Goal: Task Accomplishment & Management: Use online tool/utility

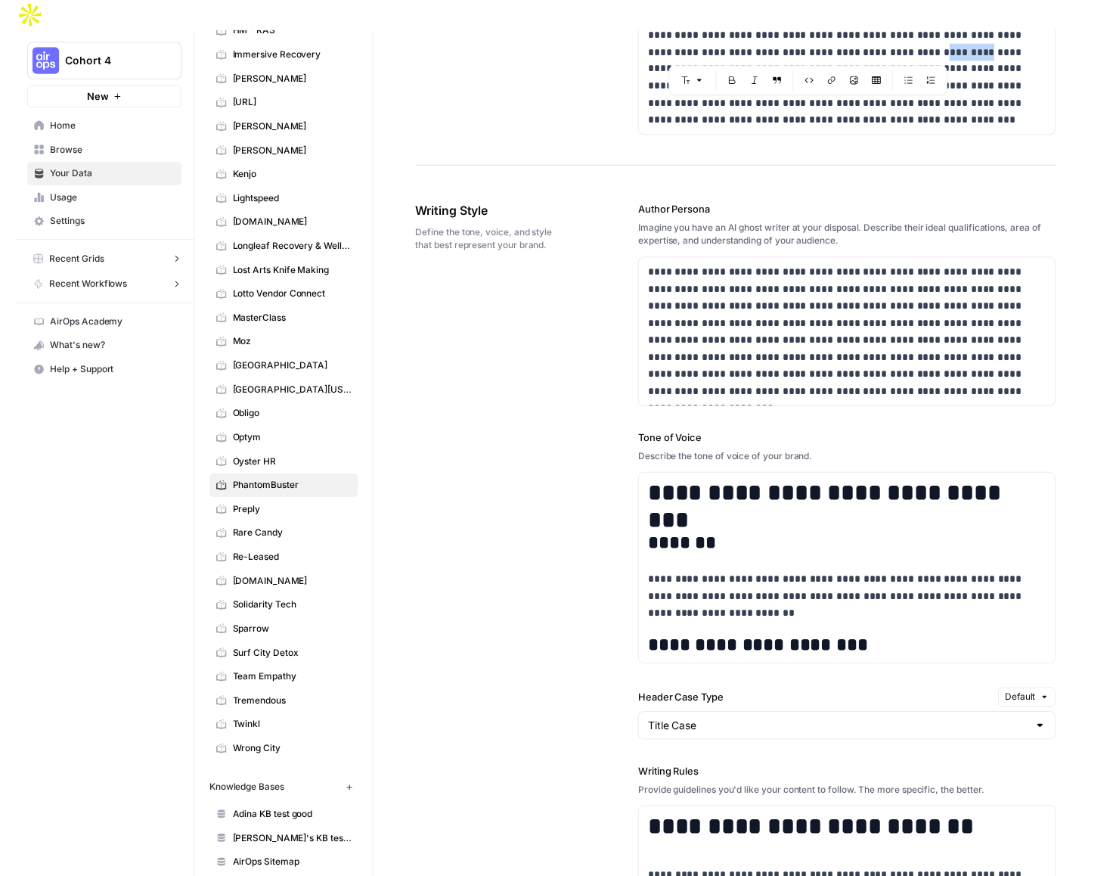
scroll to position [302, 0]
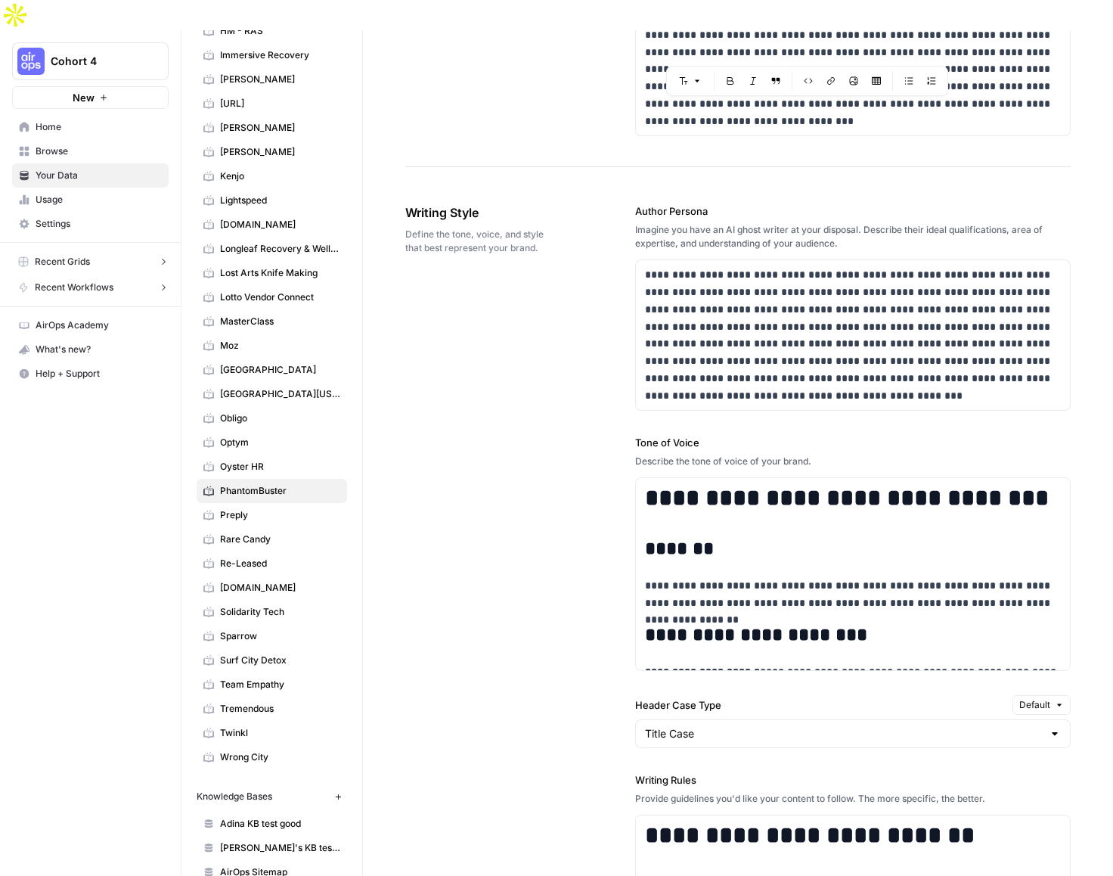
click at [770, 223] on div "Imagine you have an AI ghost writer at your disposal. Describe their ideal qual…" at bounding box center [852, 236] width 435 height 27
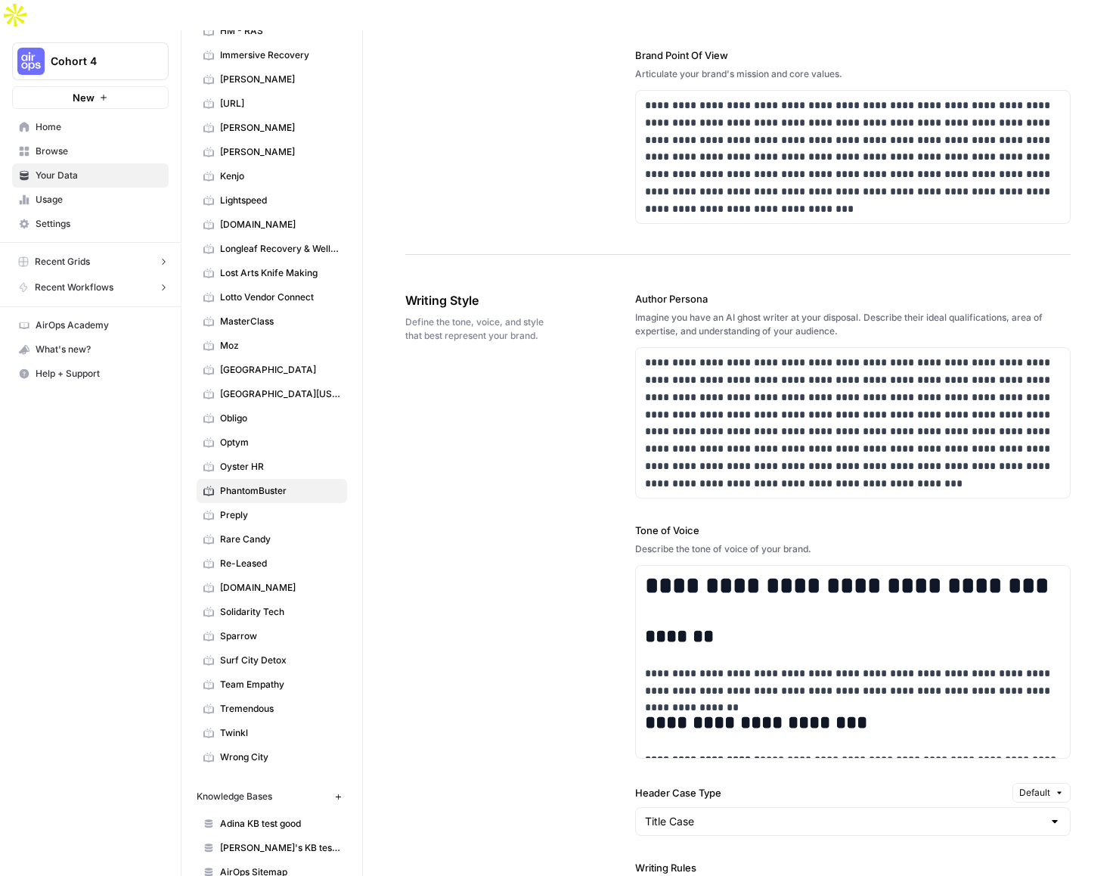
scroll to position [870, 0]
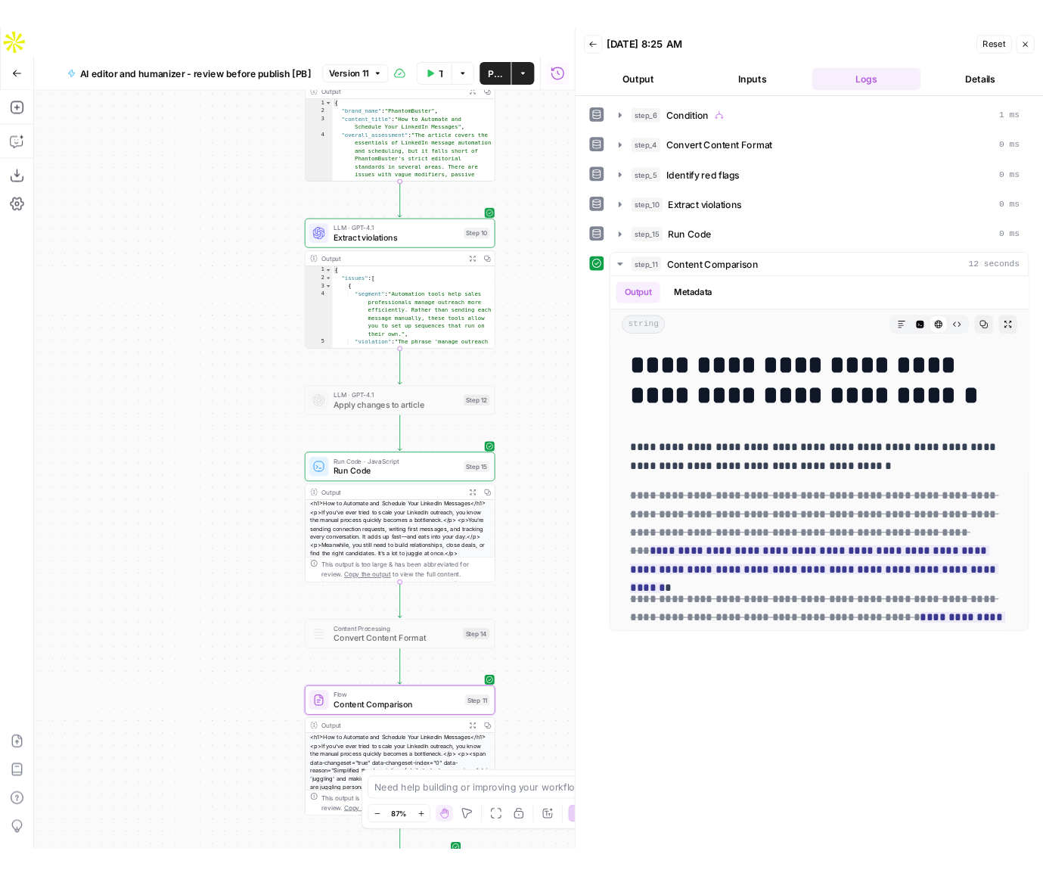
scroll to position [8471, 0]
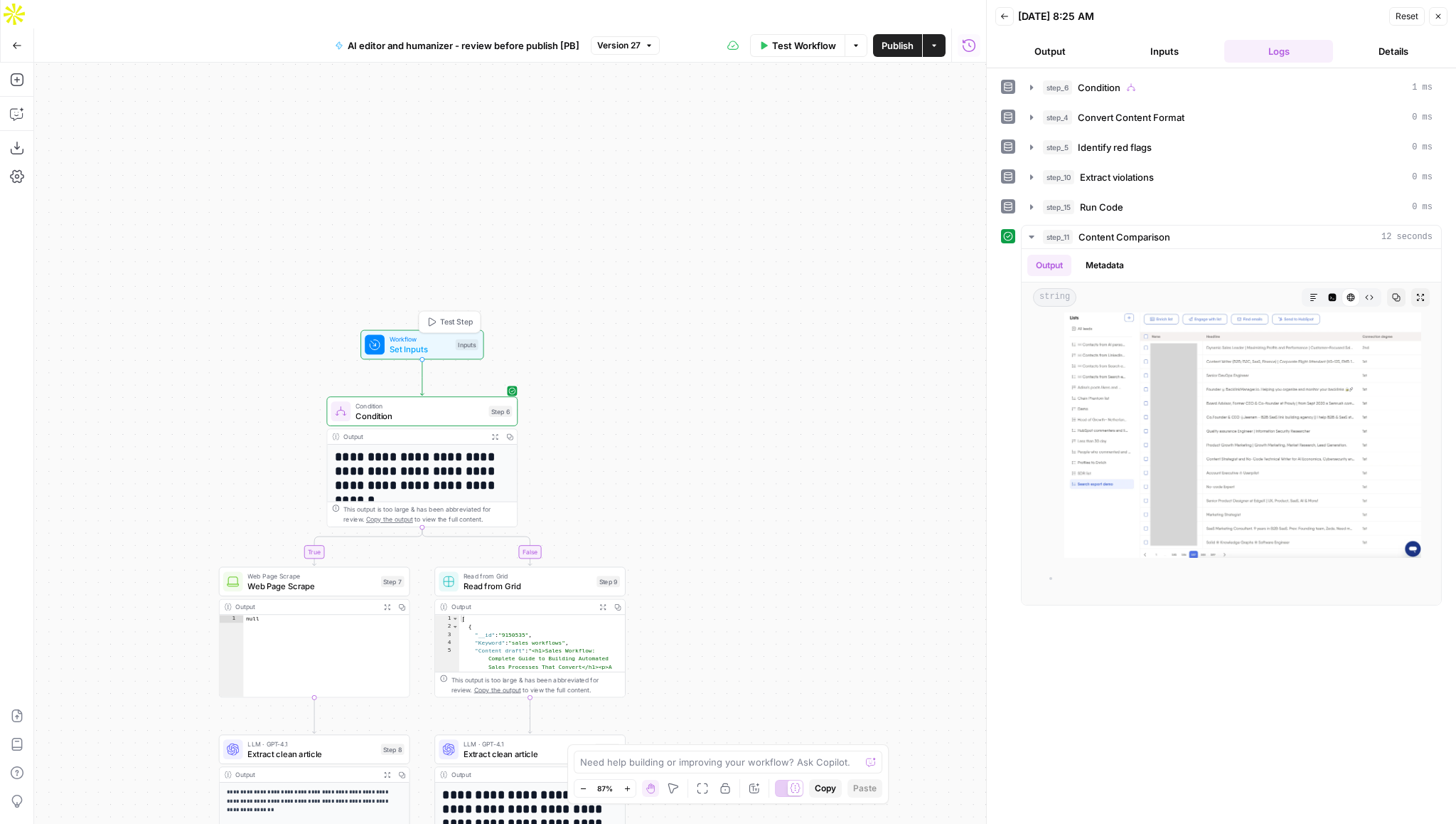
click at [435, 342] on span "Set Inputs" at bounding box center [419, 348] width 61 height 12
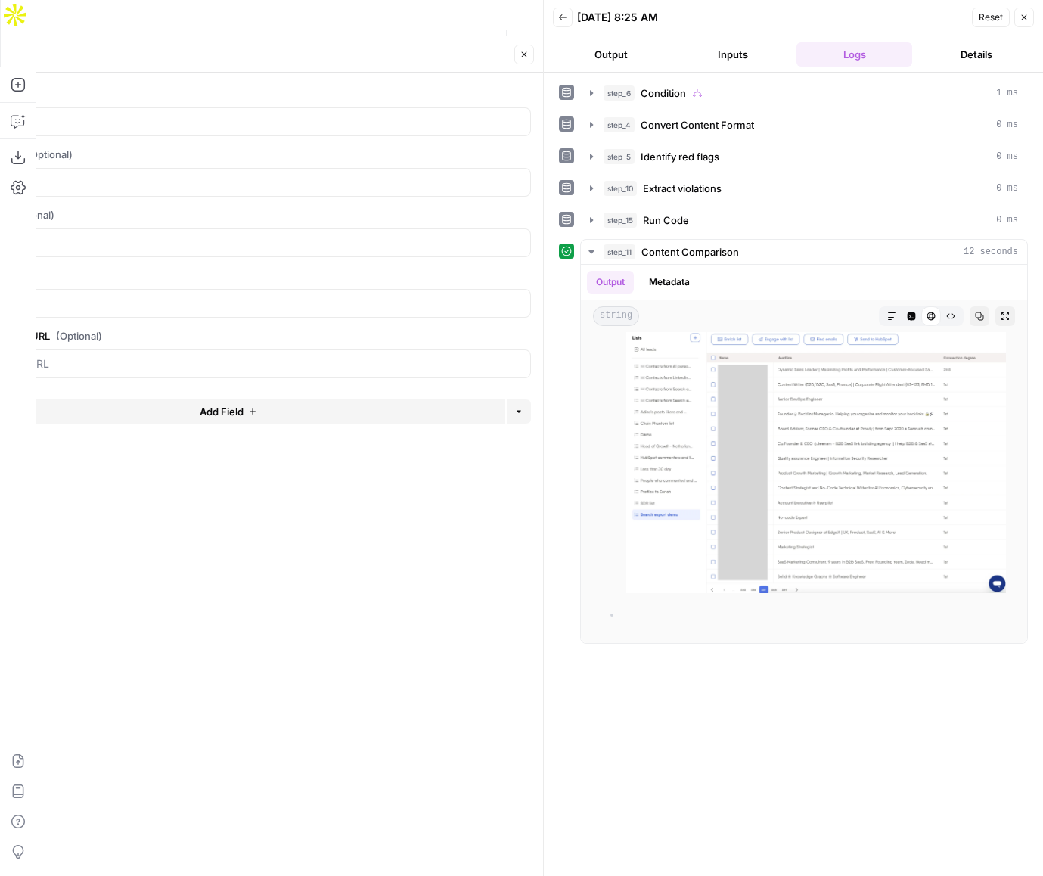
click at [972, 20] on button "Reset" at bounding box center [991, 18] width 38 height 20
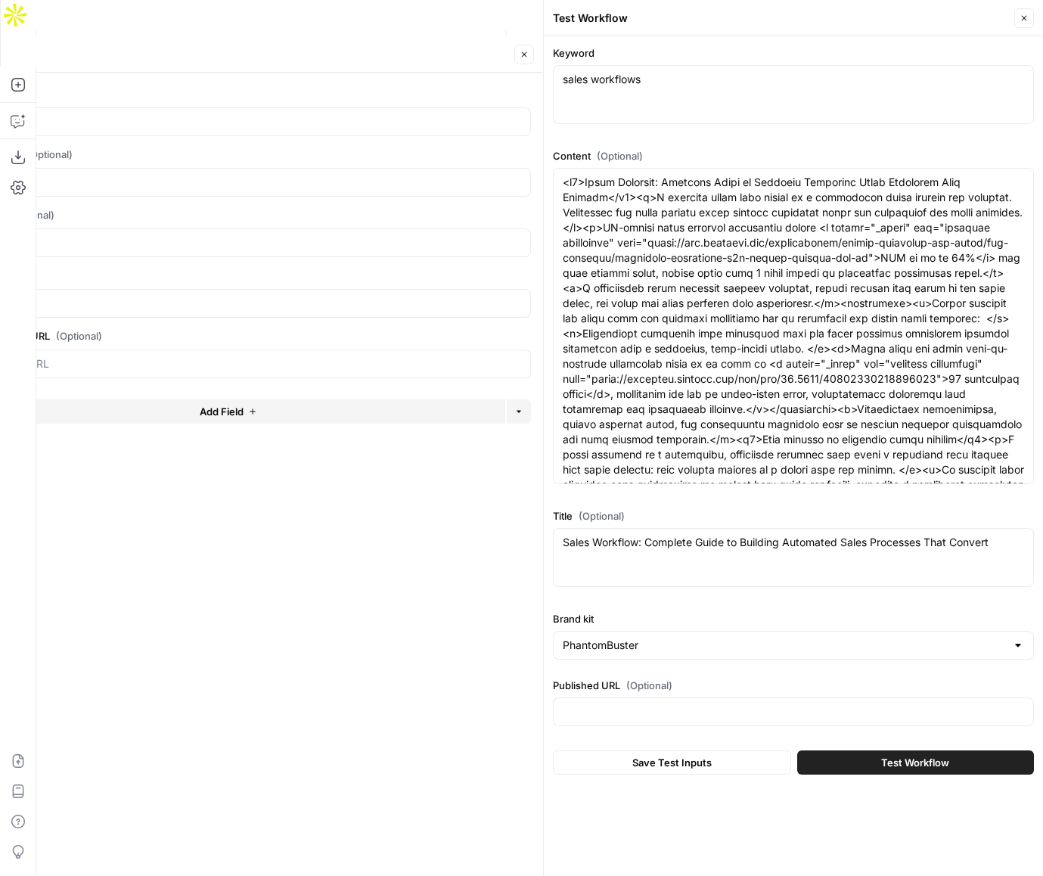
click at [1029, 15] on button "Close" at bounding box center [1024, 18] width 20 height 20
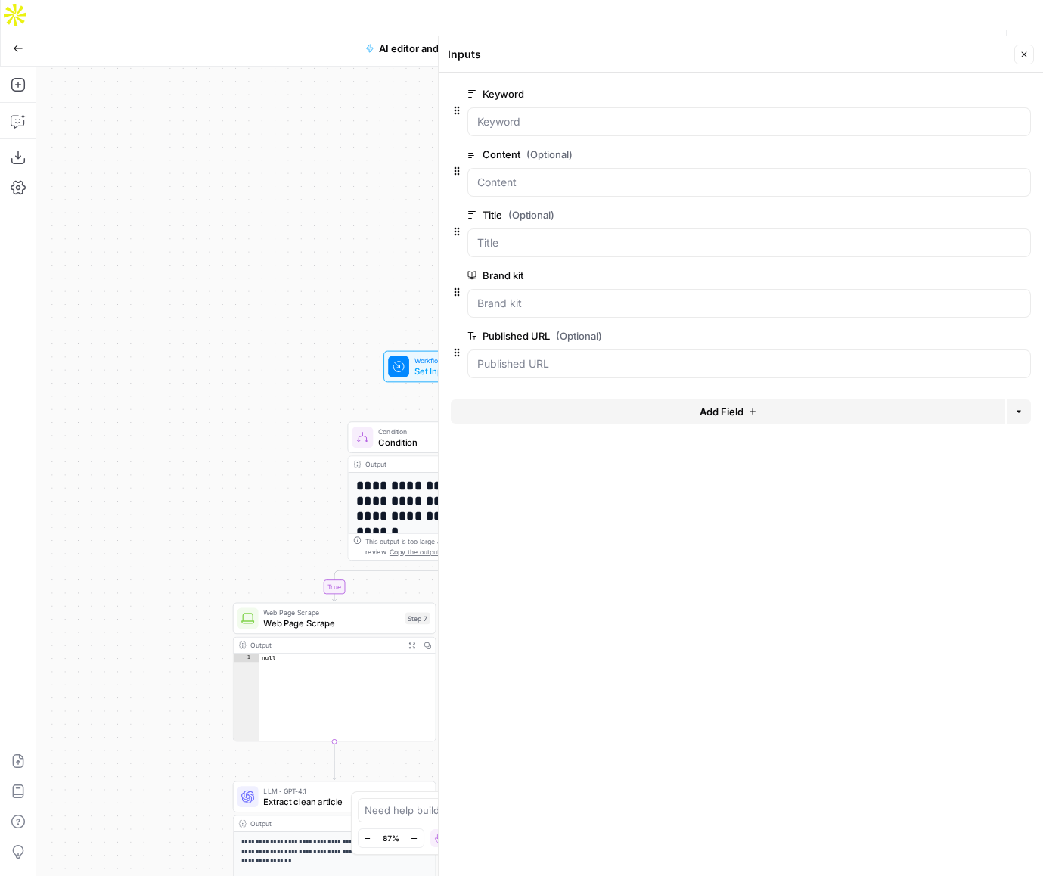
click at [987, 156] on span "edit field" at bounding box center [973, 154] width 33 height 12
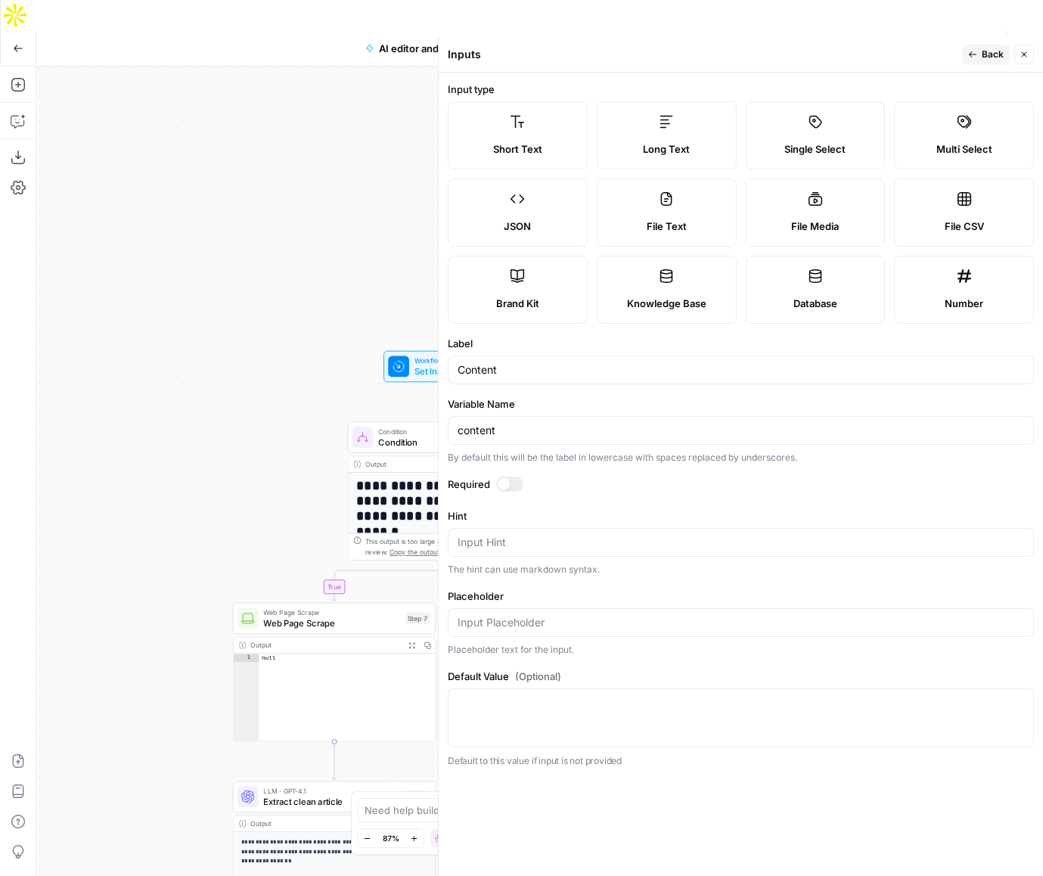
click at [987, 55] on span "Back" at bounding box center [992, 55] width 22 height 14
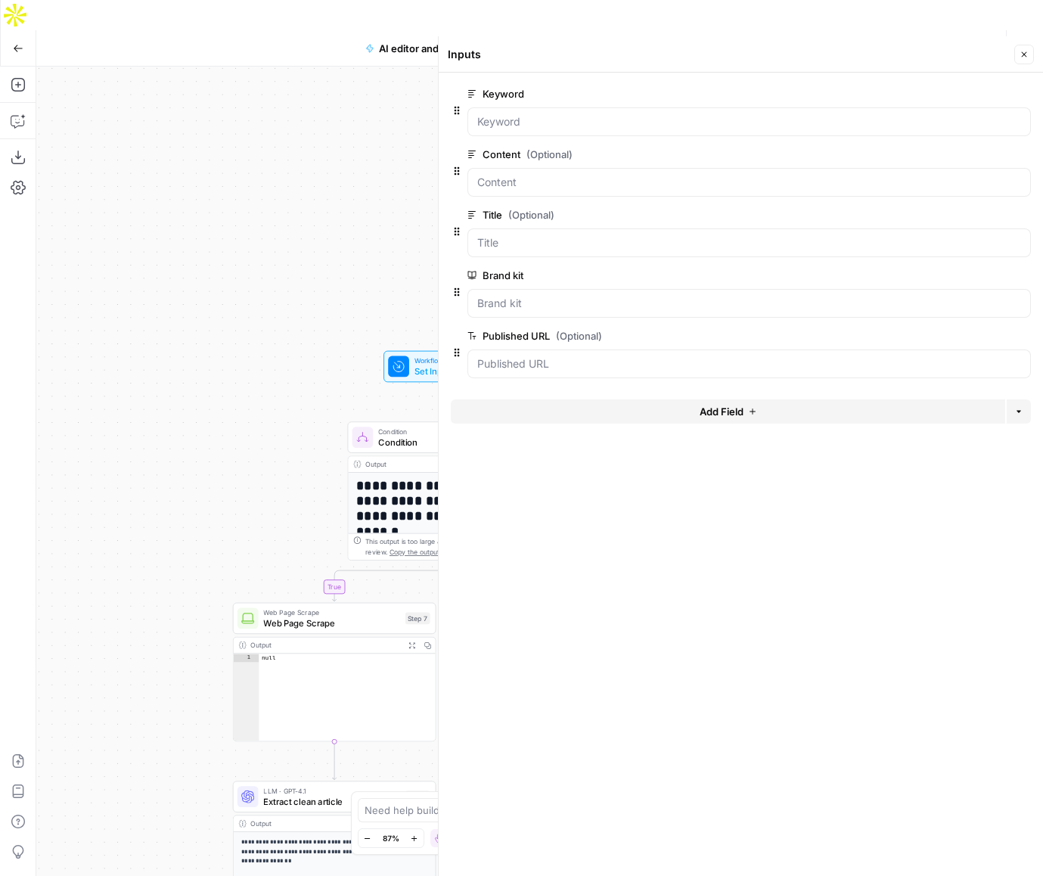
click at [1023, 49] on button "Close" at bounding box center [1024, 55] width 20 height 20
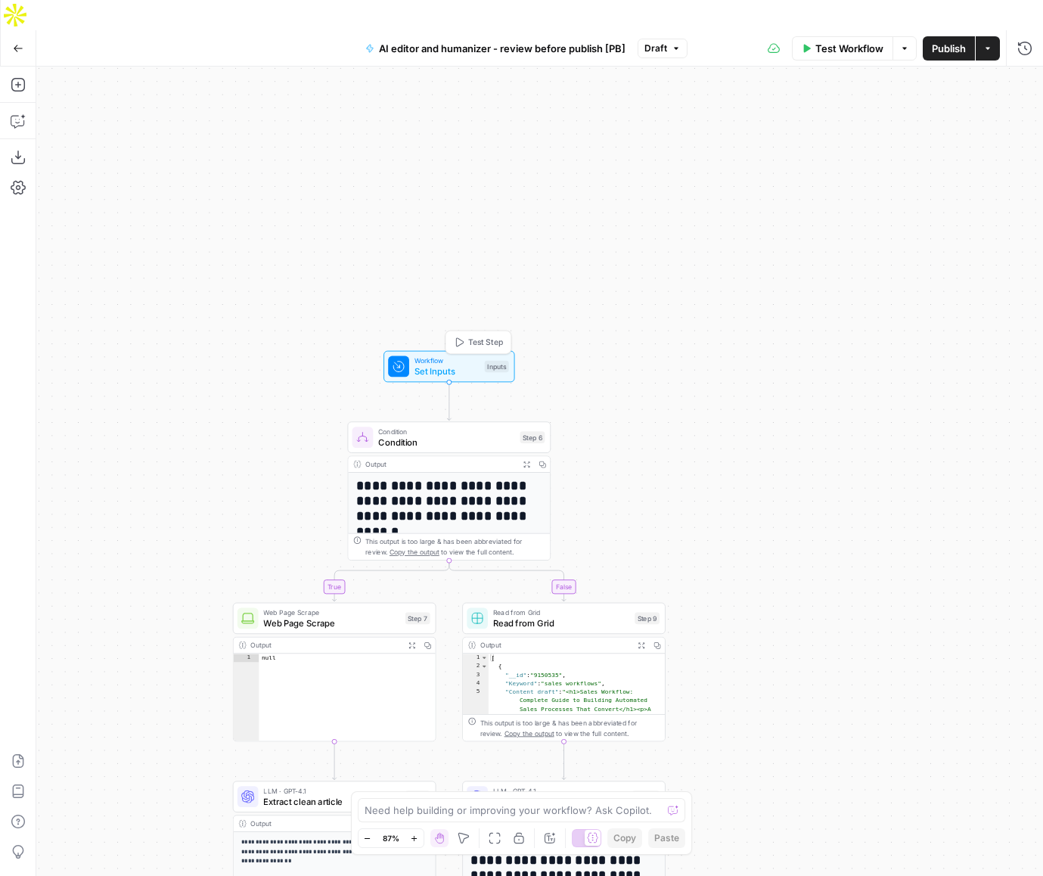
click at [470, 336] on span "Test Step" at bounding box center [485, 342] width 35 height 12
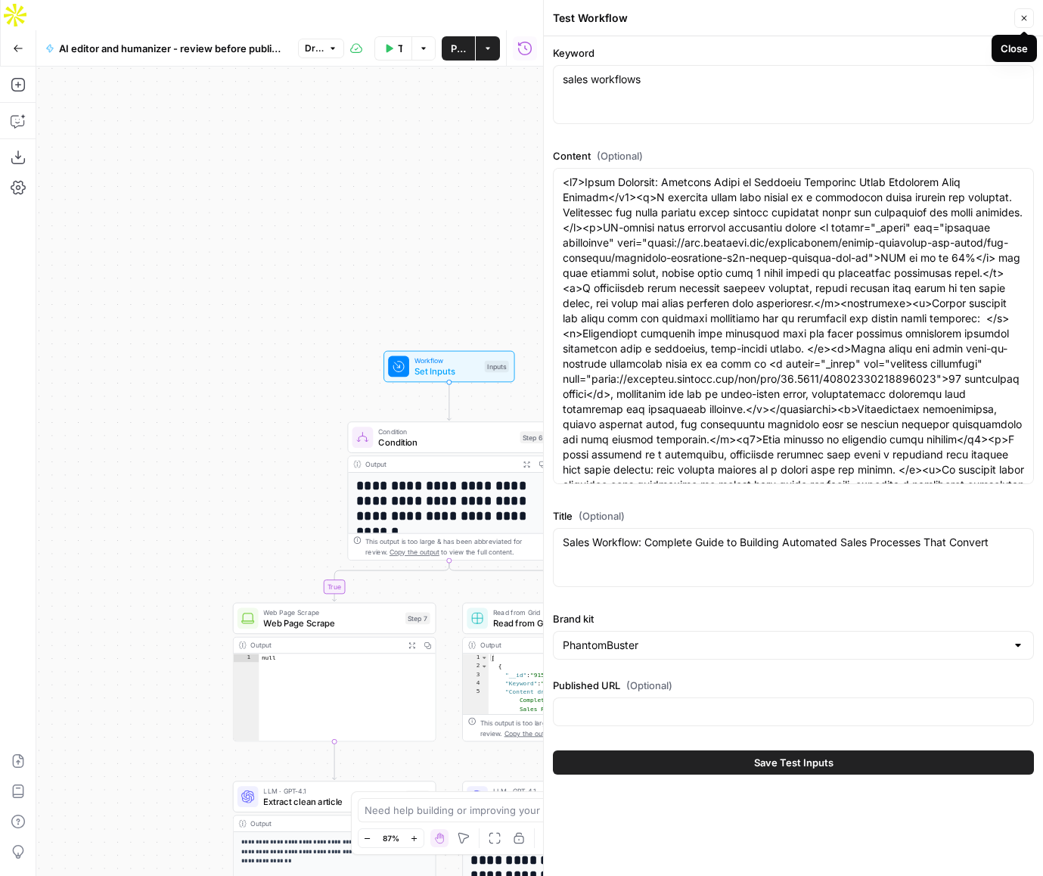
click at [1023, 18] on icon "button" at bounding box center [1023, 18] width 5 height 5
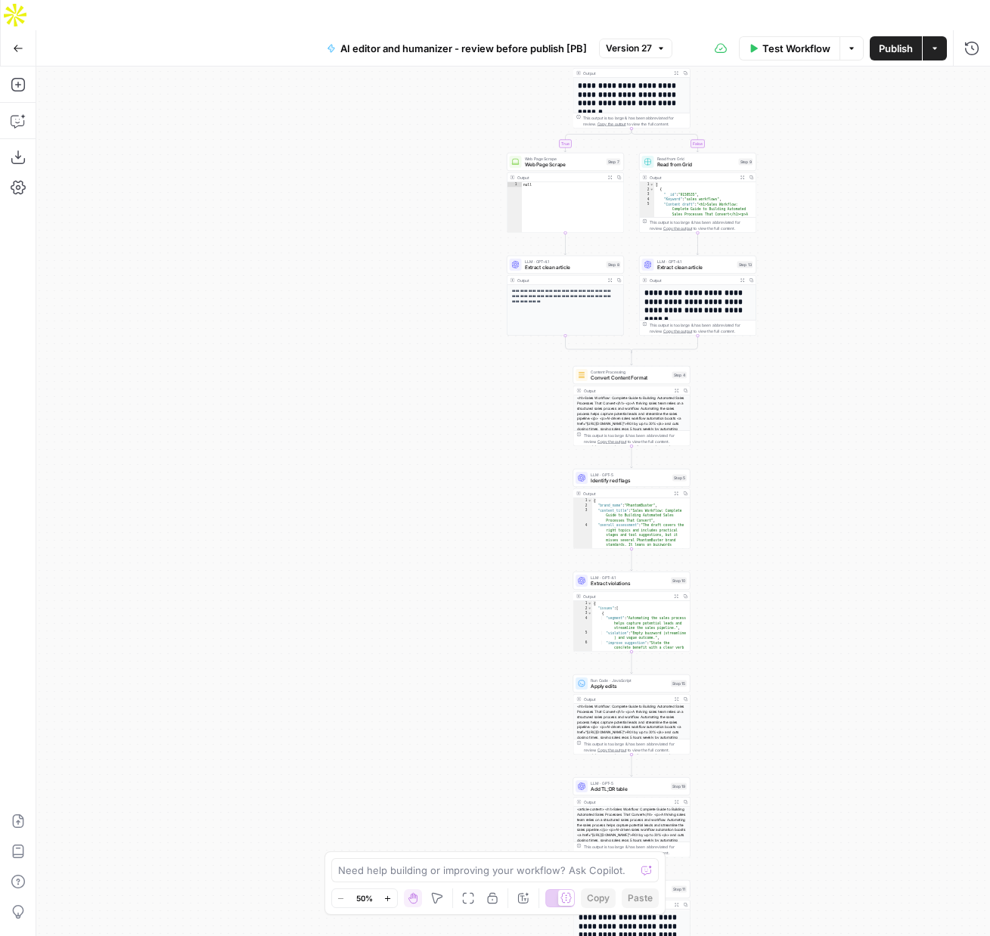
click at [739, 135] on div "**********" at bounding box center [512, 517] width 953 height 900
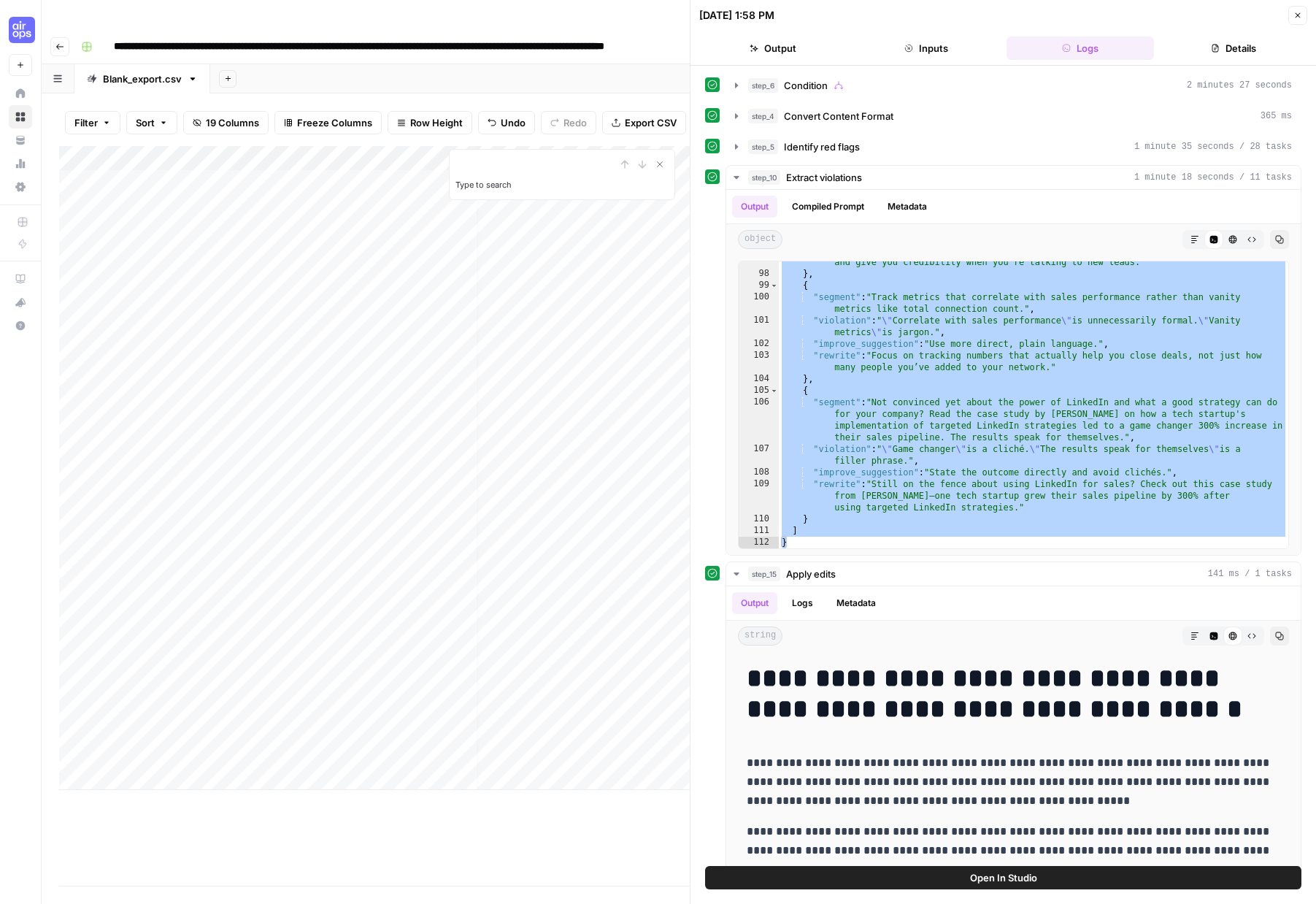
scroll to position [99, 0]
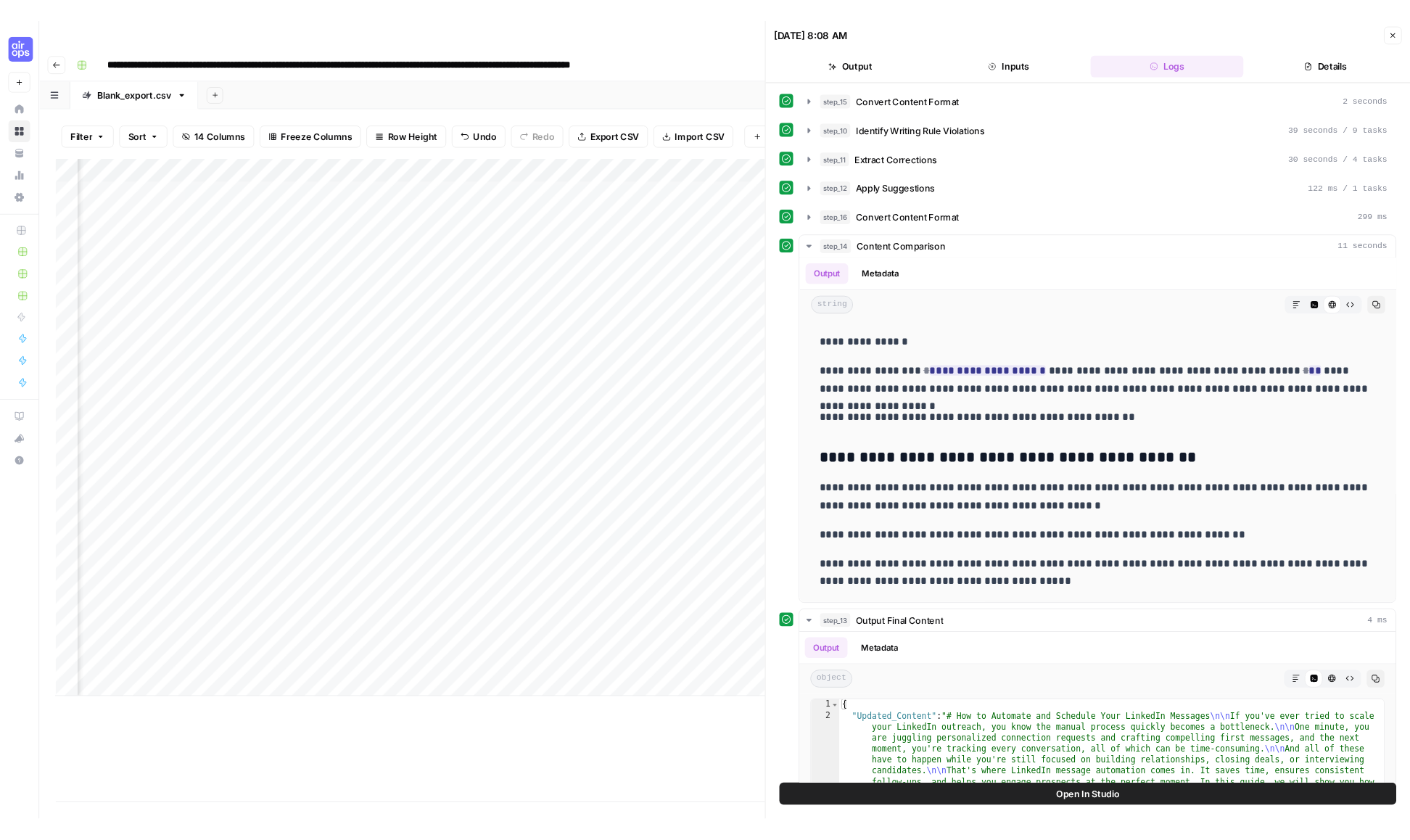
scroll to position [0, 266]
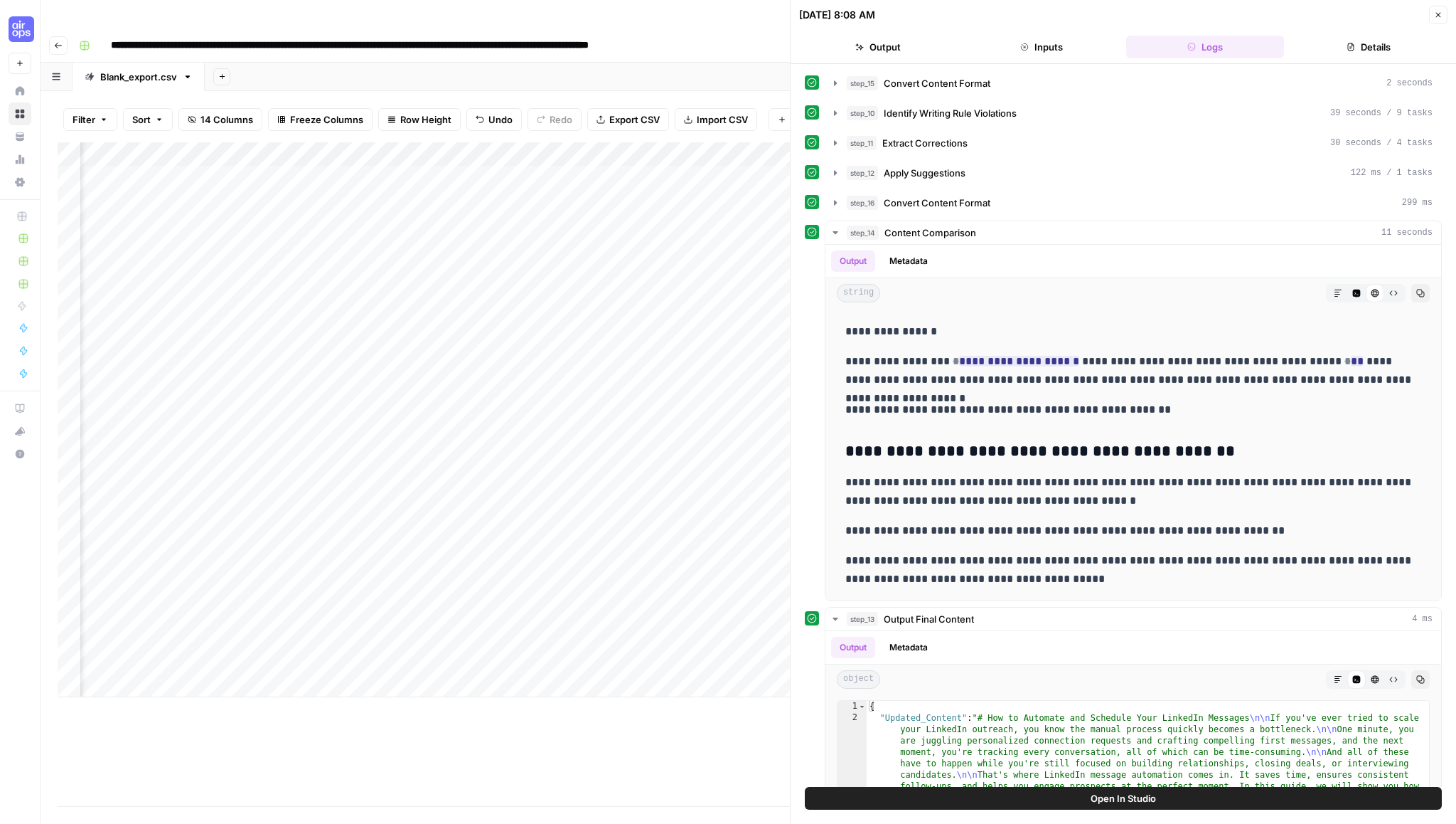
click at [488, 559] on div "Add Column" at bounding box center [423, 420] width 733 height 555
click at [520, 557] on div "Add Column" at bounding box center [423, 420] width 733 height 555
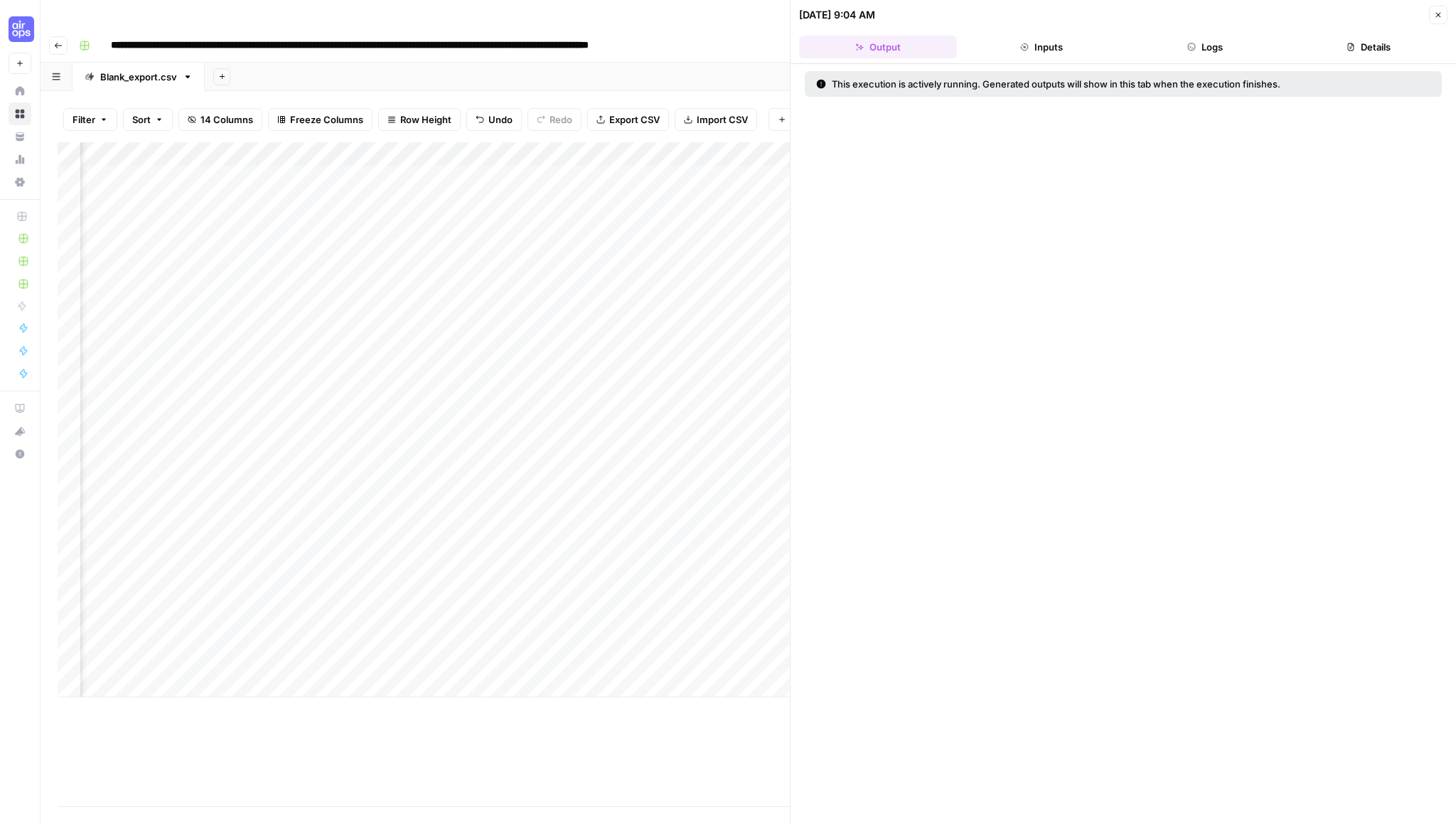
click at [1106, 48] on icon "button" at bounding box center [1192, 46] width 8 height 8
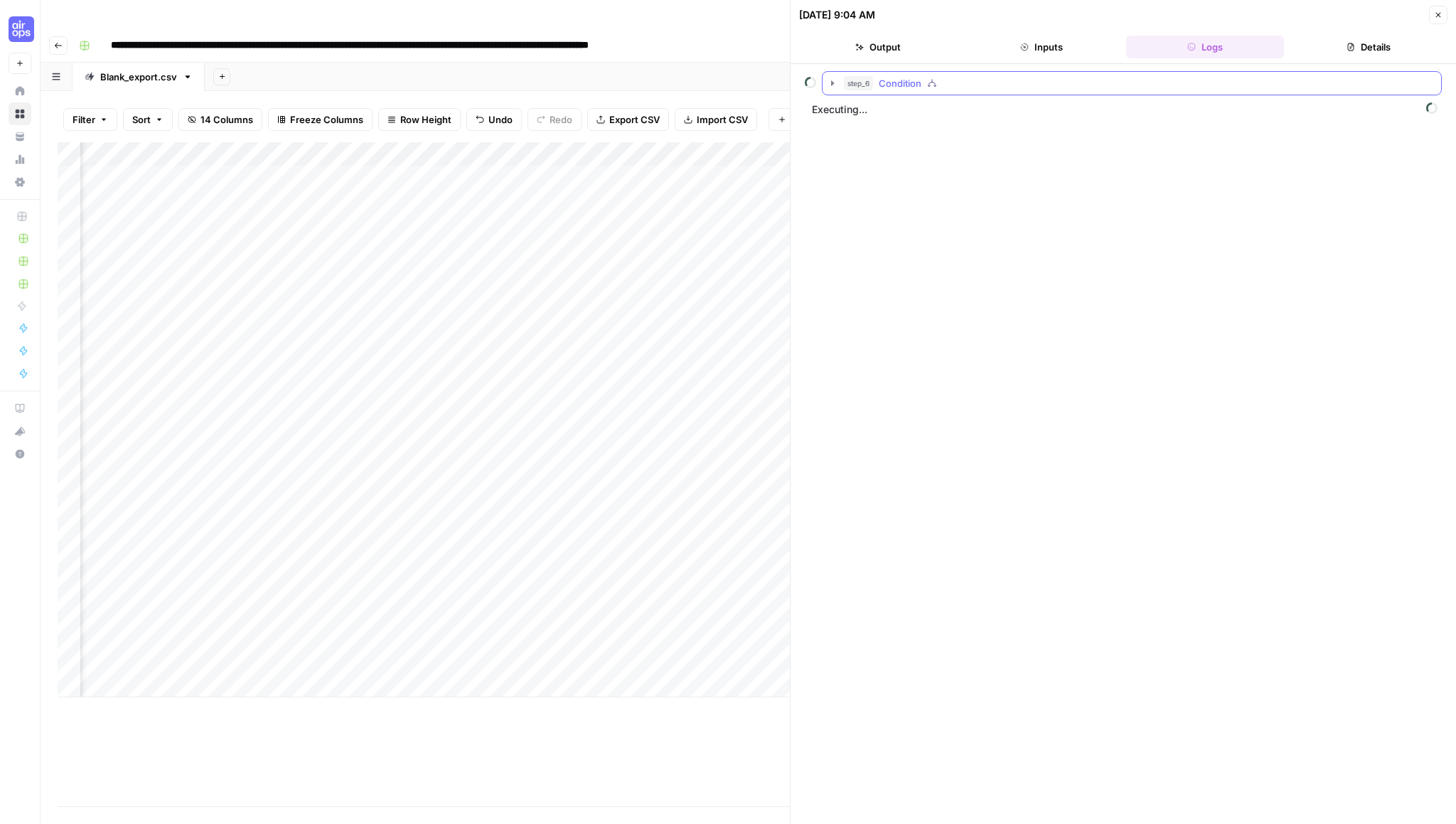
click at [831, 85] on icon "button" at bounding box center [832, 83] width 11 height 11
click at [865, 113] on icon "button" at bounding box center [864, 112] width 3 height 5
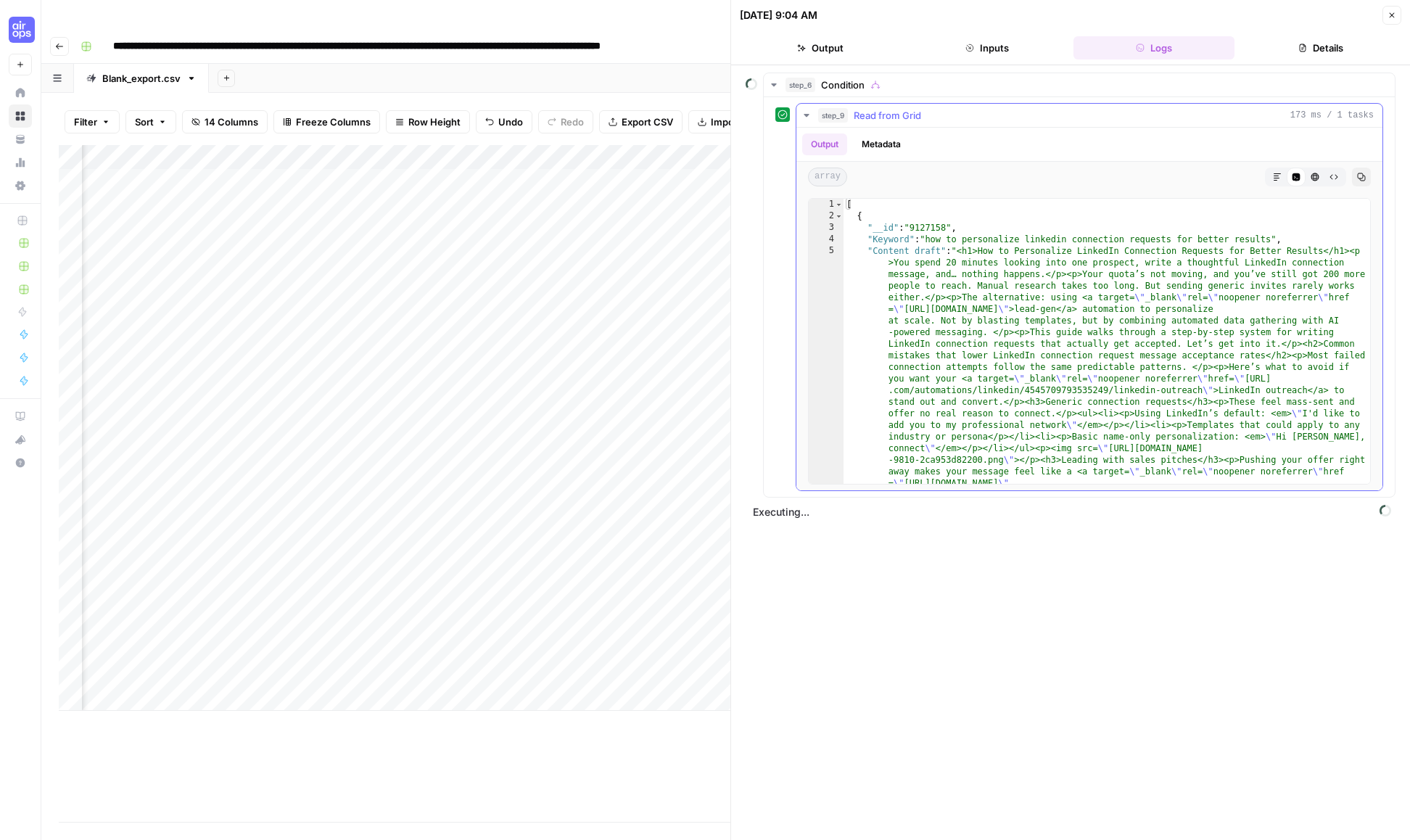
click at [806, 113] on icon "button" at bounding box center [807, 115] width 12 height 12
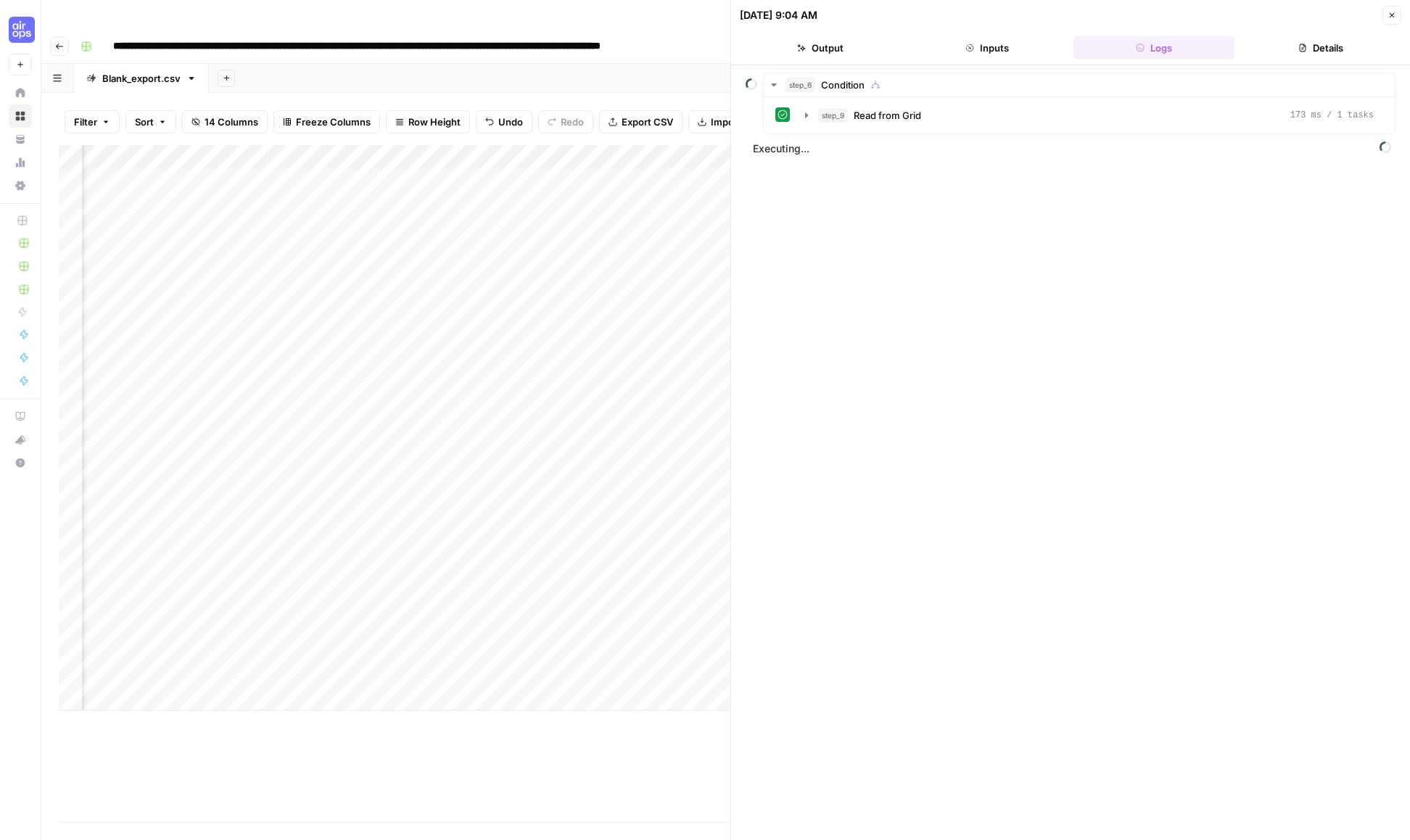
scroll to position [0, 570]
click at [354, 643] on div "Add Column" at bounding box center [394, 428] width 671 height 566
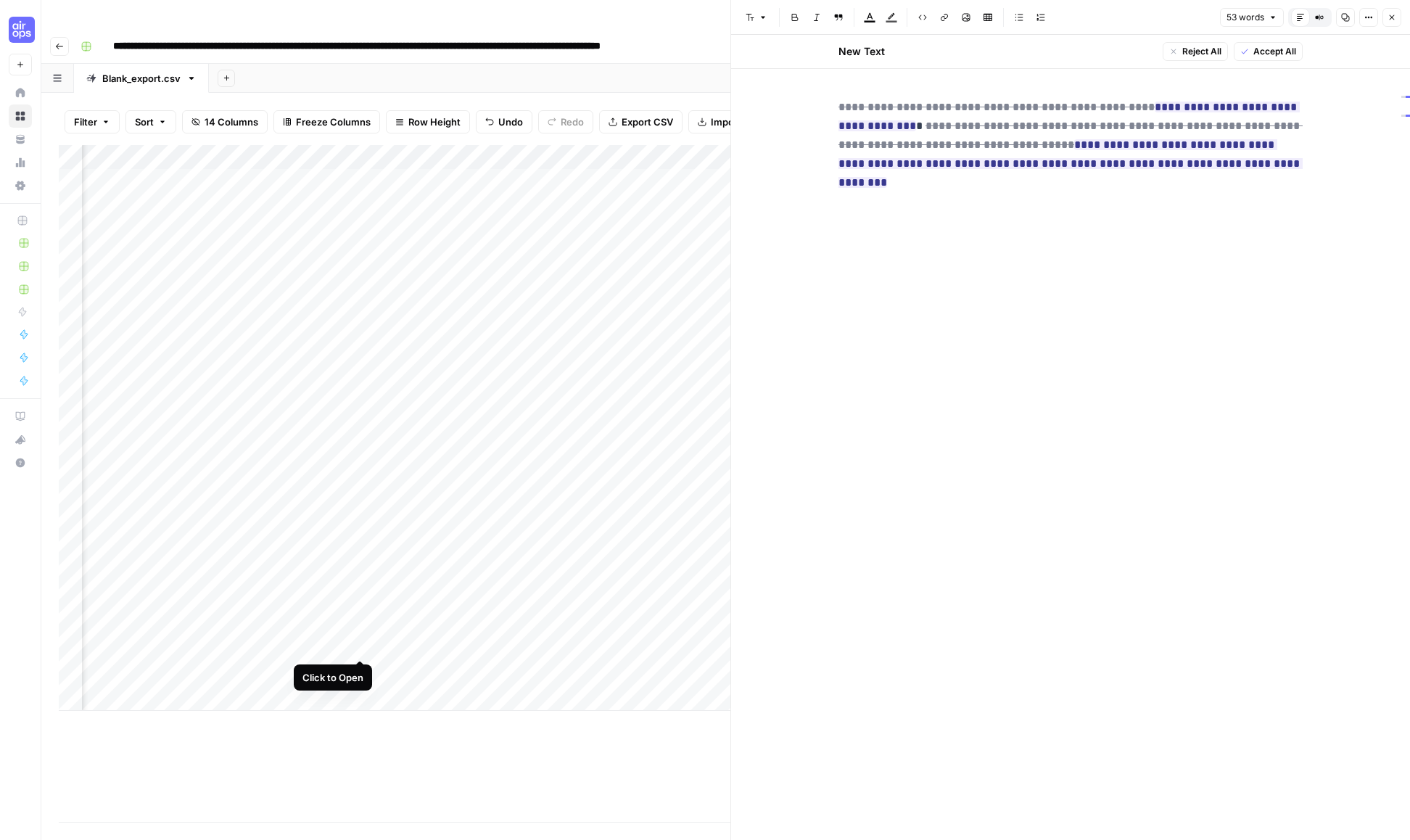
click at [300, 638] on div "Add Column" at bounding box center [394, 428] width 671 height 566
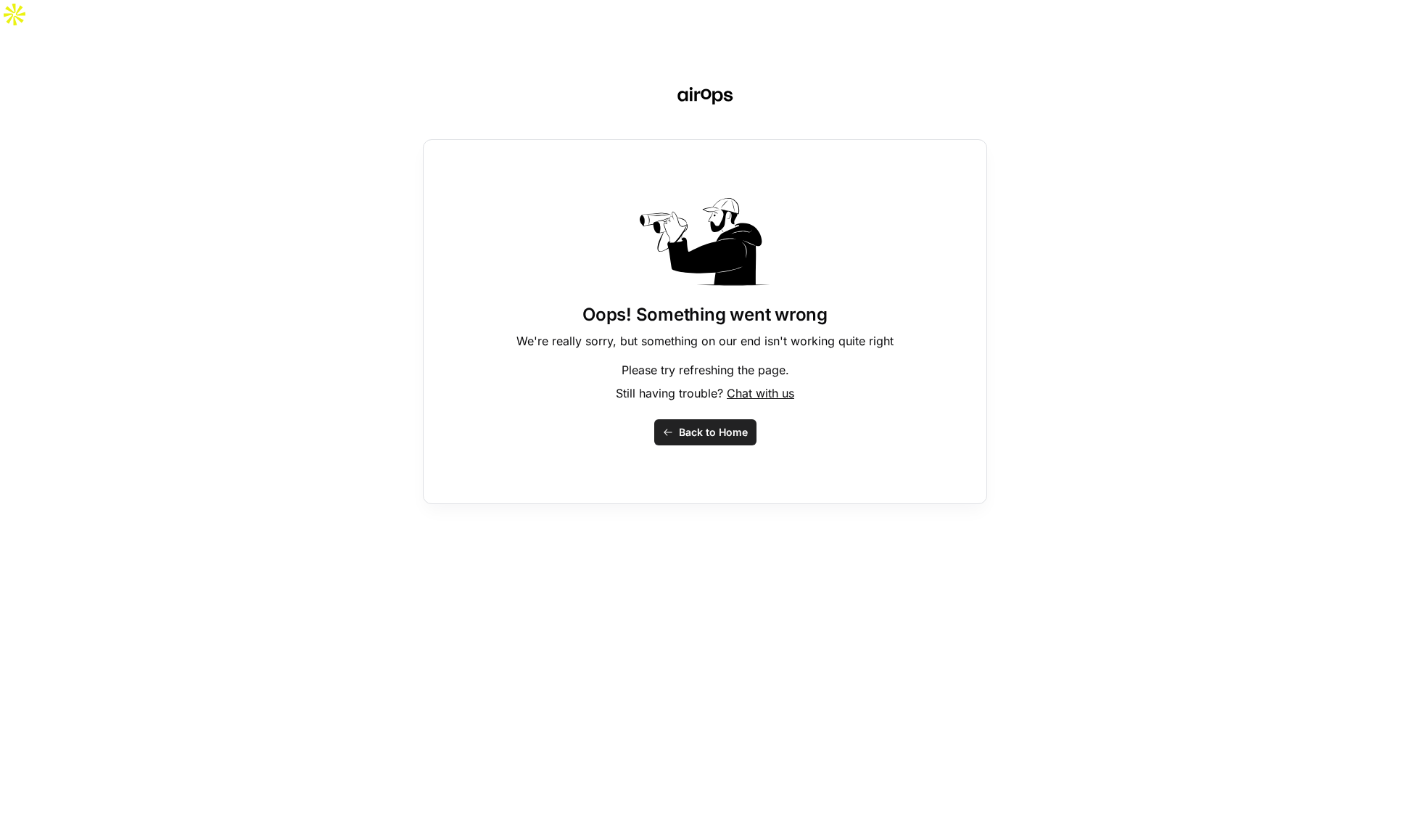
click at [306, 646] on div "Oops! Something went wrong We're really sorry, but something on our end isn't w…" at bounding box center [705, 449] width 1410 height 840
click at [706, 425] on span "Back to Home" at bounding box center [714, 432] width 69 height 14
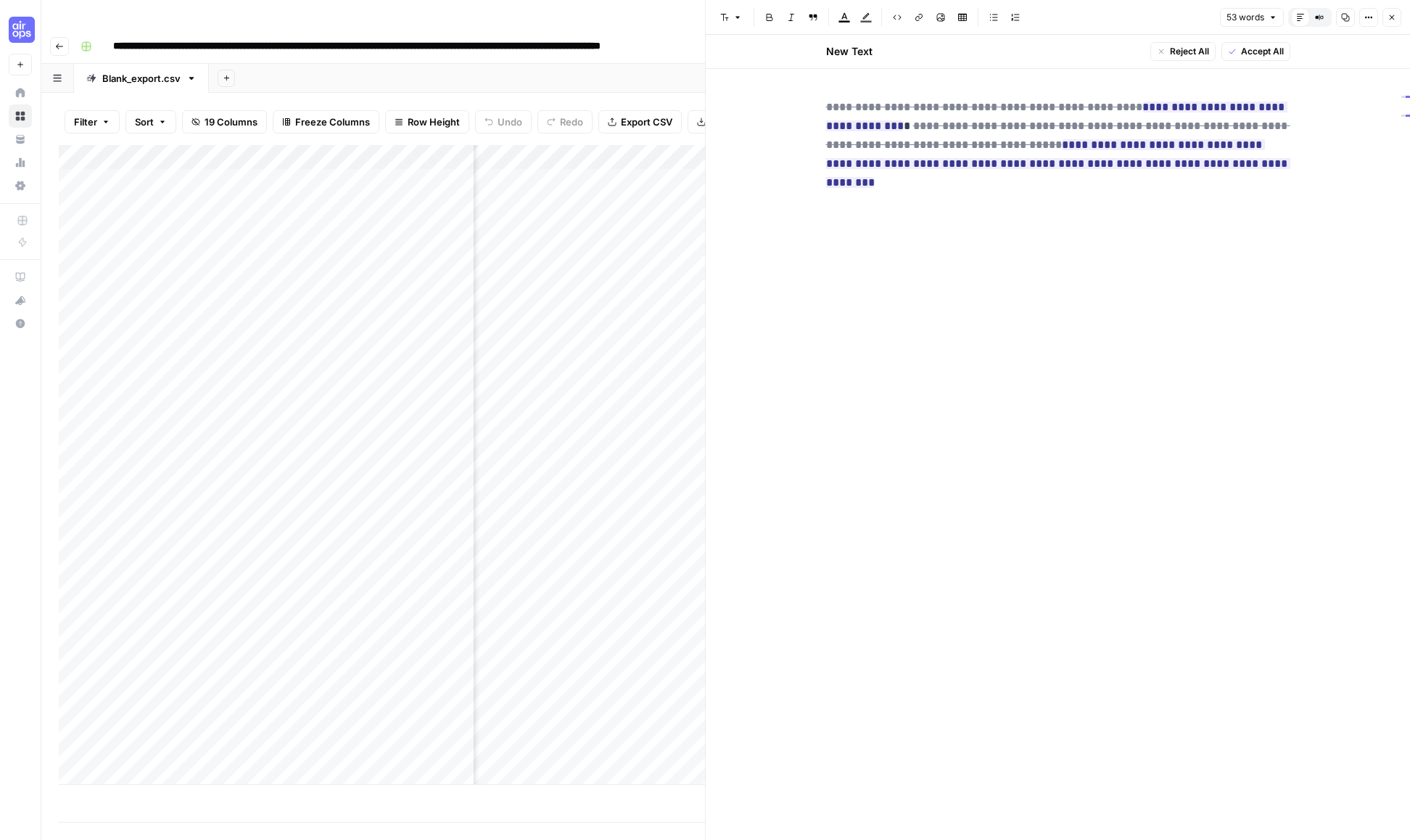
scroll to position [0, 249]
click at [1390, 16] on icon "button" at bounding box center [1391, 17] width 9 height 9
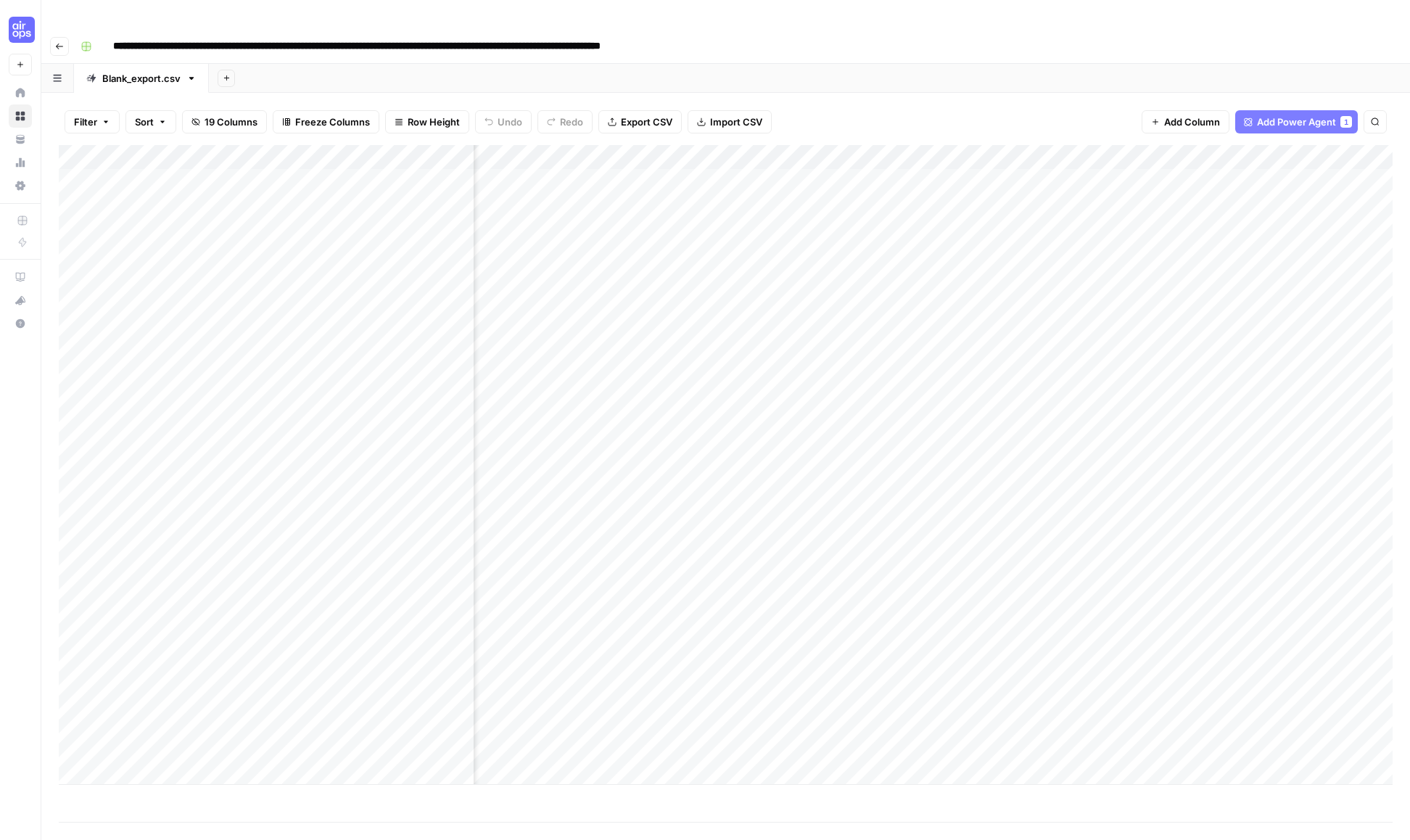
click at [670, 642] on div "Add Column" at bounding box center [725, 464] width 1333 height 640
click at [718, 644] on div "Add Column" at bounding box center [725, 464] width 1333 height 640
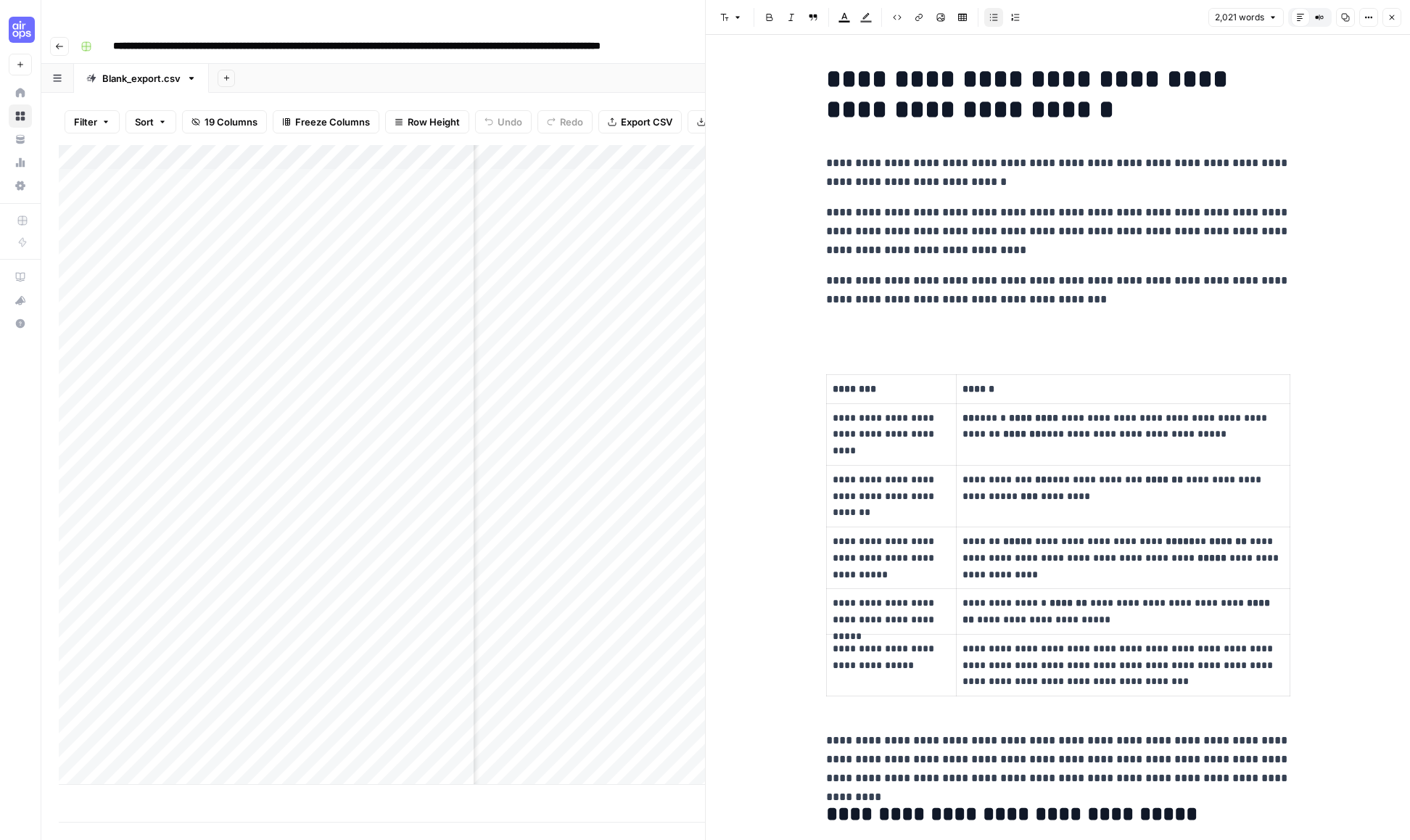
click at [1393, 16] on icon "button" at bounding box center [1391, 17] width 9 height 9
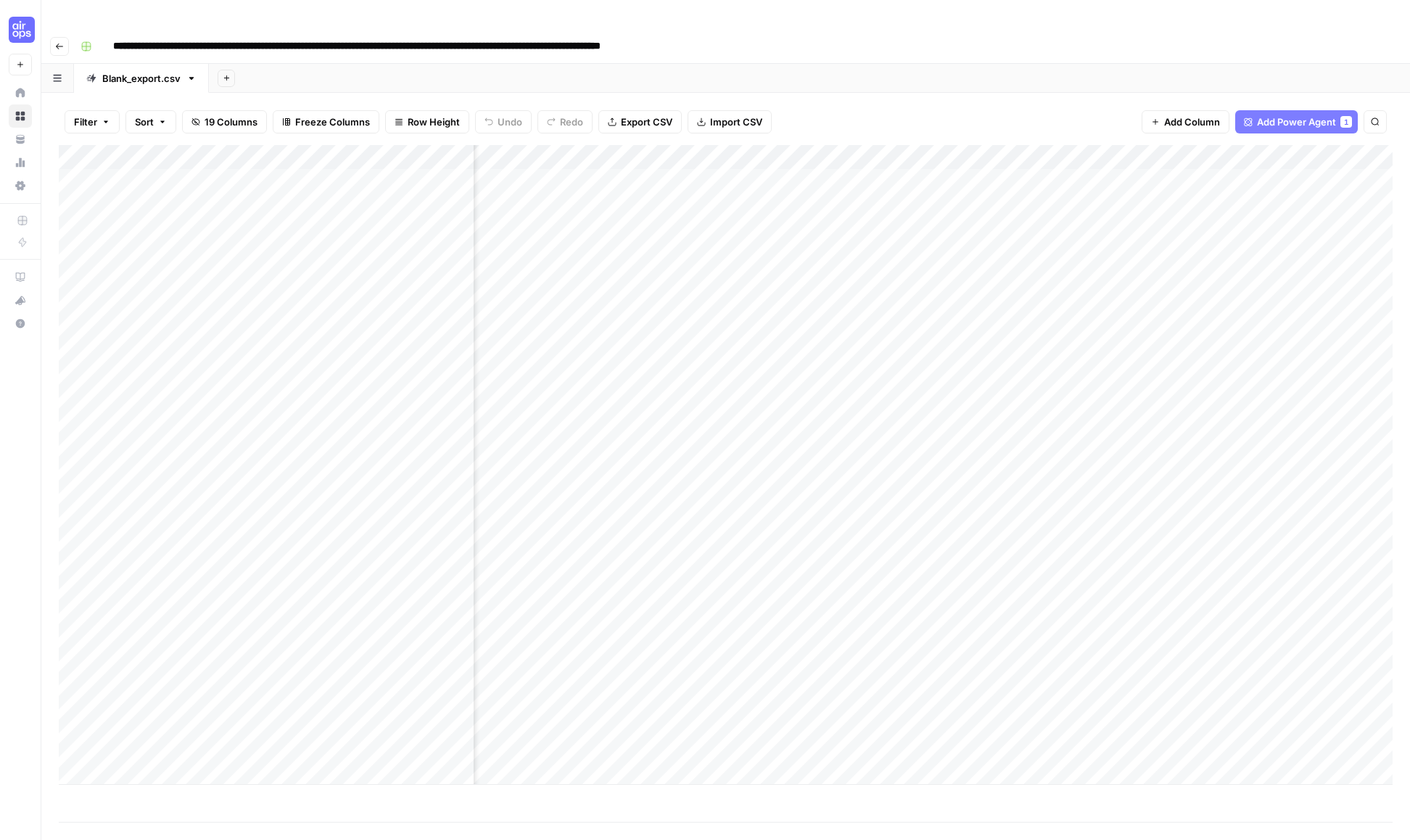
click at [713, 669] on div "Add Column" at bounding box center [725, 464] width 1333 height 640
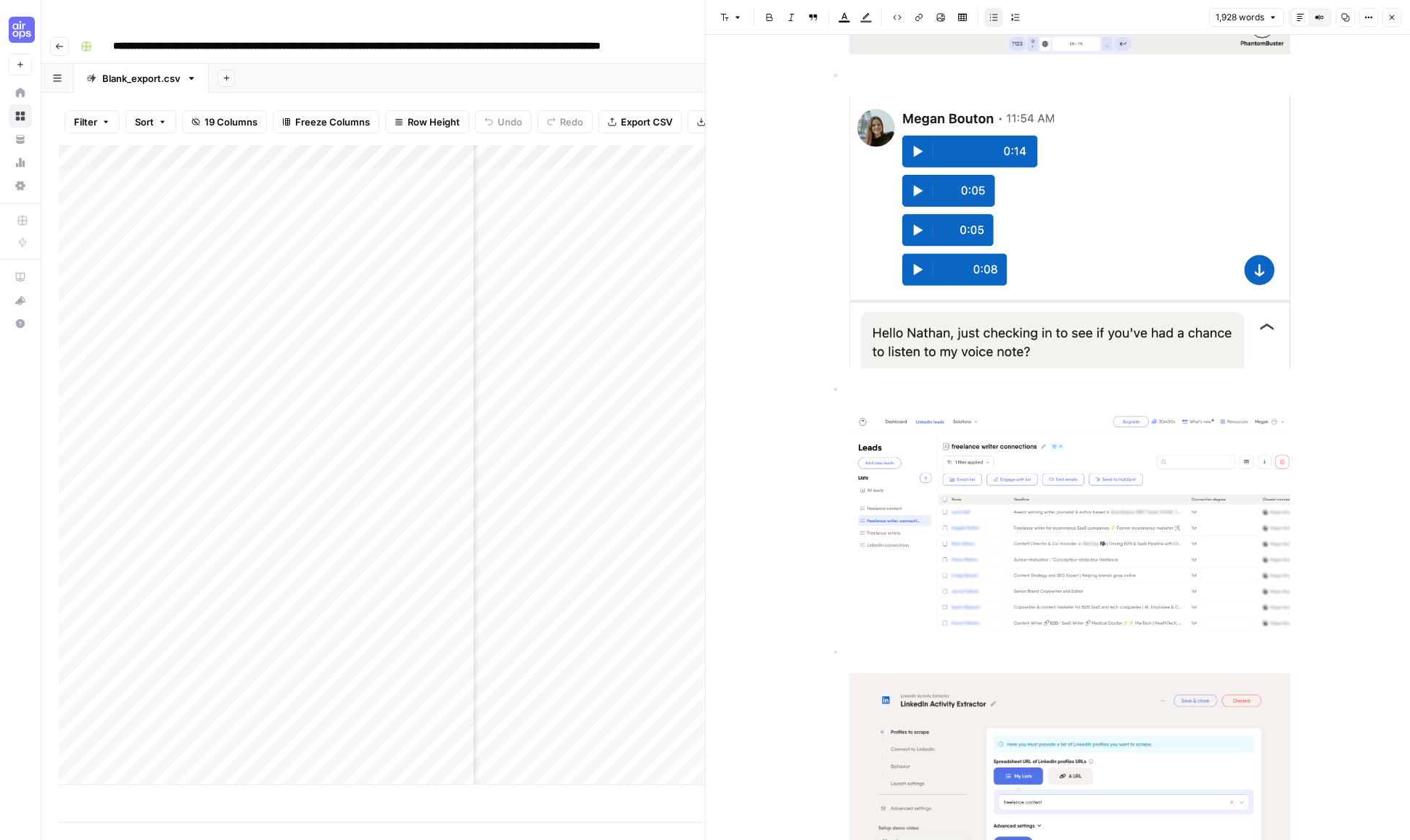
scroll to position [8151, 0]
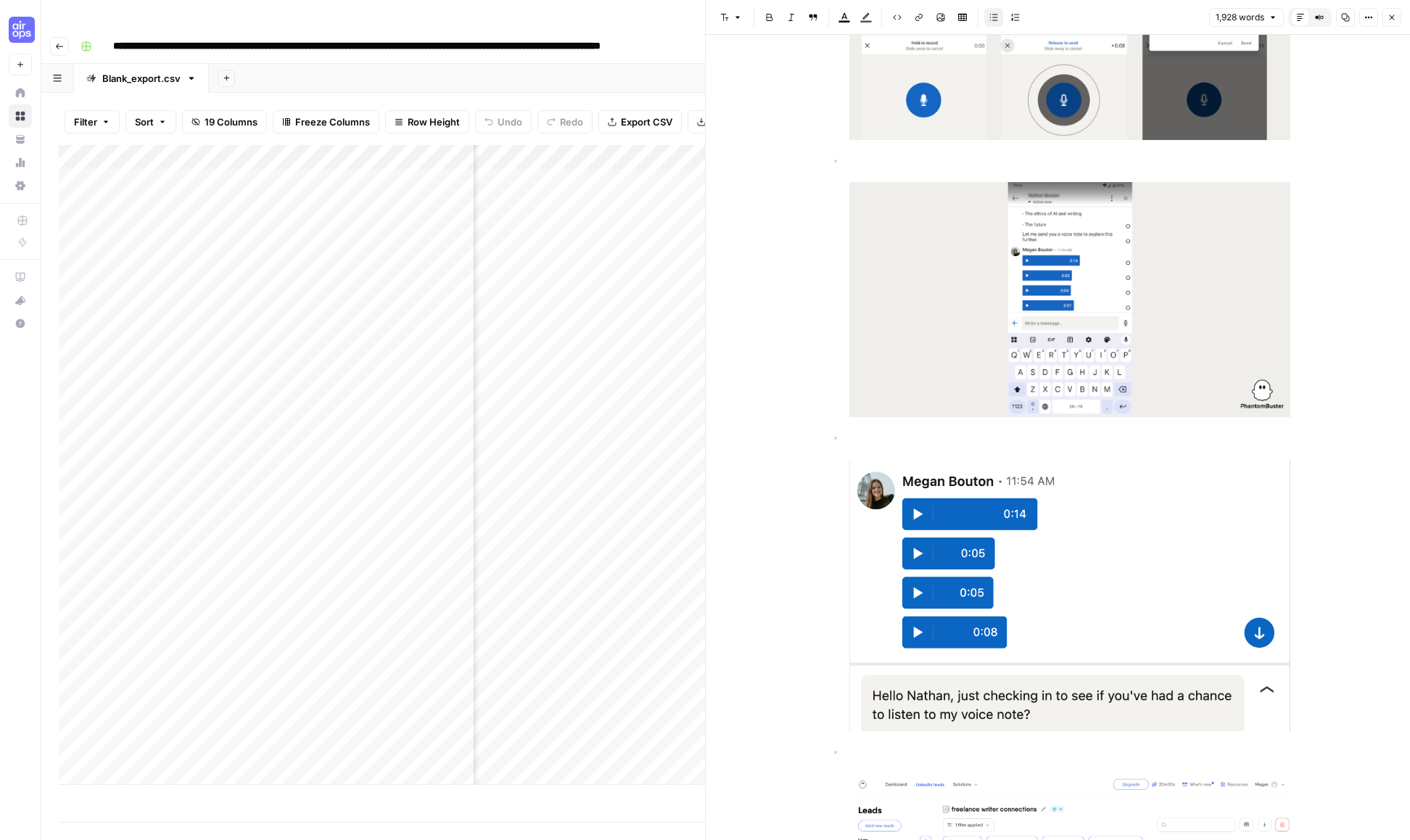
click at [1394, 18] on icon "button" at bounding box center [1391, 17] width 9 height 9
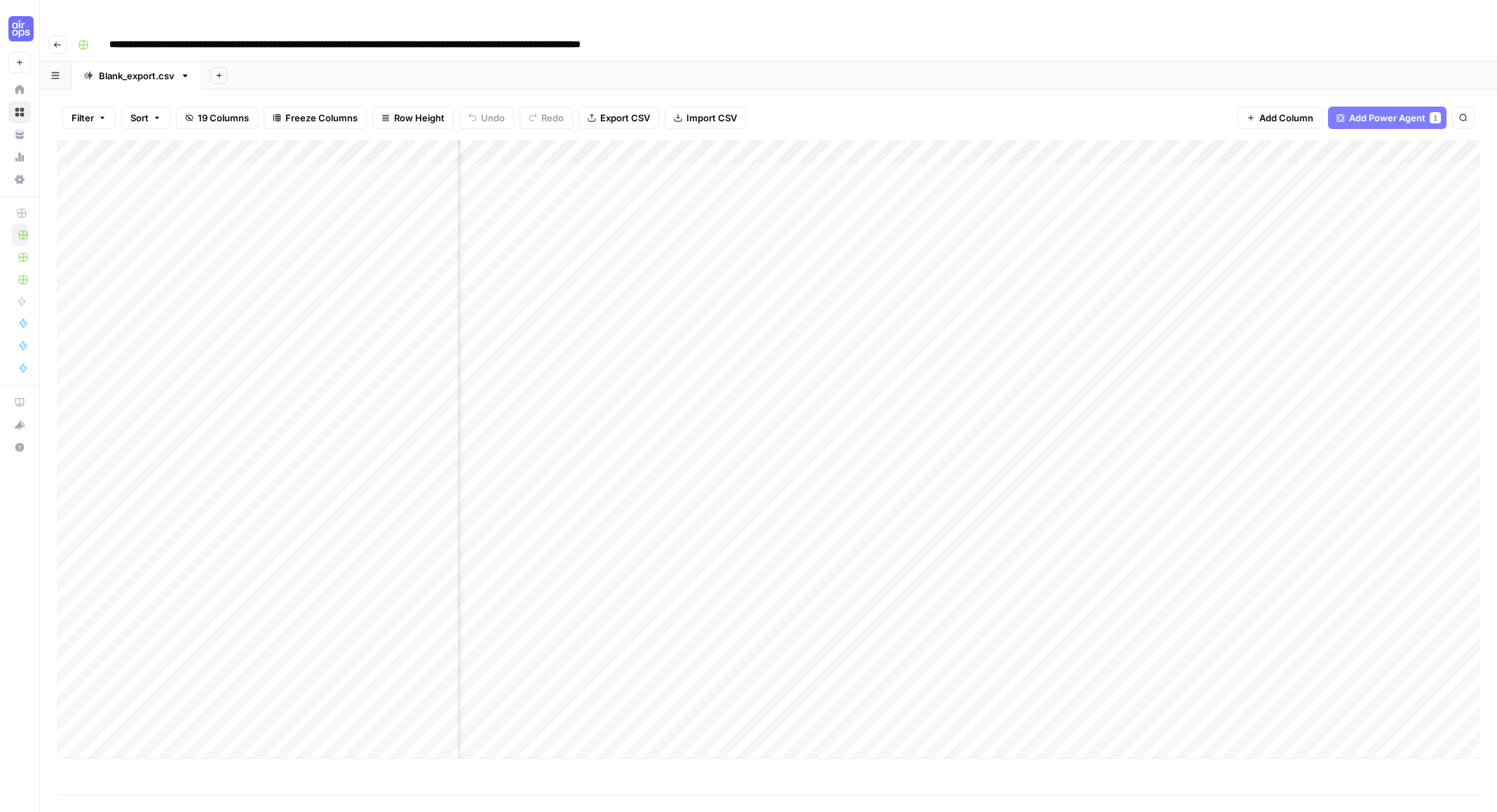
scroll to position [0, 214]
click at [611, 574] on div "Add Column" at bounding box center [768, 449] width 1424 height 618
click at [608, 597] on div "Add Column" at bounding box center [768, 449] width 1424 height 618
click at [733, 525] on div "Add Column" at bounding box center [768, 449] width 1424 height 618
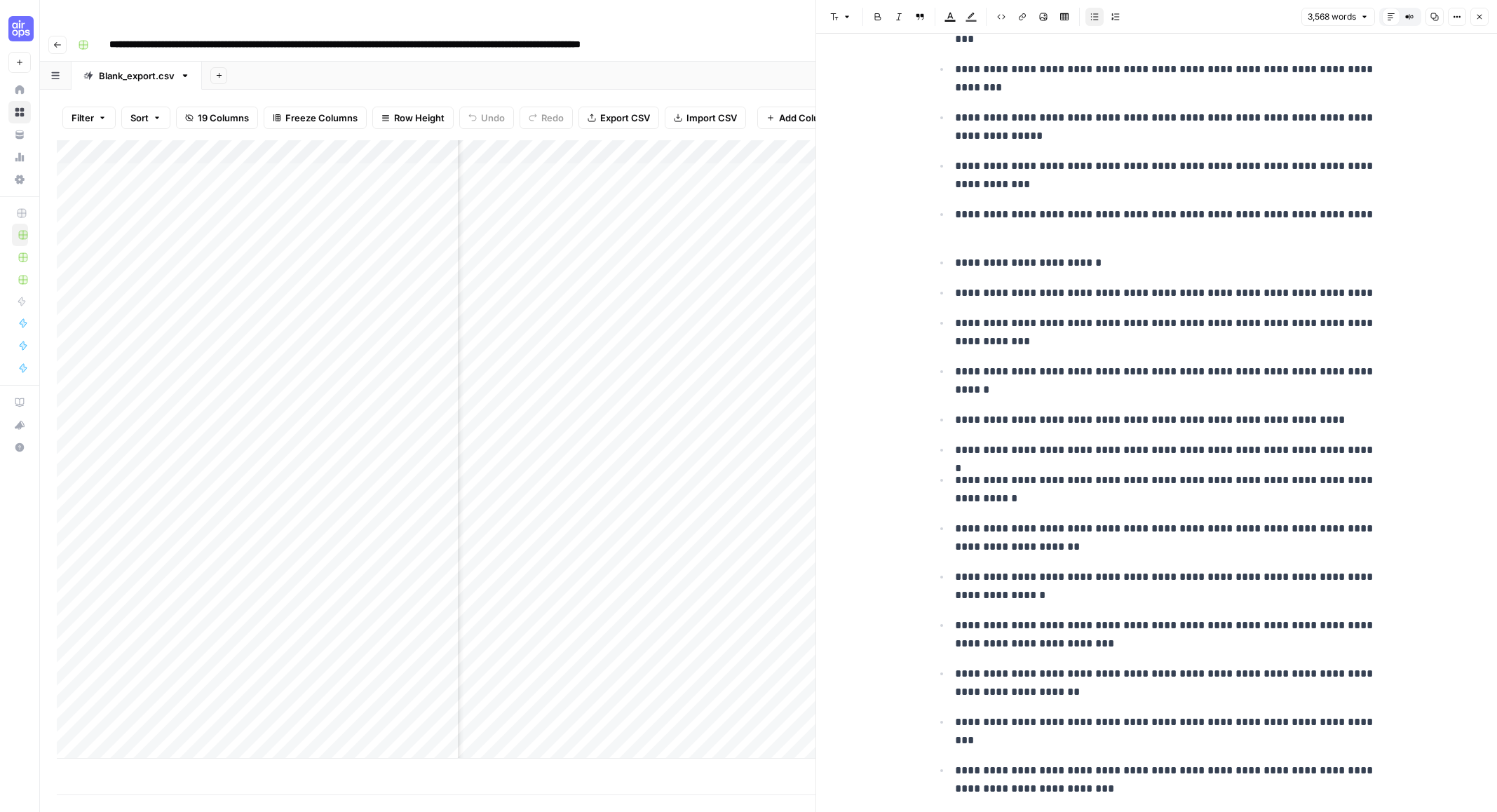
scroll to position [19910, 0]
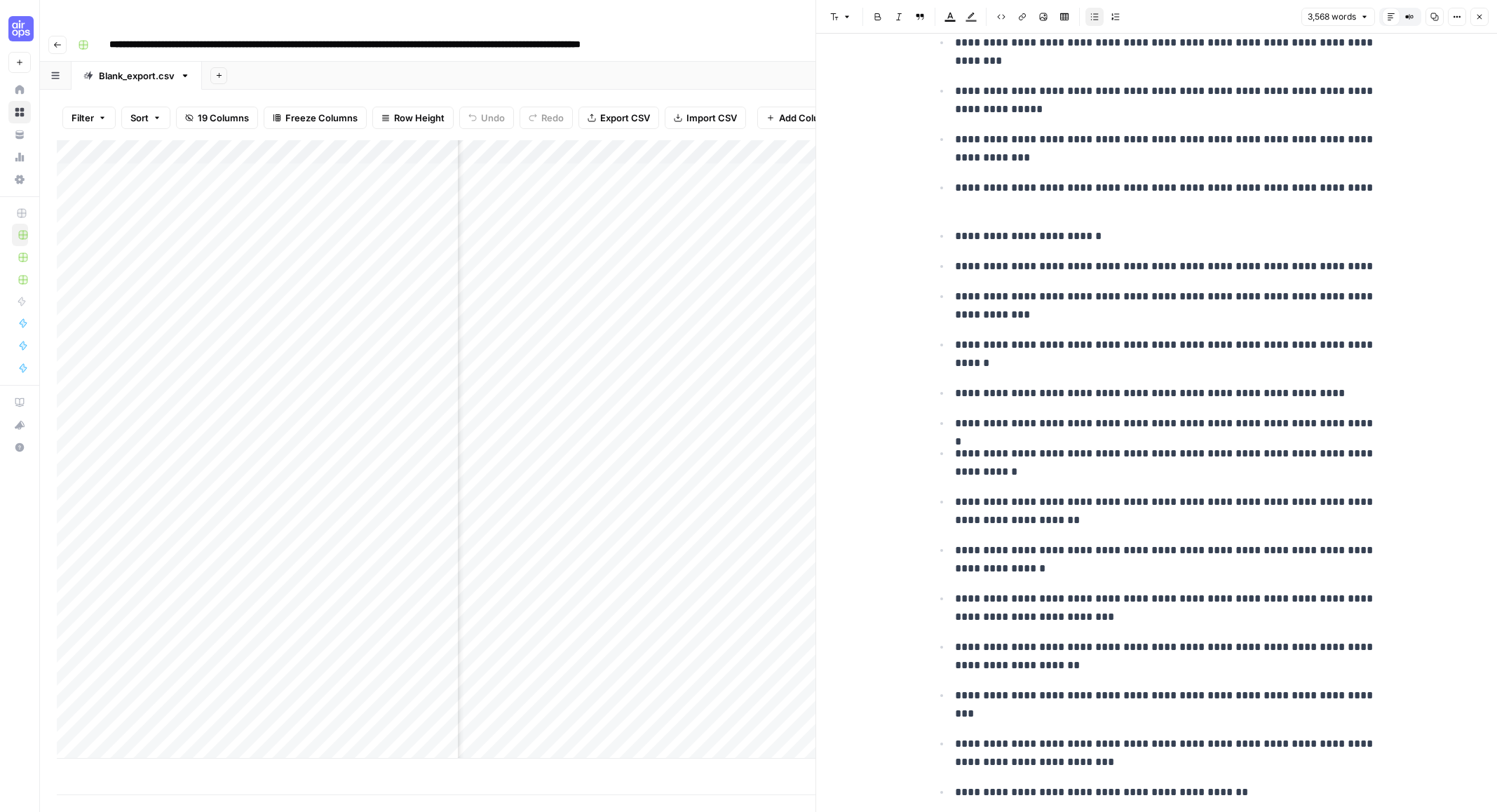
click at [726, 62] on div "Add Sheet" at bounding box center [850, 76] width 1295 height 28
click at [1363, 15] on icon "button" at bounding box center [1479, 17] width 8 height 8
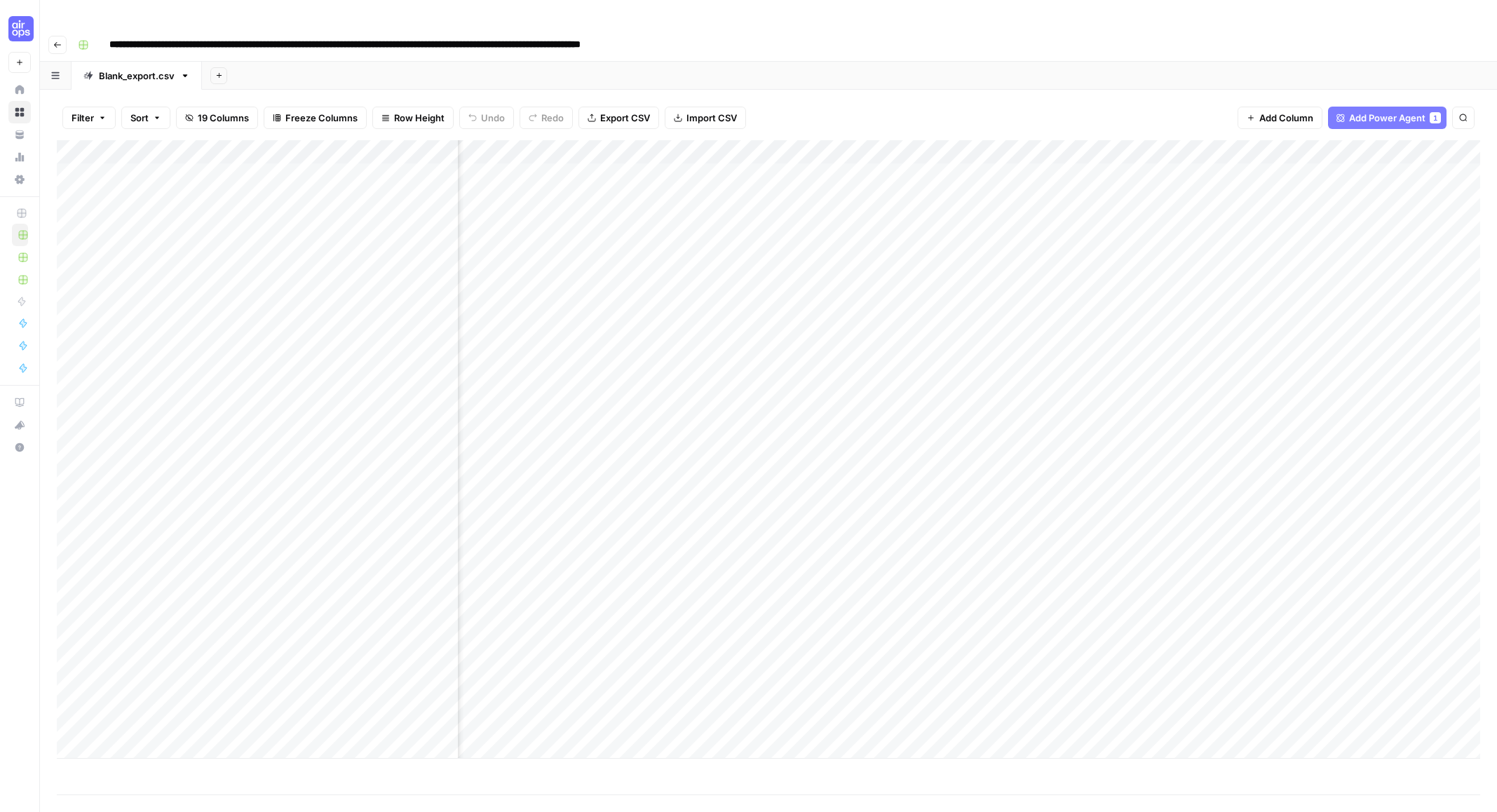
click at [988, 667] on div "Add Column" at bounding box center [768, 449] width 1424 height 618
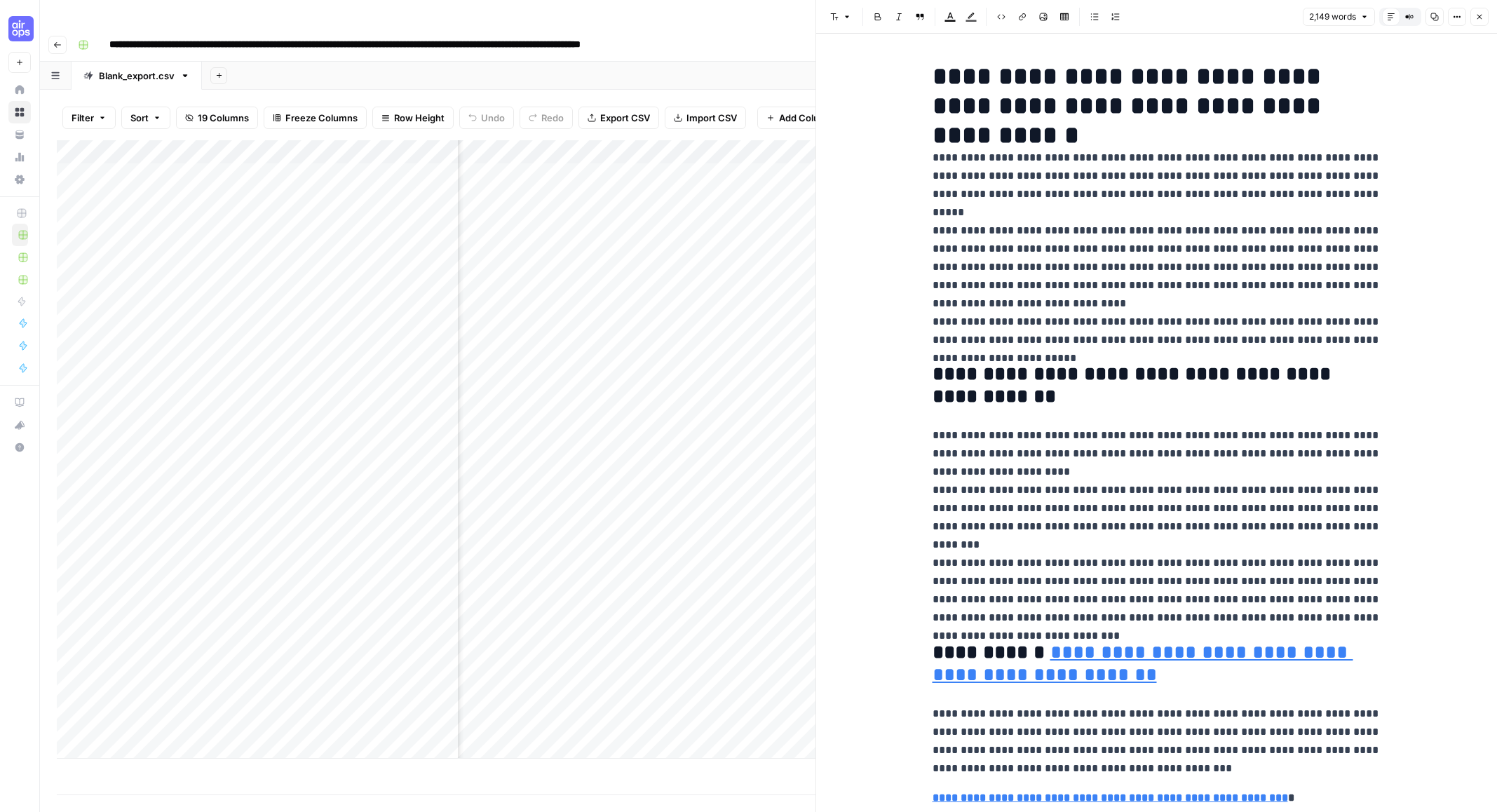
click at [1363, 15] on icon "button" at bounding box center [1479, 17] width 5 height 5
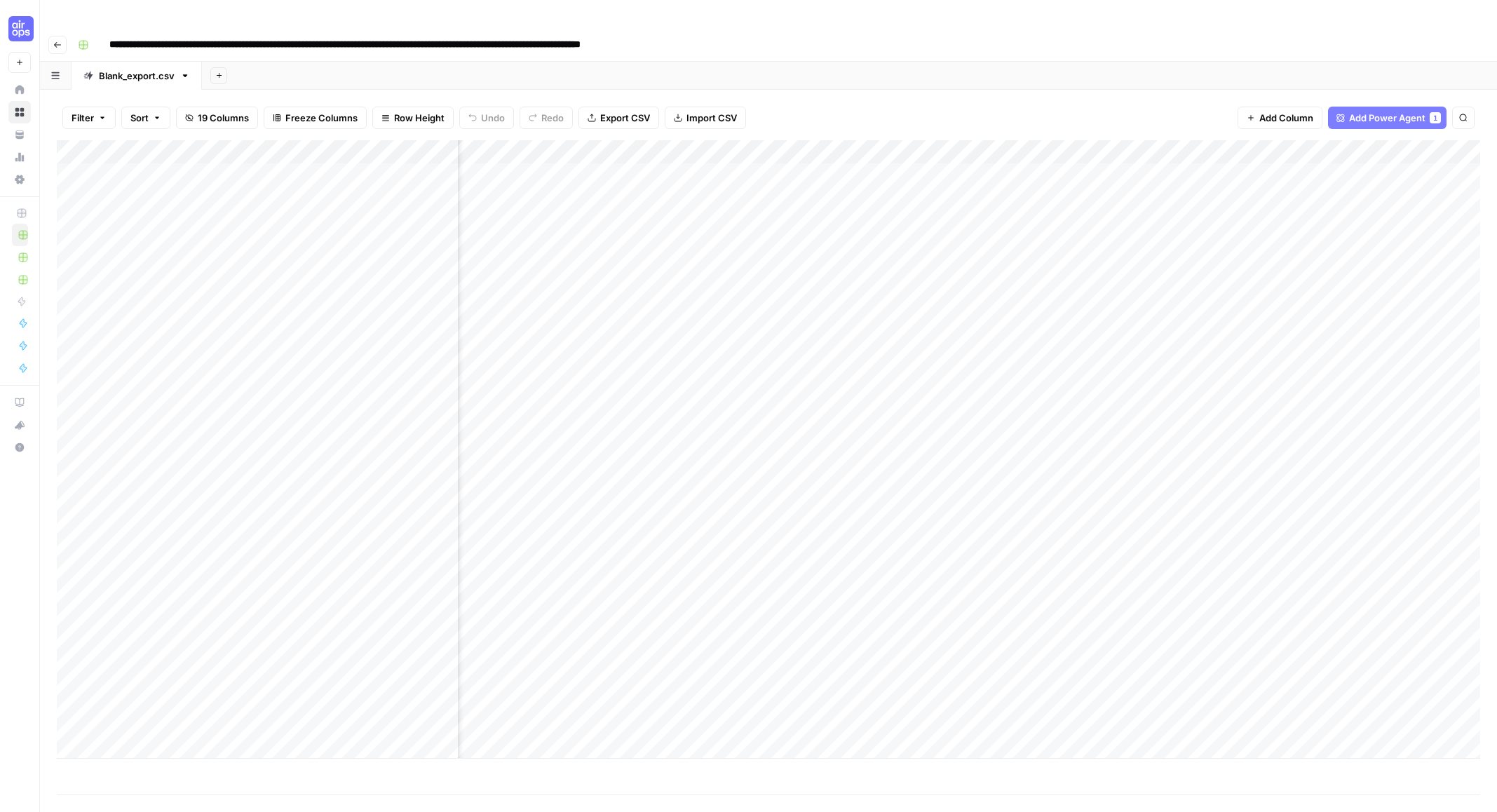
click at [591, 218] on div "Add Column" at bounding box center [768, 449] width 1424 height 618
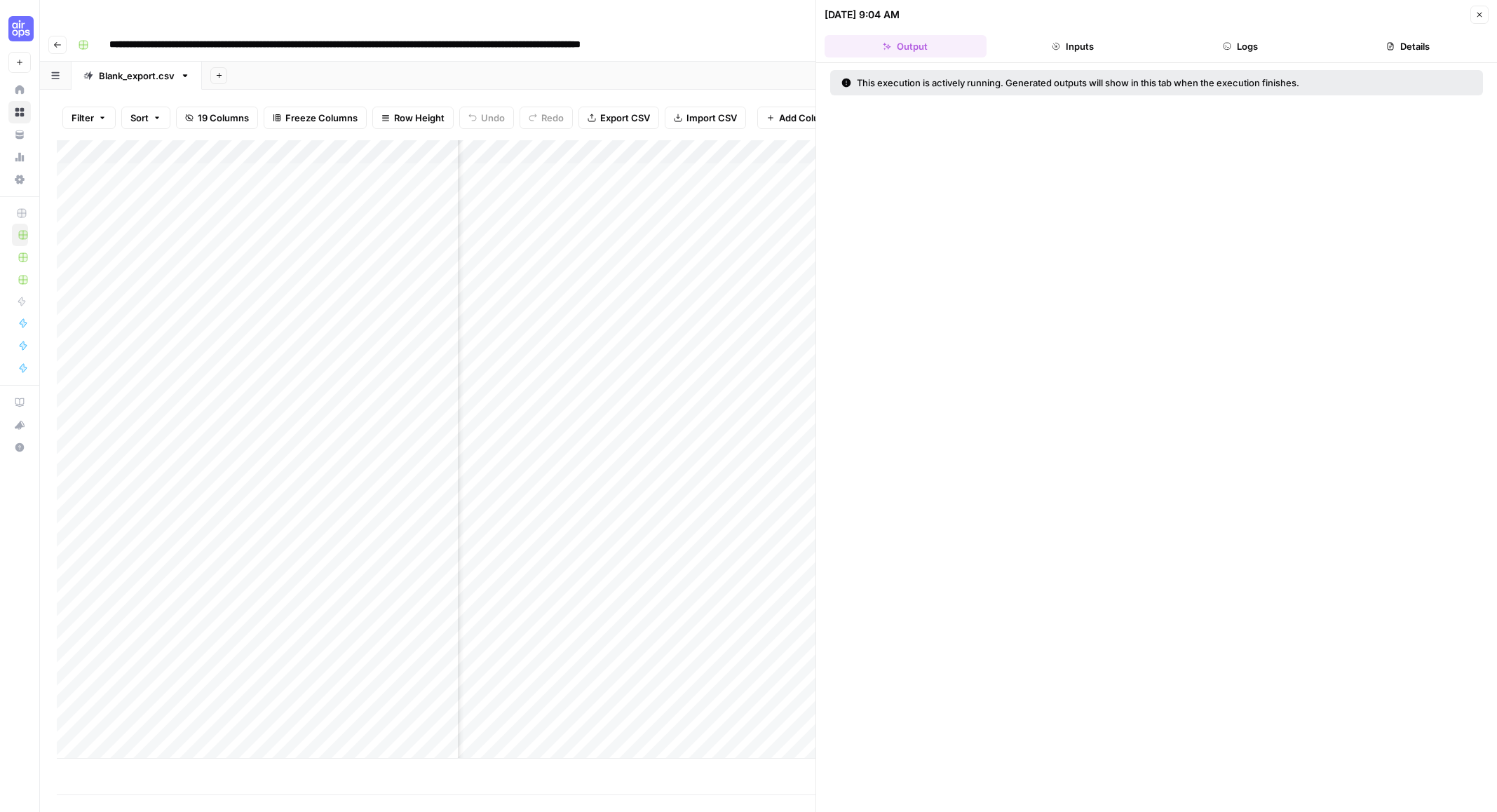
click at [1252, 47] on button "Logs" at bounding box center [1241, 46] width 162 height 22
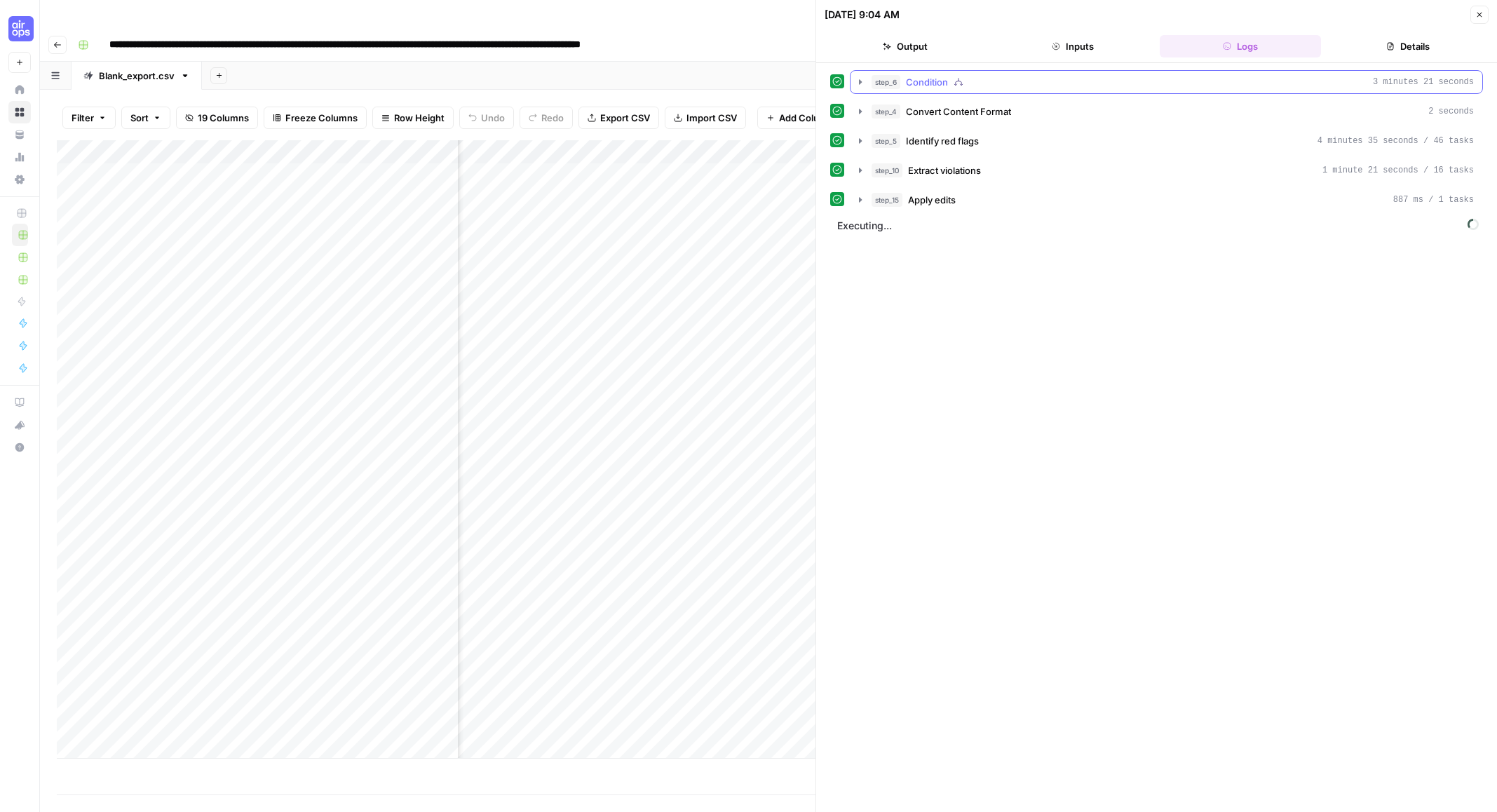
click at [860, 81] on icon "button" at bounding box center [860, 81] width 3 height 5
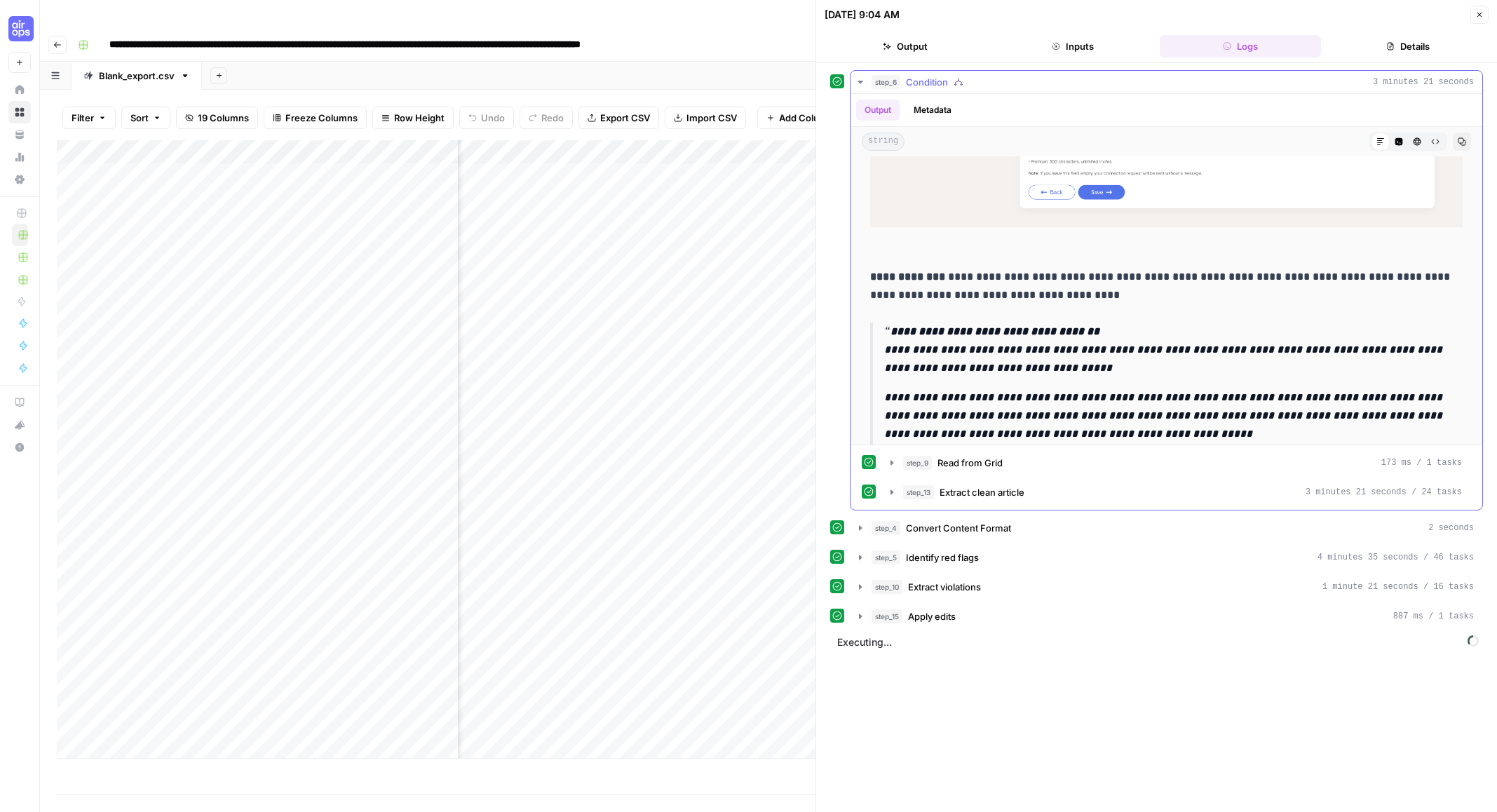
scroll to position [5442, 0]
click at [864, 80] on icon "button" at bounding box center [861, 82] width 11 height 11
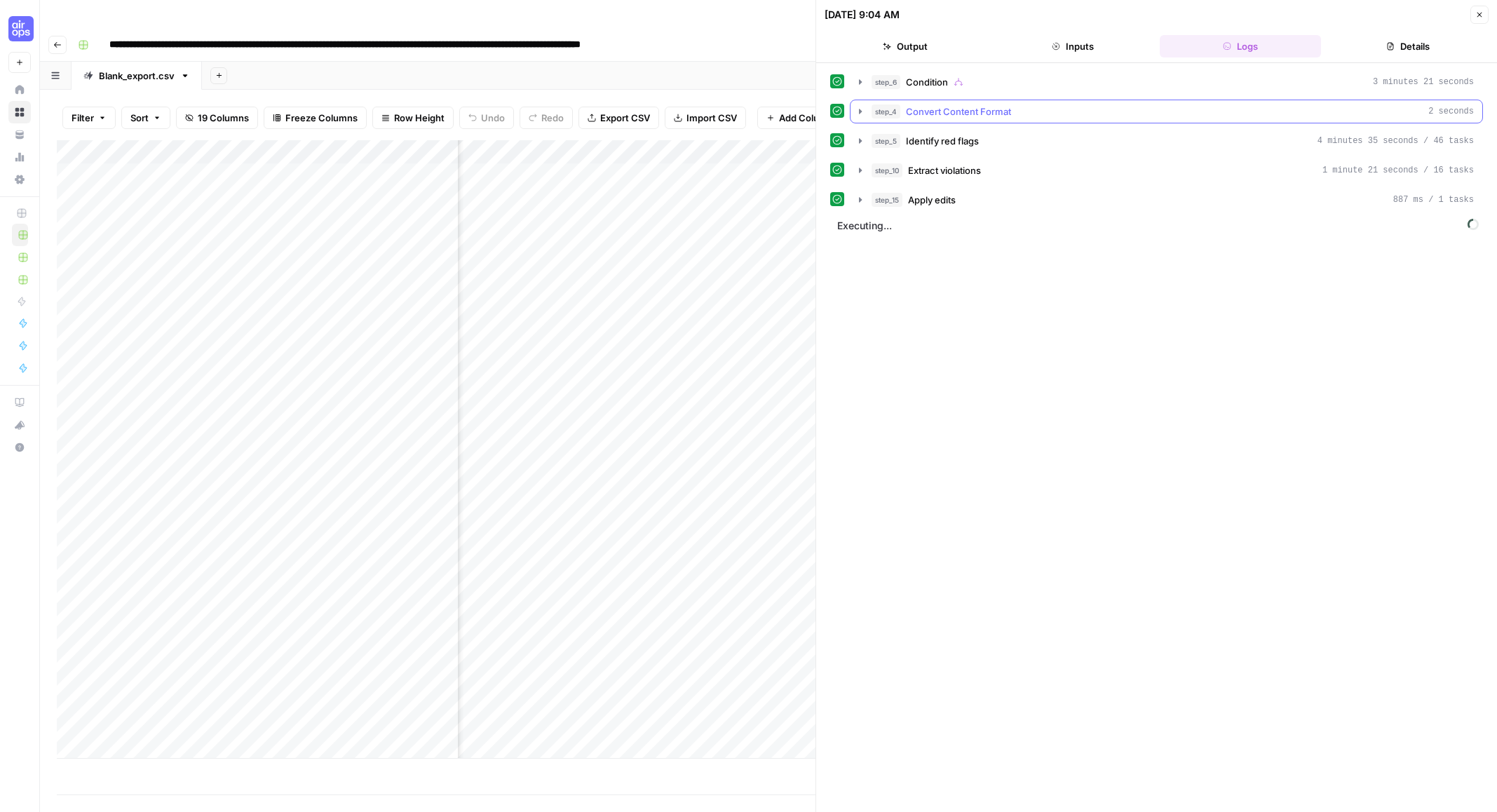
click at [858, 111] on icon "button" at bounding box center [861, 111] width 11 height 11
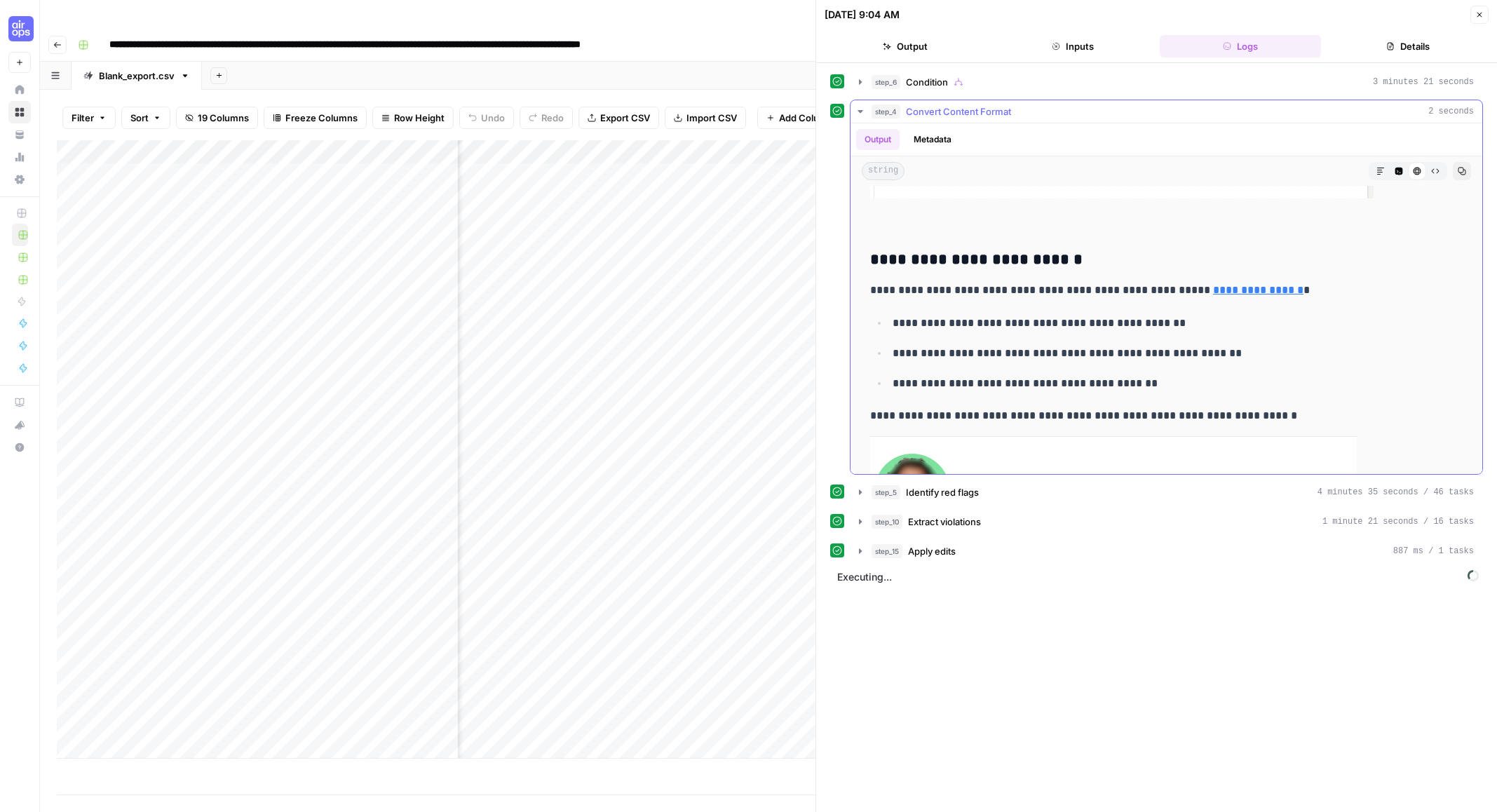
scroll to position [940, 0]
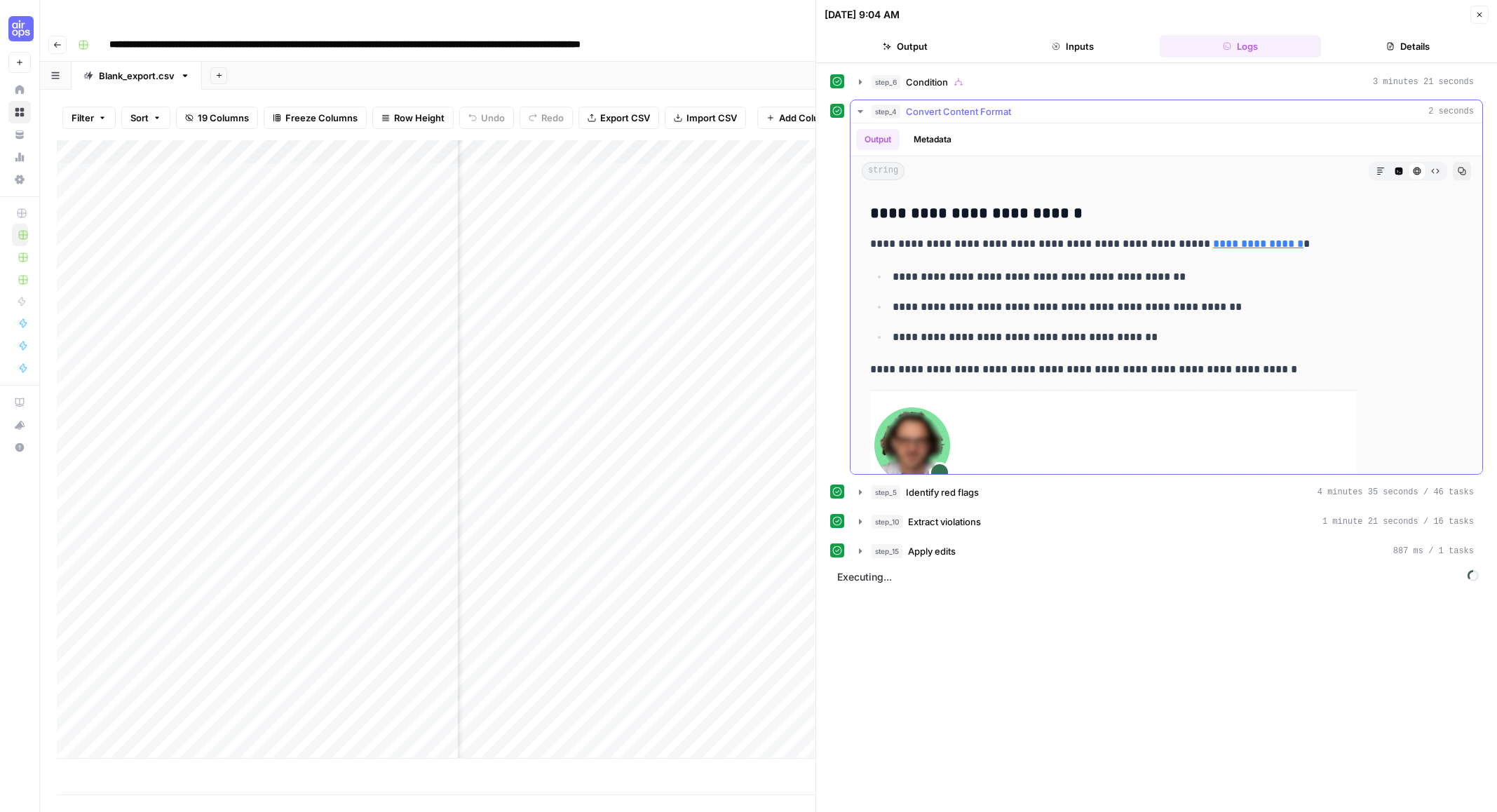
click at [861, 113] on icon "button" at bounding box center [861, 111] width 11 height 11
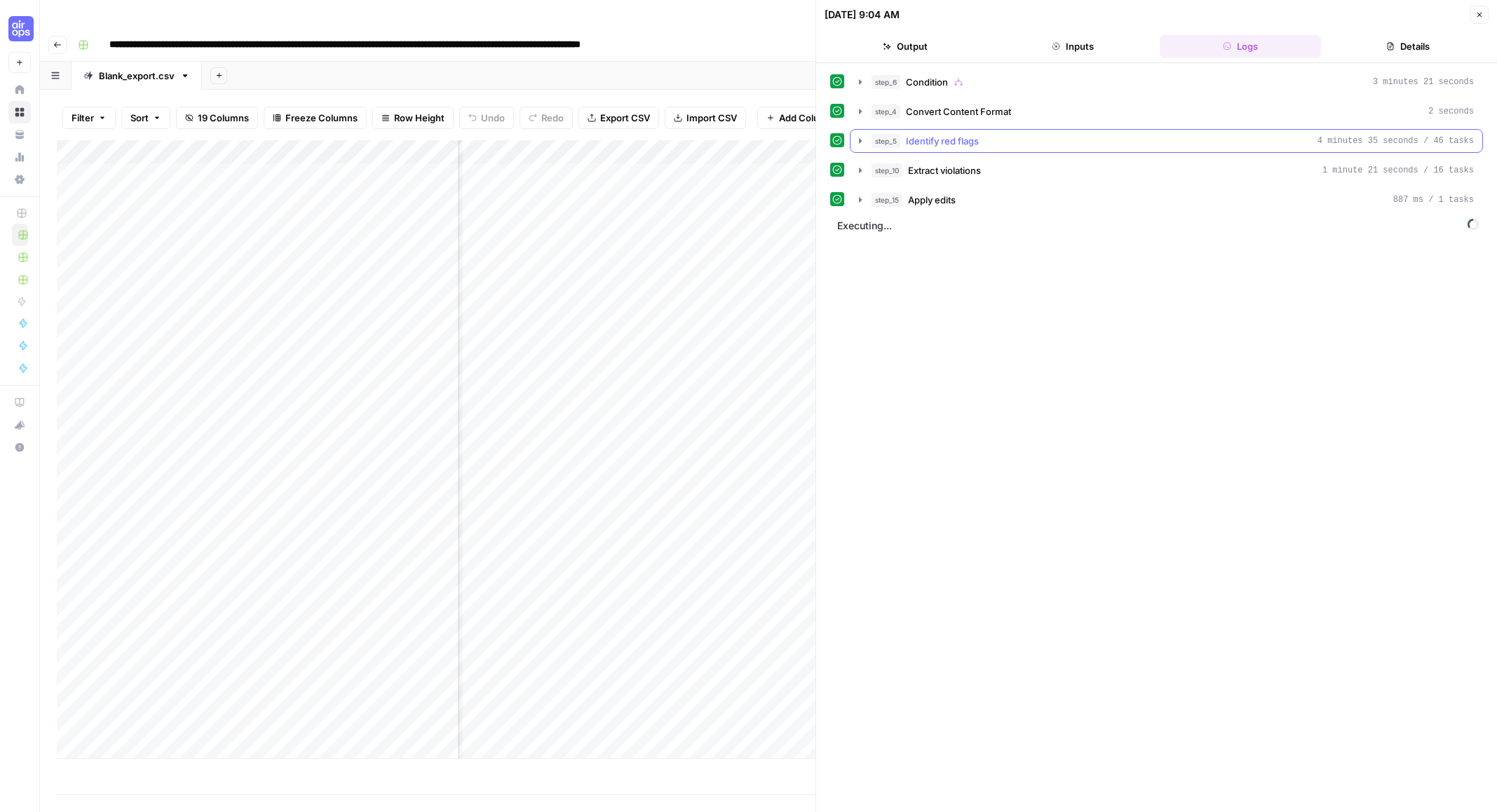
click at [856, 142] on icon "button" at bounding box center [861, 141] width 11 height 11
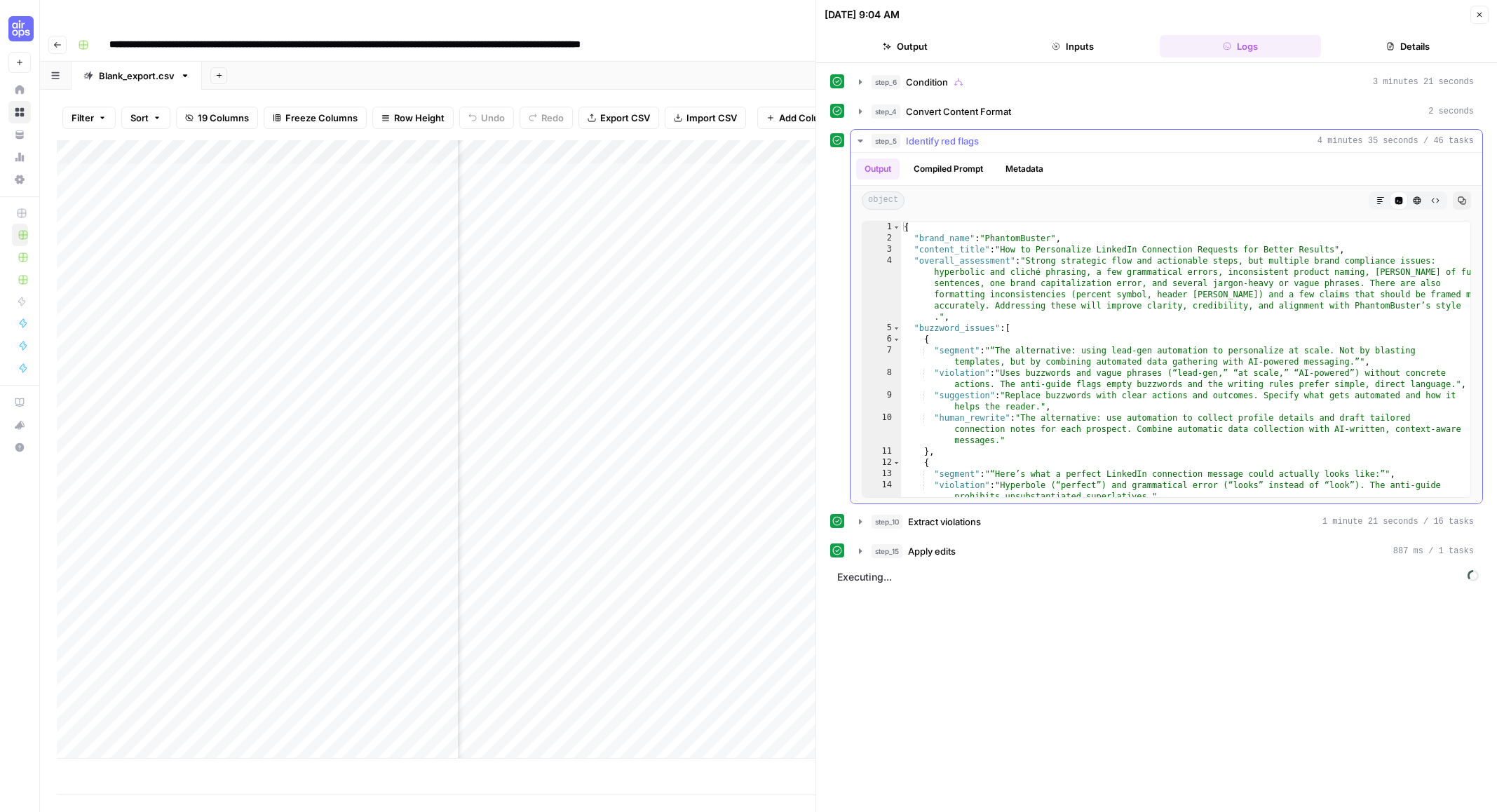
click at [858, 139] on icon "button" at bounding box center [860, 140] width 5 height 3
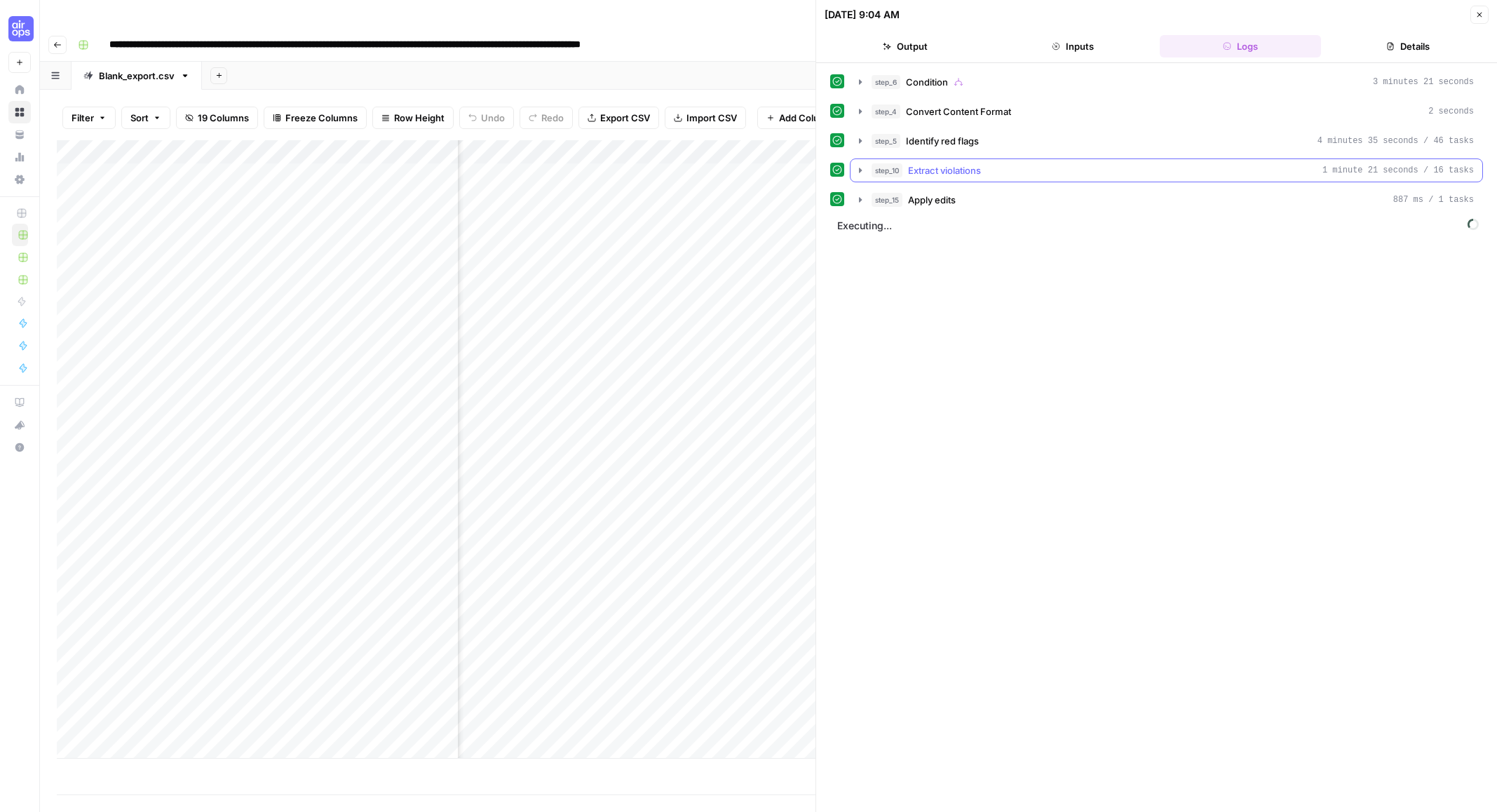
click at [858, 171] on icon "button" at bounding box center [861, 171] width 11 height 11
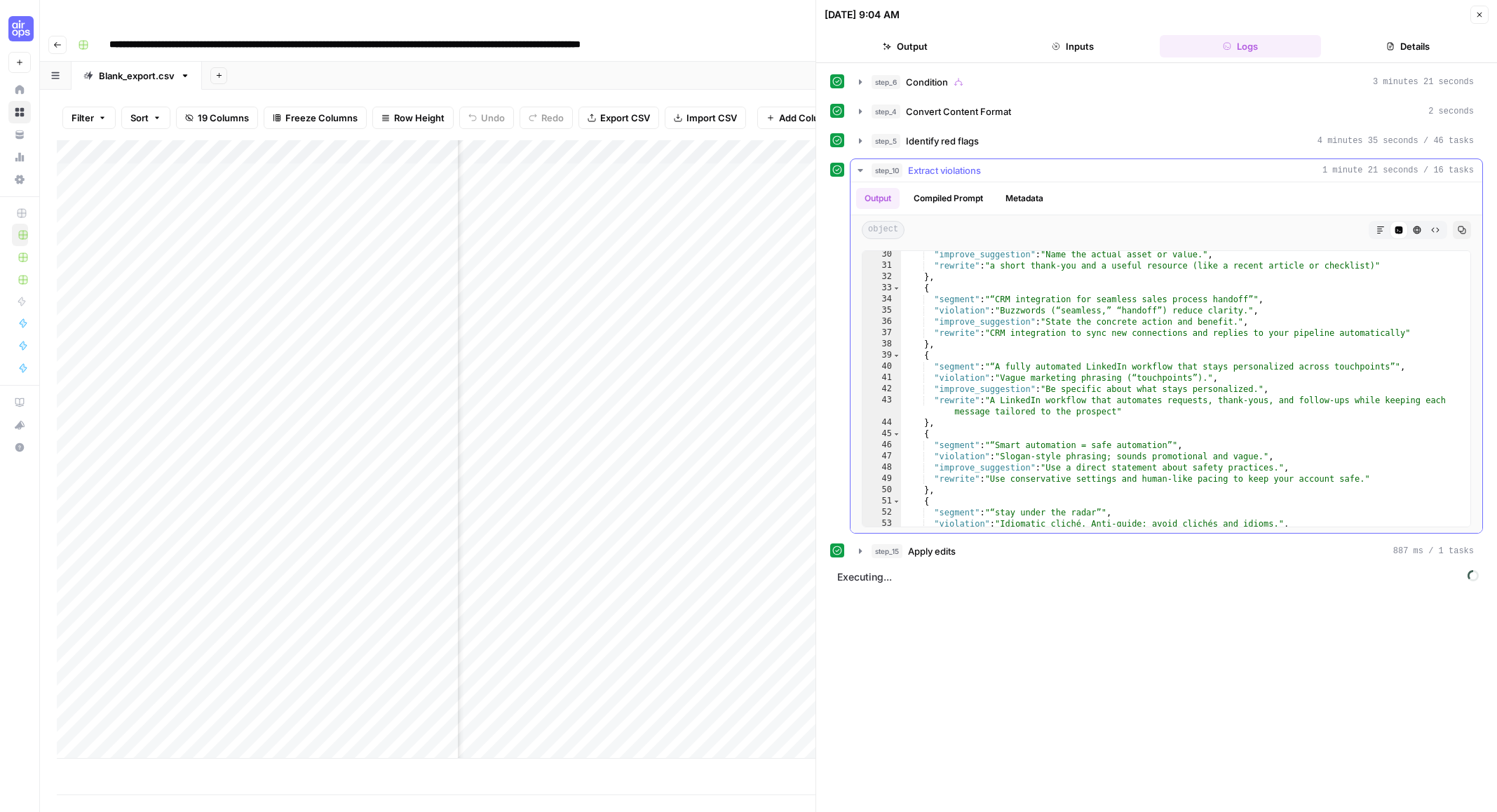
scroll to position [419, 0]
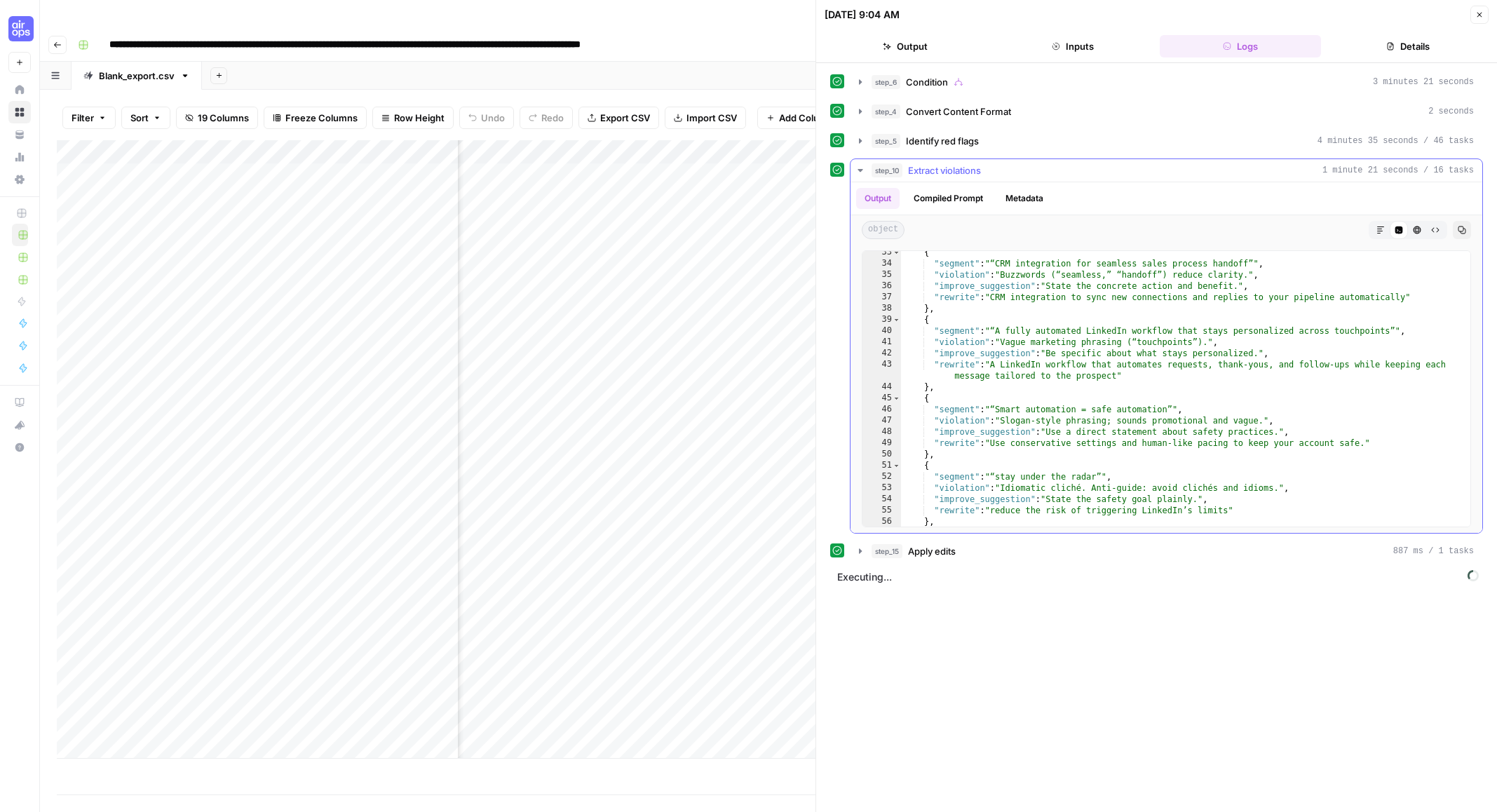
click at [862, 169] on icon "button" at bounding box center [860, 170] width 5 height 3
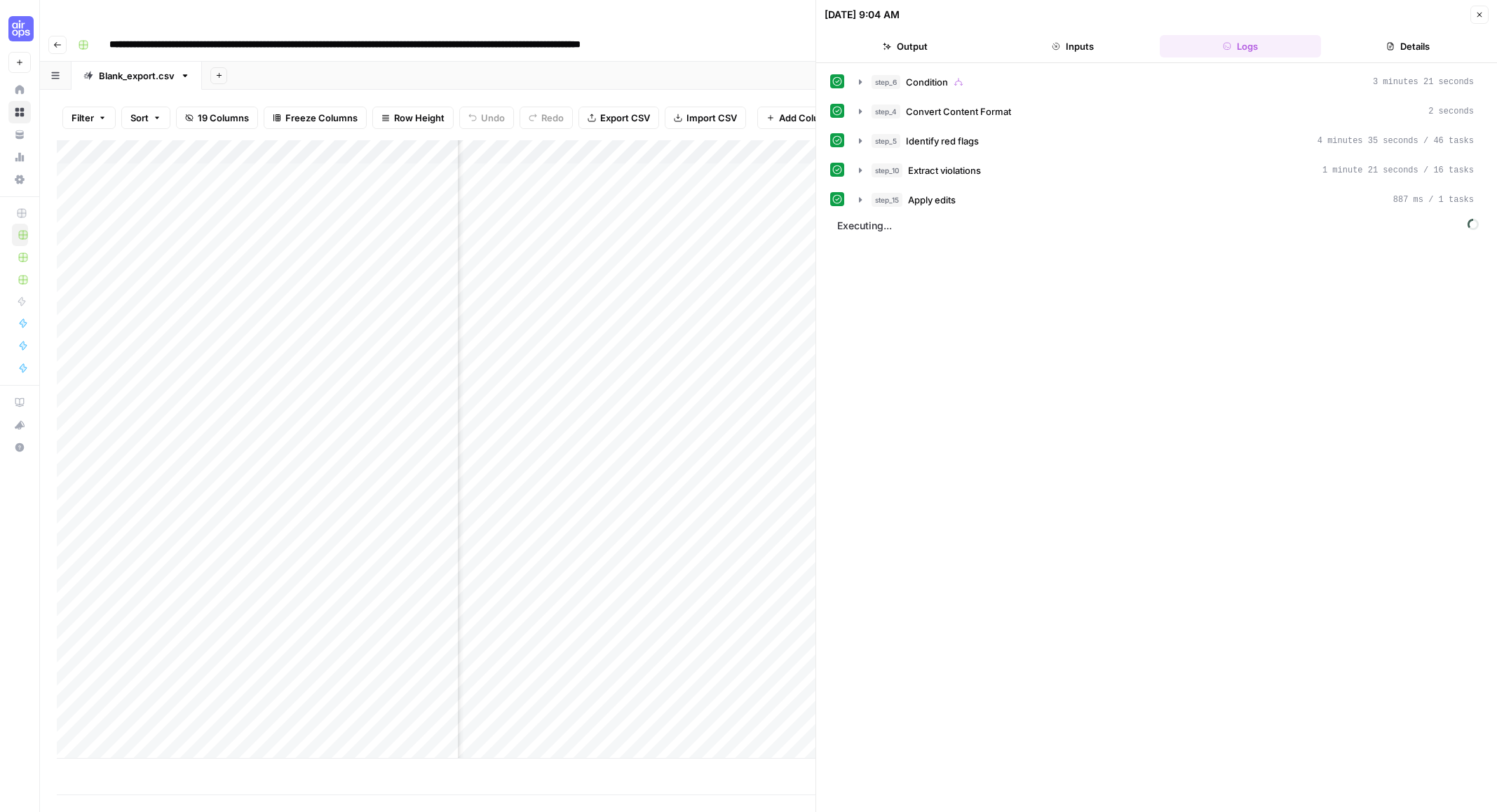
scroll to position [0, 254]
click at [862, 200] on icon "button" at bounding box center [861, 199] width 11 height 11
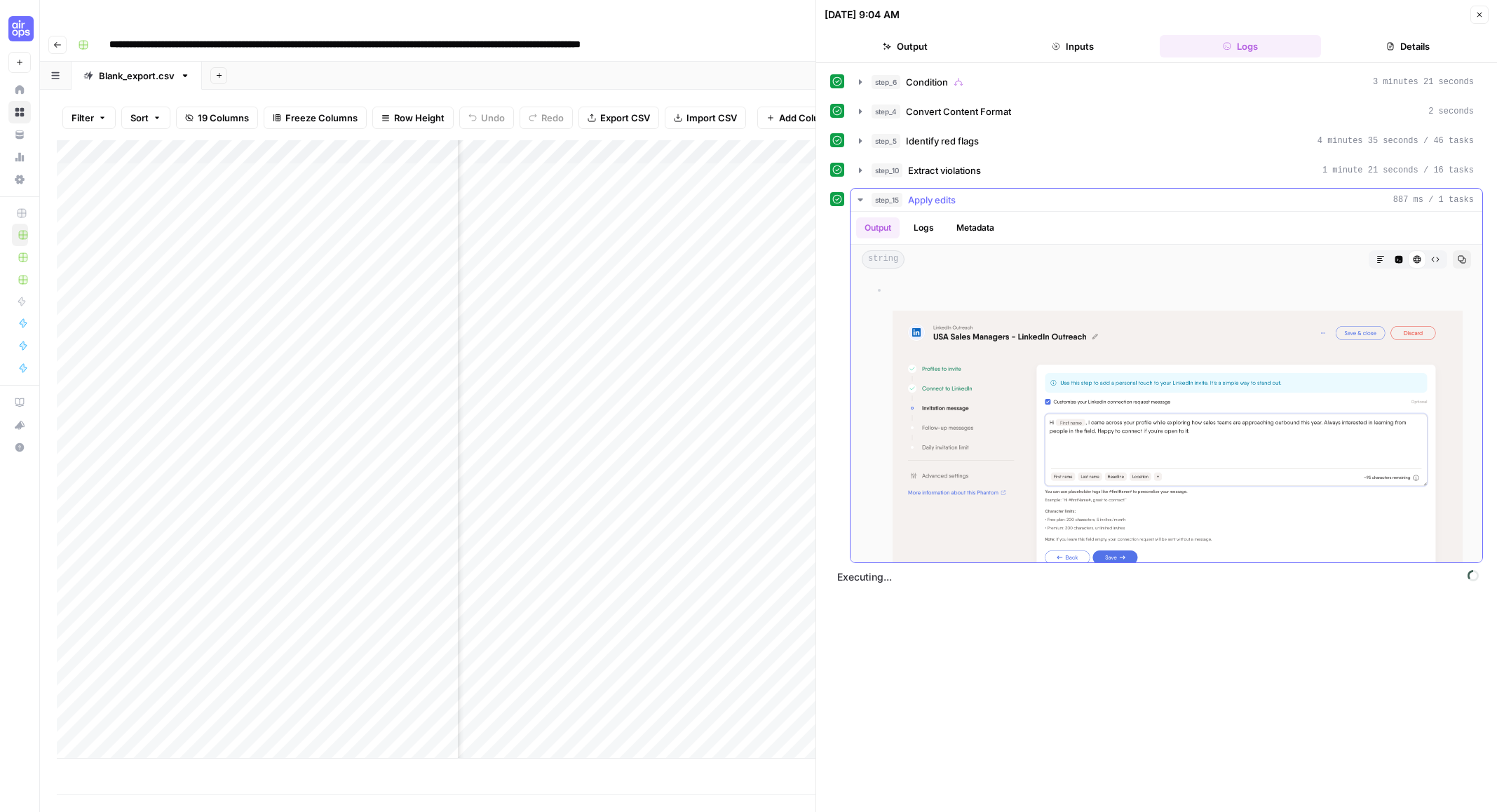
scroll to position [13362, 0]
click at [858, 201] on icon "button" at bounding box center [861, 199] width 11 height 11
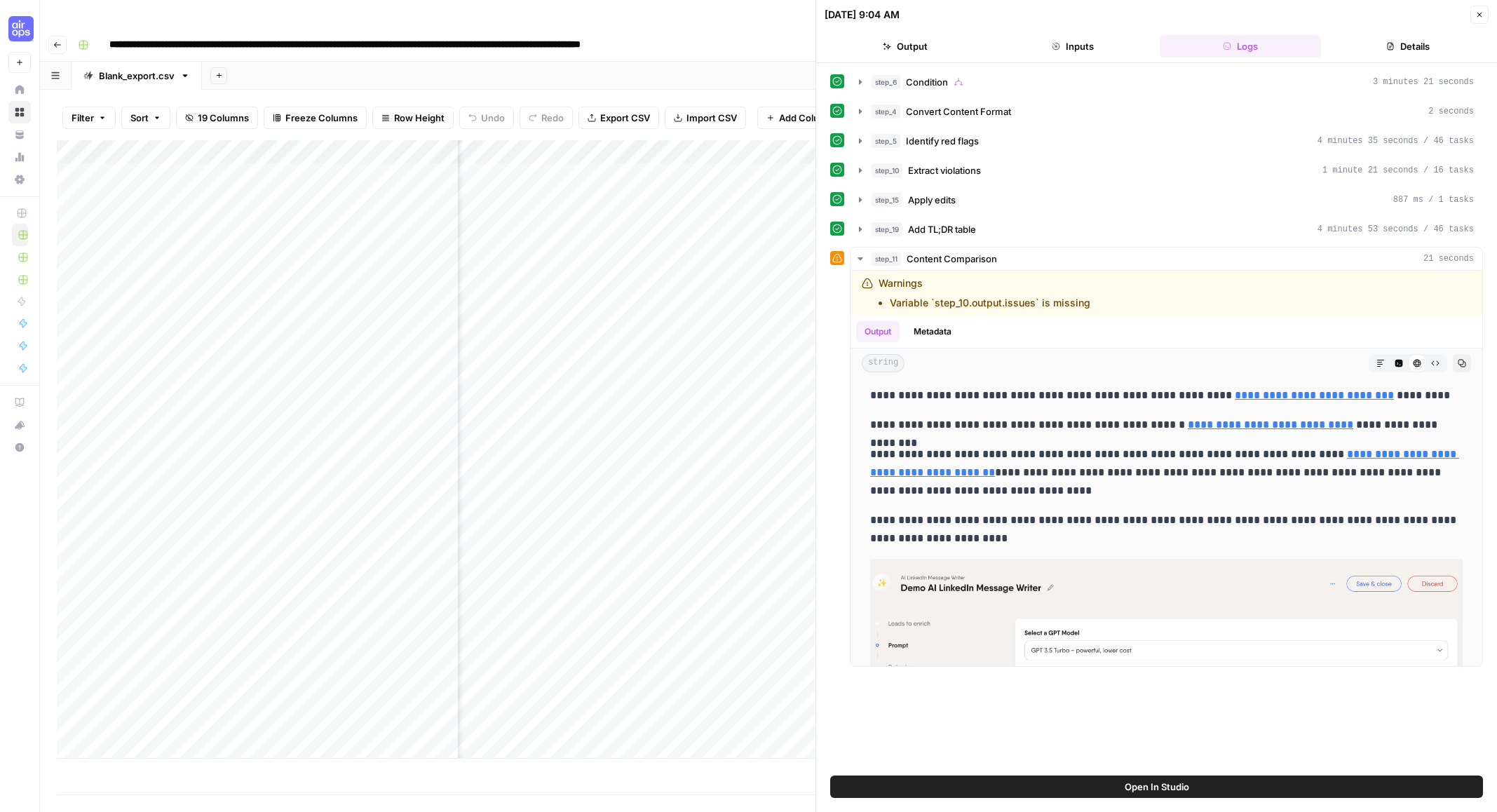
scroll to position [4153, 0]
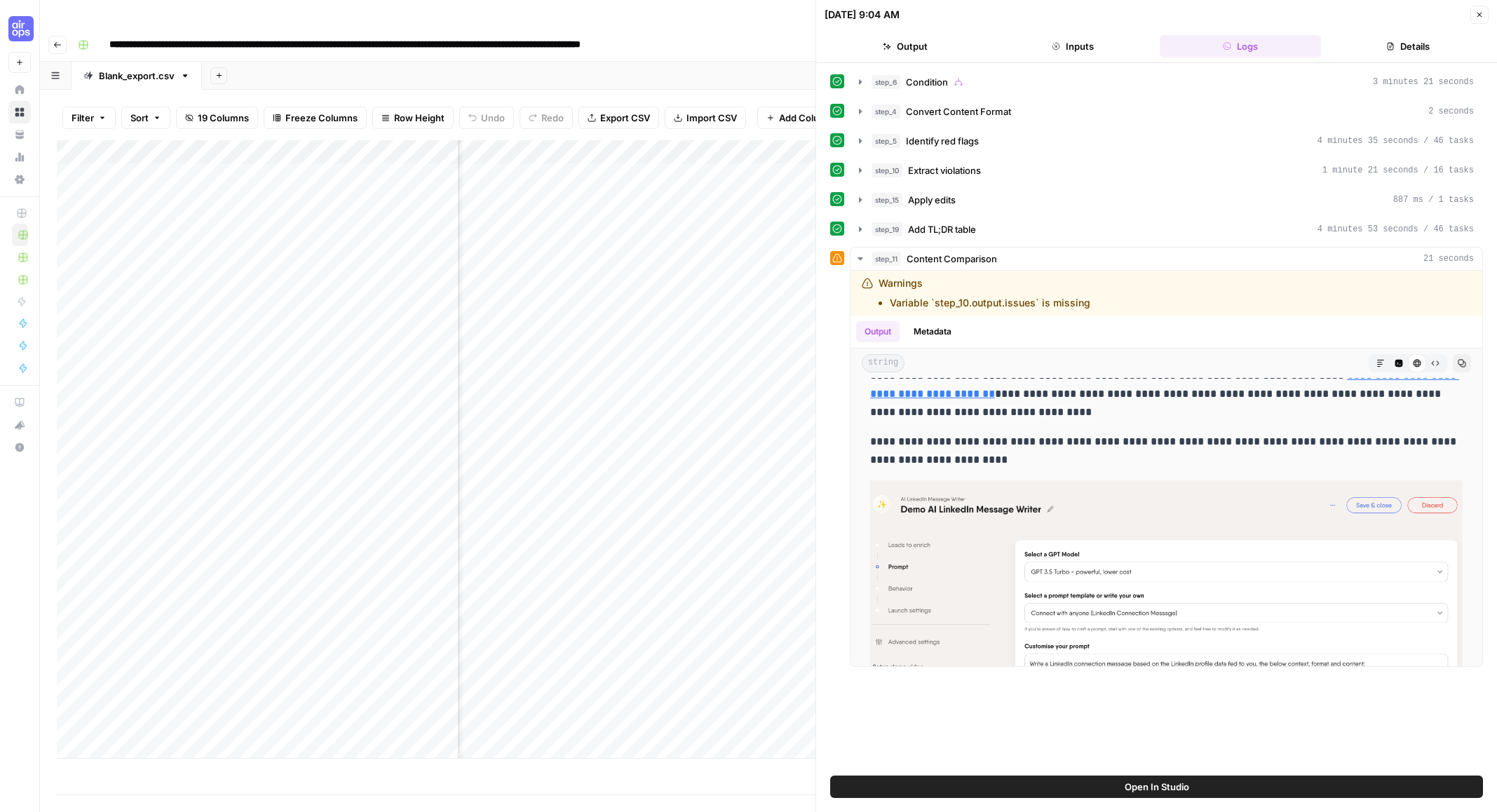
click at [553, 140] on div "Add Column" at bounding box center [436, 449] width 759 height 618
click at [510, 261] on span "Edit Workflow" at bounding box center [545, 260] width 122 height 14
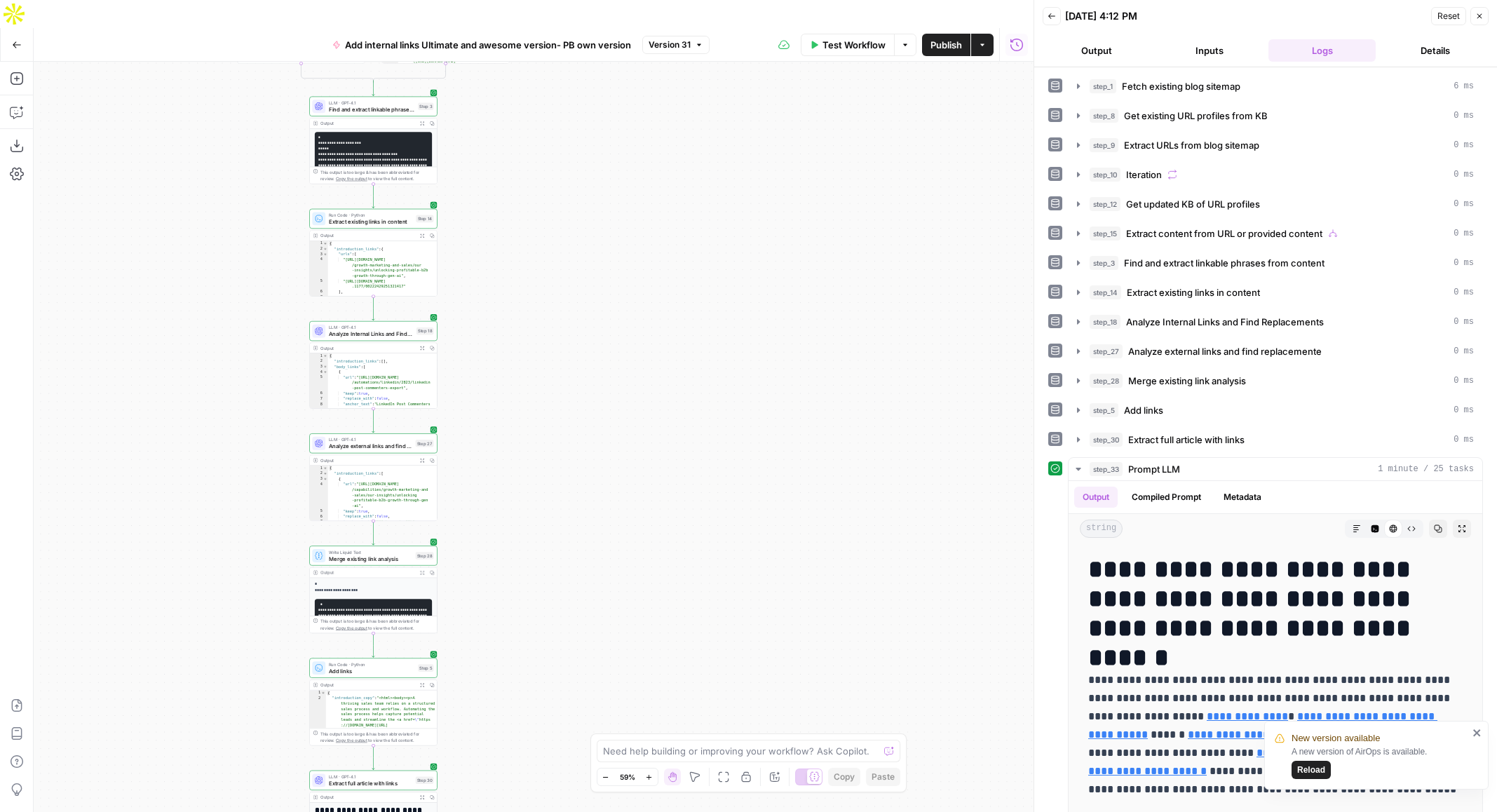
scroll to position [239, 0]
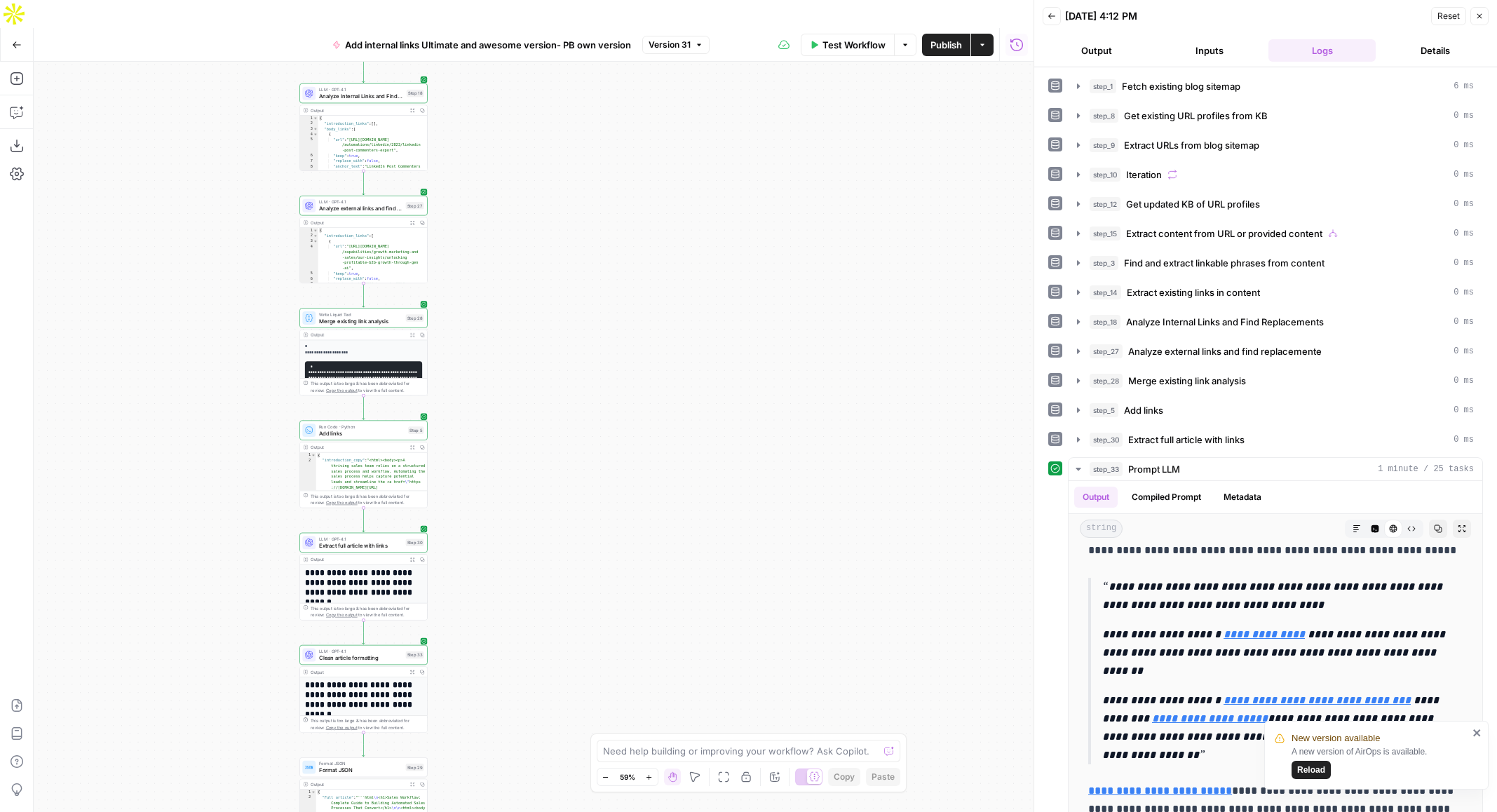
drag, startPoint x: 582, startPoint y: 387, endPoint x: 578, endPoint y: 283, distance: 104.1
click at [578, 283] on div "false true false true Workflow Set Inputs Inputs Get Knowledge Base File Fetch …" at bounding box center [533, 450] width 1000 height 778
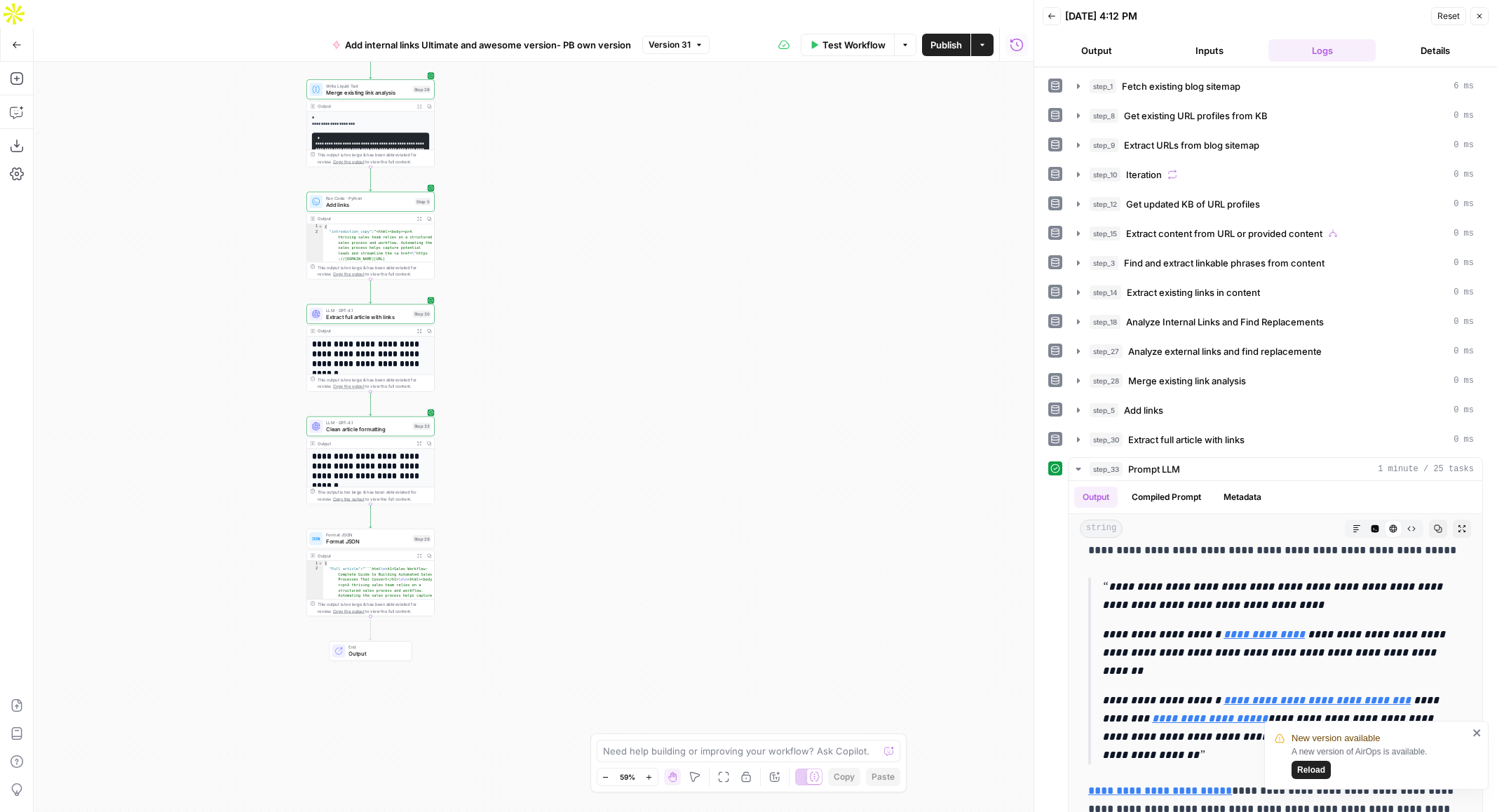
drag, startPoint x: 546, startPoint y: 602, endPoint x: 554, endPoint y: 364, distance: 238.1
click at [554, 364] on div "false true false true Workflow Set Inputs Inputs Get Knowledge Base File Fetch …" at bounding box center [533, 450] width 1000 height 778
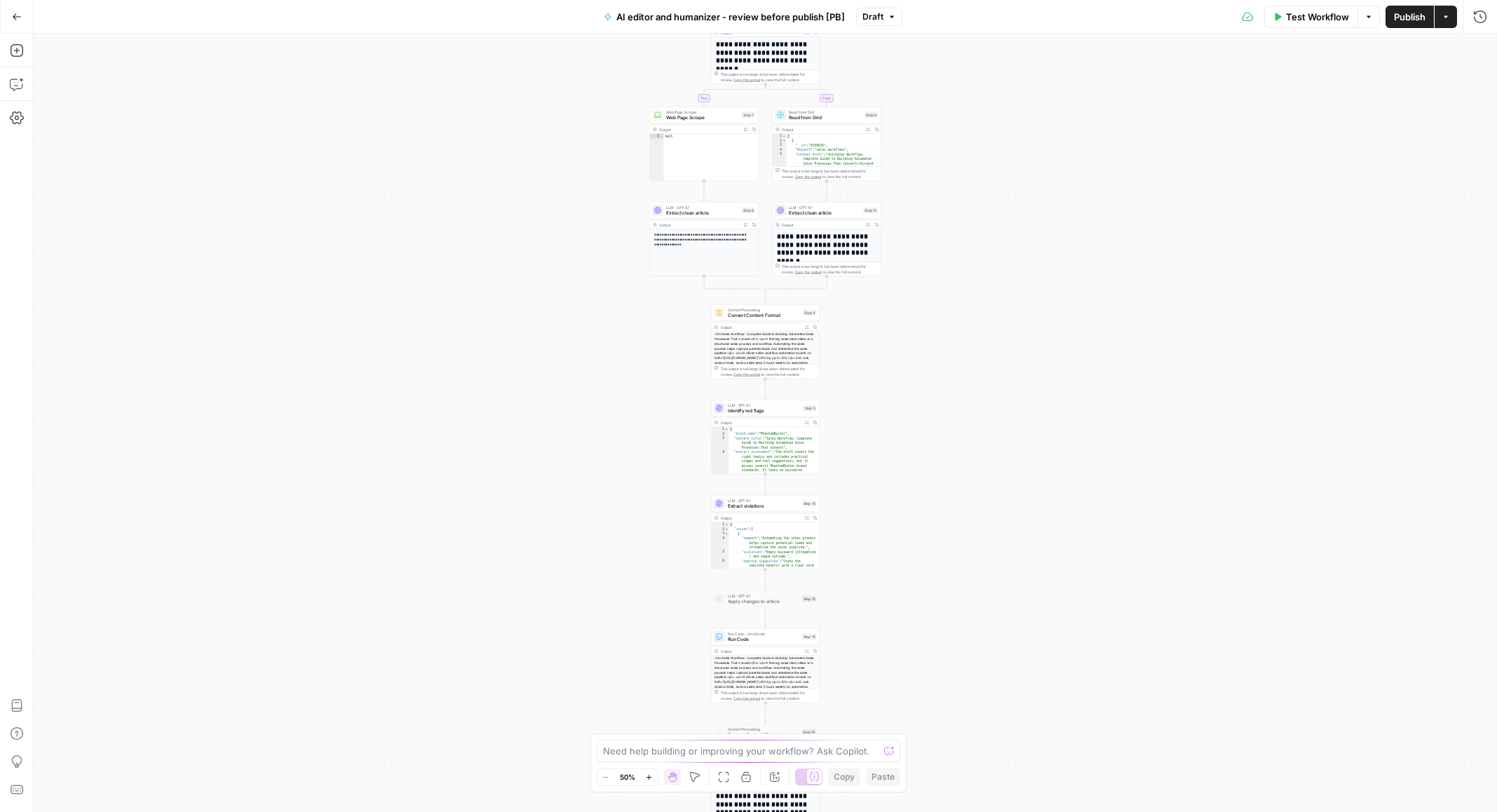
click at [915, 425] on div "**********" at bounding box center [765, 422] width 1464 height 778
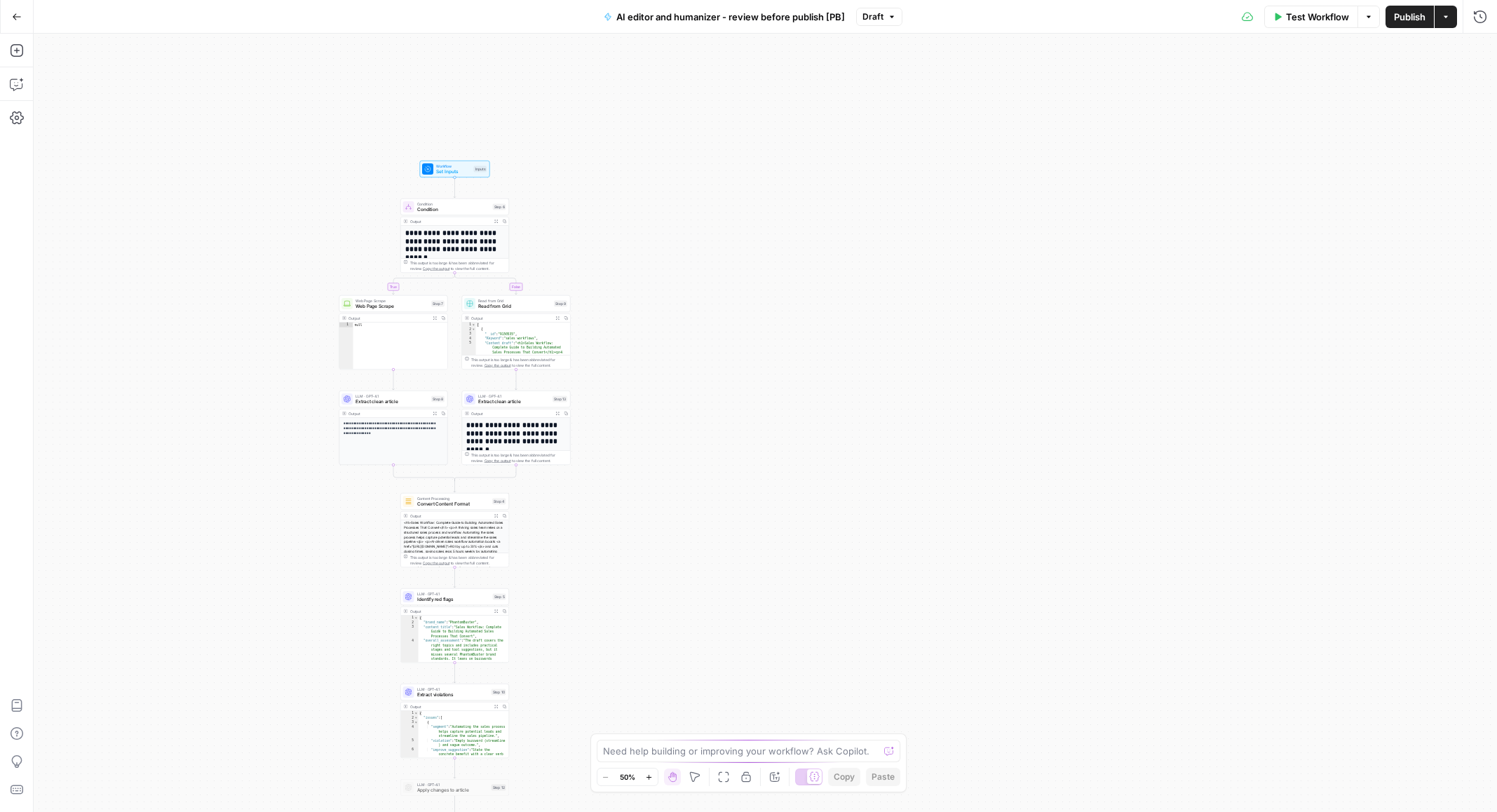
drag, startPoint x: 956, startPoint y: 253, endPoint x: 720, endPoint y: 303, distance: 241.2
click at [720, 303] on div "**********" at bounding box center [765, 422] width 1464 height 778
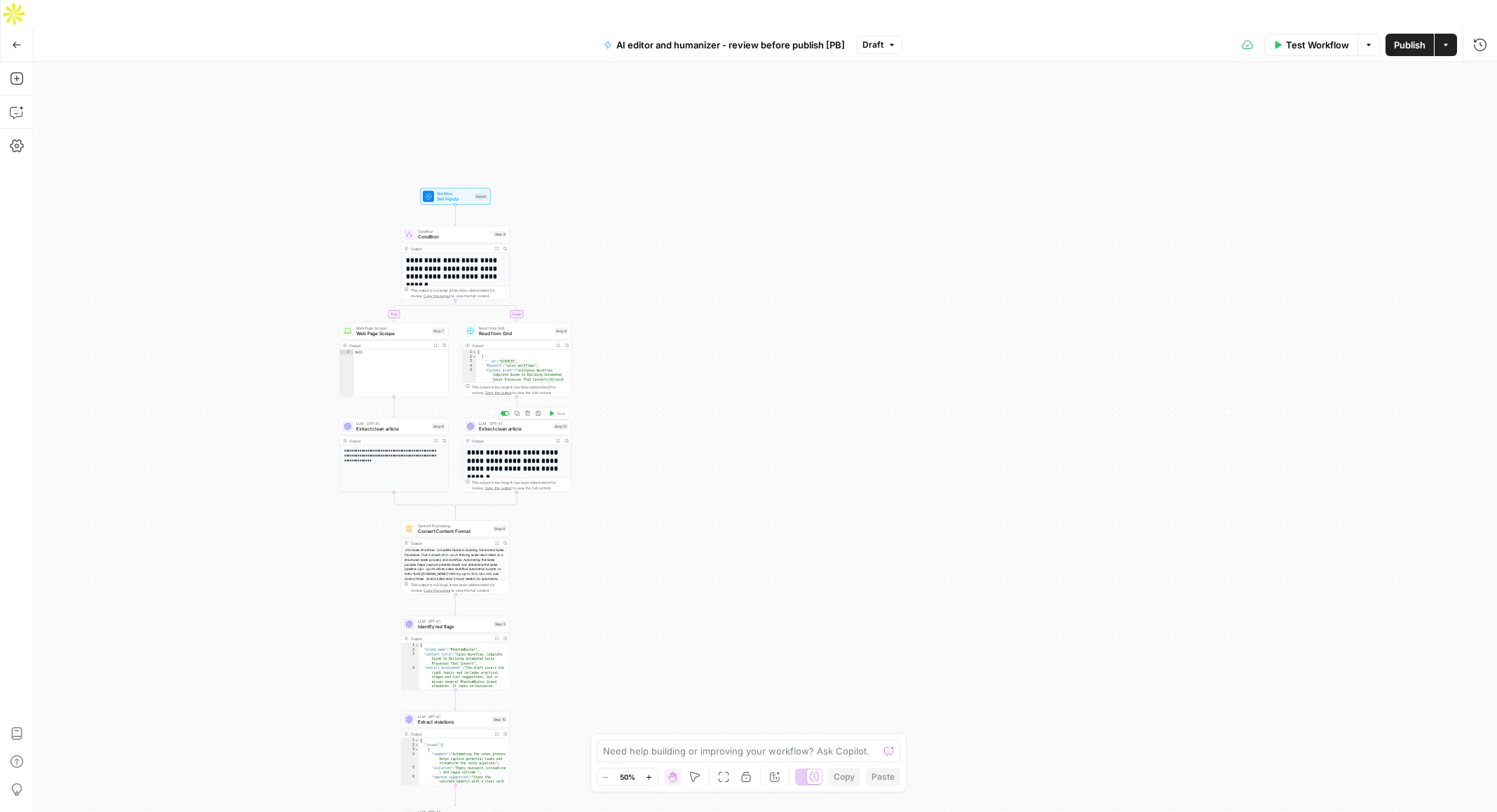
click at [513, 425] on span "Extract clean article" at bounding box center [514, 429] width 71 height 7
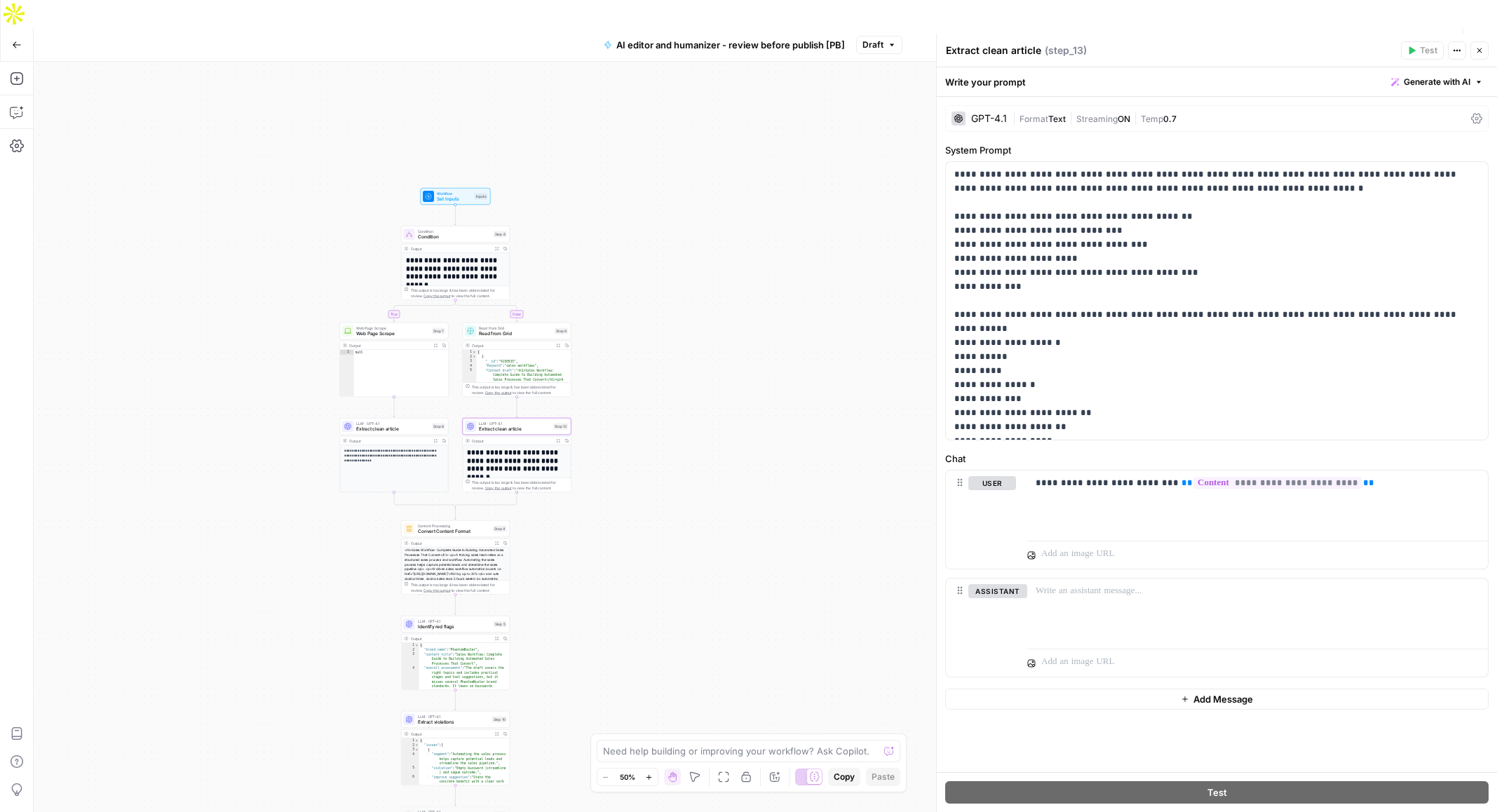
click at [1478, 48] on icon "button" at bounding box center [1479, 50] width 8 height 8
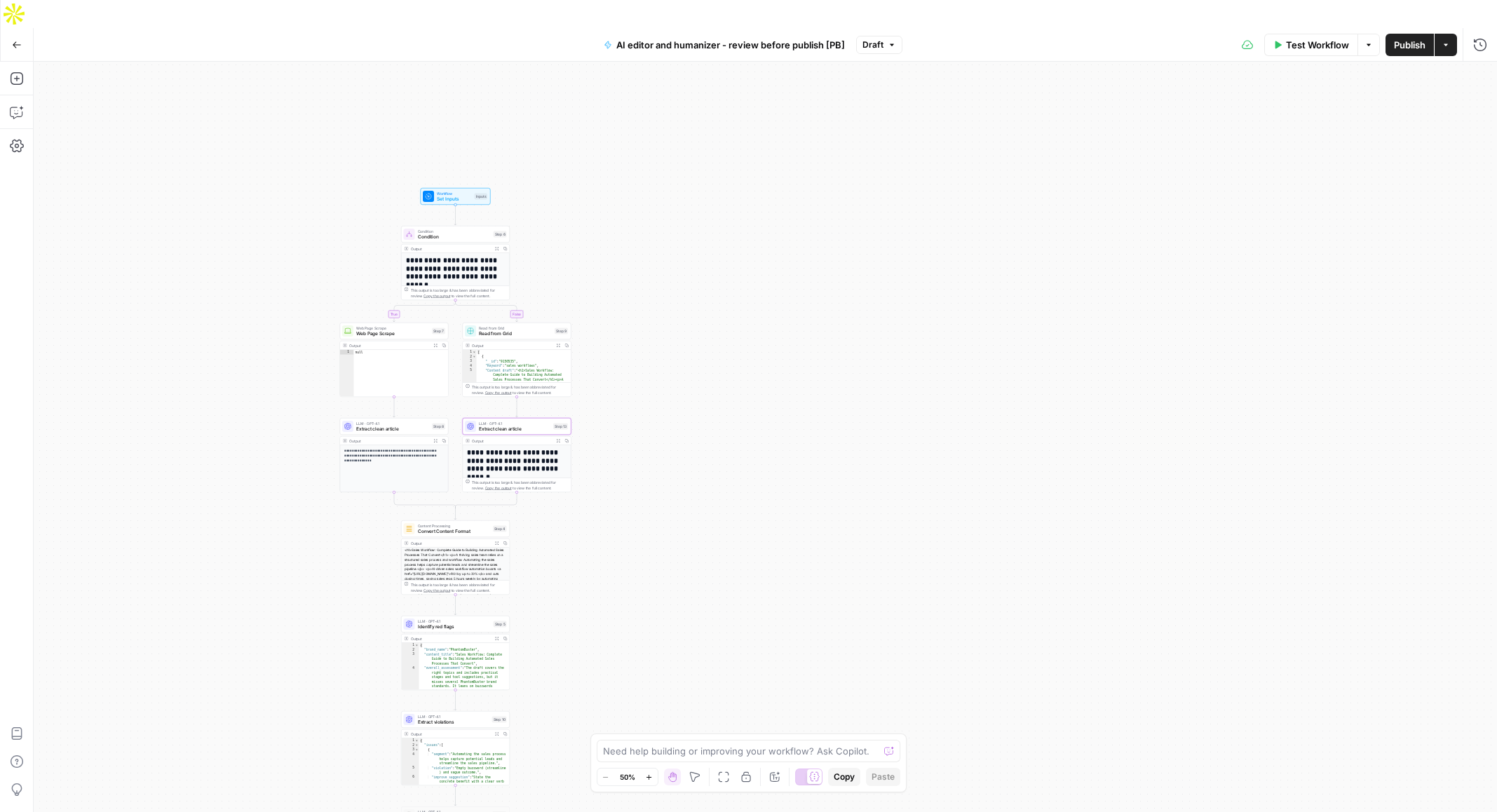
click at [535, 448] on h1 "**********" at bounding box center [518, 460] width 100 height 24
click at [530, 448] on h1 "**********" at bounding box center [518, 460] width 100 height 24
click at [458, 191] on span "Workflow" at bounding box center [454, 194] width 35 height 6
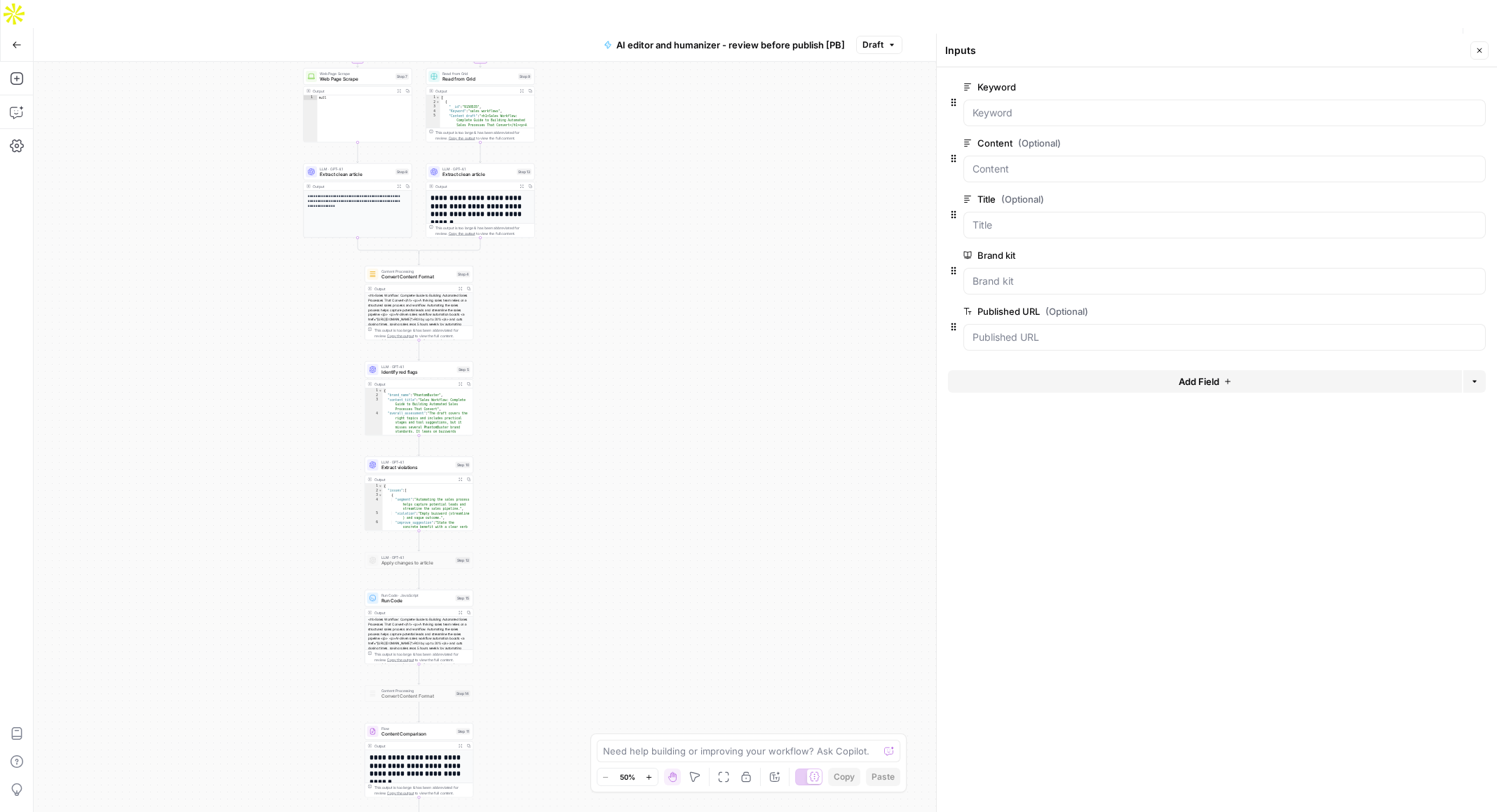
drag, startPoint x: 624, startPoint y: 547, endPoint x: 581, endPoint y: 274, distance: 276.4
click at [581, 274] on div "**********" at bounding box center [765, 450] width 1464 height 778
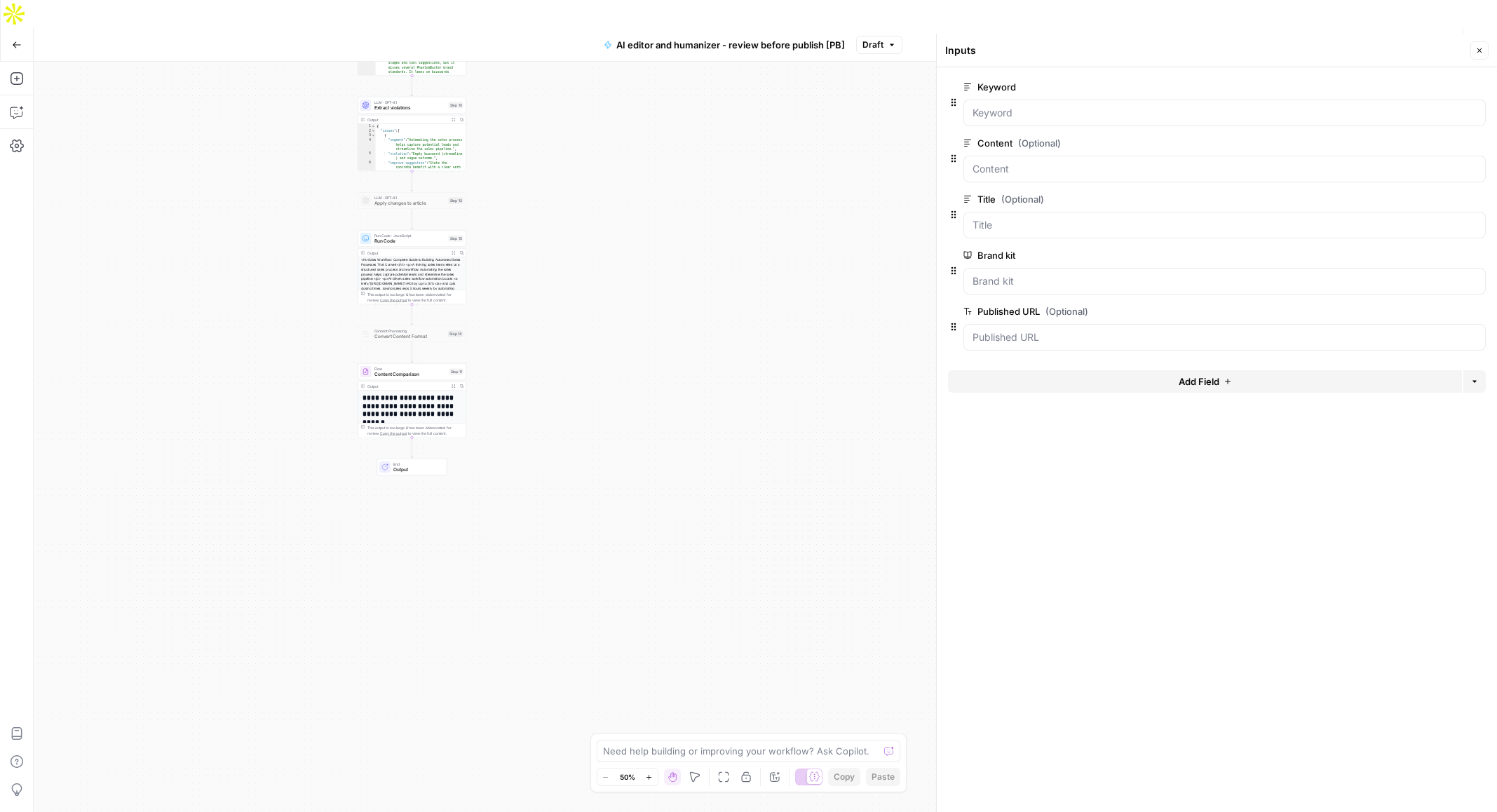
drag, startPoint x: 585, startPoint y: 629, endPoint x: 585, endPoint y: 280, distance: 349.0
click at [585, 280] on div "**********" at bounding box center [765, 450] width 1464 height 778
click at [403, 385] on h1 "**********" at bounding box center [413, 397] width 100 height 24
click at [403, 362] on span "Content Comparison" at bounding box center [411, 366] width 72 height 7
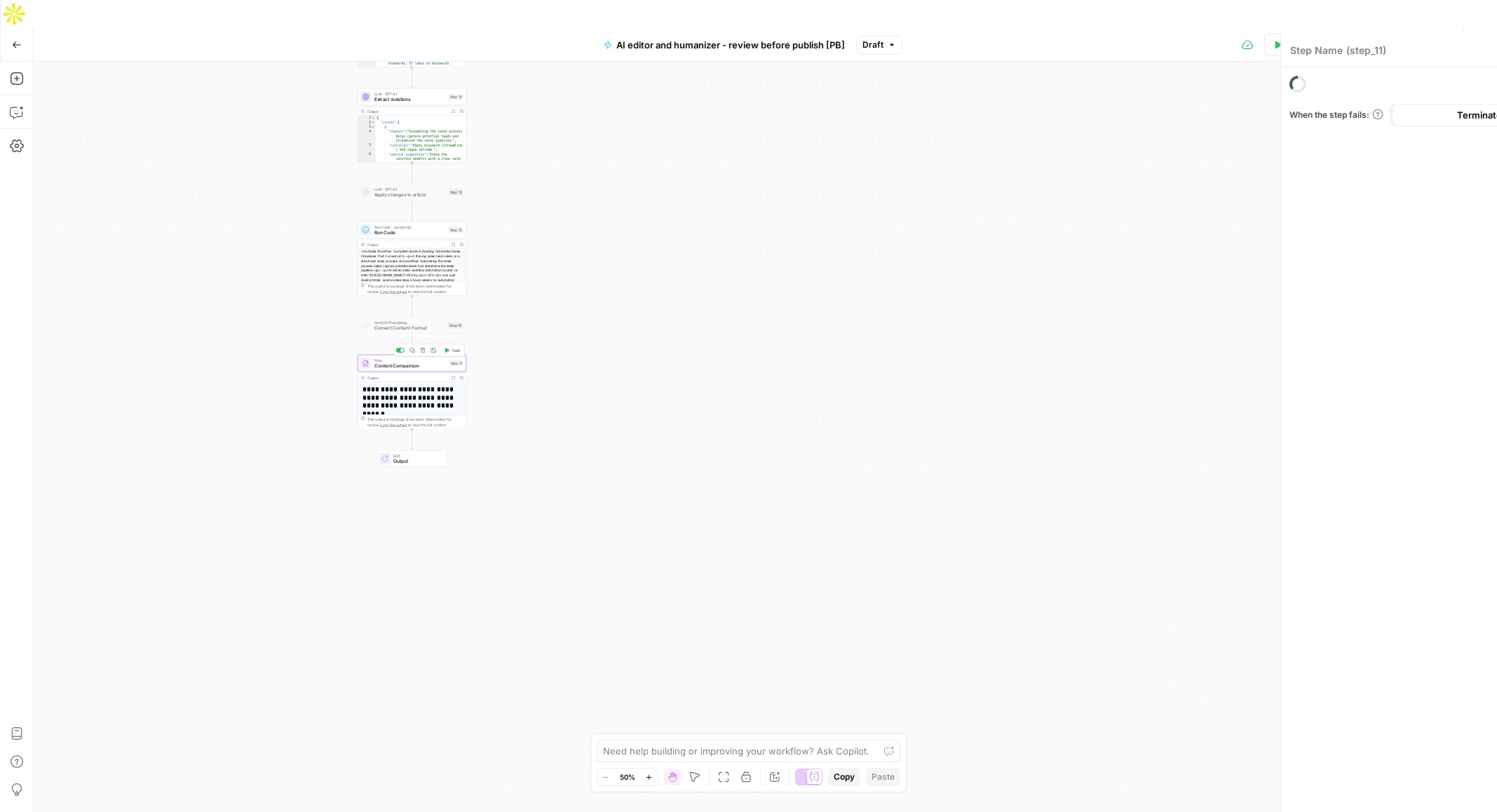
type textarea "Content Comparison"
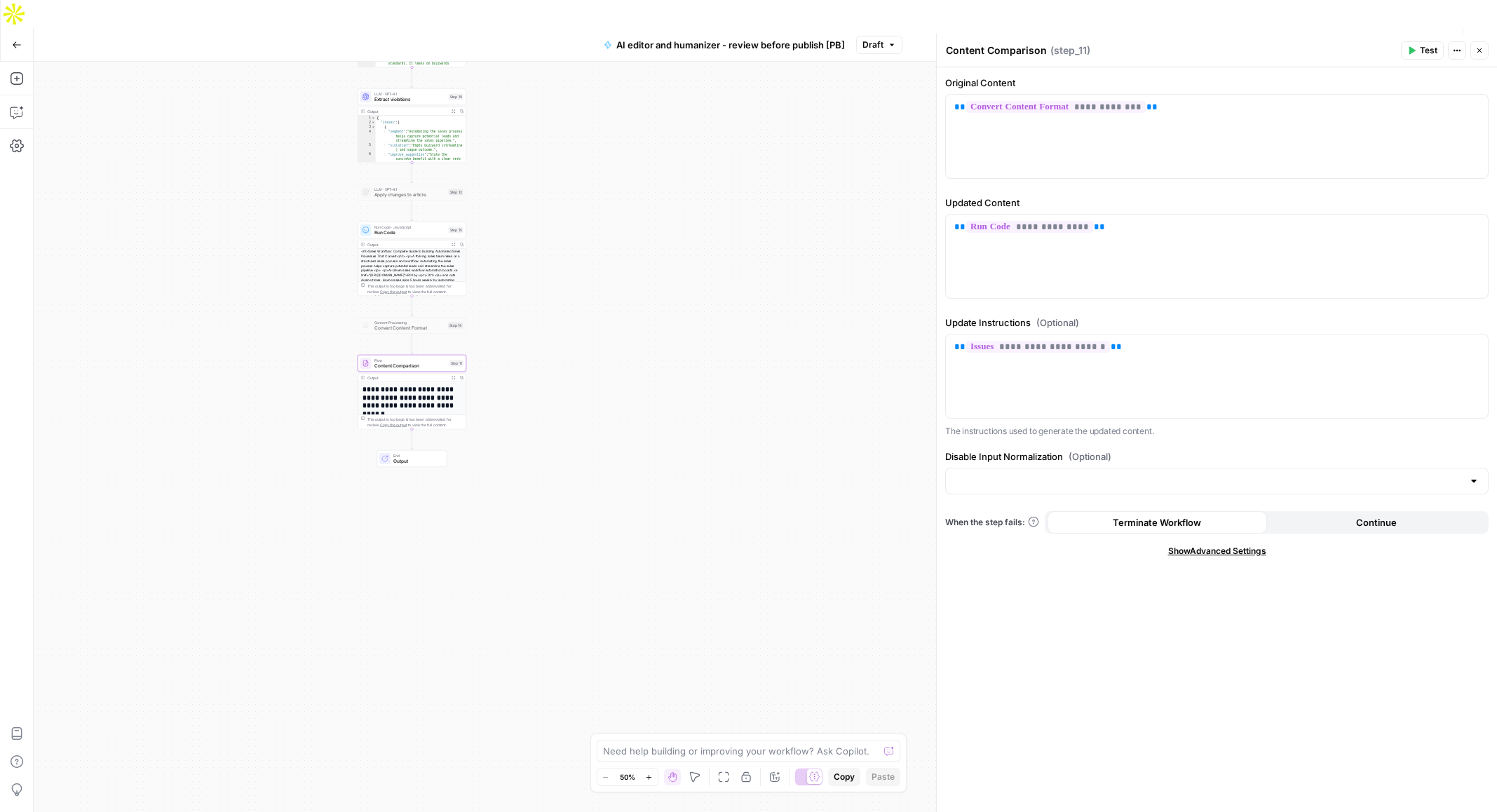
click at [714, 501] on div "**********" at bounding box center [765, 450] width 1464 height 778
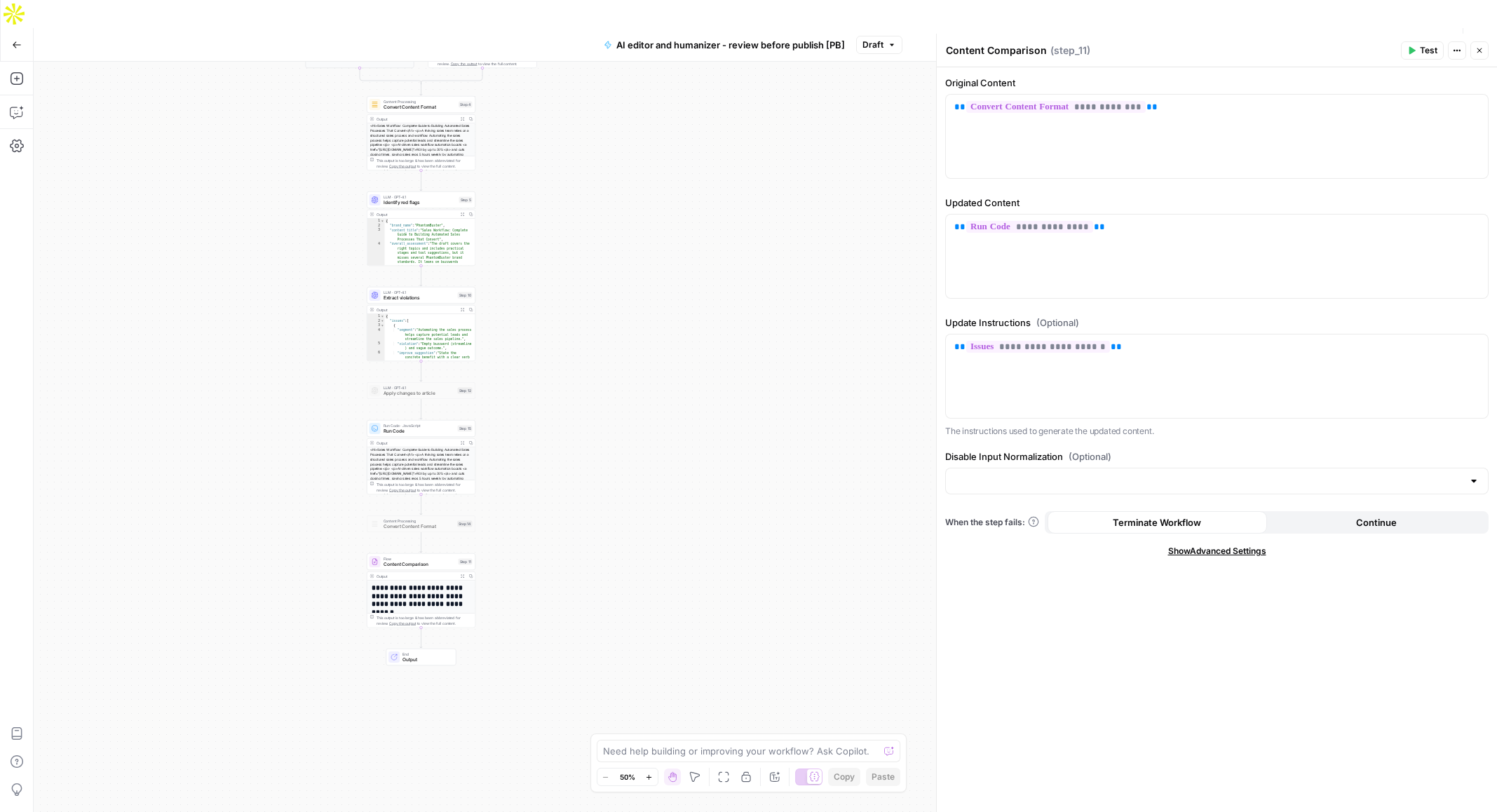
drag, startPoint x: 587, startPoint y: 220, endPoint x: 603, endPoint y: 458, distance: 238.5
click at [602, 458] on div "**********" at bounding box center [765, 450] width 1464 height 778
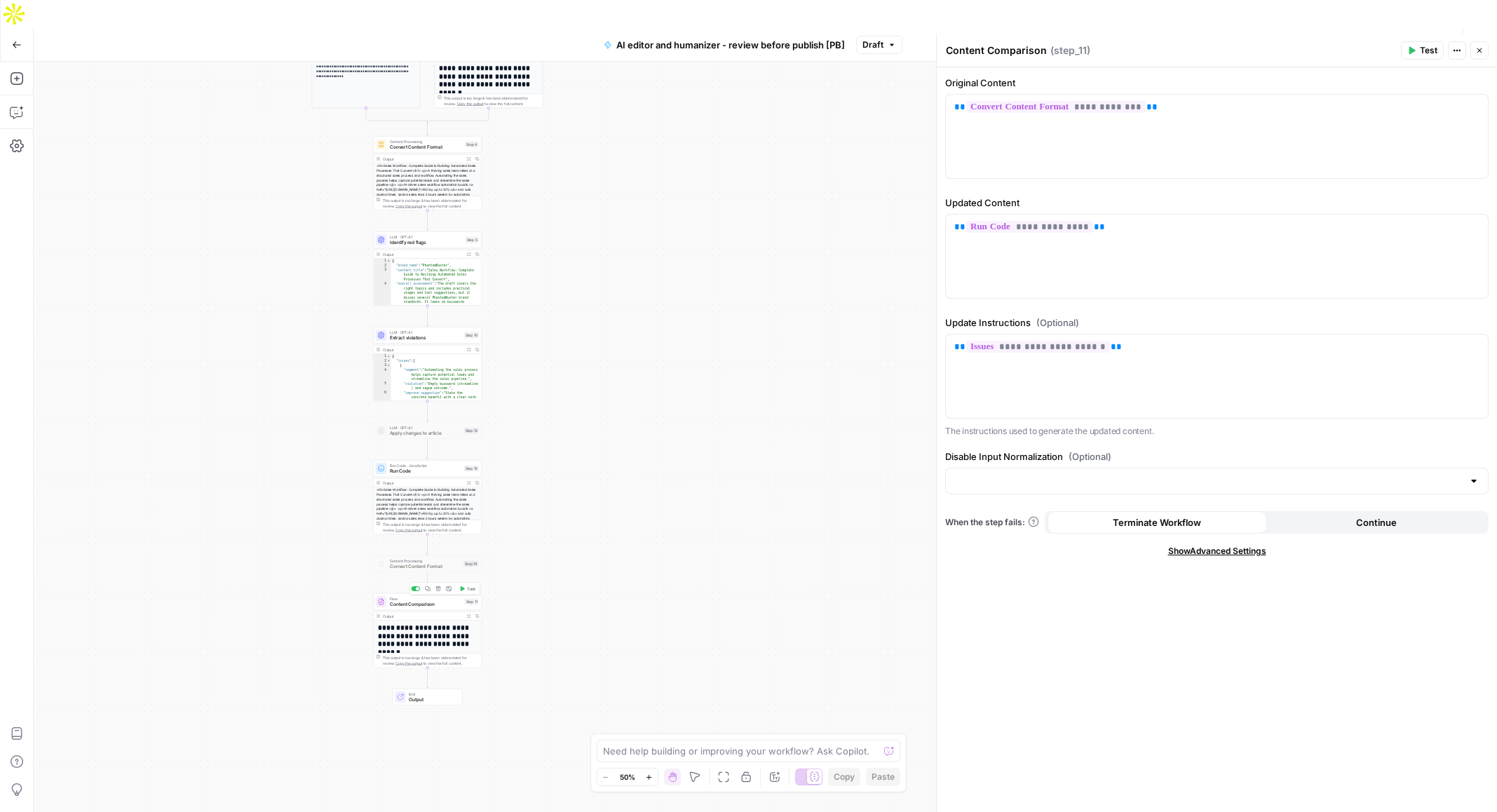
click at [467, 585] on span "Test" at bounding box center [471, 588] width 8 height 6
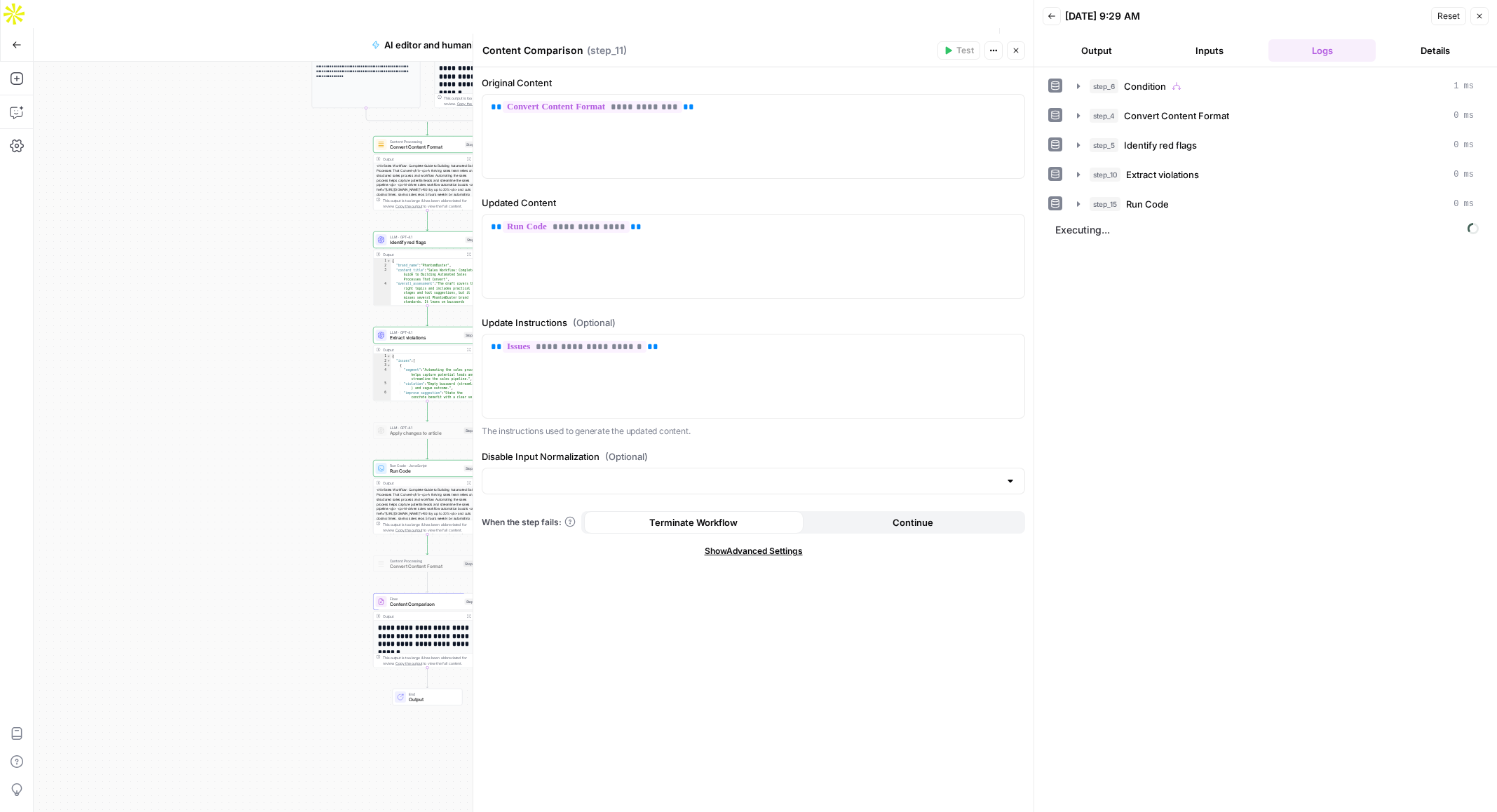
click at [1016, 47] on icon "button" at bounding box center [1016, 50] width 8 height 8
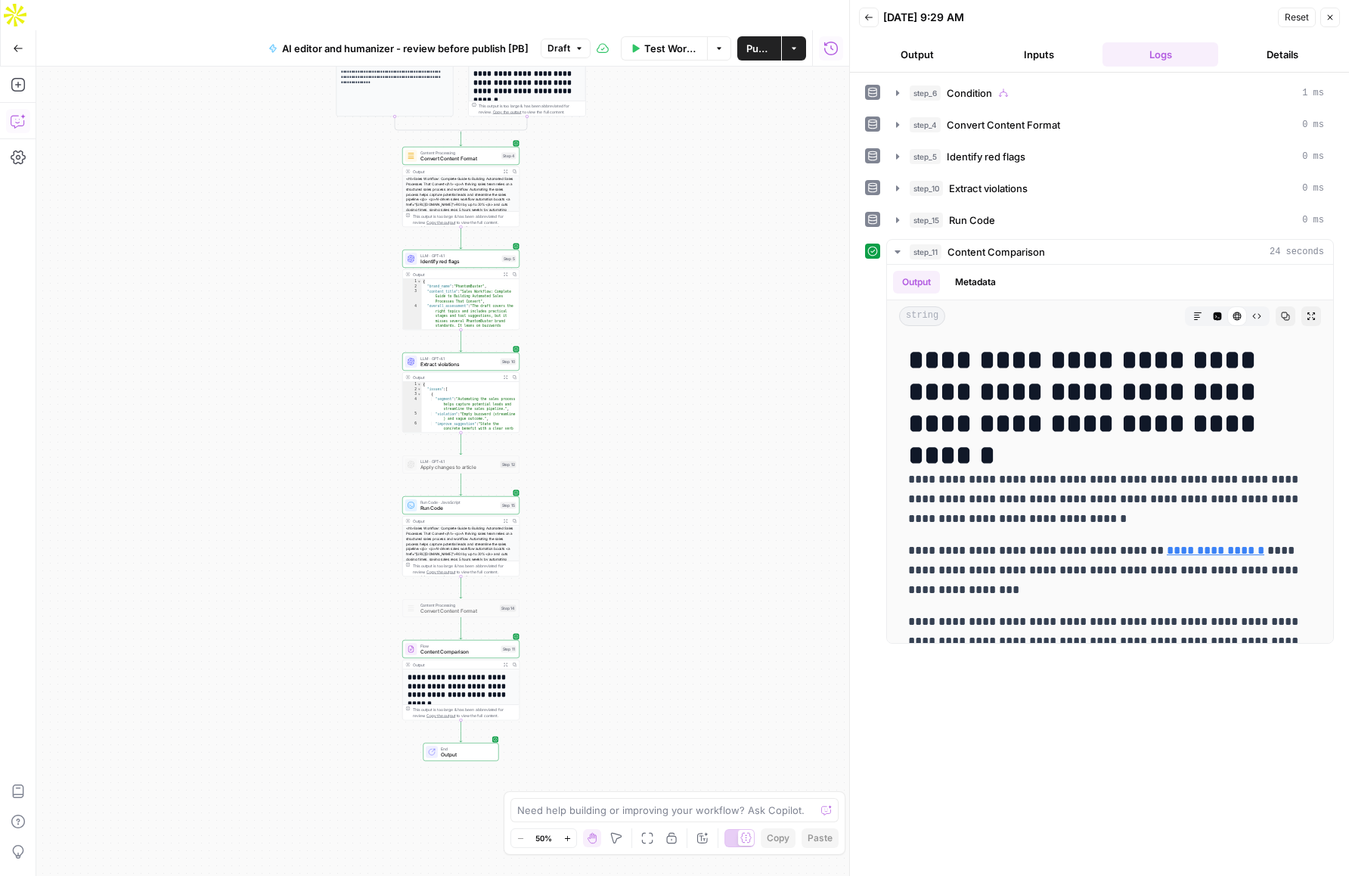
click at [20, 113] on icon "button" at bounding box center [18, 120] width 15 height 15
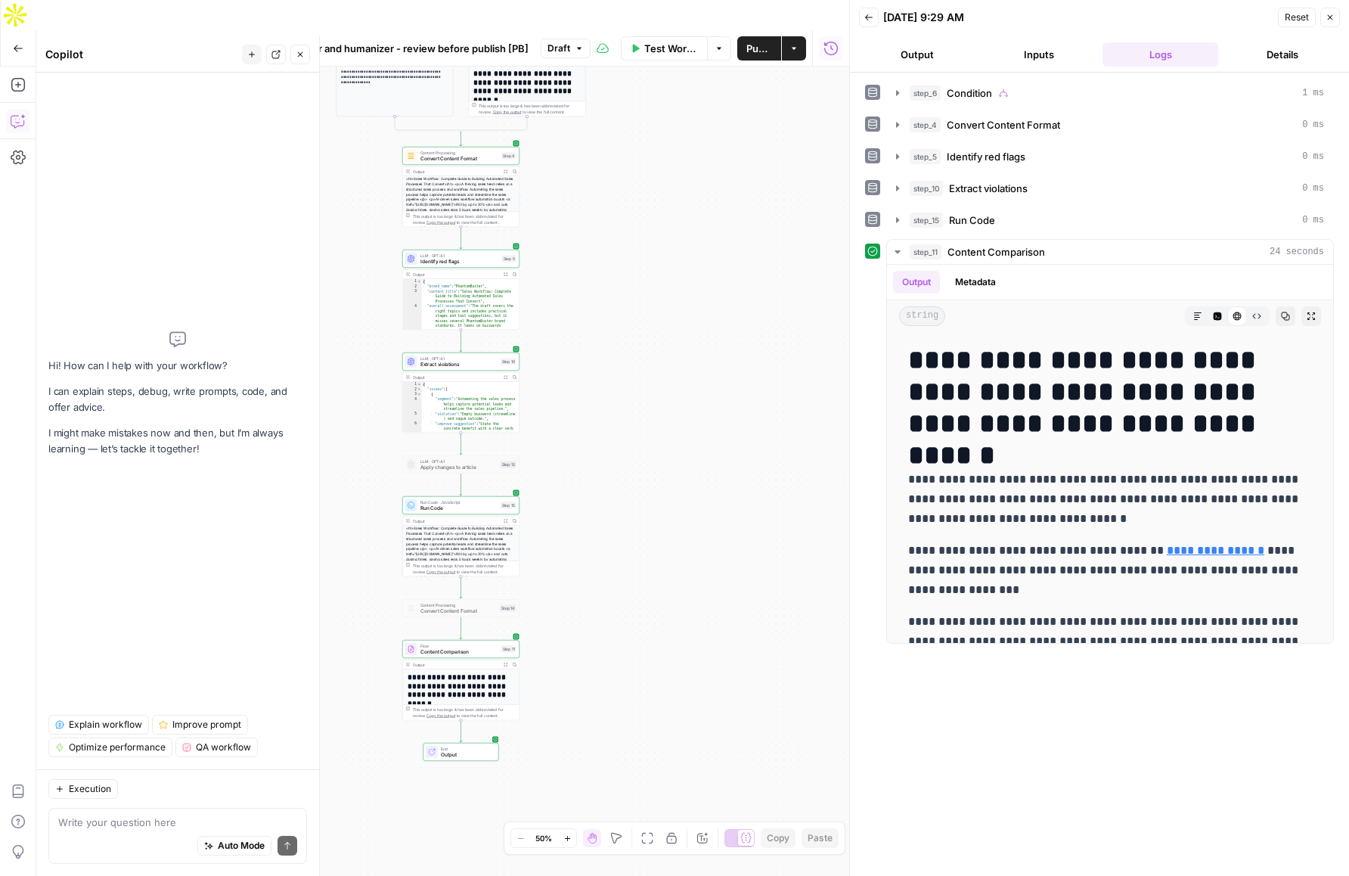
click at [137, 814] on textarea at bounding box center [177, 821] width 239 height 15
type textarea "why is step 11 not displaing the differences"
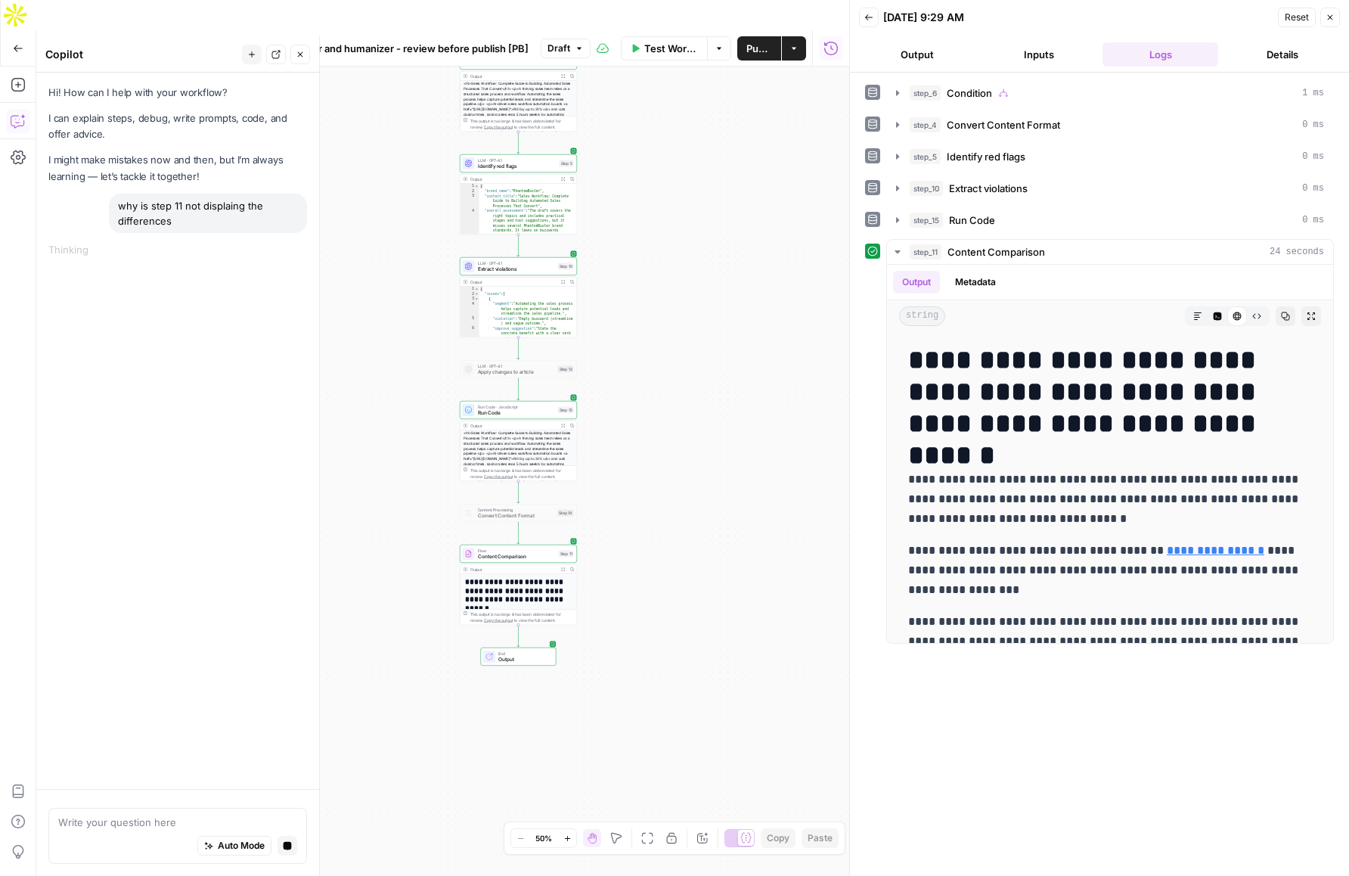
drag, startPoint x: 371, startPoint y: 611, endPoint x: 466, endPoint y: 469, distance: 170.7
click at [466, 469] on div "**********" at bounding box center [442, 486] width 813 height 839
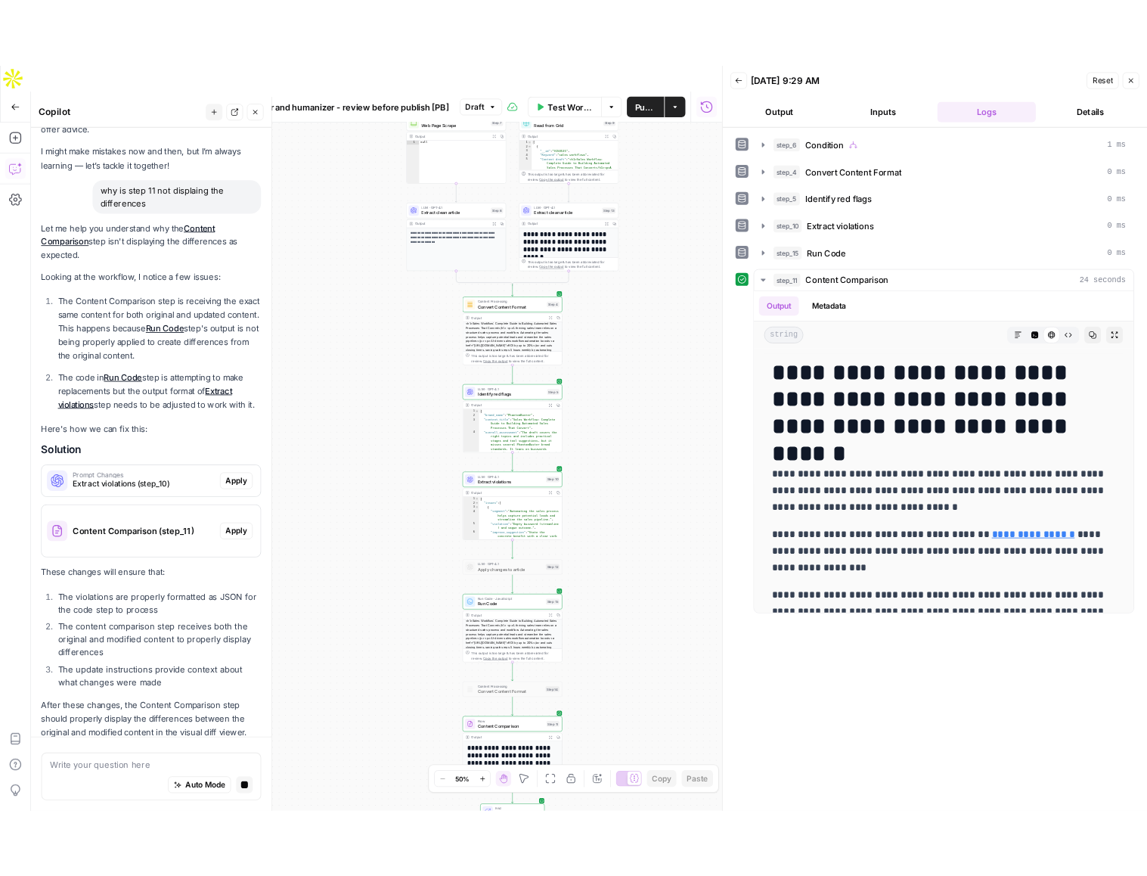
scroll to position [58, 0]
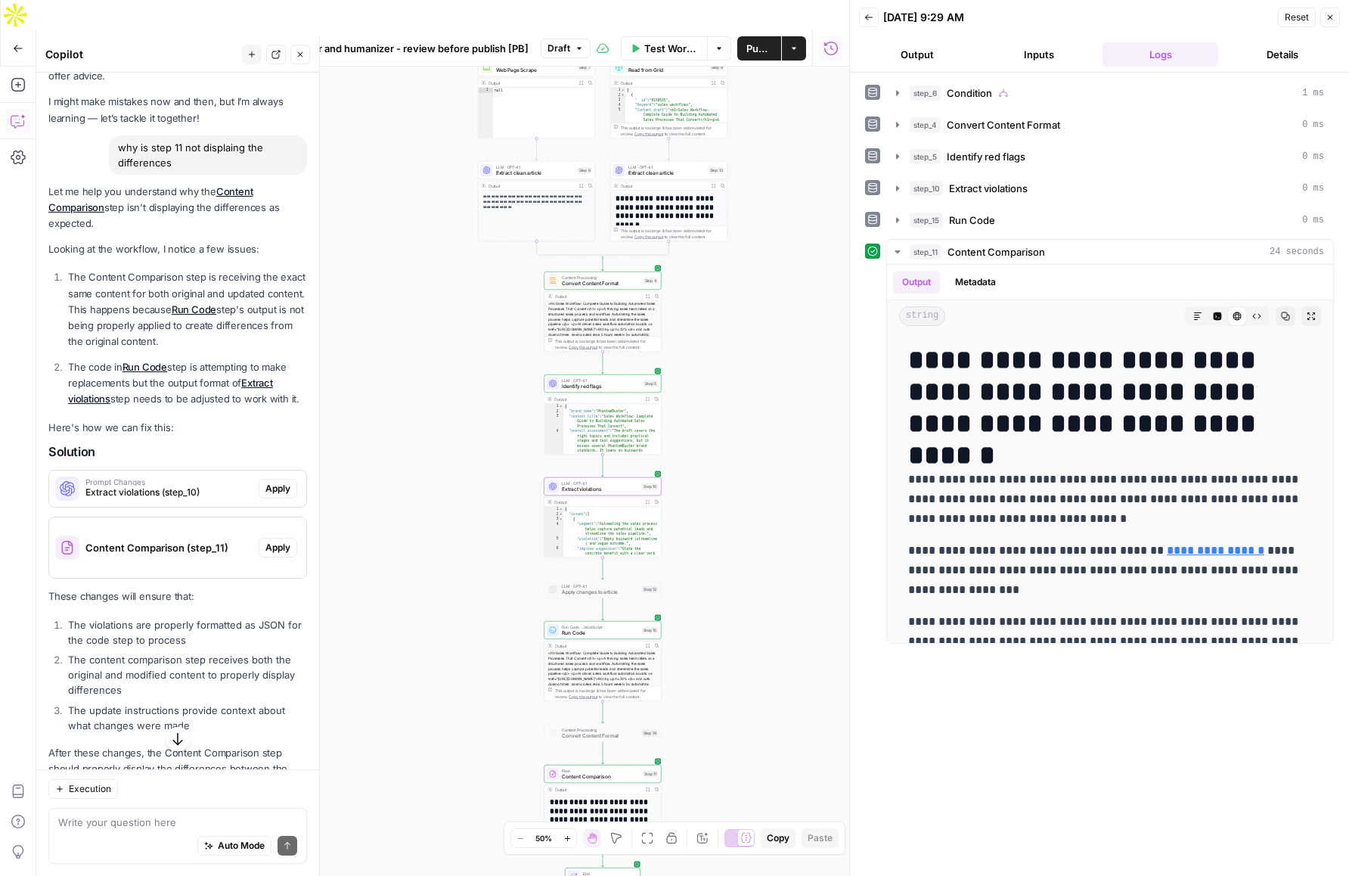
click at [280, 488] on span "Apply" at bounding box center [277, 489] width 25 height 14
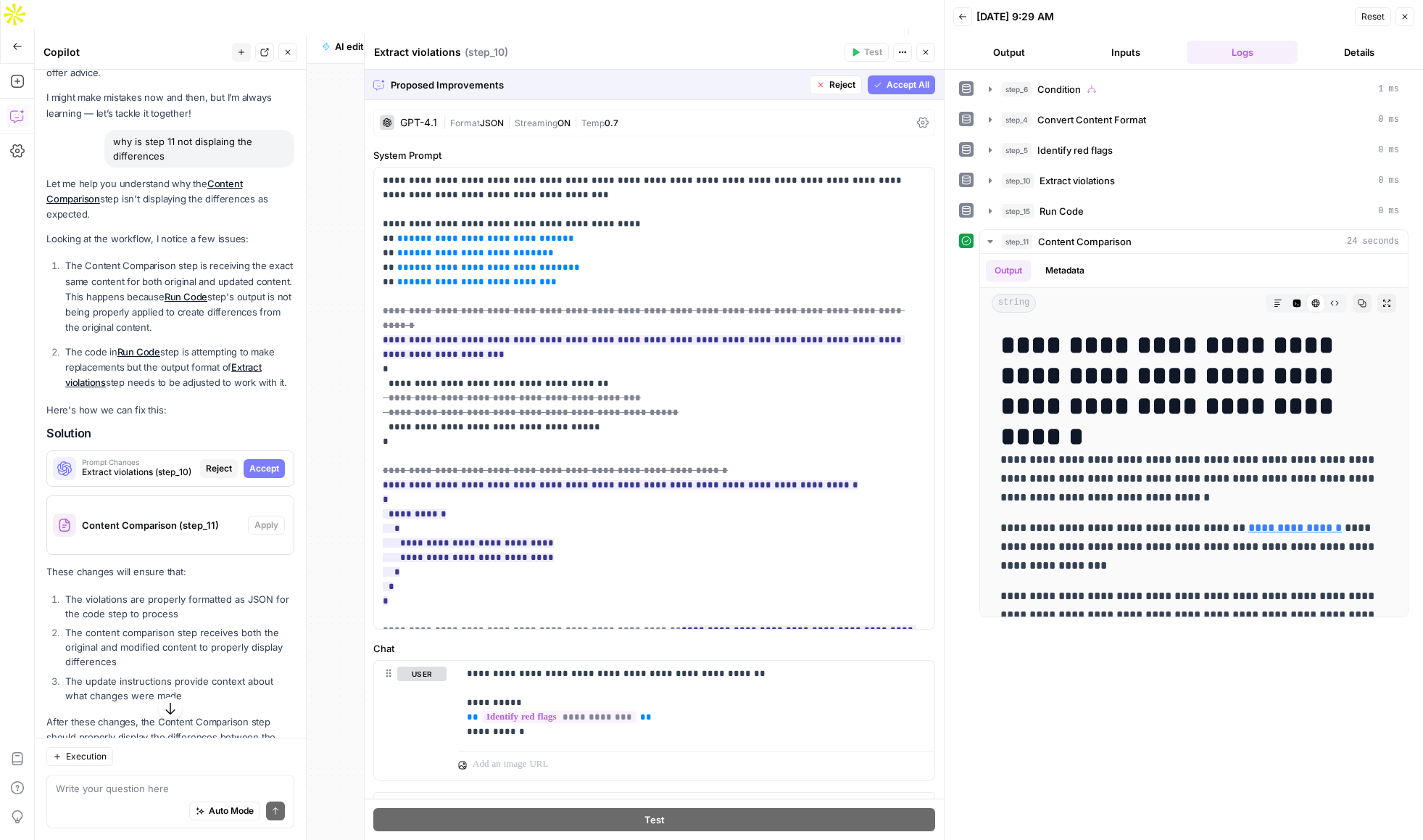
click at [903, 82] on span "Accept All" at bounding box center [908, 85] width 43 height 13
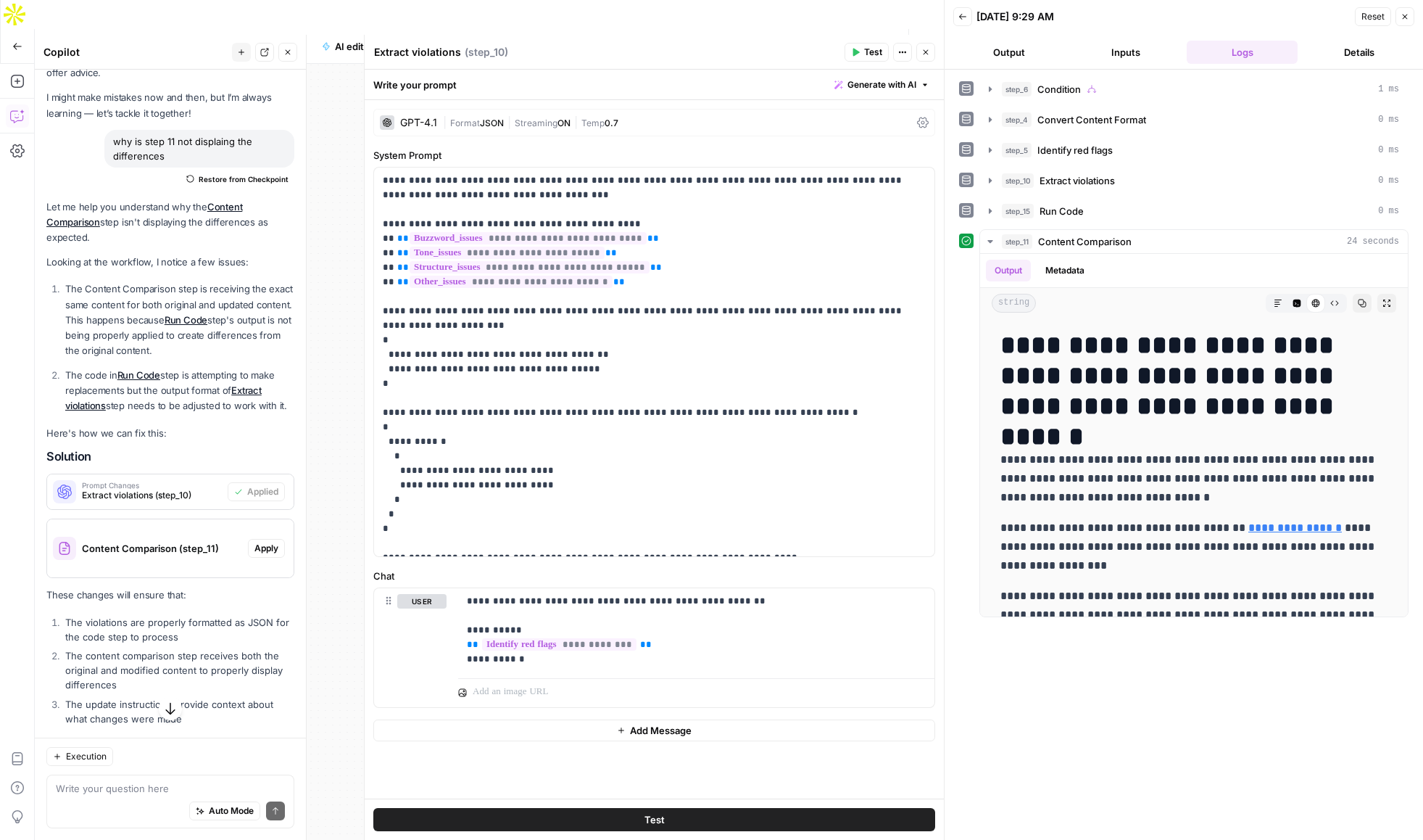
click at [268, 551] on span "Apply" at bounding box center [266, 548] width 24 height 13
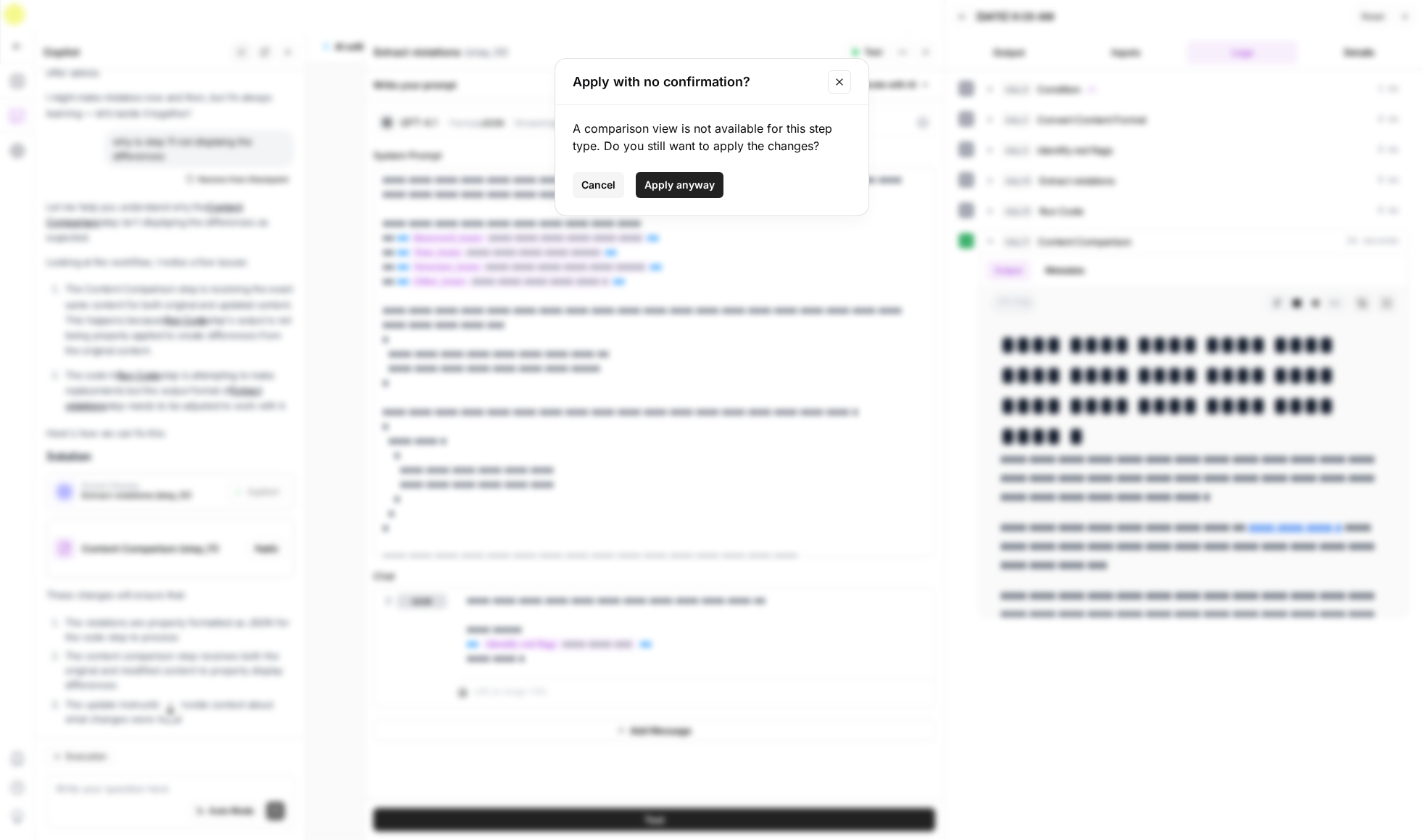
click at [706, 183] on span "Apply anyway" at bounding box center [679, 184] width 70 height 14
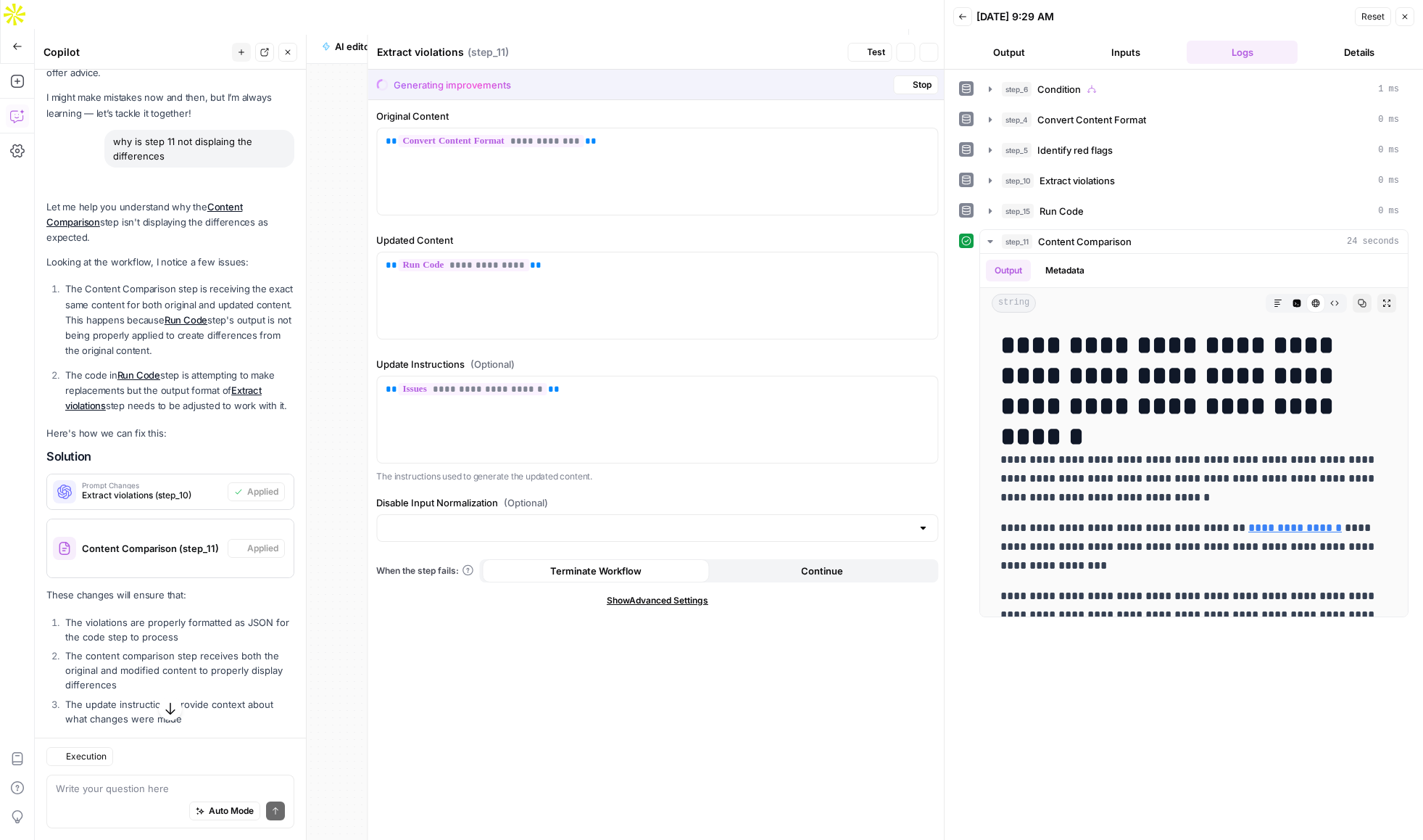
type textarea "Content Comparison"
click at [928, 53] on icon "button" at bounding box center [925, 52] width 9 height 9
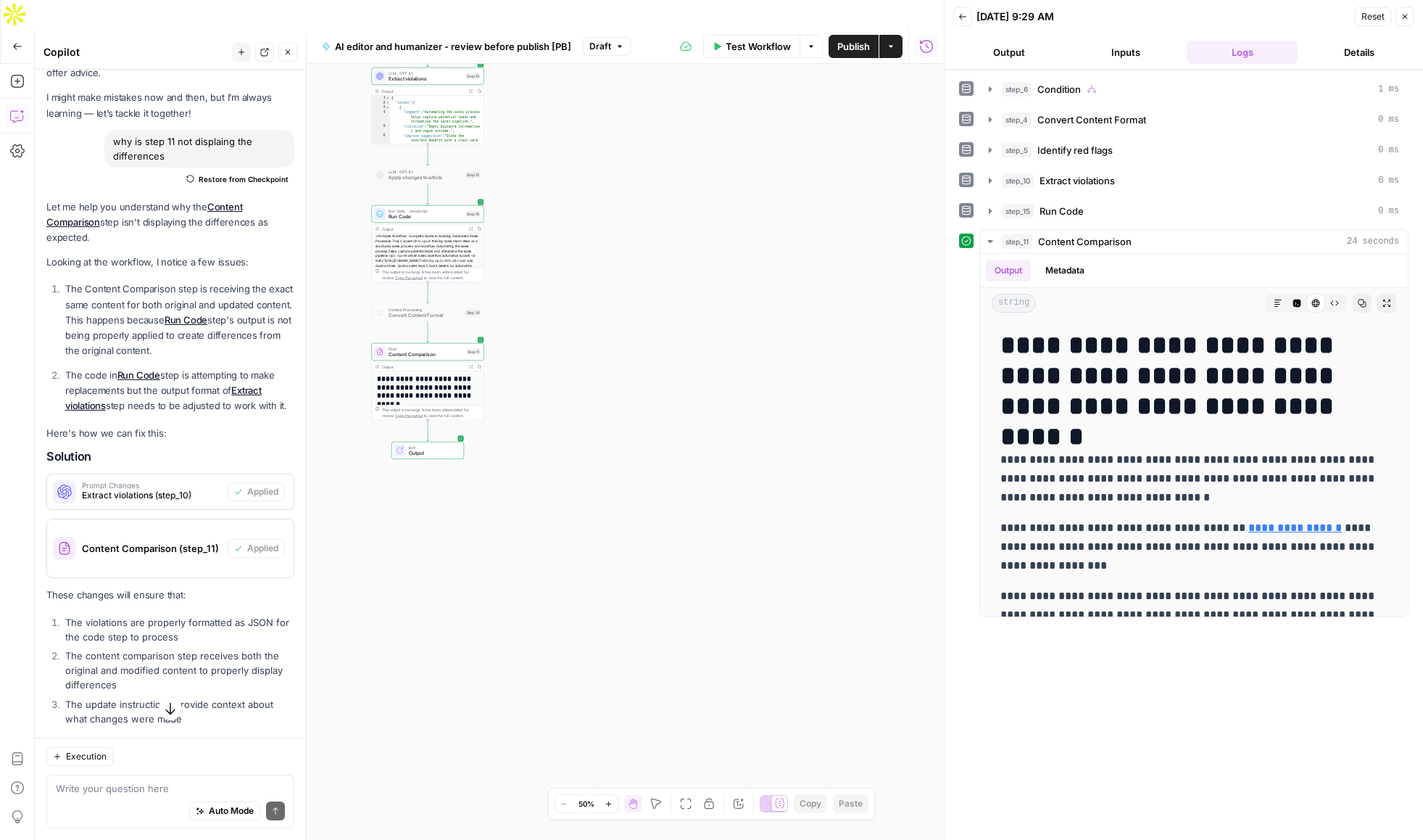
drag, startPoint x: 451, startPoint y: 467, endPoint x: 879, endPoint y: 349, distance: 444.0
click at [878, 349] on div "**********" at bounding box center [489, 466] width 909 height 805
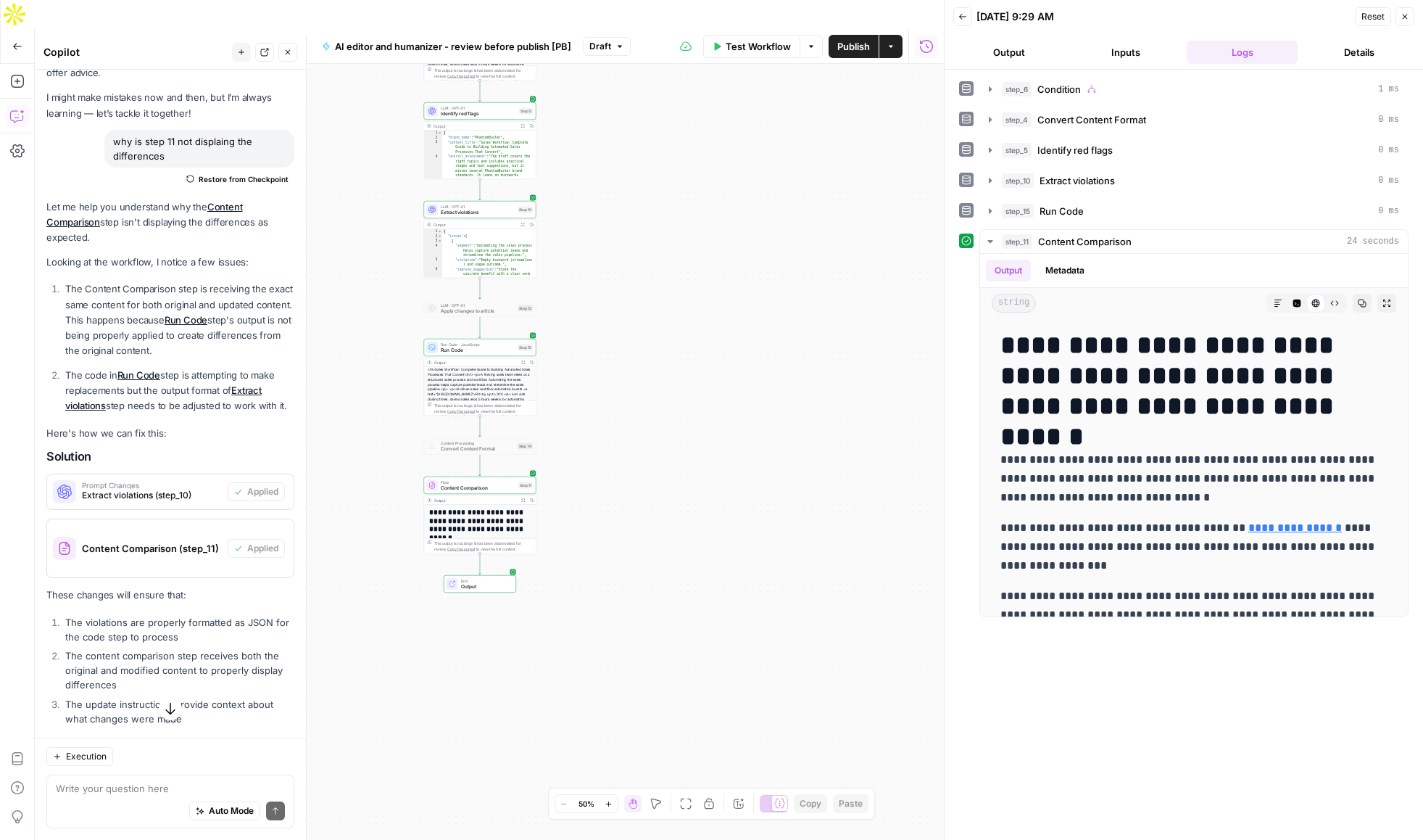
drag, startPoint x: 649, startPoint y: 186, endPoint x: 649, endPoint y: 323, distance: 137.0
click at [649, 324] on div "**********" at bounding box center [489, 466] width 909 height 805
click at [522, 193] on button "Test" at bounding box center [521, 198] width 22 height 10
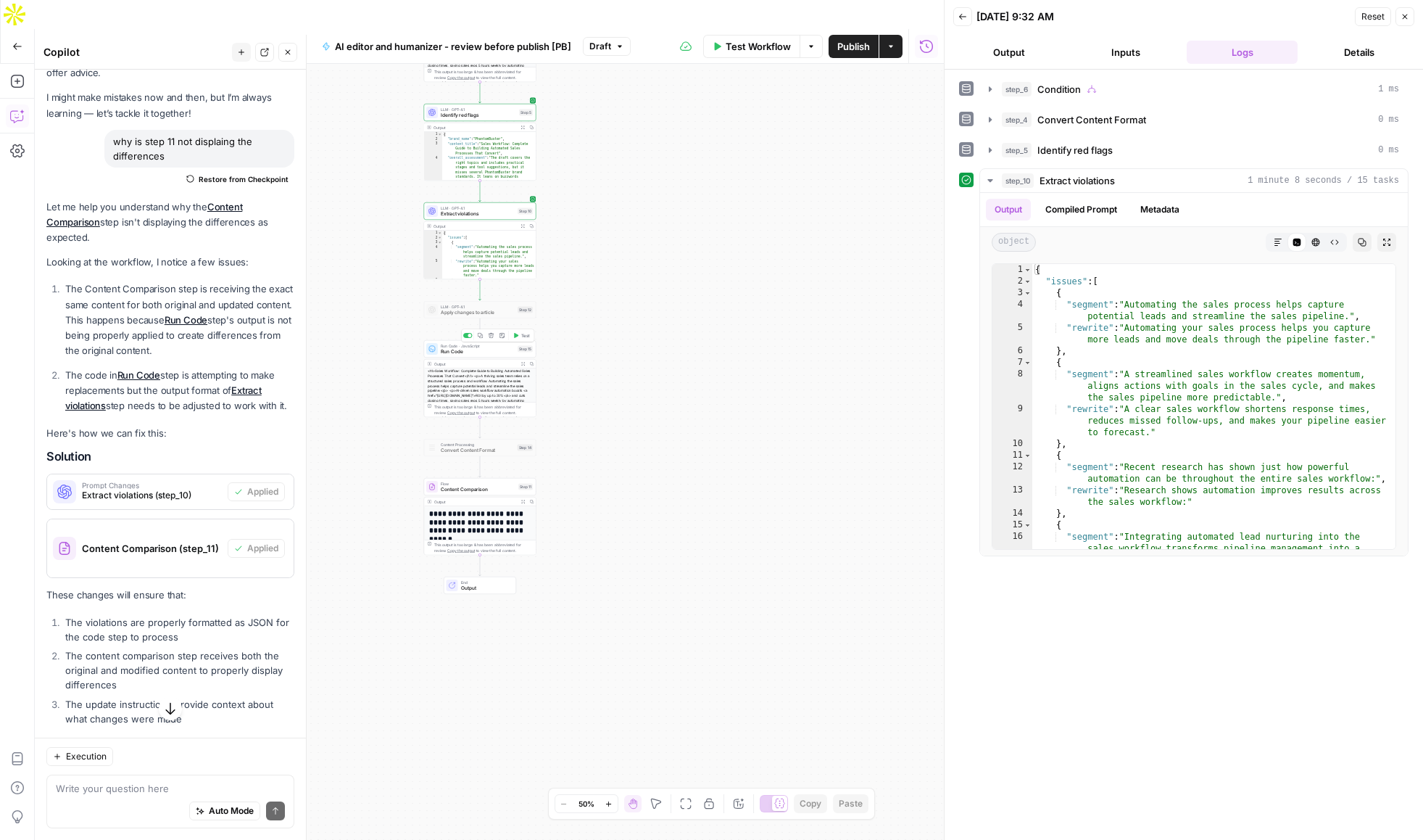
click at [525, 332] on span "Test" at bounding box center [525, 335] width 9 height 7
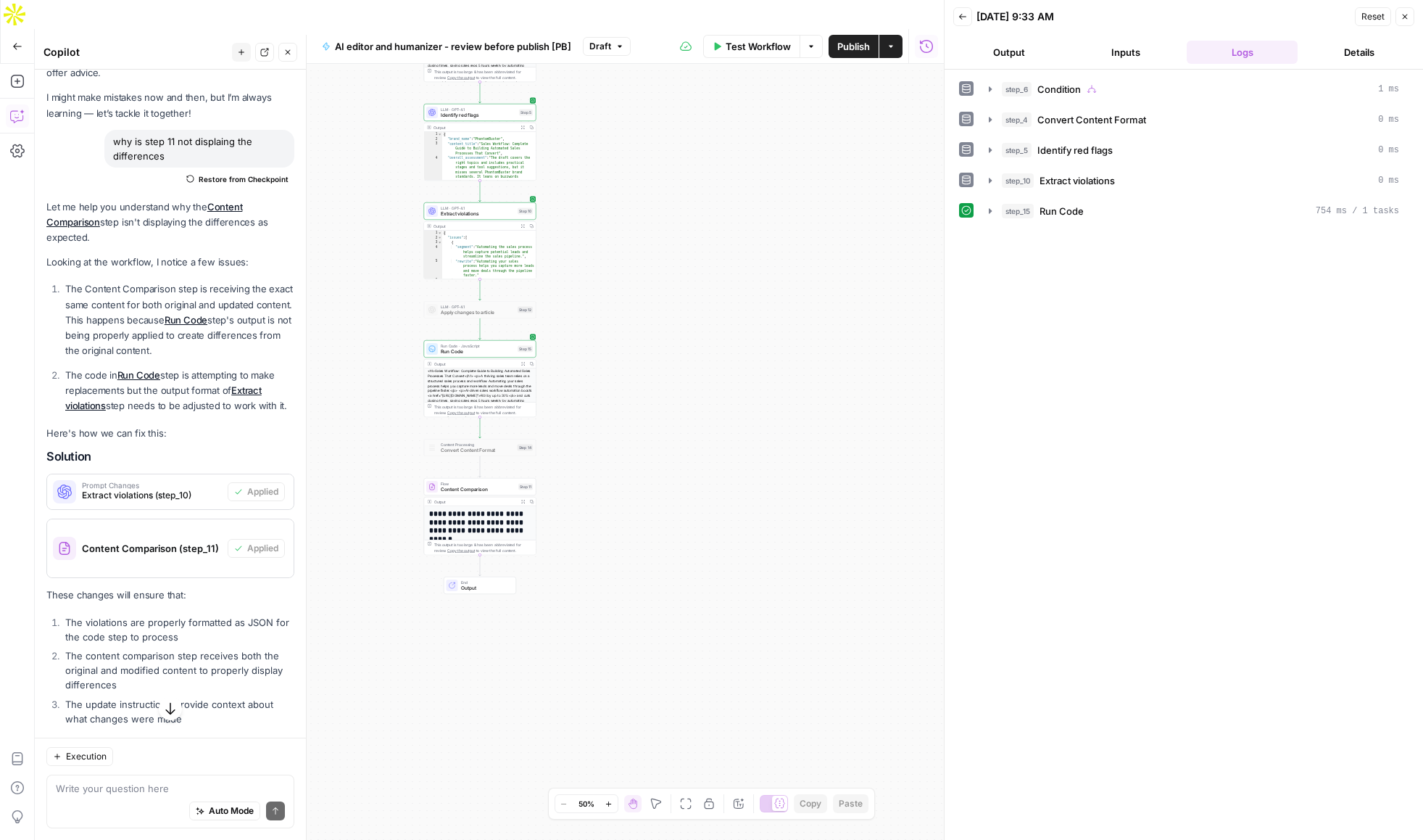
click at [665, 349] on div "**********" at bounding box center [489, 466] width 909 height 805
click at [991, 176] on icon "button" at bounding box center [991, 180] width 12 height 12
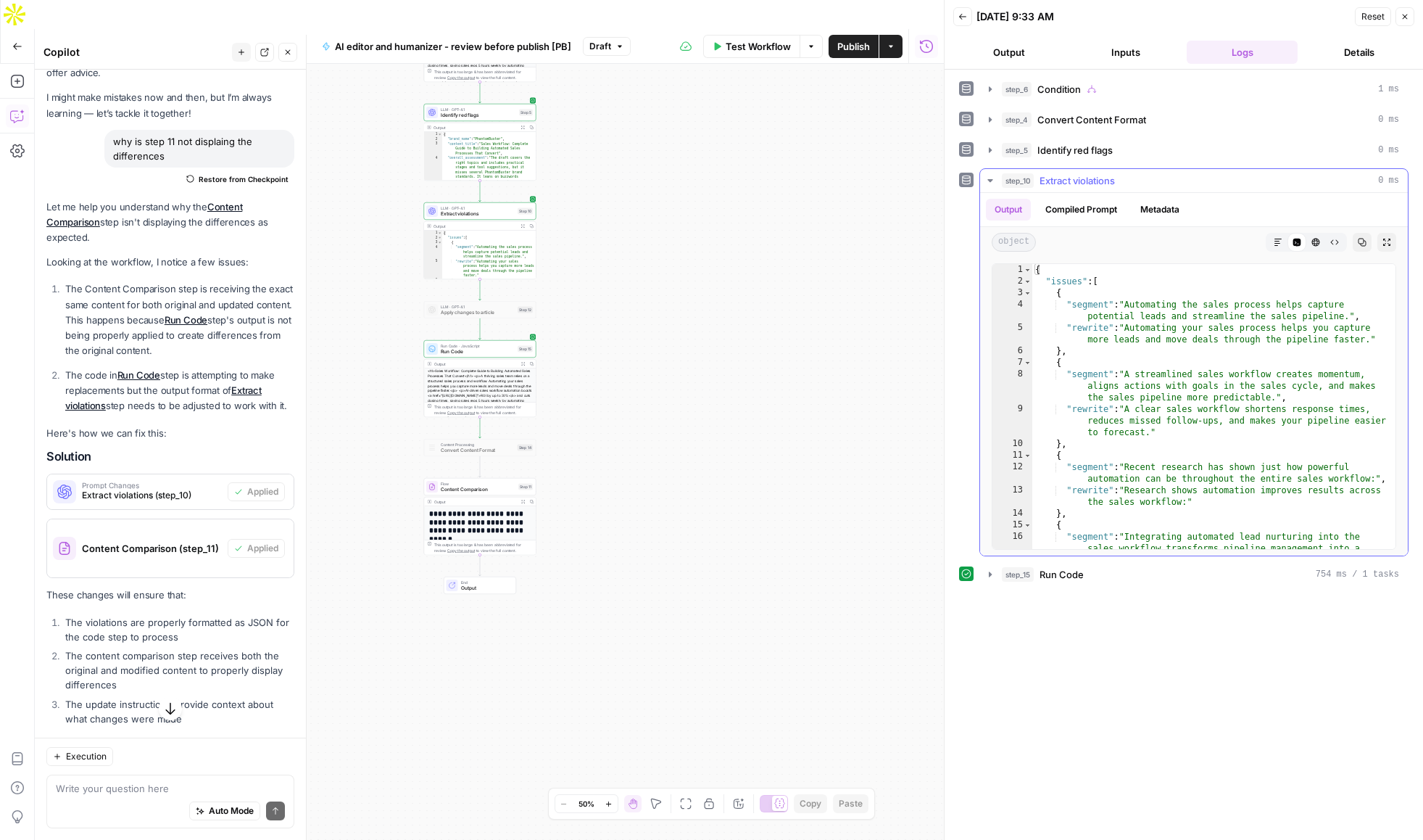
click at [987, 178] on icon "button" at bounding box center [991, 180] width 12 height 12
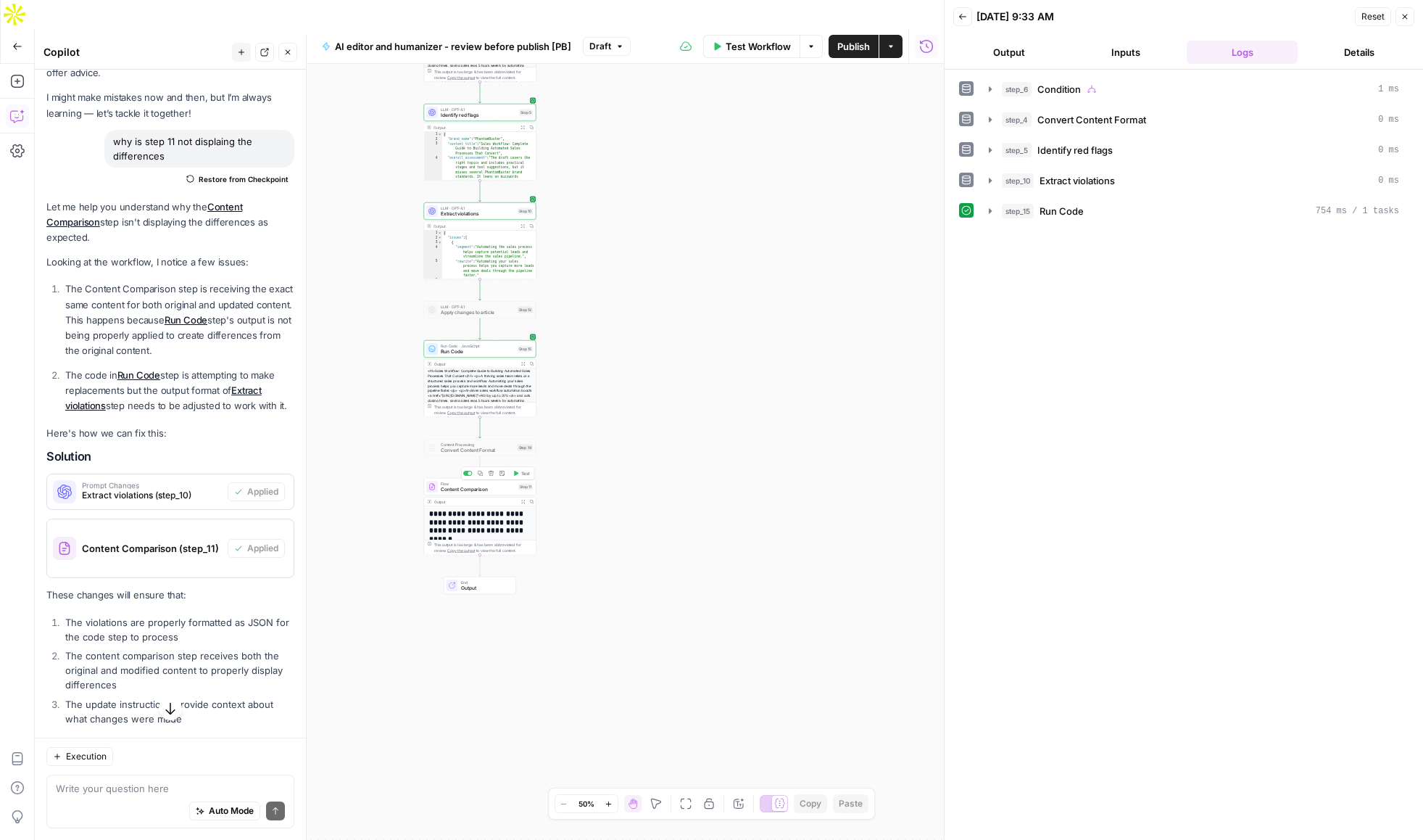
click at [522, 470] on span "Test" at bounding box center [525, 473] width 9 height 7
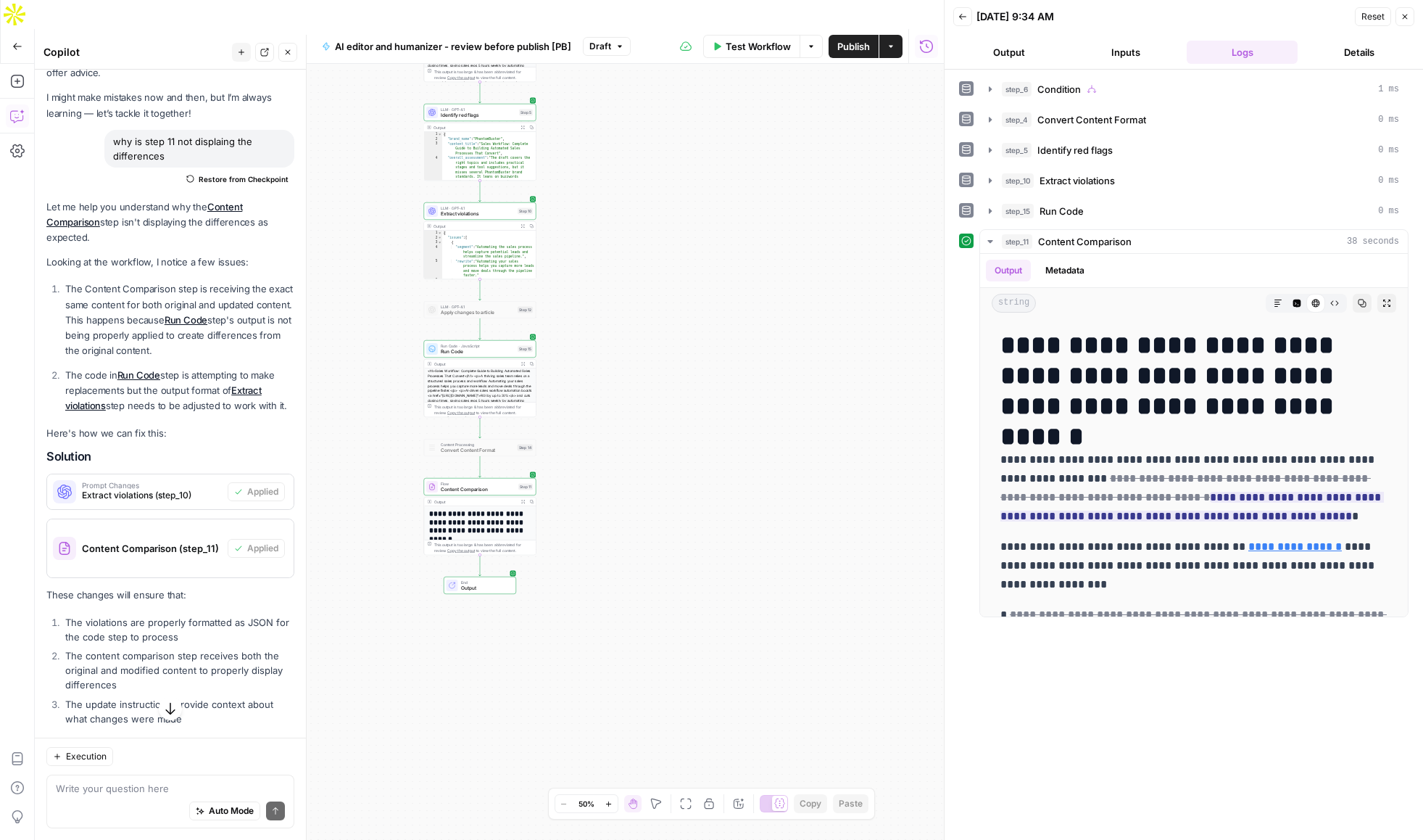
click at [846, 39] on span "Publish" at bounding box center [853, 46] width 33 height 14
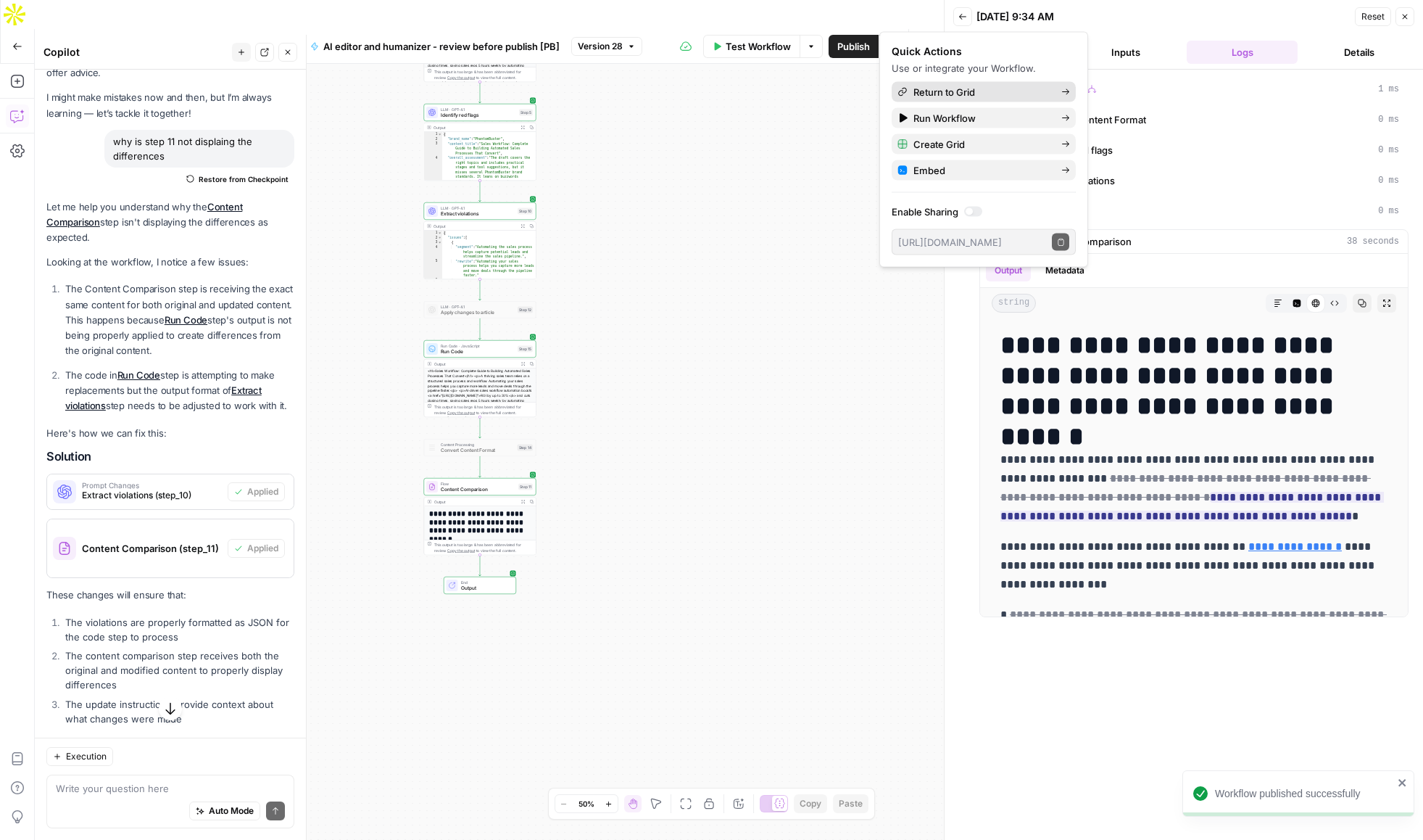
click at [924, 84] on span "Return to Grid" at bounding box center [982, 91] width 136 height 14
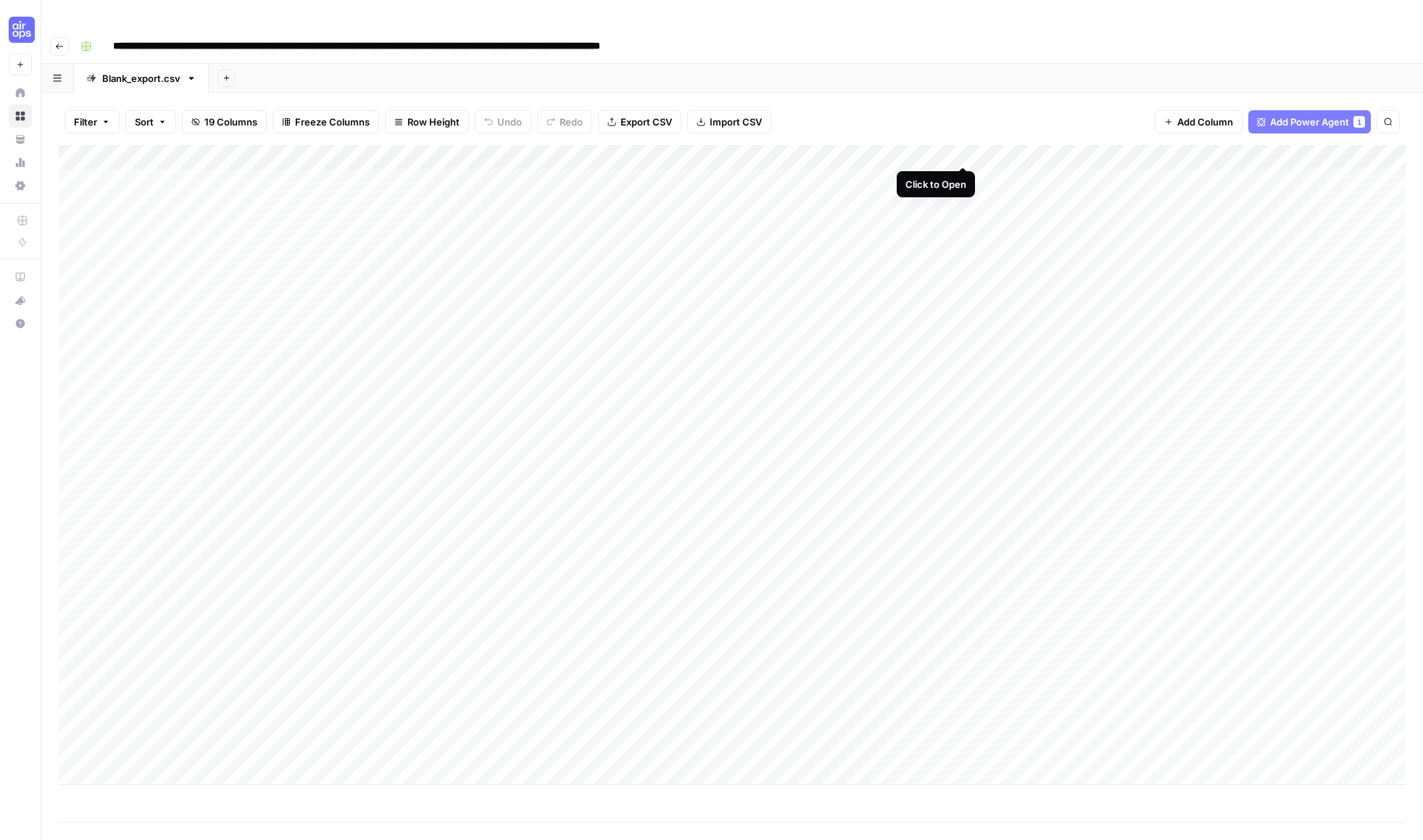
click at [963, 151] on div "Add Column" at bounding box center [732, 464] width 1347 height 640
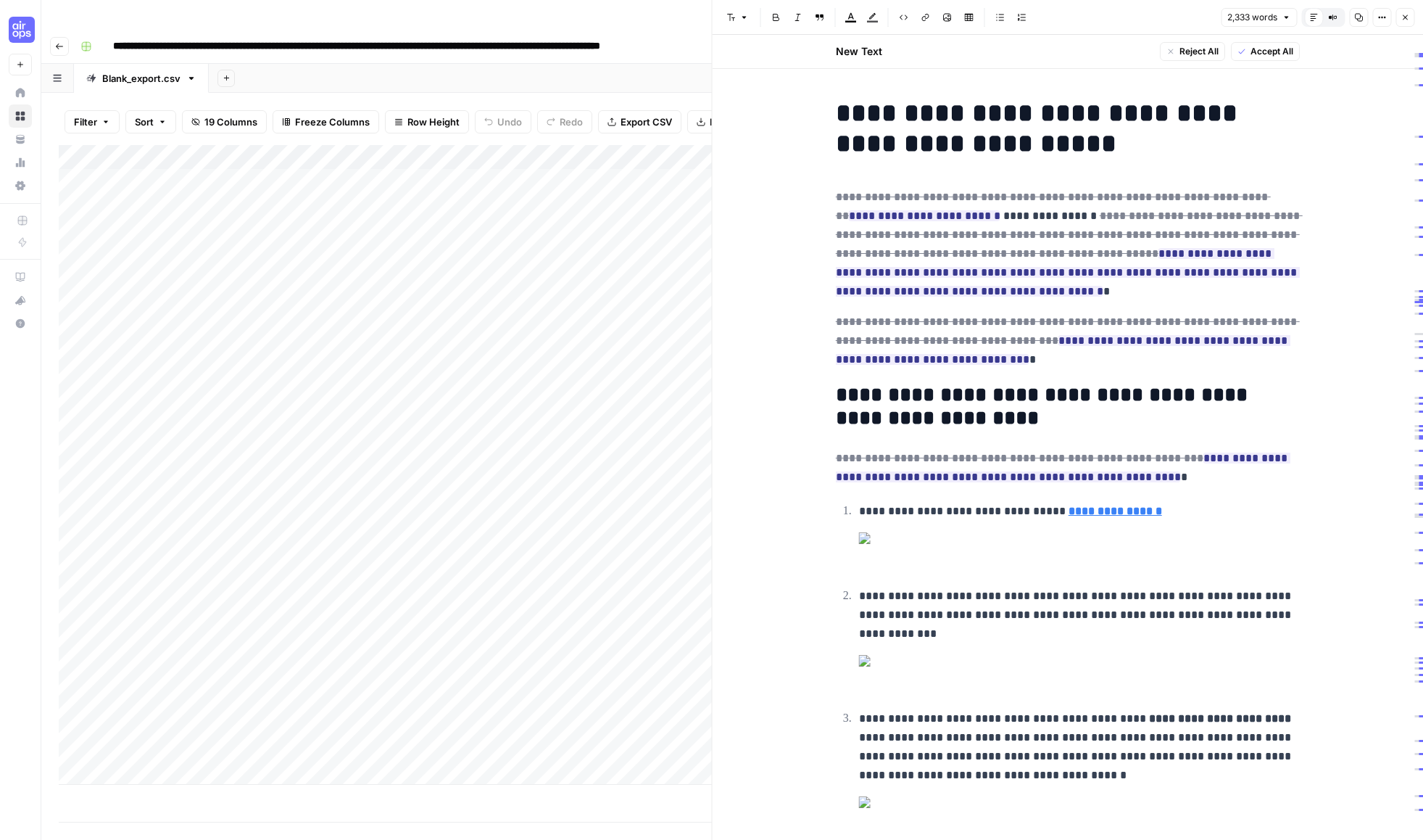
click at [1405, 18] on icon "button" at bounding box center [1405, 17] width 5 height 5
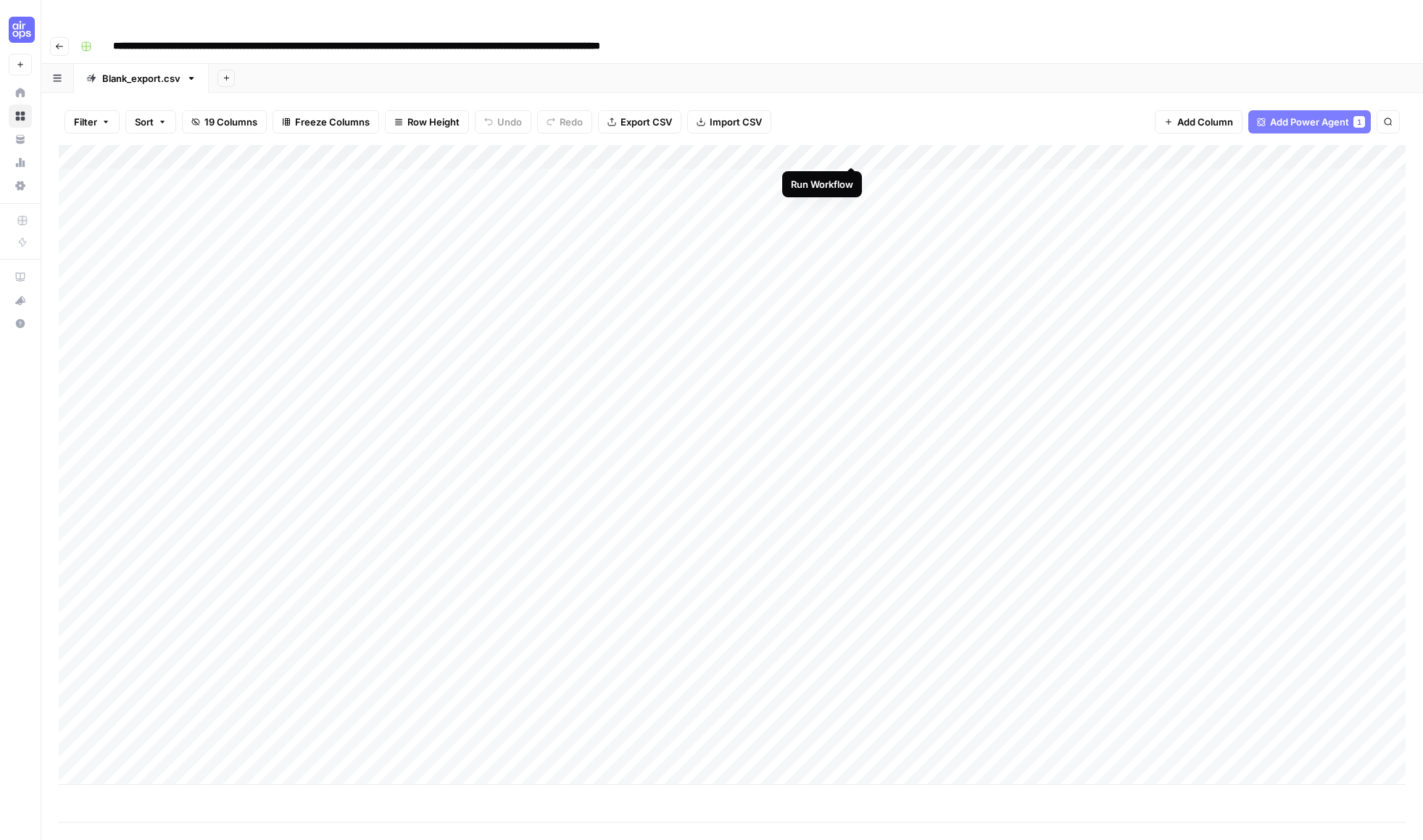
click at [850, 149] on div "Add Column" at bounding box center [732, 464] width 1347 height 640
click at [851, 595] on div "Add Column" at bounding box center [732, 464] width 1347 height 640
click at [851, 618] on div "Add Column" at bounding box center [732, 464] width 1347 height 640
click at [850, 199] on div "Add Column" at bounding box center [732, 464] width 1347 height 640
click at [851, 223] on div "Add Column" at bounding box center [732, 464] width 1347 height 640
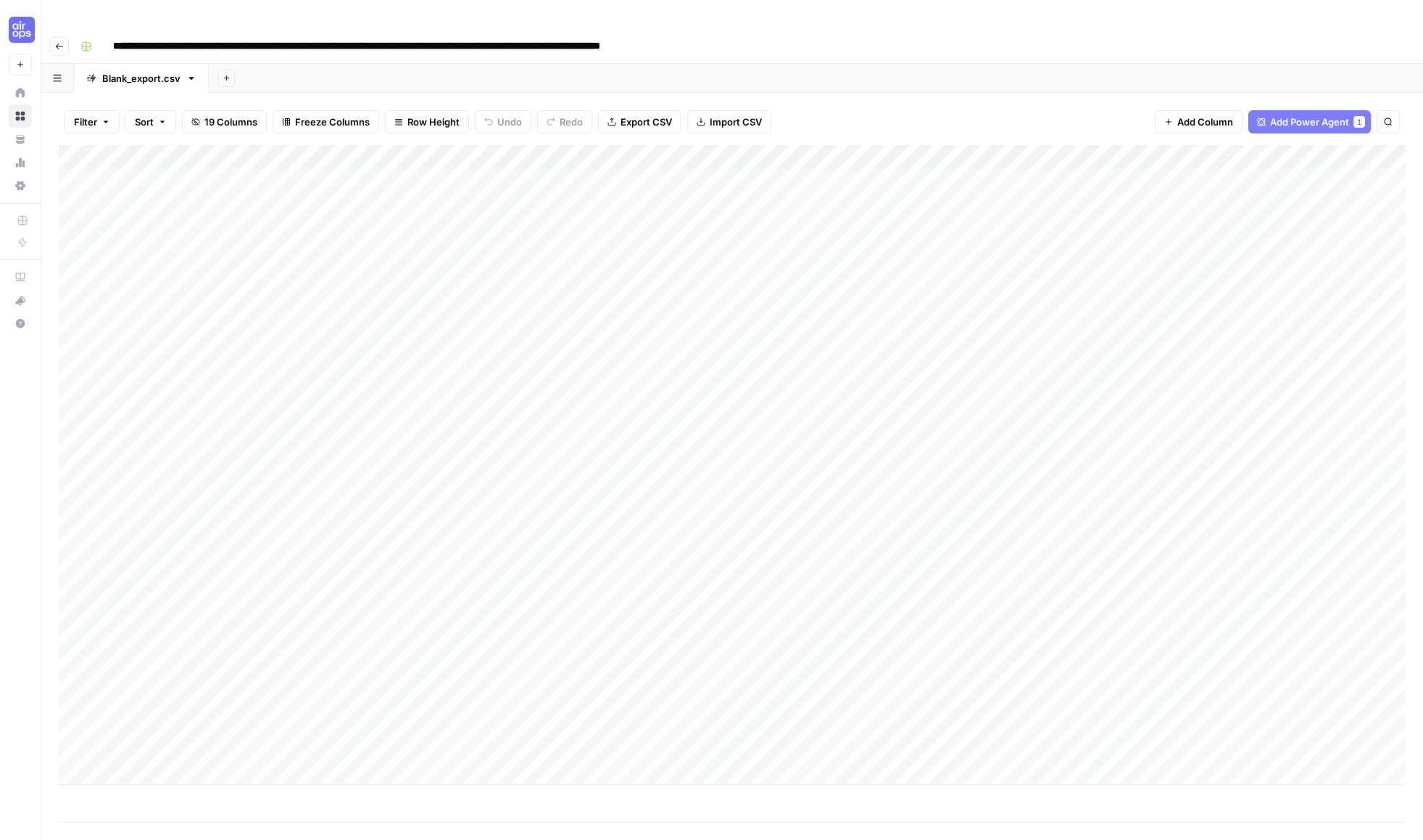
drag, startPoint x: 61, startPoint y: 669, endPoint x: 47, endPoint y: 243, distance: 426.2
click at [47, 243] on div "Filter Sort 19 Columns Freeze Columns Row Height Undo Redo Export CSV Import CS…" at bounding box center [732, 480] width 1382 height 776
click at [73, 173] on div "Add Column" at bounding box center [732, 464] width 1347 height 640
click at [108, 838] on span "Delete 1 Row" at bounding box center [96, 845] width 58 height 14
click at [668, 160] on span "Delete" at bounding box center [660, 167] width 32 height 14
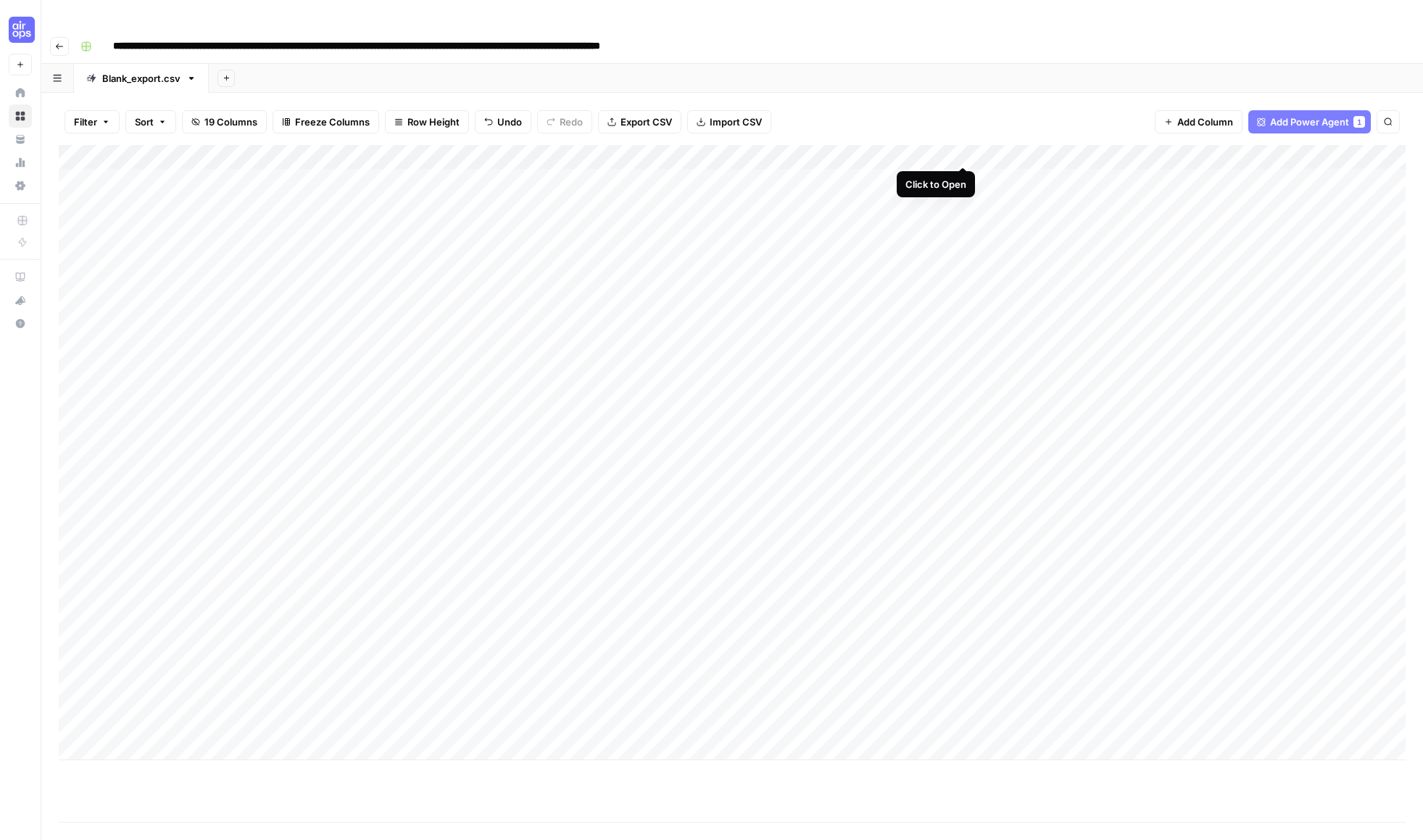
click at [962, 150] on div "Add Column" at bounding box center [732, 452] width 1347 height 615
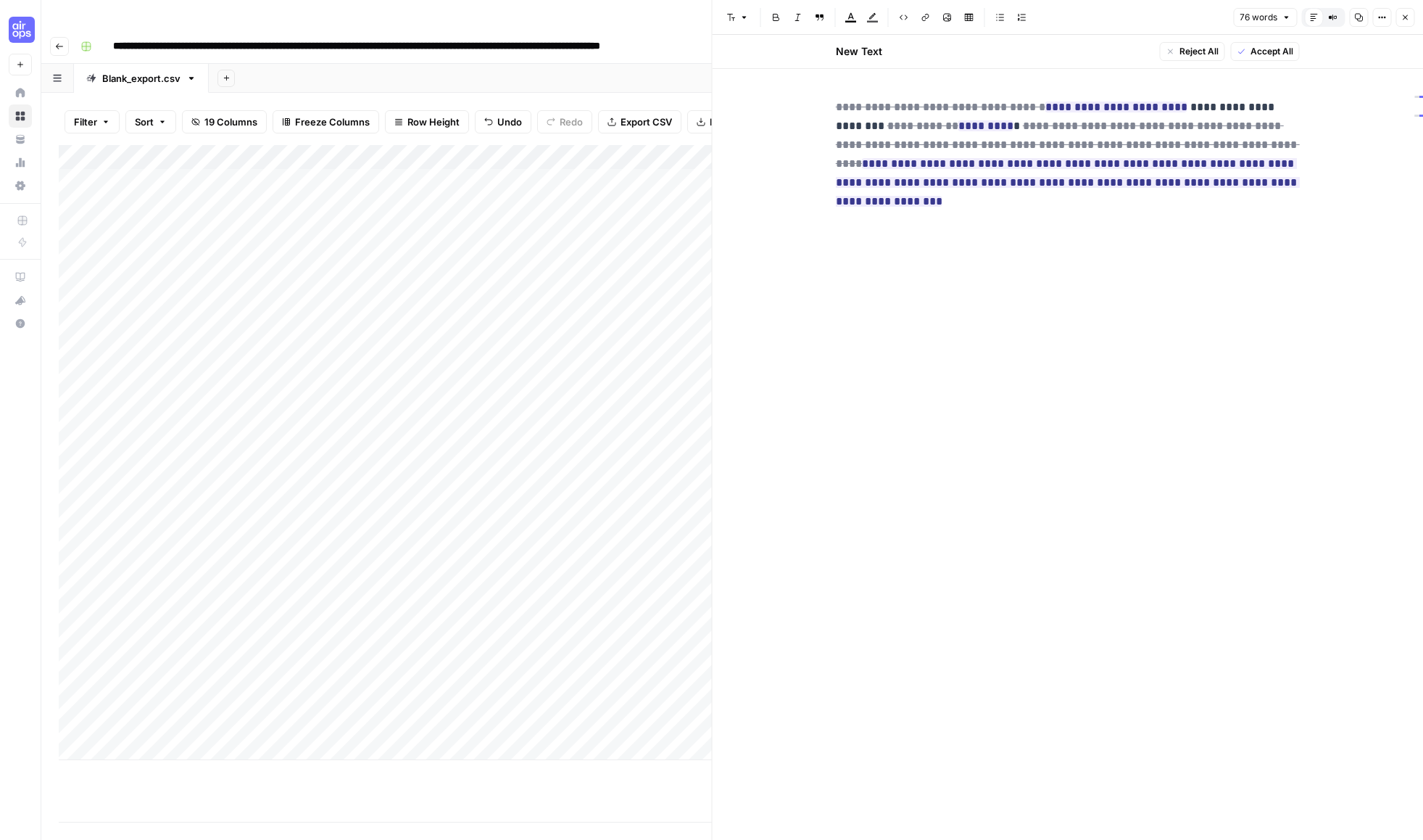
click at [1404, 18] on icon "button" at bounding box center [1405, 17] width 5 height 5
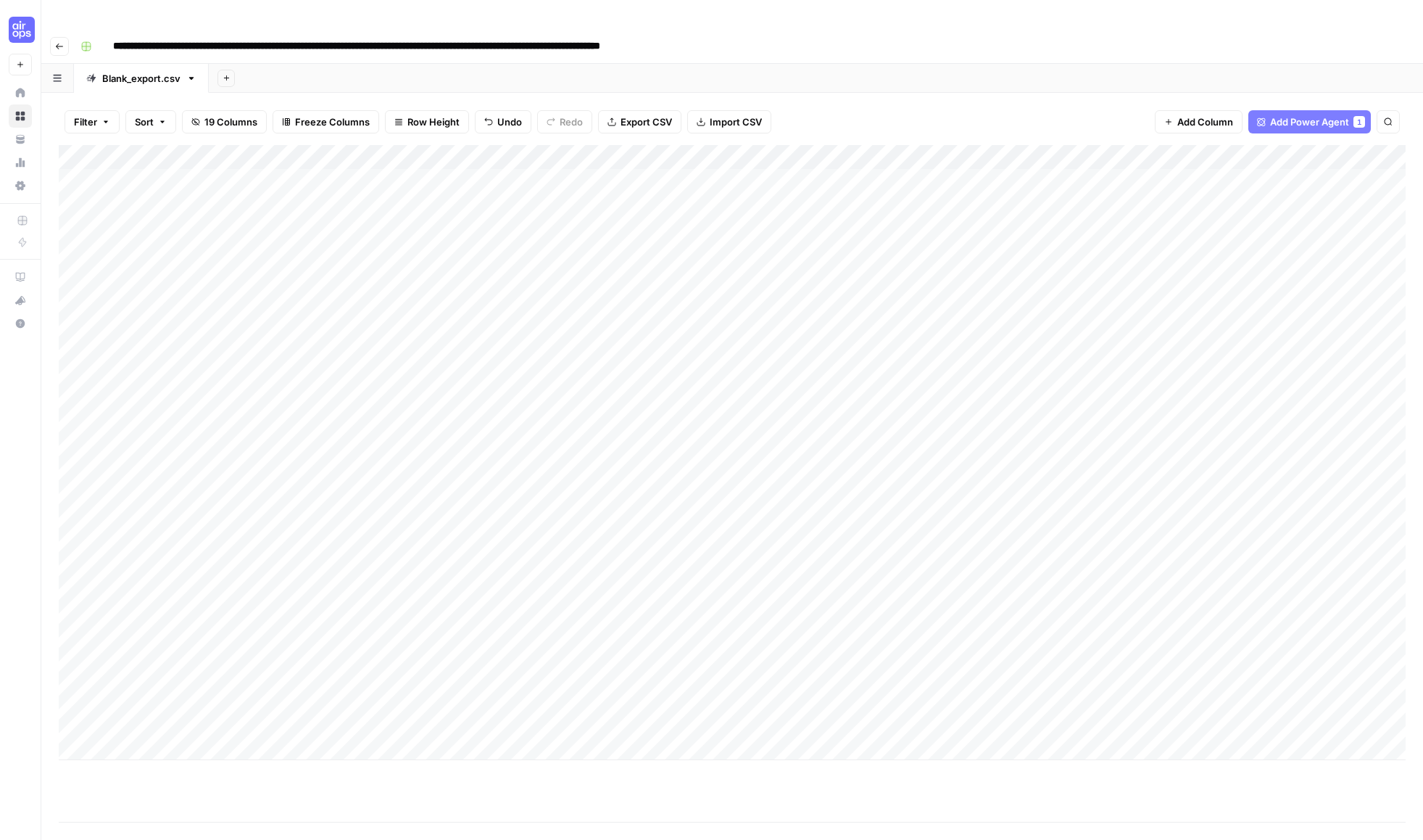
click at [833, 145] on div "Add Column" at bounding box center [732, 452] width 1347 height 615
click at [980, 99] on div "Filter Sort 19 Columns Freeze Columns Row Height Undo Redo Export CSV Import CS…" at bounding box center [732, 122] width 1347 height 46
click at [836, 145] on div "Add Column" at bounding box center [732, 452] width 1347 height 615
click at [782, 275] on span "Edit Workflow" at bounding box center [826, 269] width 127 height 14
click at [851, 148] on div "Add Column" at bounding box center [732, 452] width 1347 height 615
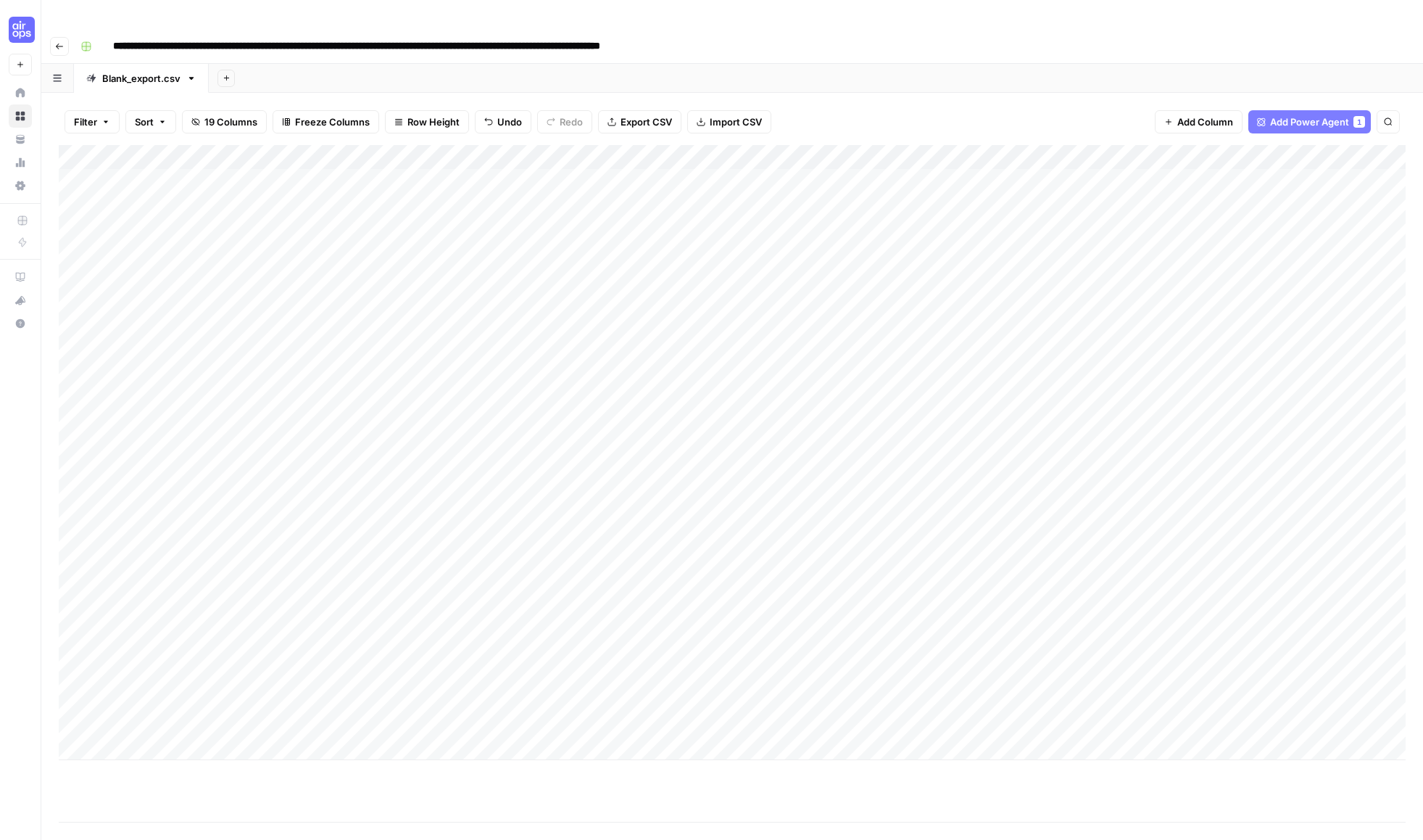
drag, startPoint x: 917, startPoint y: 759, endPoint x: 905, endPoint y: 551, distance: 208.3
click at [905, 551] on div "Add Column" at bounding box center [732, 482] width 1347 height 676
drag, startPoint x: 61, startPoint y: 546, endPoint x: 89, endPoint y: 244, distance: 303.3
click at [89, 244] on div "Add Column" at bounding box center [732, 452] width 1347 height 615
click at [76, 642] on div "Add Column" at bounding box center [732, 452] width 1347 height 615
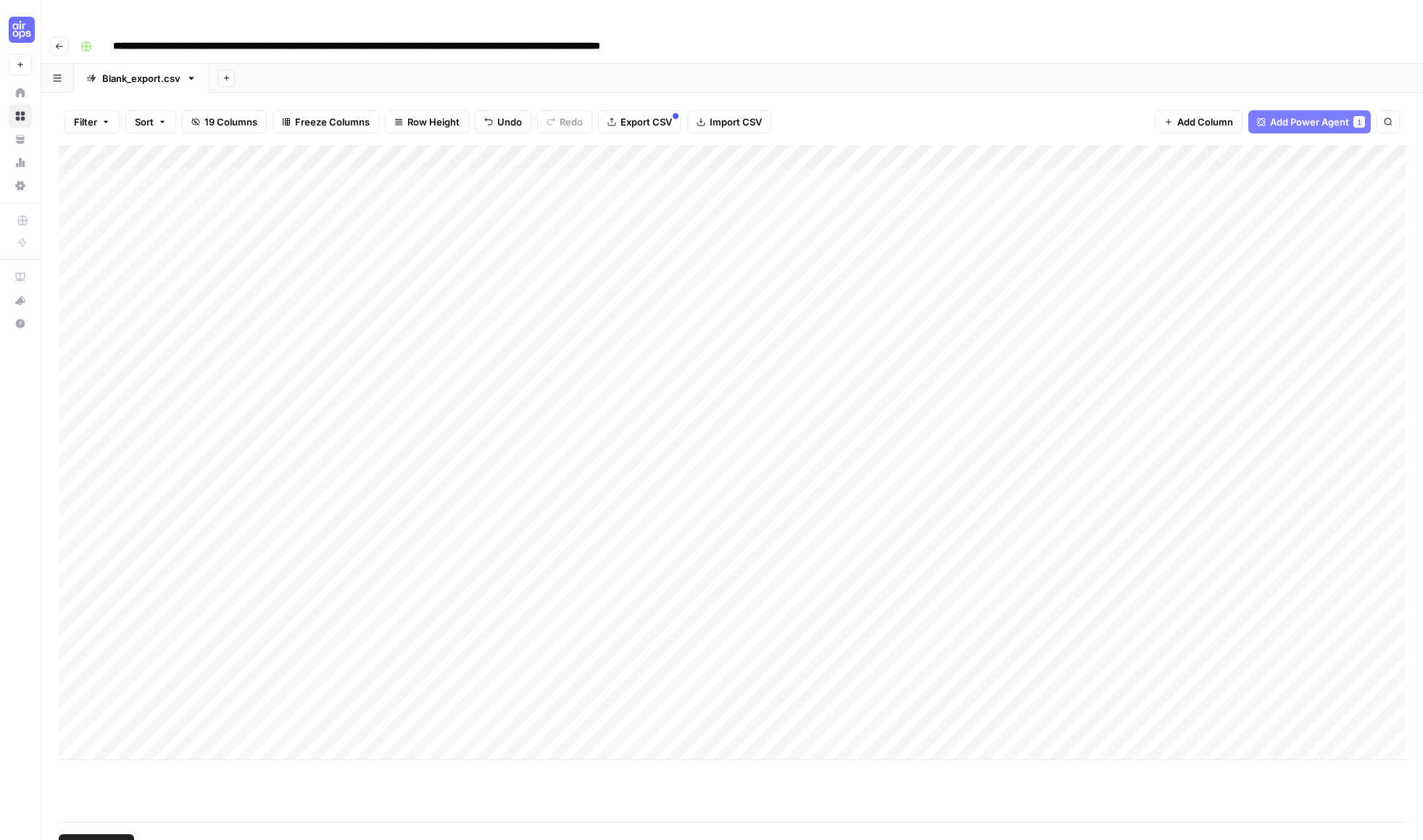
click at [106, 838] on span "Delete 1 Row" at bounding box center [96, 845] width 58 height 14
click at [665, 166] on span "Delete" at bounding box center [660, 167] width 32 height 14
drag, startPoint x: 61, startPoint y: 644, endPoint x: 132, endPoint y: 277, distance: 373.8
click at [132, 277] on div "Add Column" at bounding box center [732, 439] width 1347 height 590
click at [962, 151] on div "Add Column" at bounding box center [732, 439] width 1347 height 590
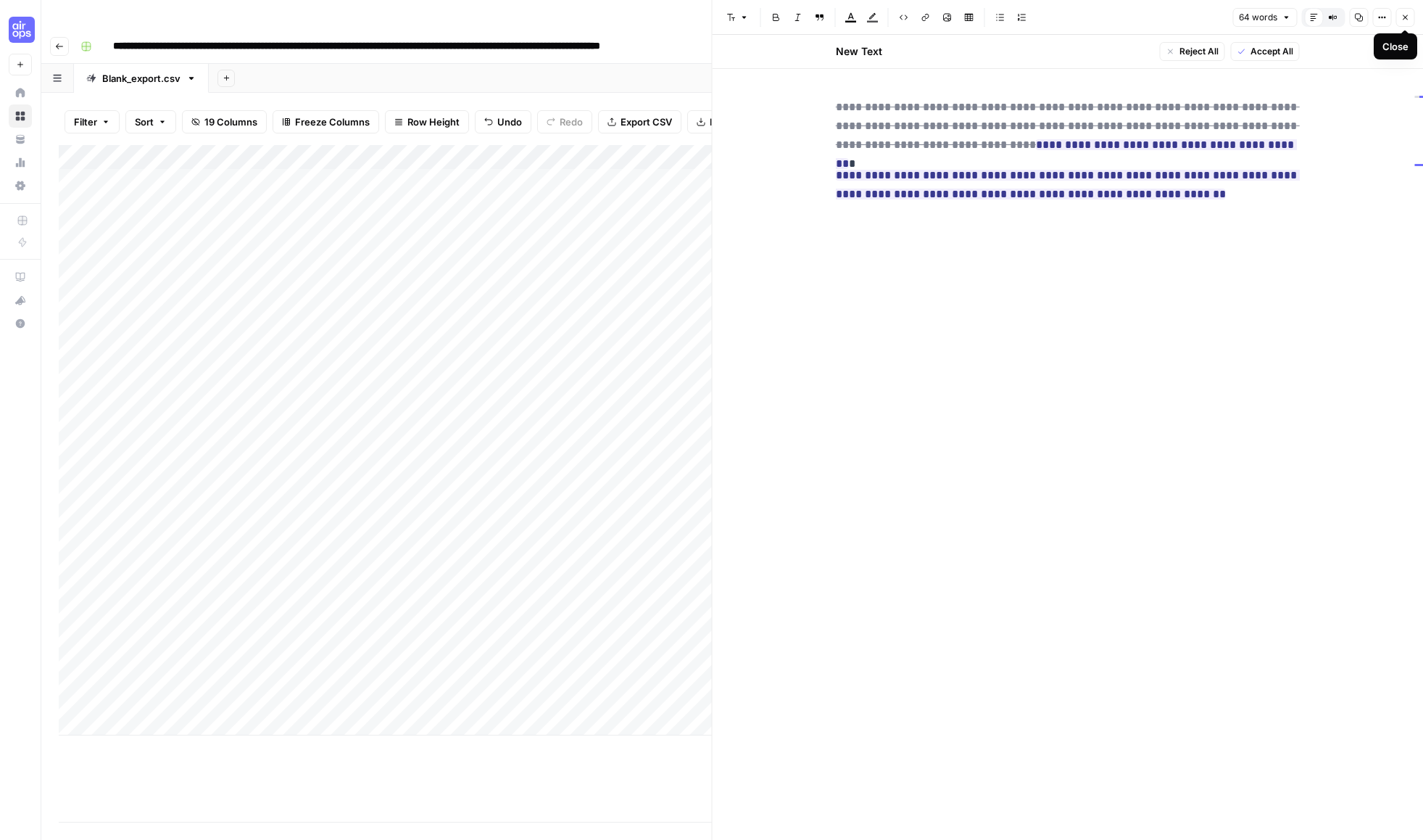
click at [1405, 16] on icon "button" at bounding box center [1405, 17] width 9 height 9
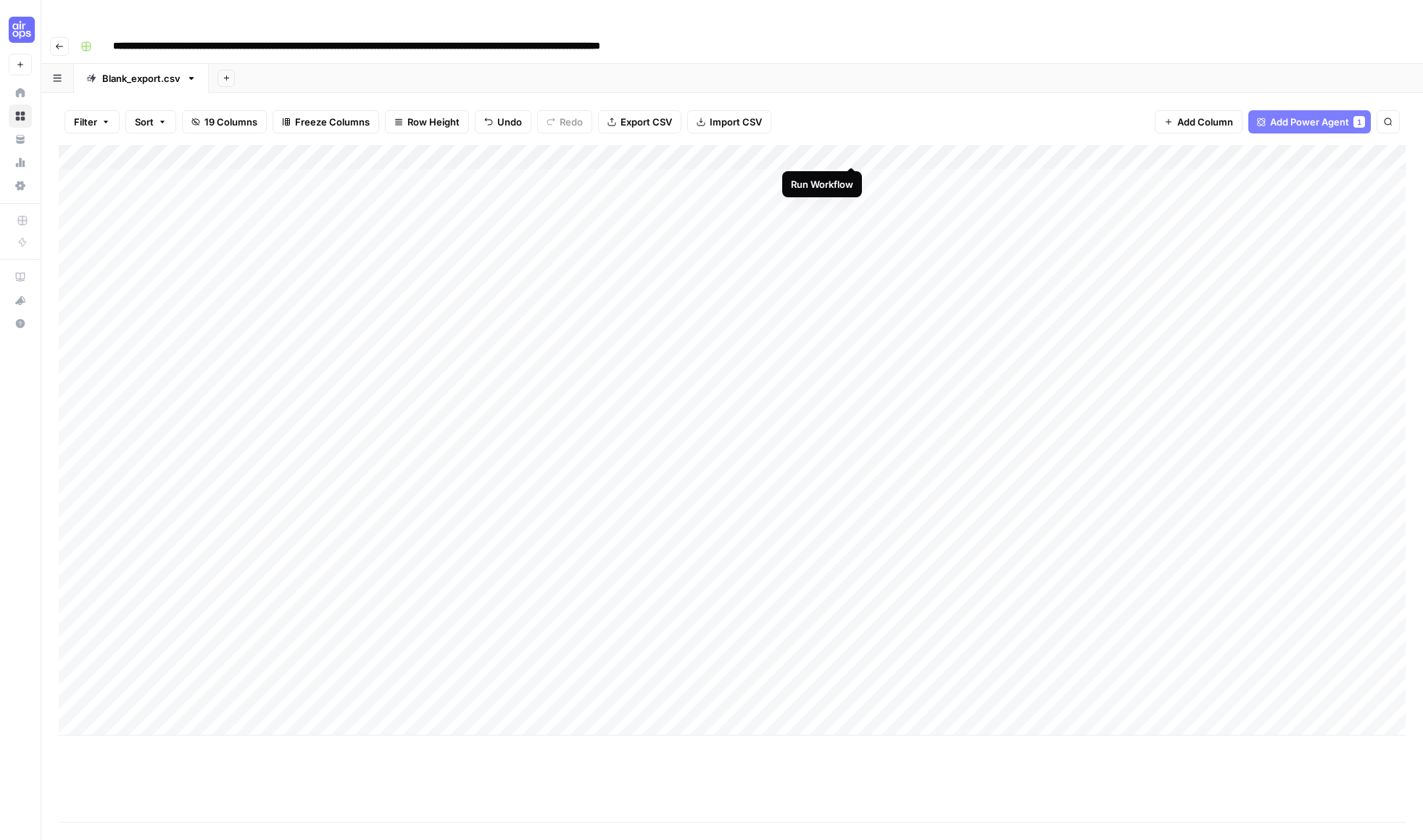
click at [849, 150] on div "Add Column" at bounding box center [732, 439] width 1347 height 590
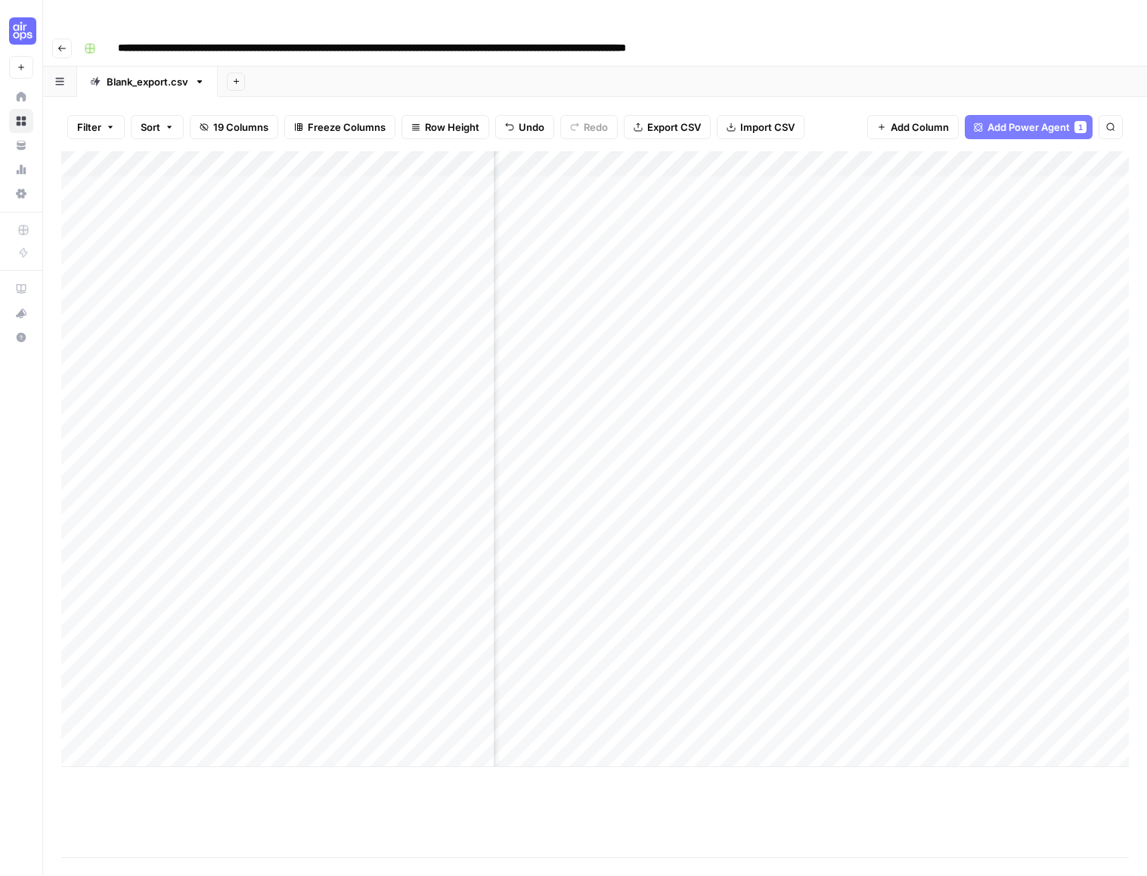
scroll to position [0, 168]
click at [838, 154] on div "Add Column" at bounding box center [595, 458] width 1068 height 615
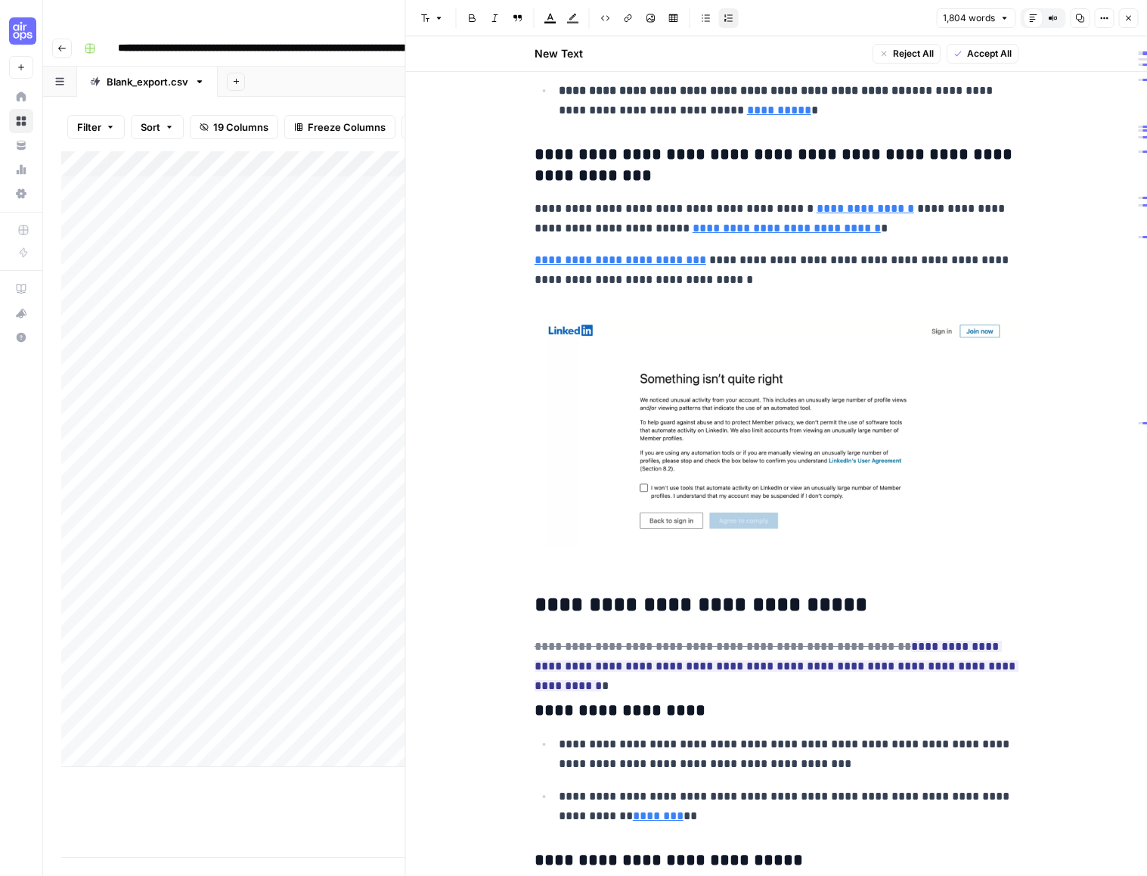
scroll to position [5990, 0]
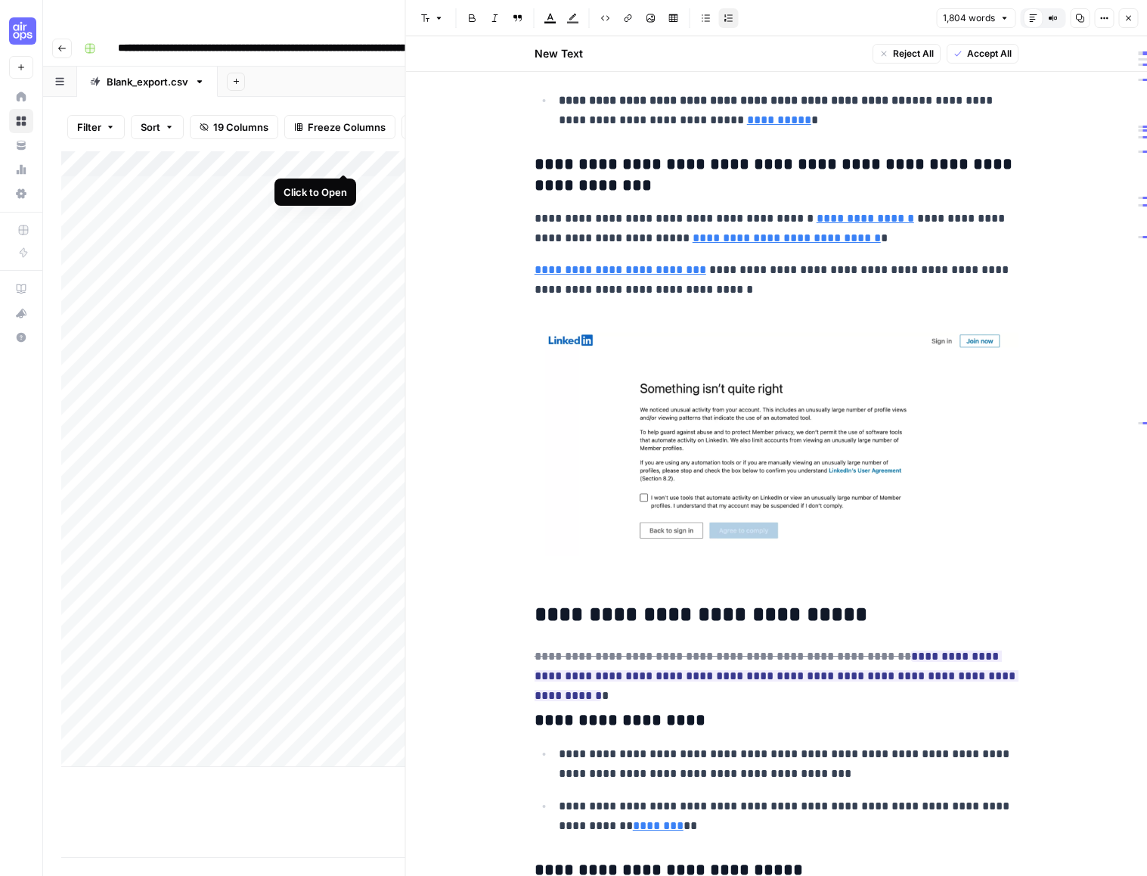
click at [339, 156] on div "Add Column" at bounding box center [233, 458] width 344 height 615
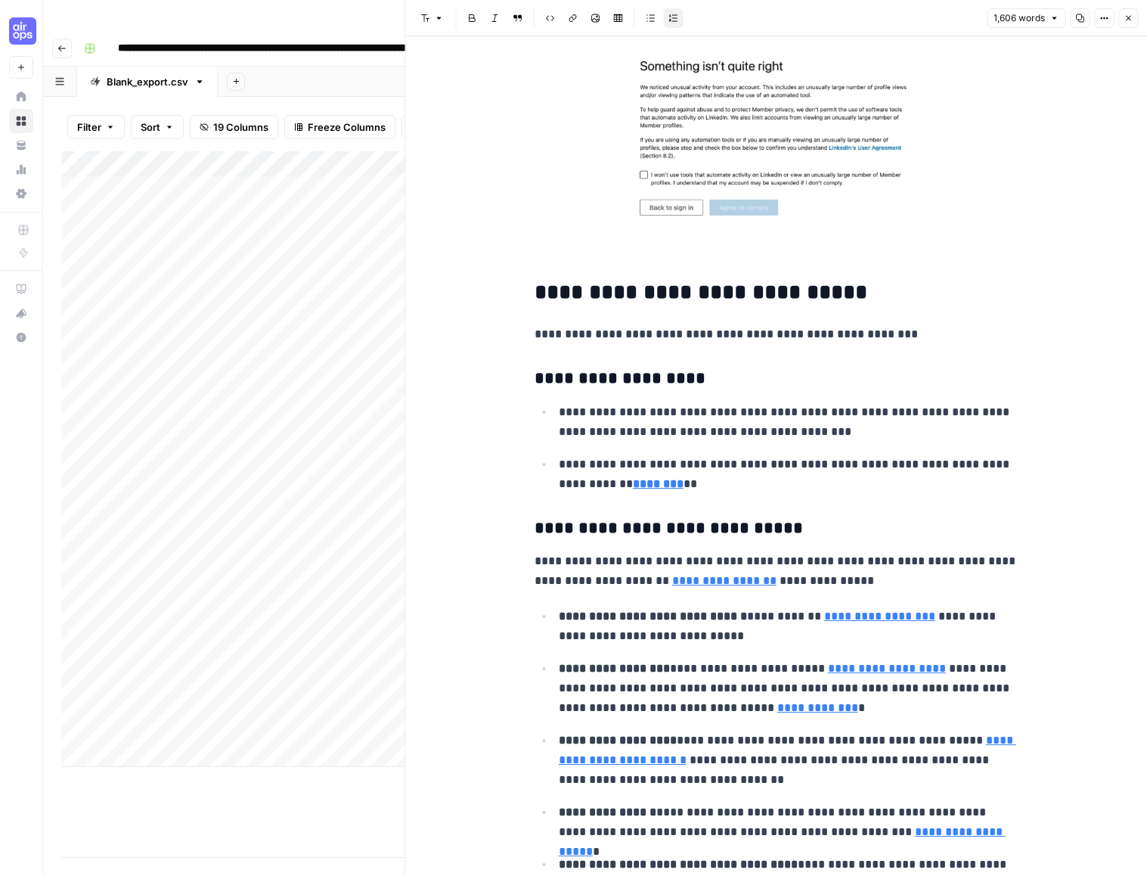
scroll to position [6027, 0]
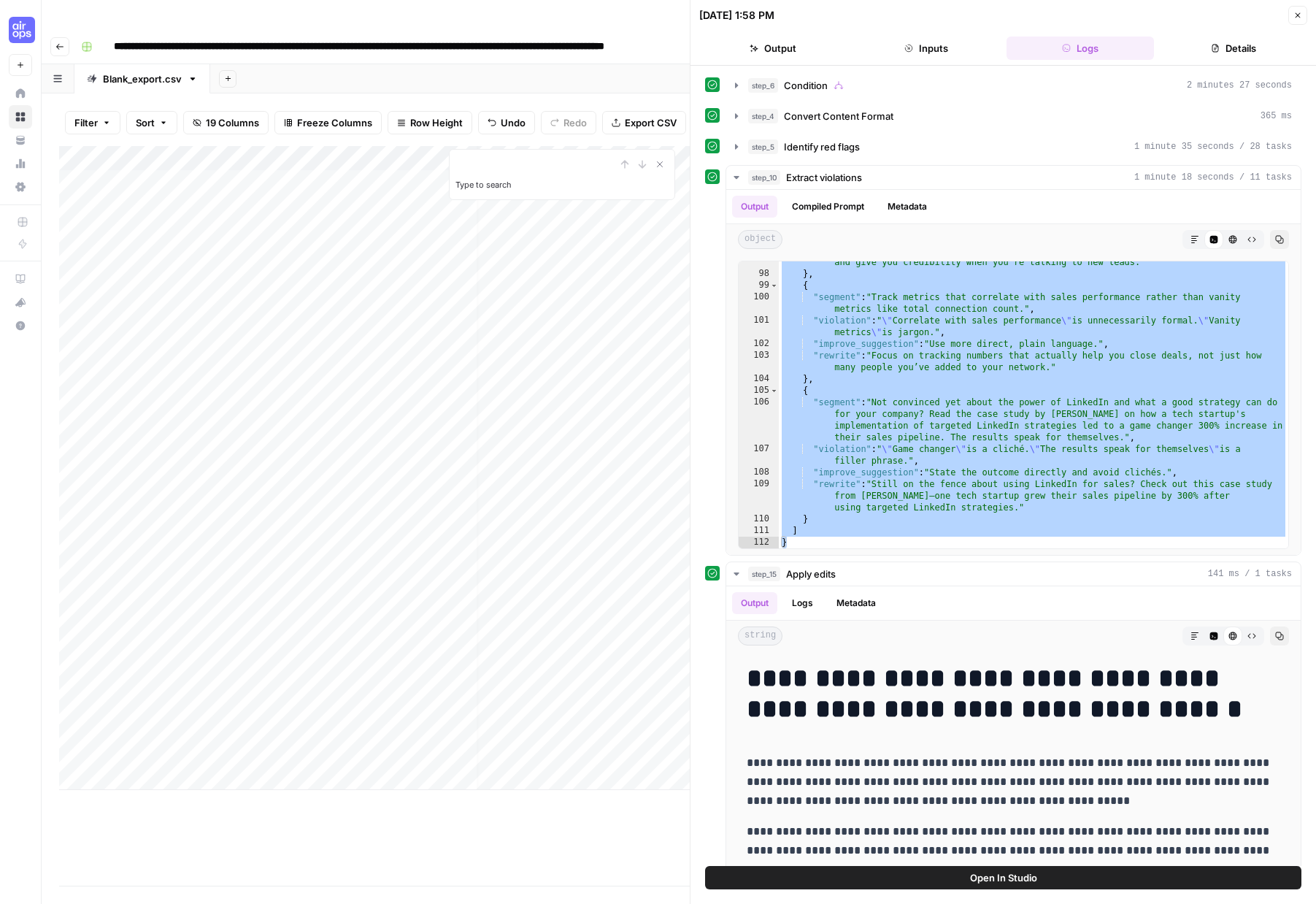
scroll to position [99, 0]
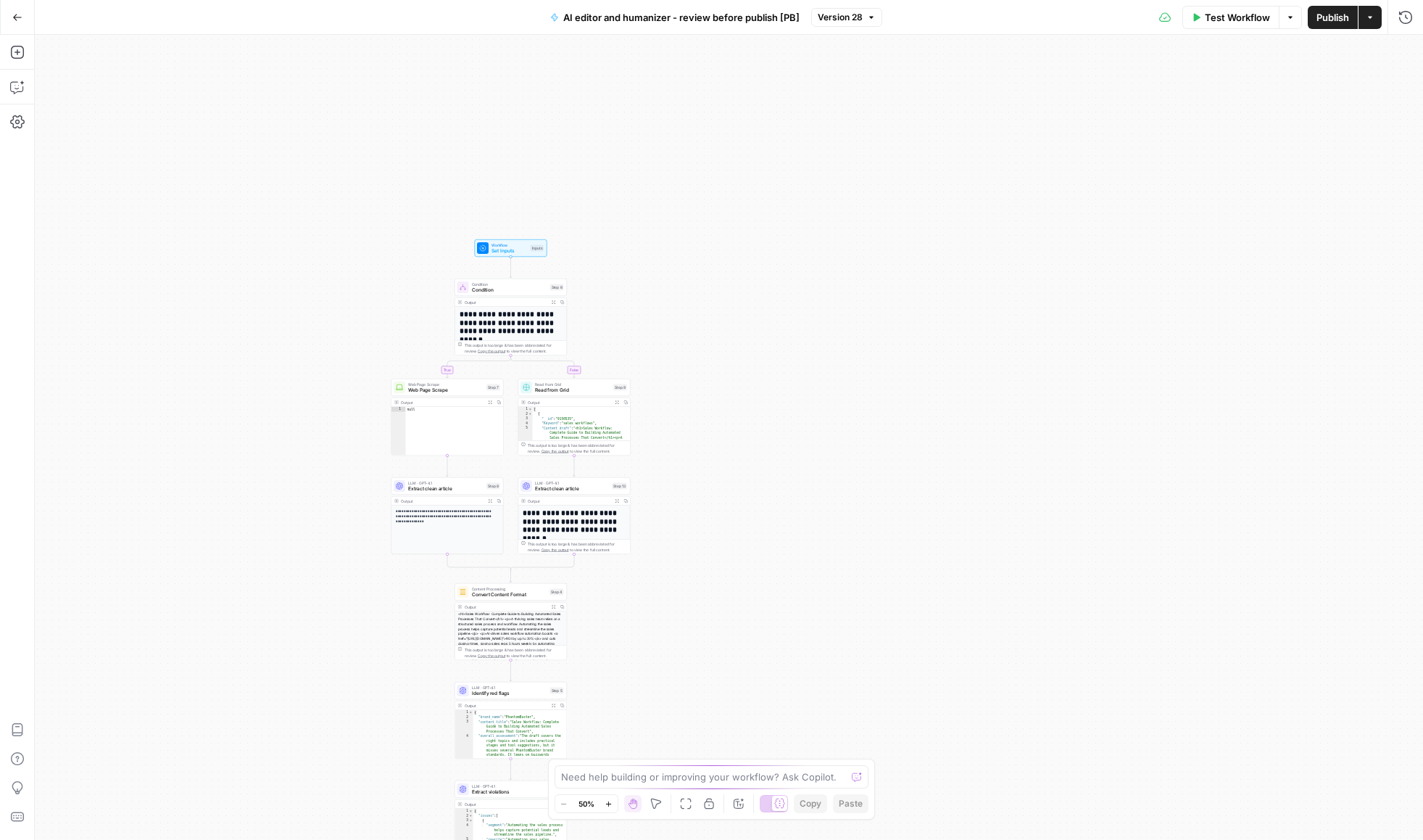
drag, startPoint x: 923, startPoint y: 128, endPoint x: 708, endPoint y: 395, distance: 342.8
click at [706, 396] on div "**********" at bounding box center [729, 436] width 1388 height 805
click at [1400, 15] on icon "button" at bounding box center [1405, 17] width 14 height 14
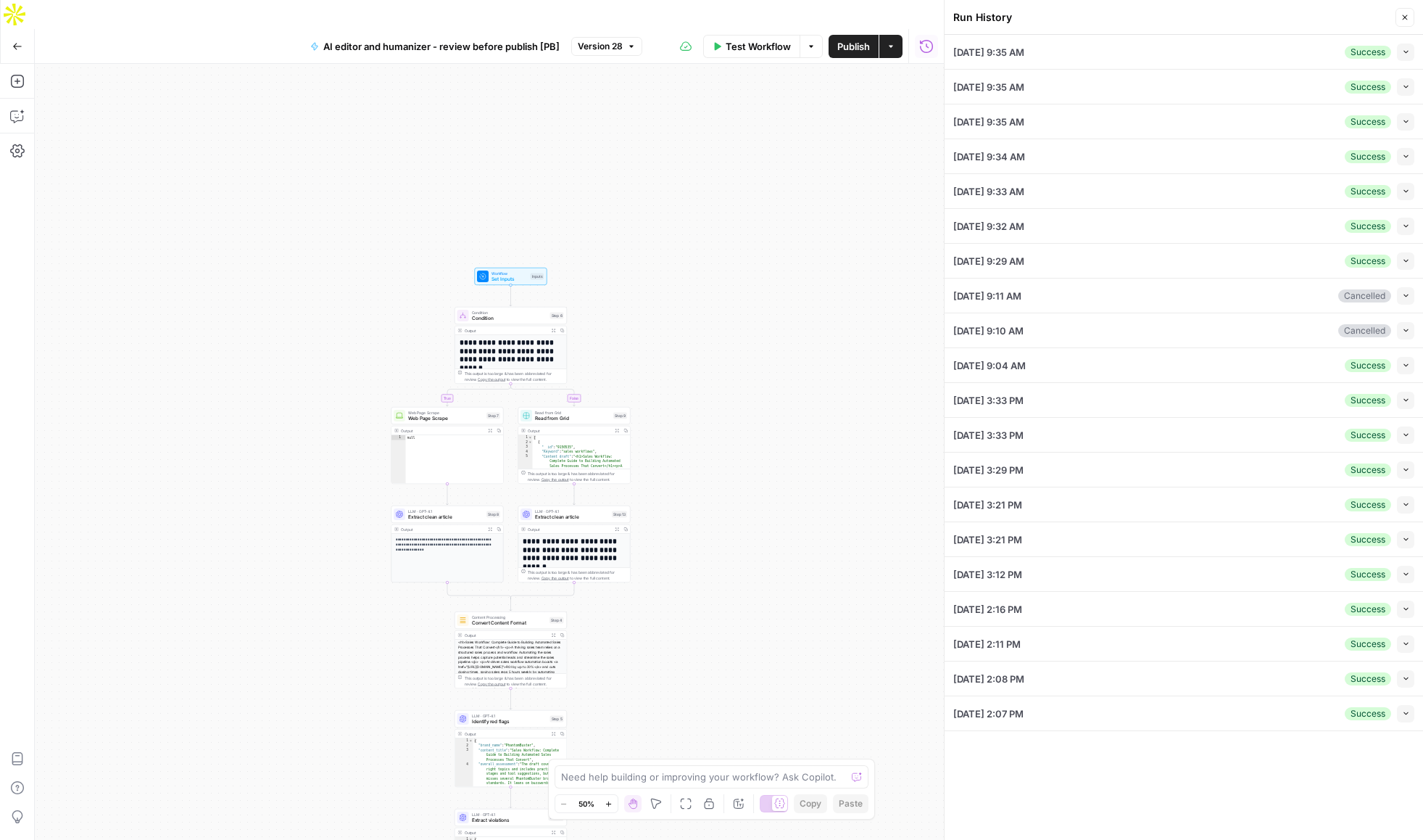
click at [925, 39] on icon "button" at bounding box center [926, 46] width 14 height 14
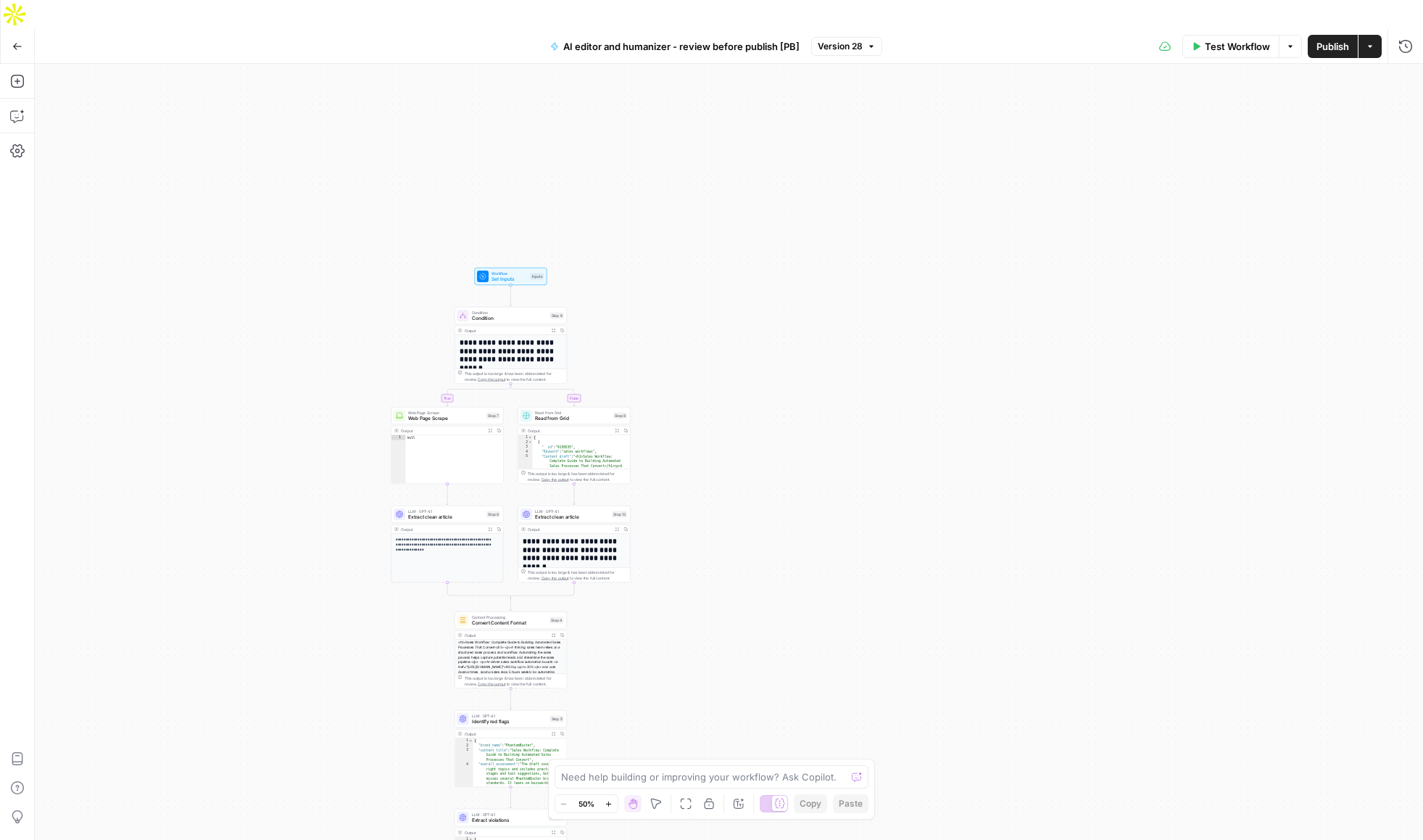
click at [525, 224] on div "**********" at bounding box center [729, 466] width 1388 height 805
click at [527, 260] on span "Test Step" at bounding box center [531, 263] width 19 height 7
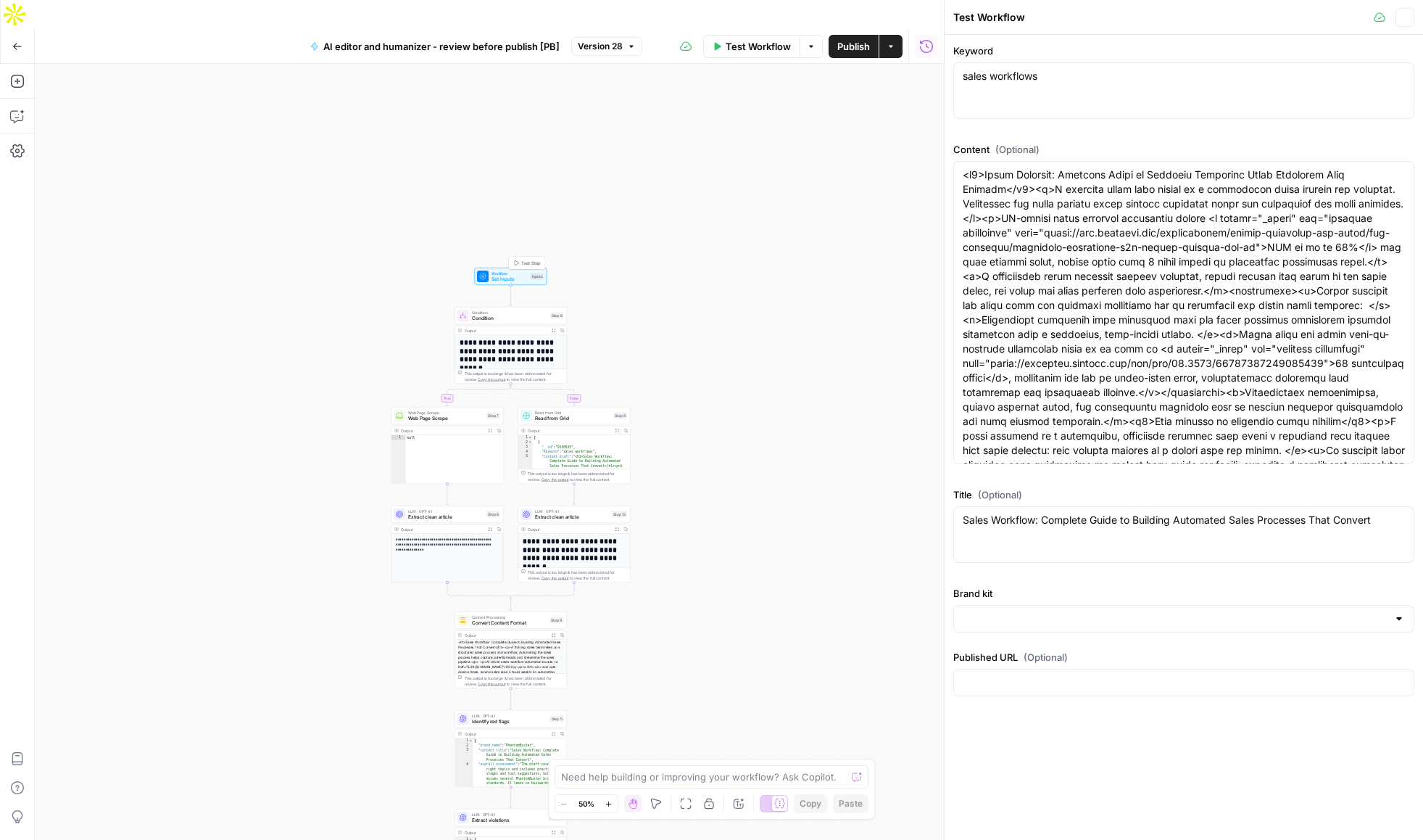
type input "PhantomBuster"
click at [1086, 752] on div "Keyword sales workflows sales workflows Content (Optional) Title (Optional) Sal…" at bounding box center [1183, 436] width 478 height 805
click at [547, 299] on icon "button" at bounding box center [548, 301] width 5 height 5
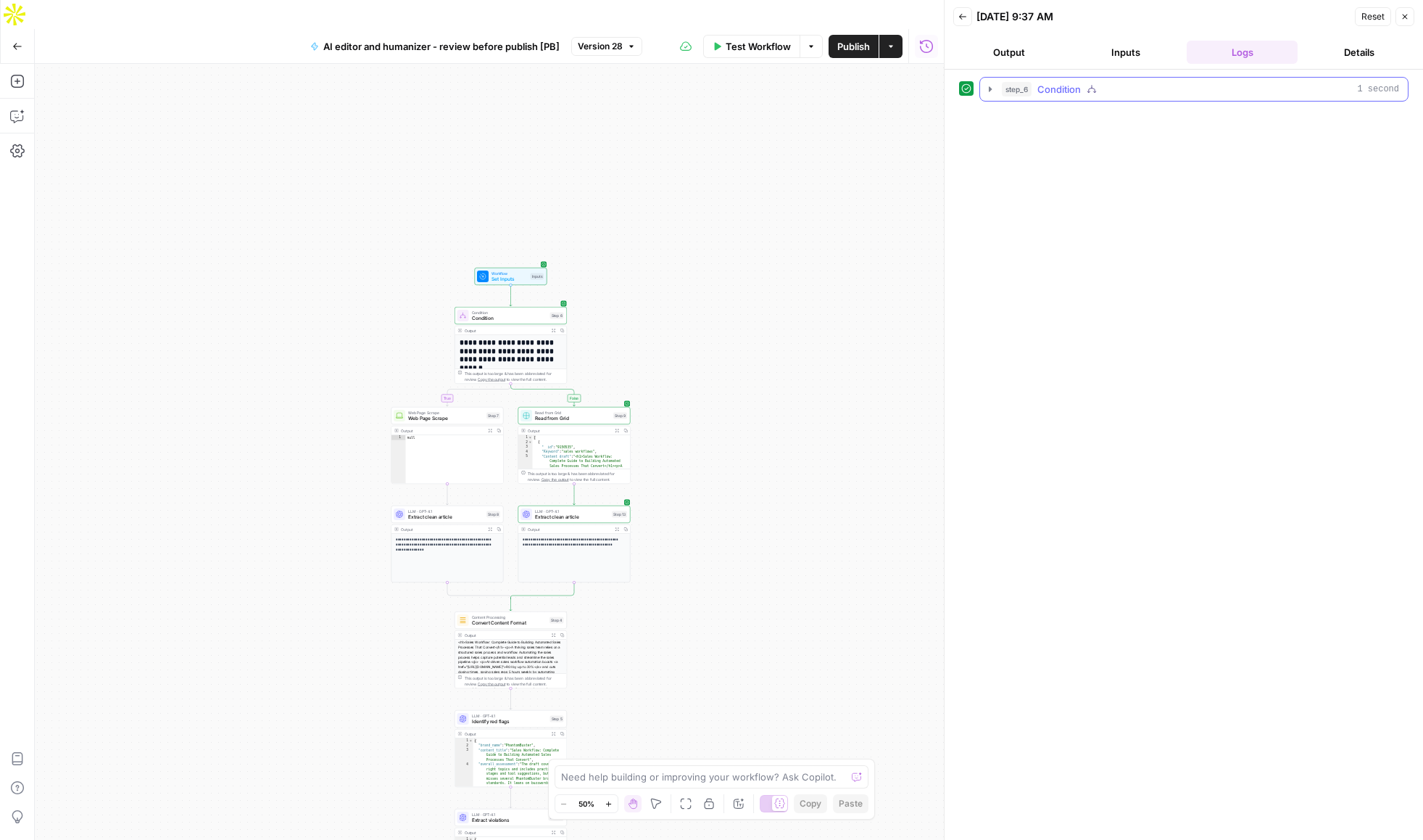
click at [991, 85] on icon "button" at bounding box center [991, 89] width 12 height 12
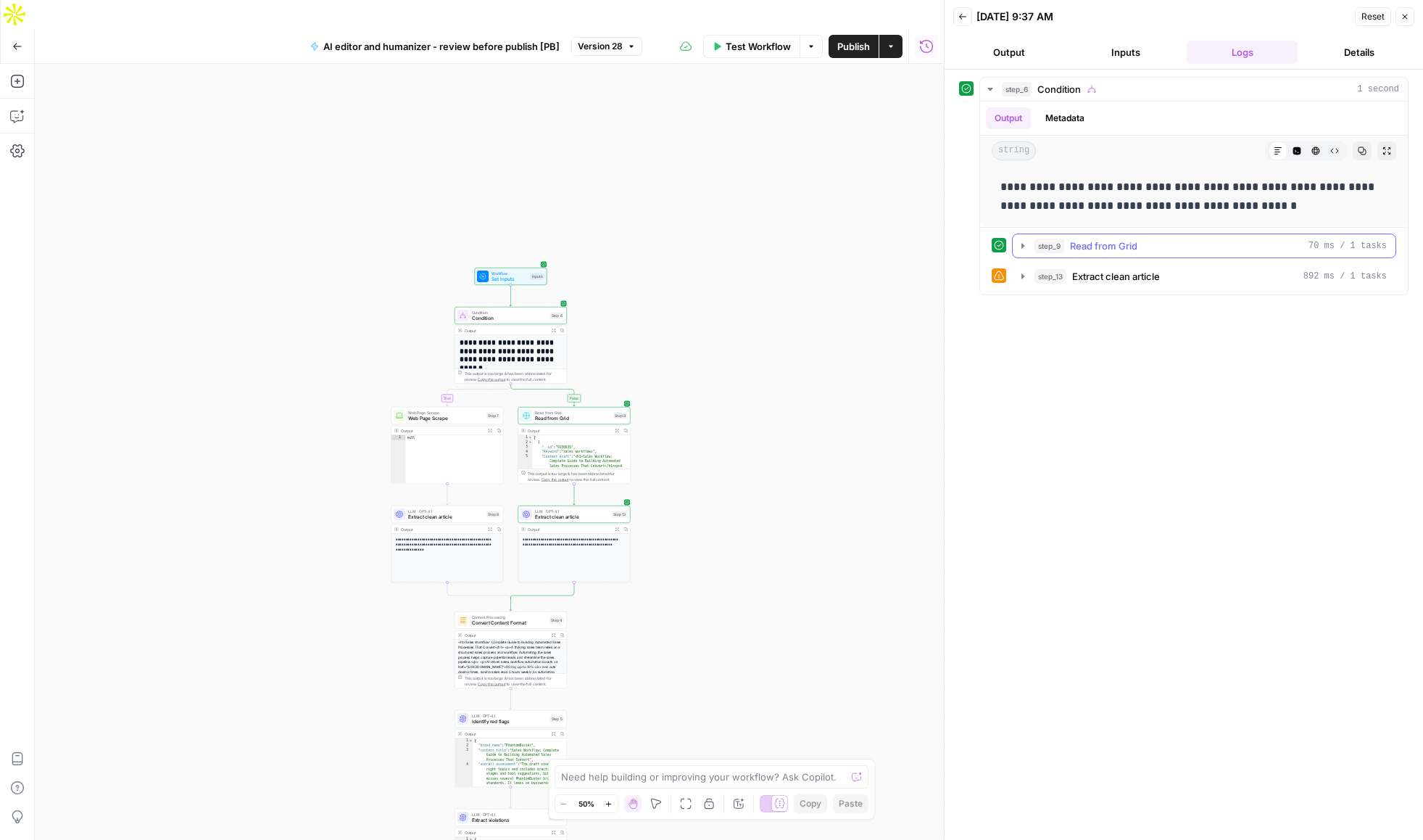
click at [1021, 249] on icon "button" at bounding box center [1023, 245] width 12 height 12
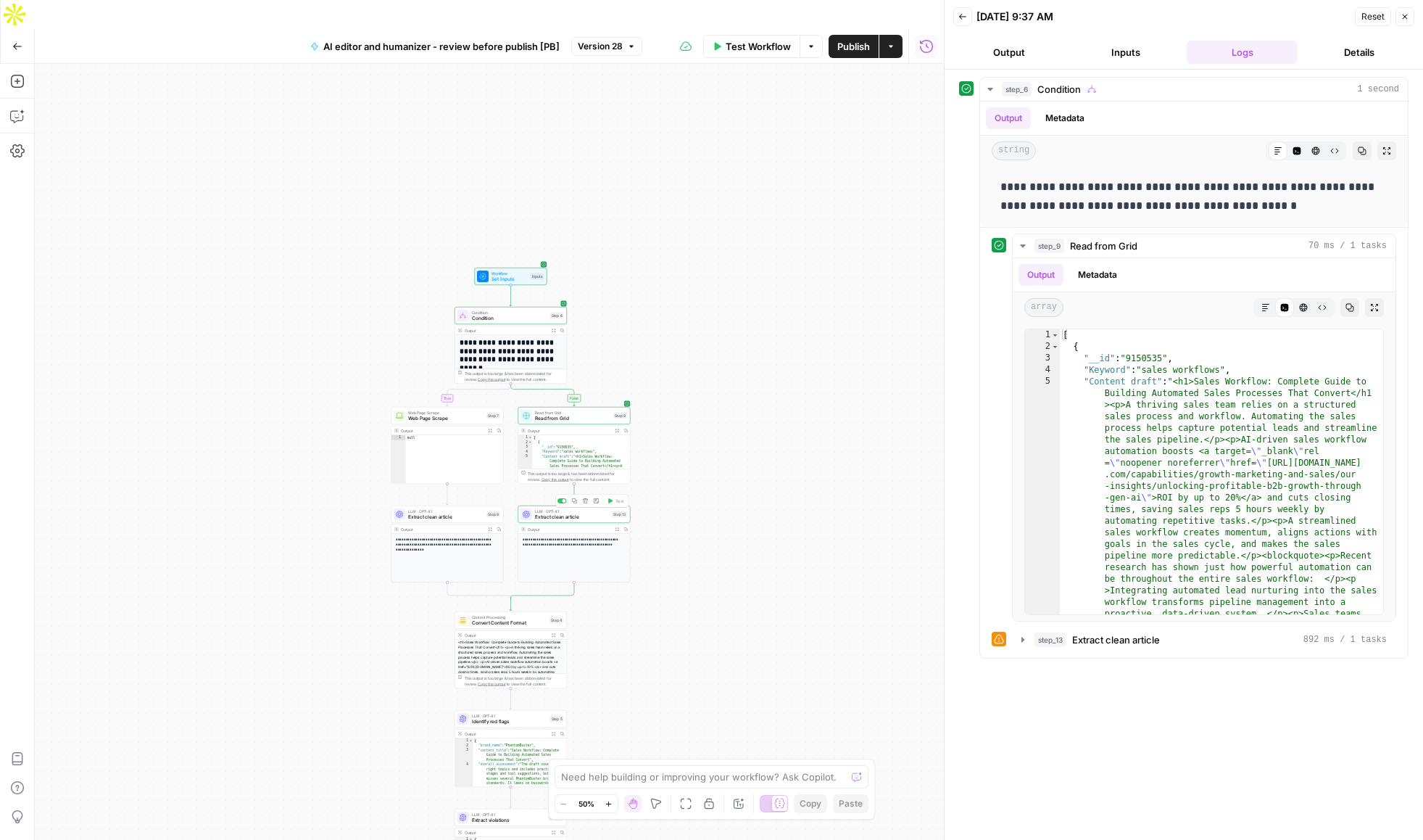
click at [572, 505] on div "LLM · GPT-4.1 Extract clean article Step 13 Copy step Delete step Add Note Test" at bounding box center [574, 514] width 112 height 17
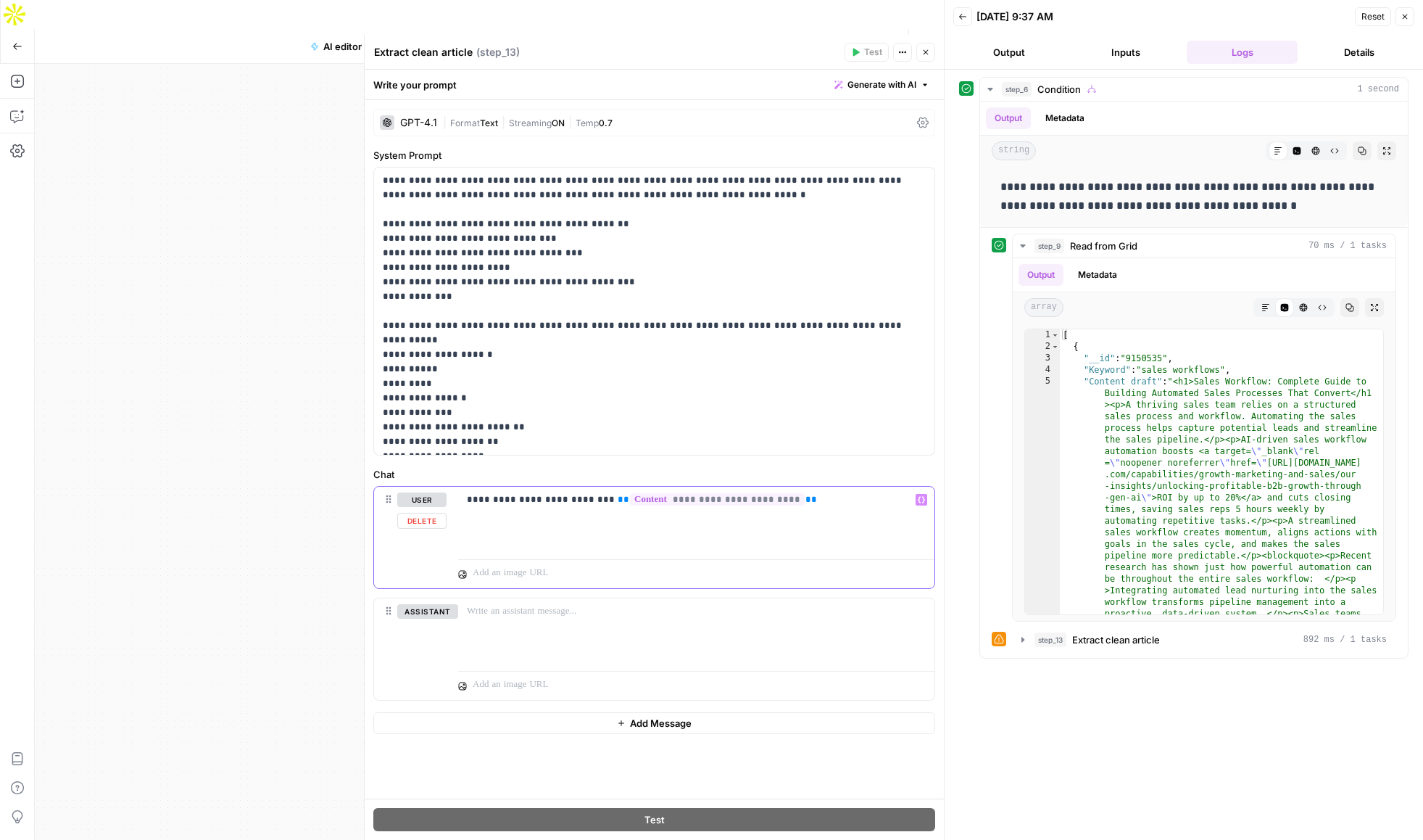
click at [813, 499] on p "**********" at bounding box center [696, 499] width 459 height 14
drag, startPoint x: 813, startPoint y: 499, endPoint x: 592, endPoint y: 504, distance: 221.1
click at [592, 504] on p "**********" at bounding box center [696, 499] width 459 height 14
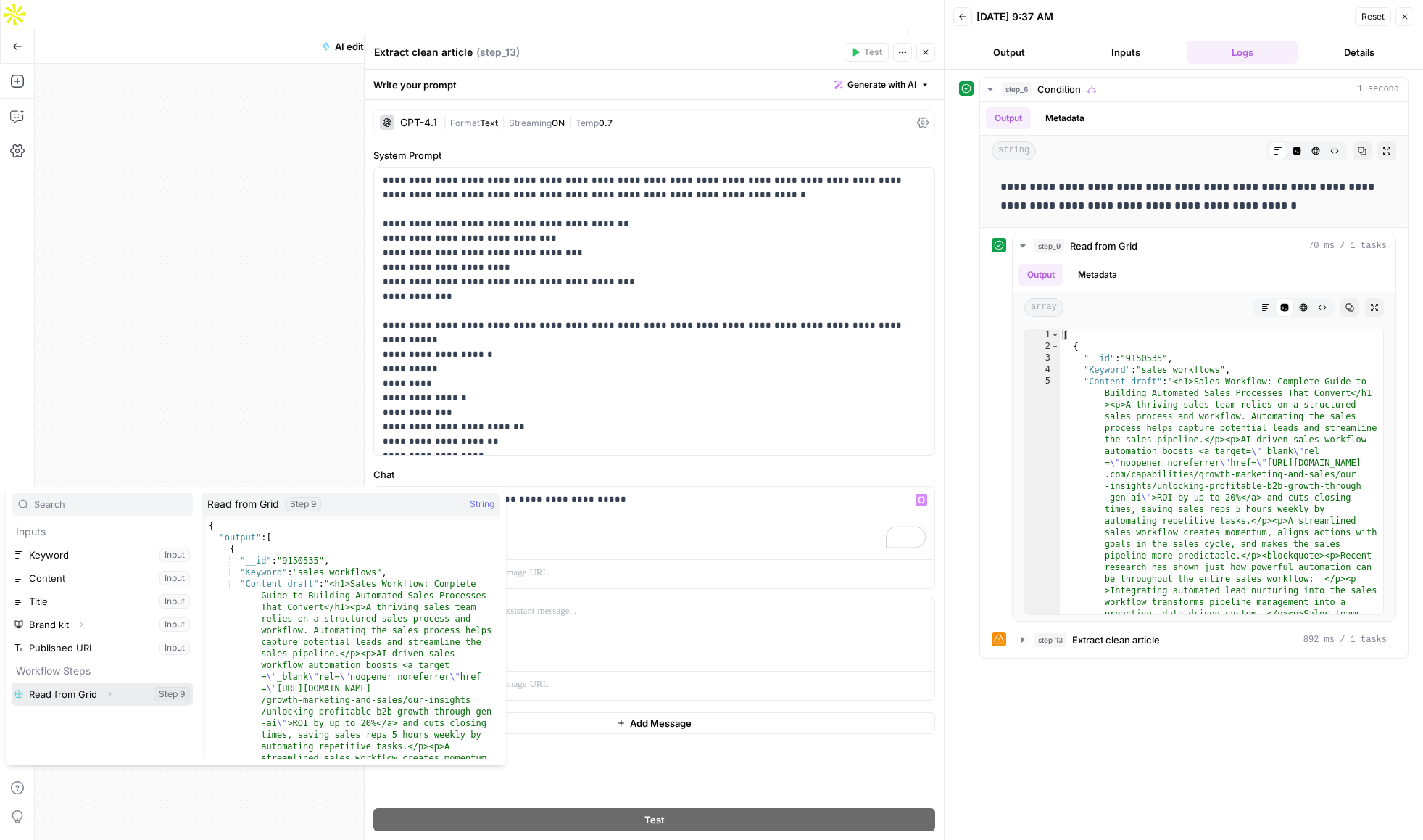
click at [106, 693] on icon "button" at bounding box center [109, 693] width 9 height 9
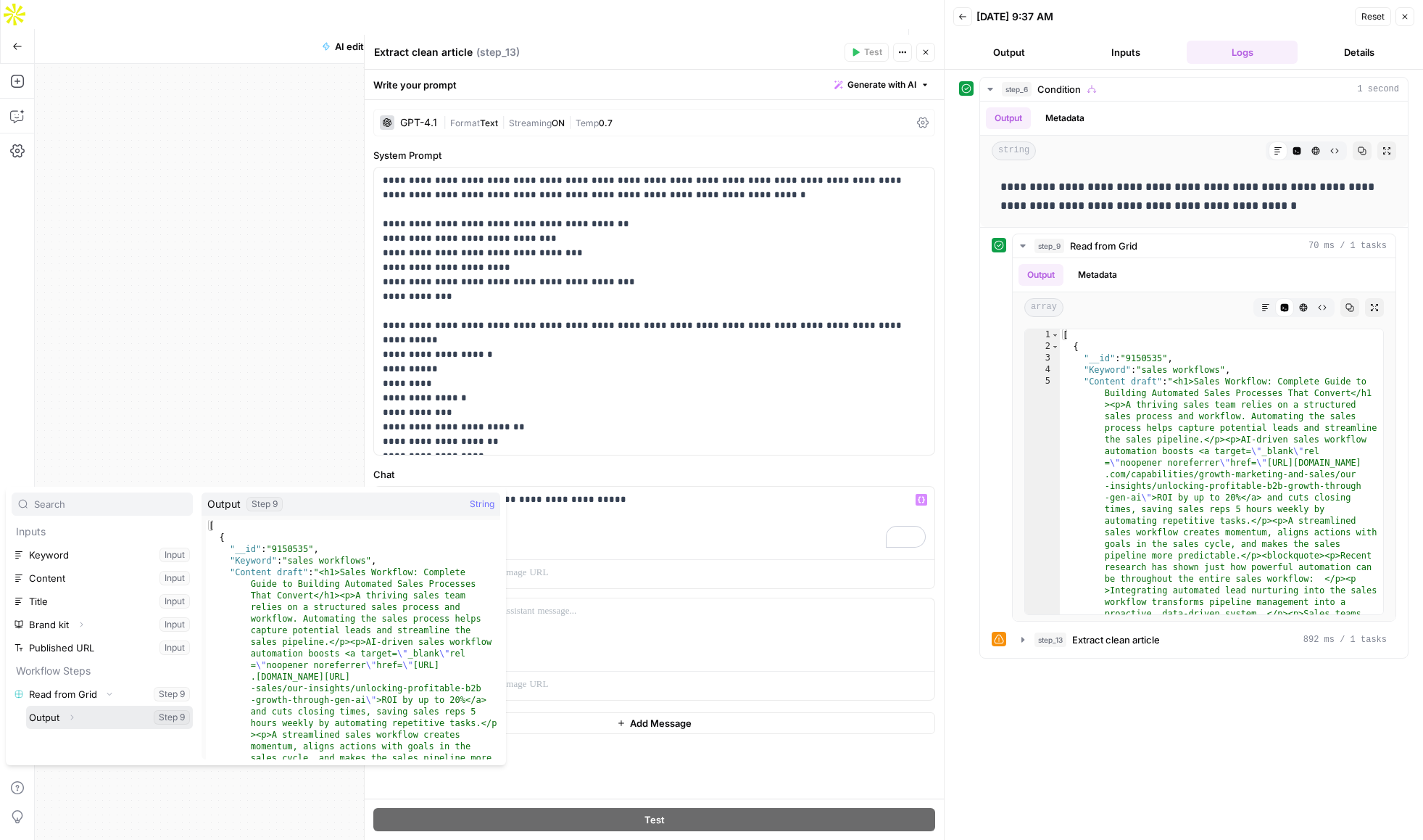
click at [76, 718] on button "Expand" at bounding box center [72, 717] width 19 height 19
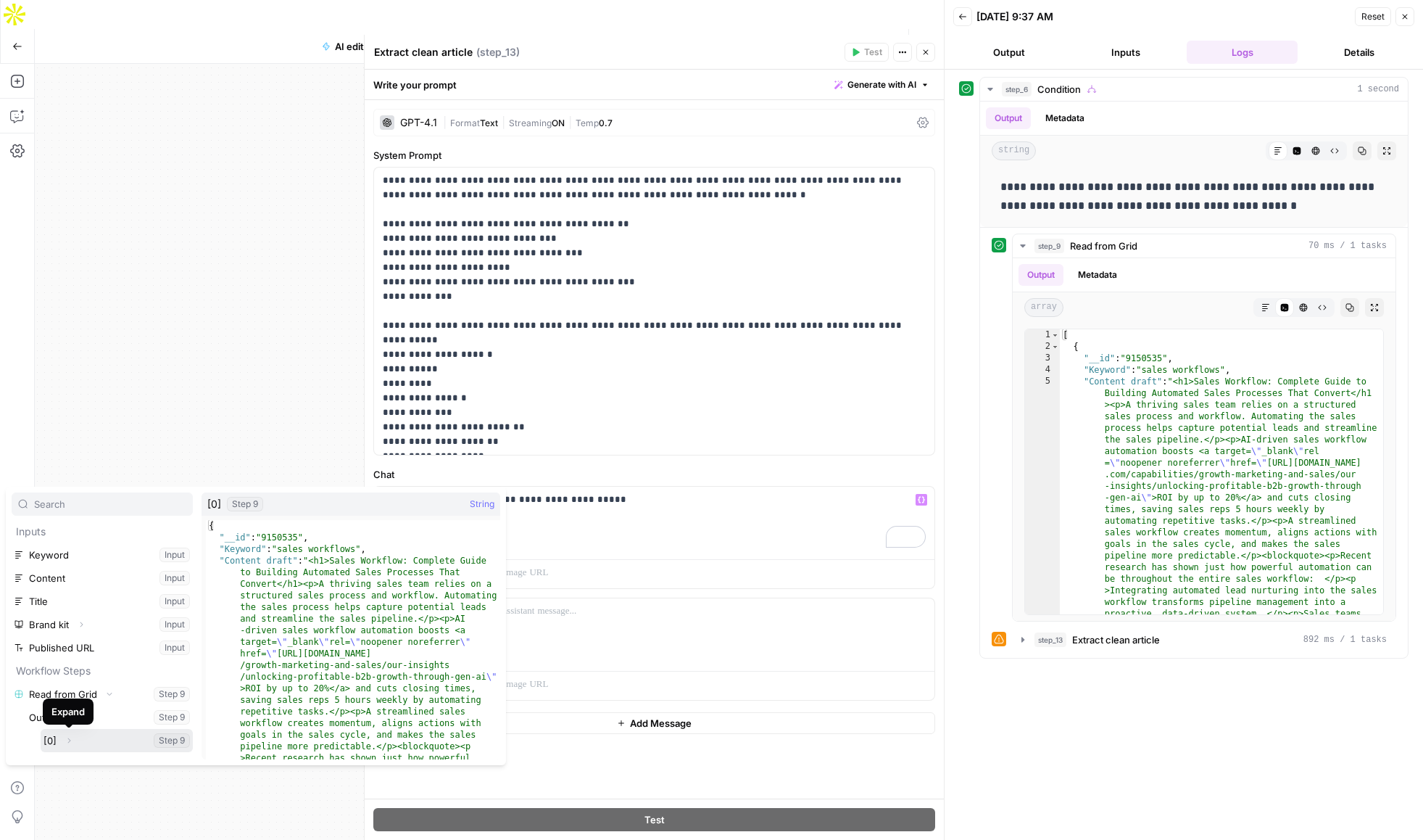
click at [68, 741] on icon "button" at bounding box center [69, 740] width 3 height 5
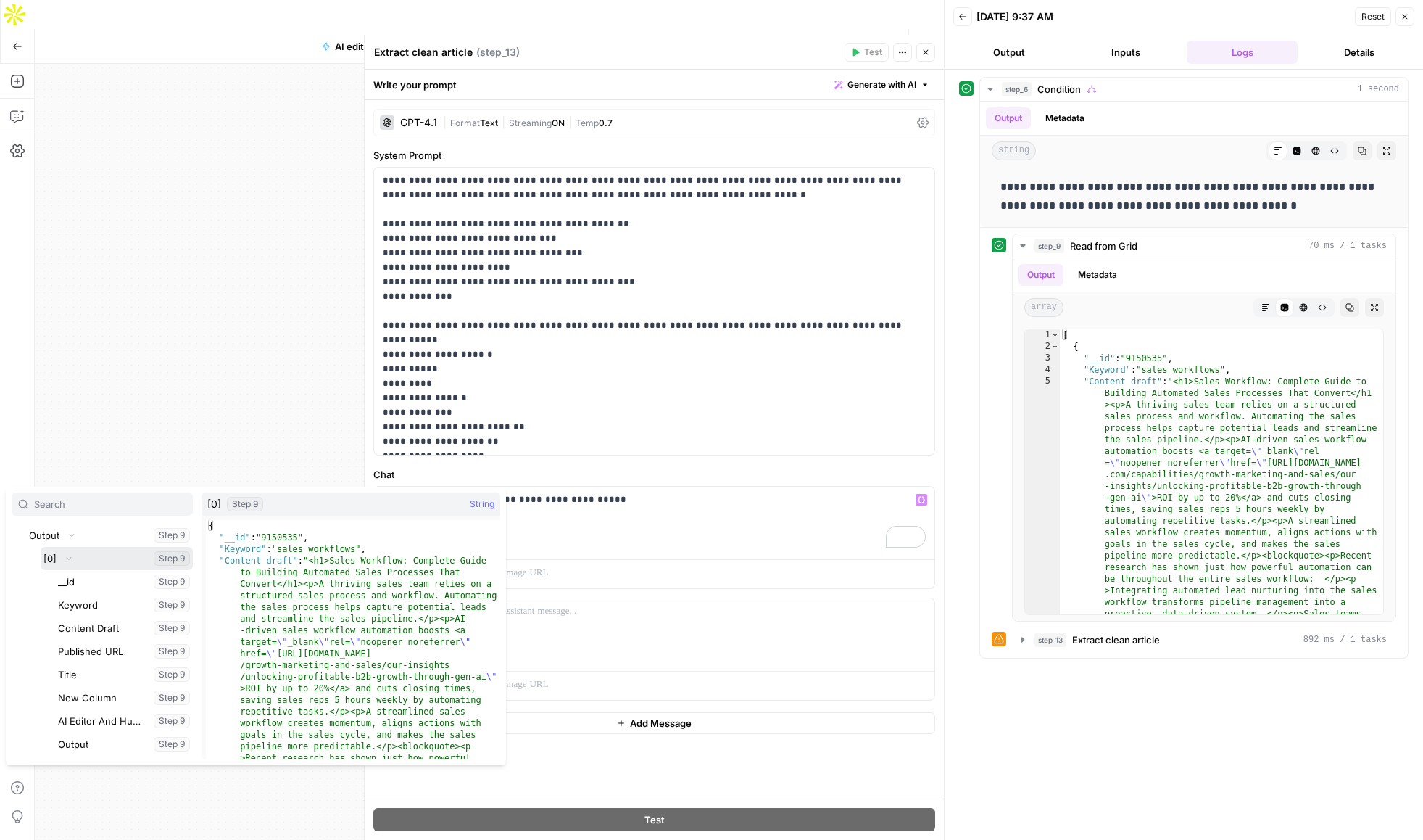
scroll to position [204, 0]
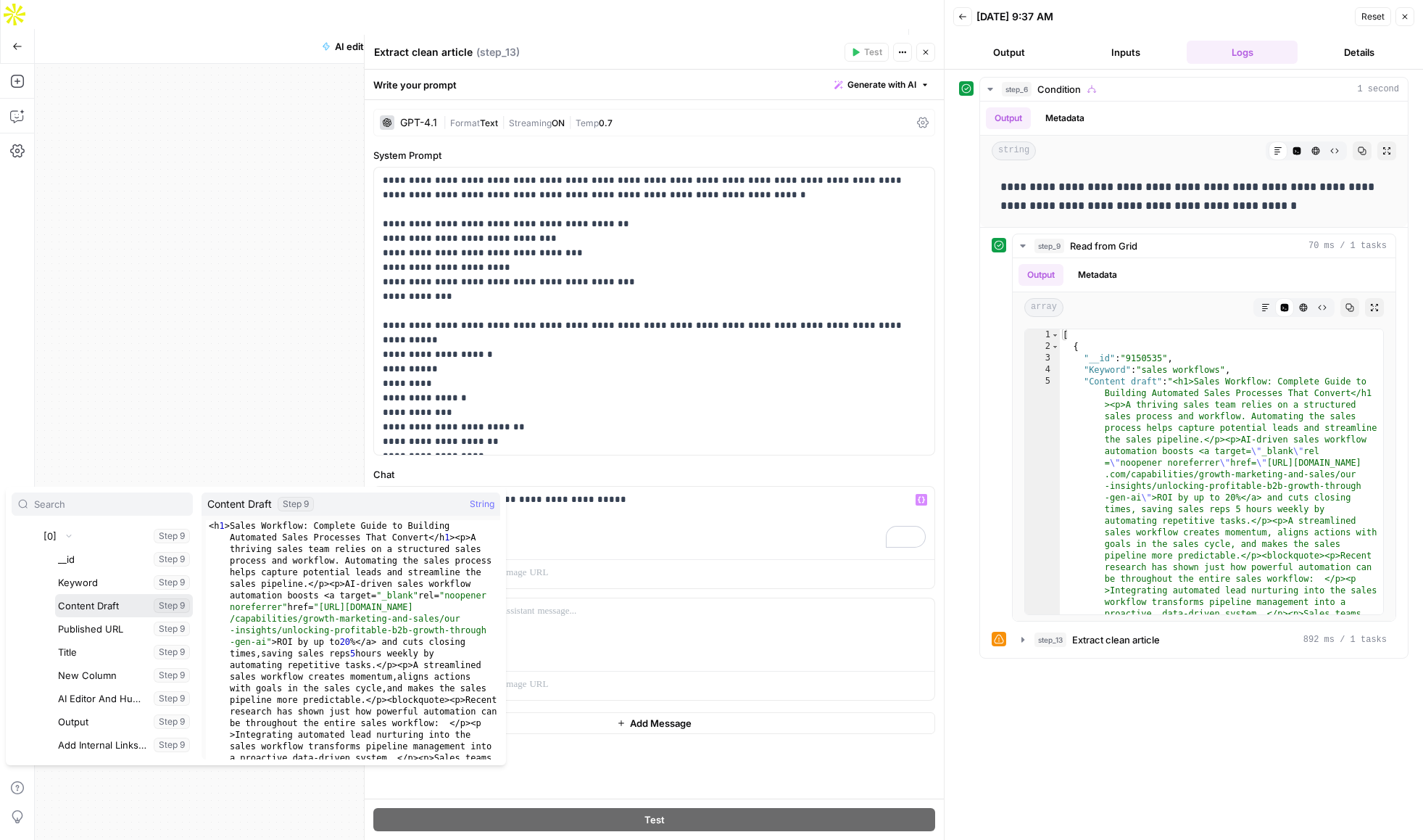
click at [87, 602] on button "Select variable Content Draft" at bounding box center [124, 605] width 138 height 23
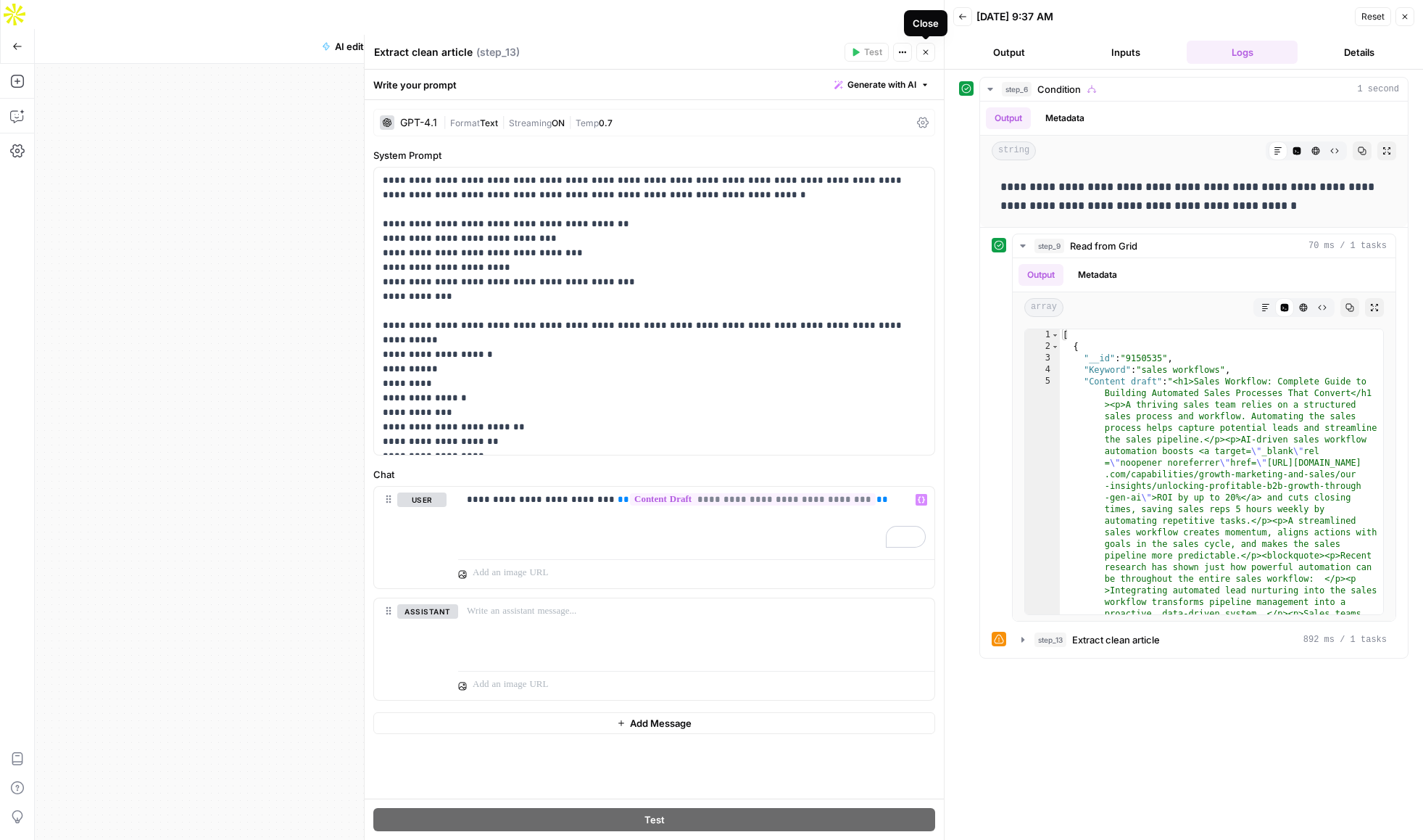
click at [927, 53] on icon "button" at bounding box center [925, 52] width 9 height 9
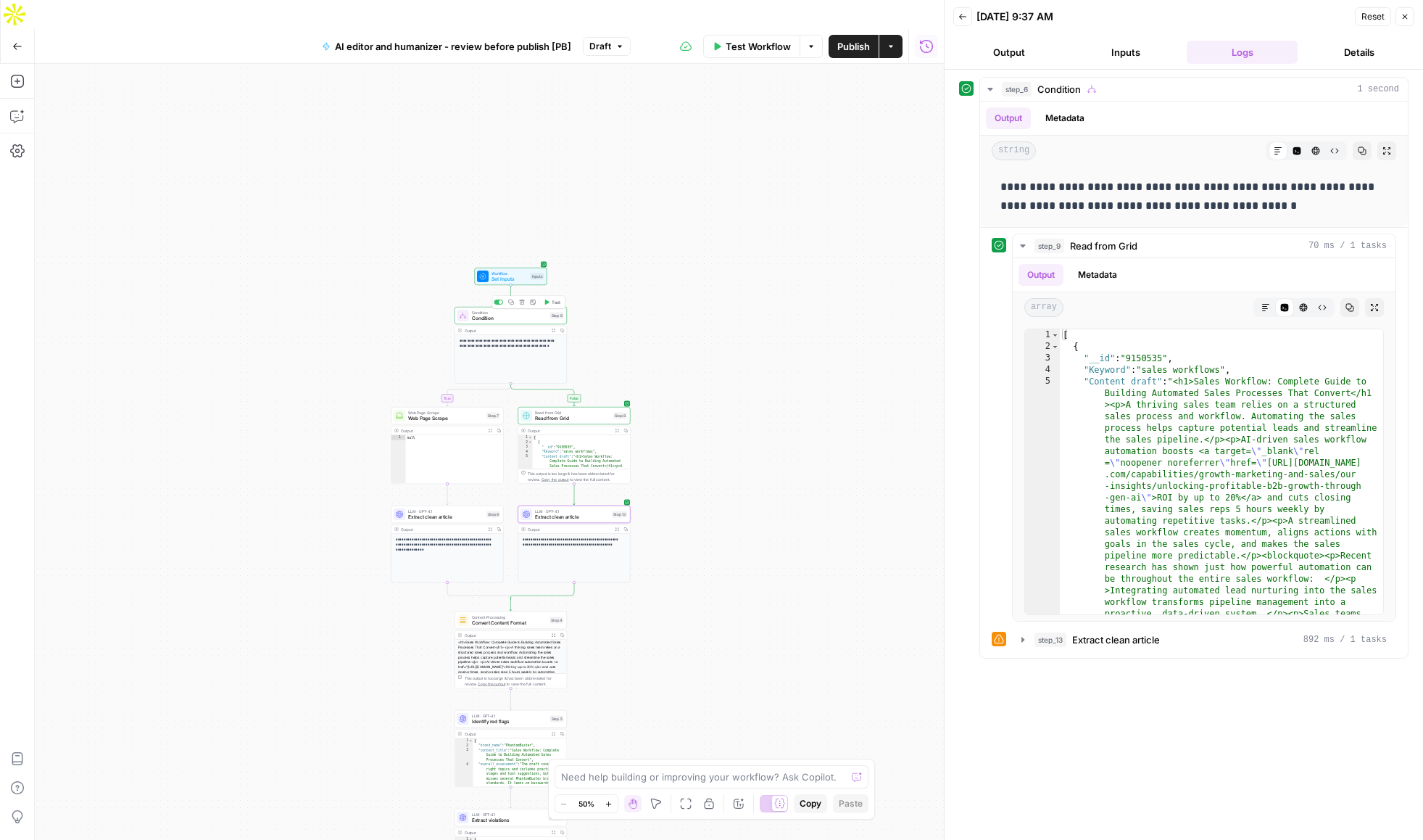
click at [555, 298] on span "Test" at bounding box center [555, 301] width 9 height 7
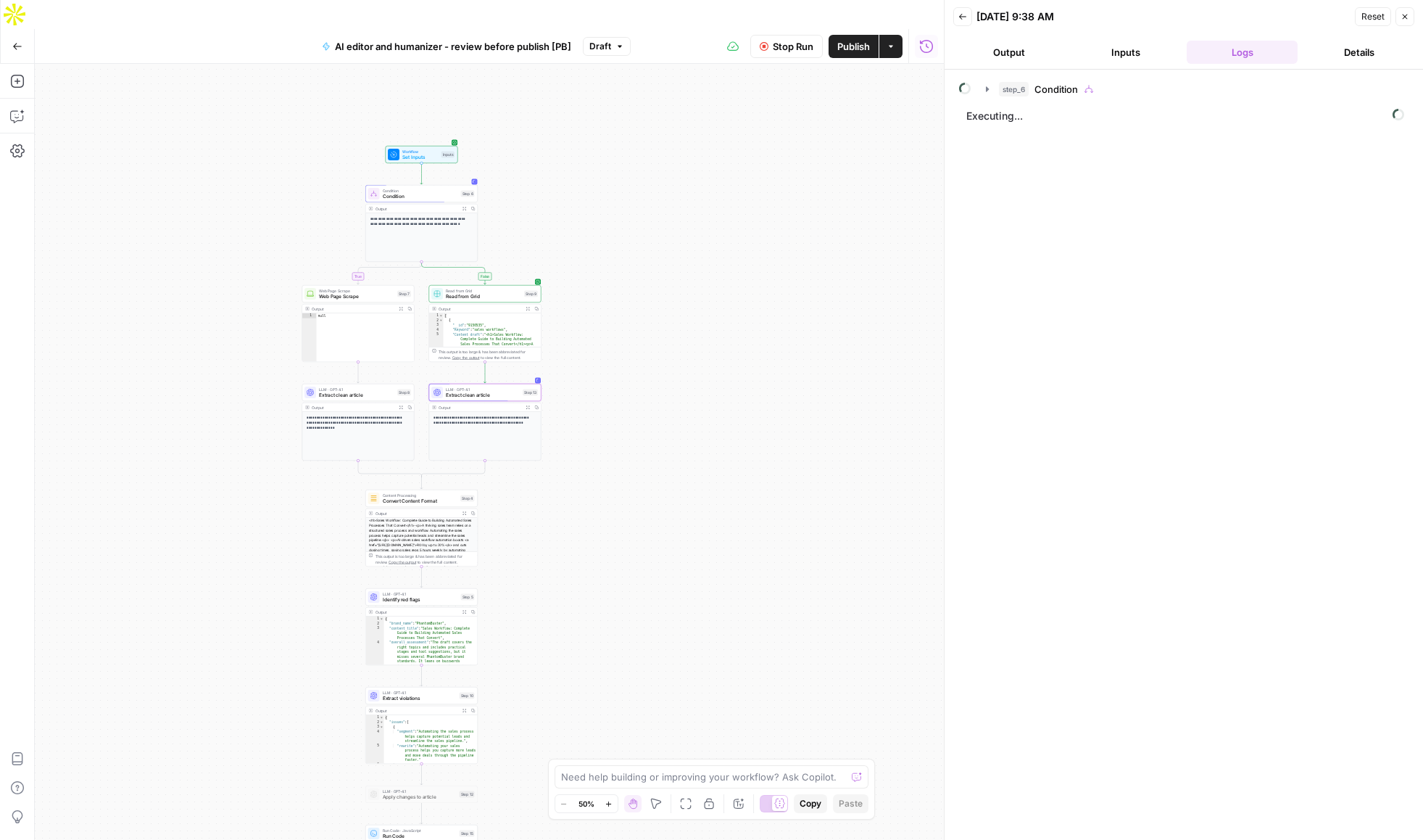
drag, startPoint x: 733, startPoint y: 572, endPoint x: 639, endPoint y: 449, distance: 154.8
click at [639, 449] on div "**********" at bounding box center [489, 466] width 909 height 805
click at [989, 88] on icon "button" at bounding box center [988, 89] width 12 height 12
click at [1021, 117] on icon "button" at bounding box center [1020, 120] width 12 height 12
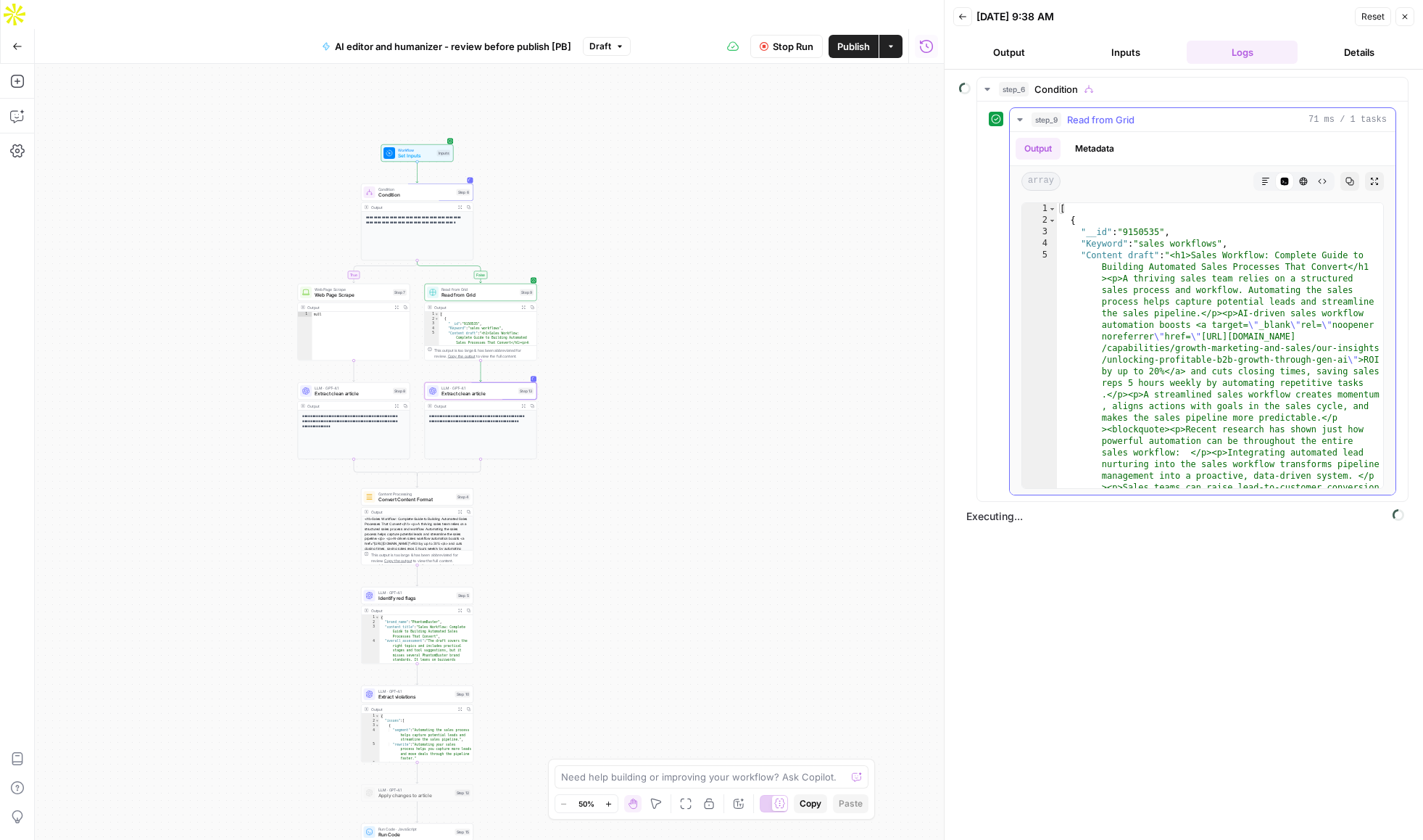
click at [1019, 119] on icon "button" at bounding box center [1019, 119] width 5 height 3
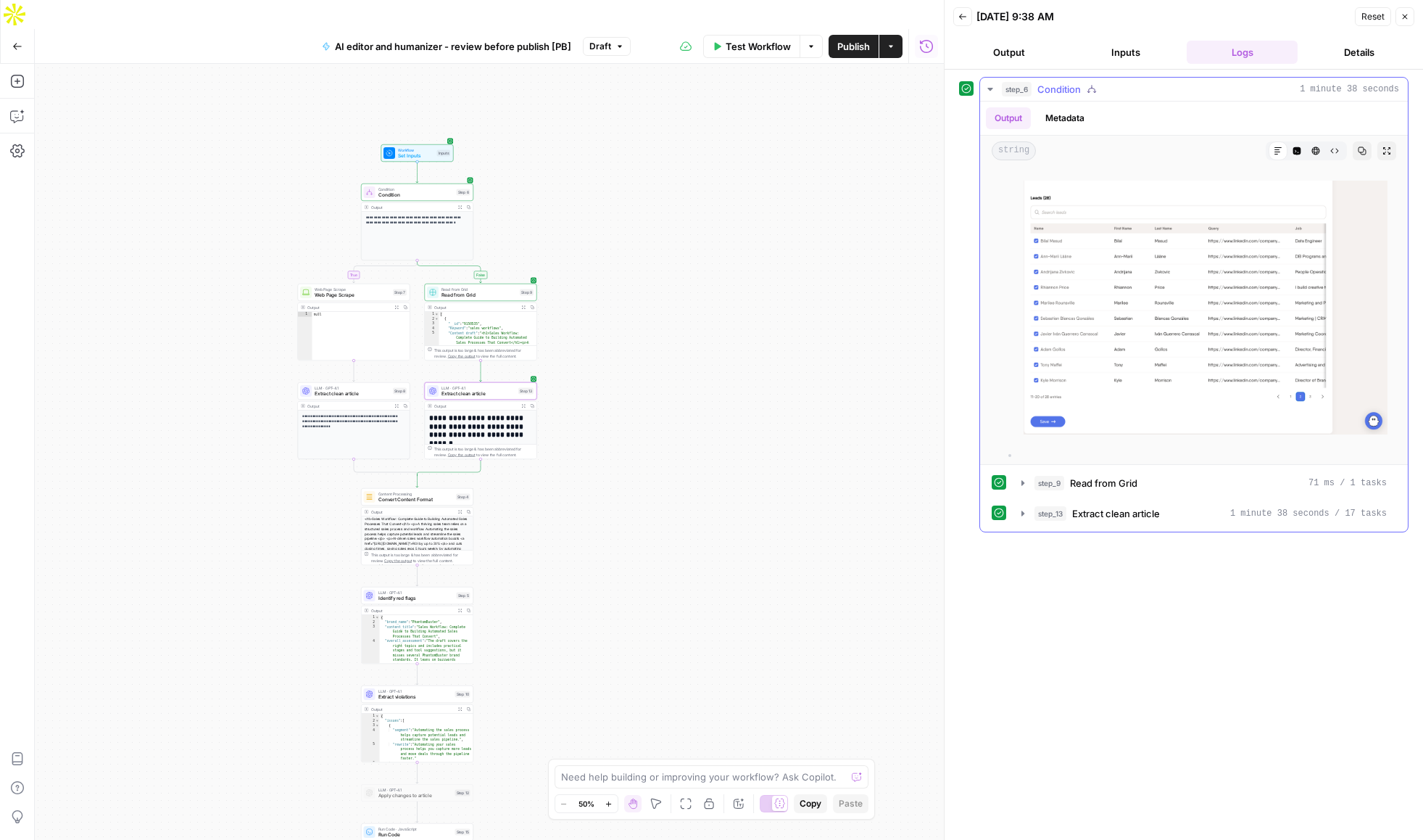
scroll to position [13530, 0]
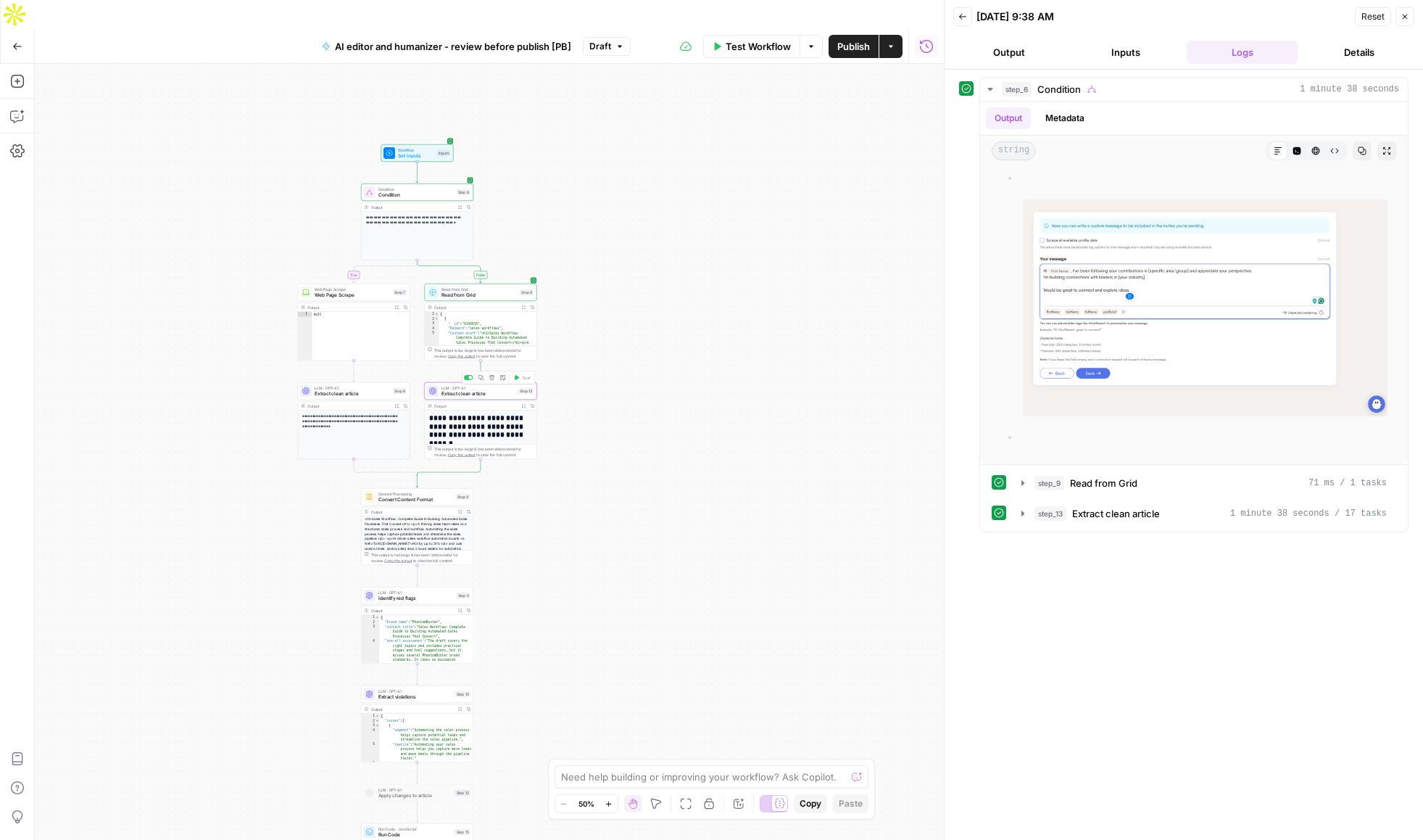
click at [493, 390] on span "Extract clean article" at bounding box center [478, 394] width 74 height 8
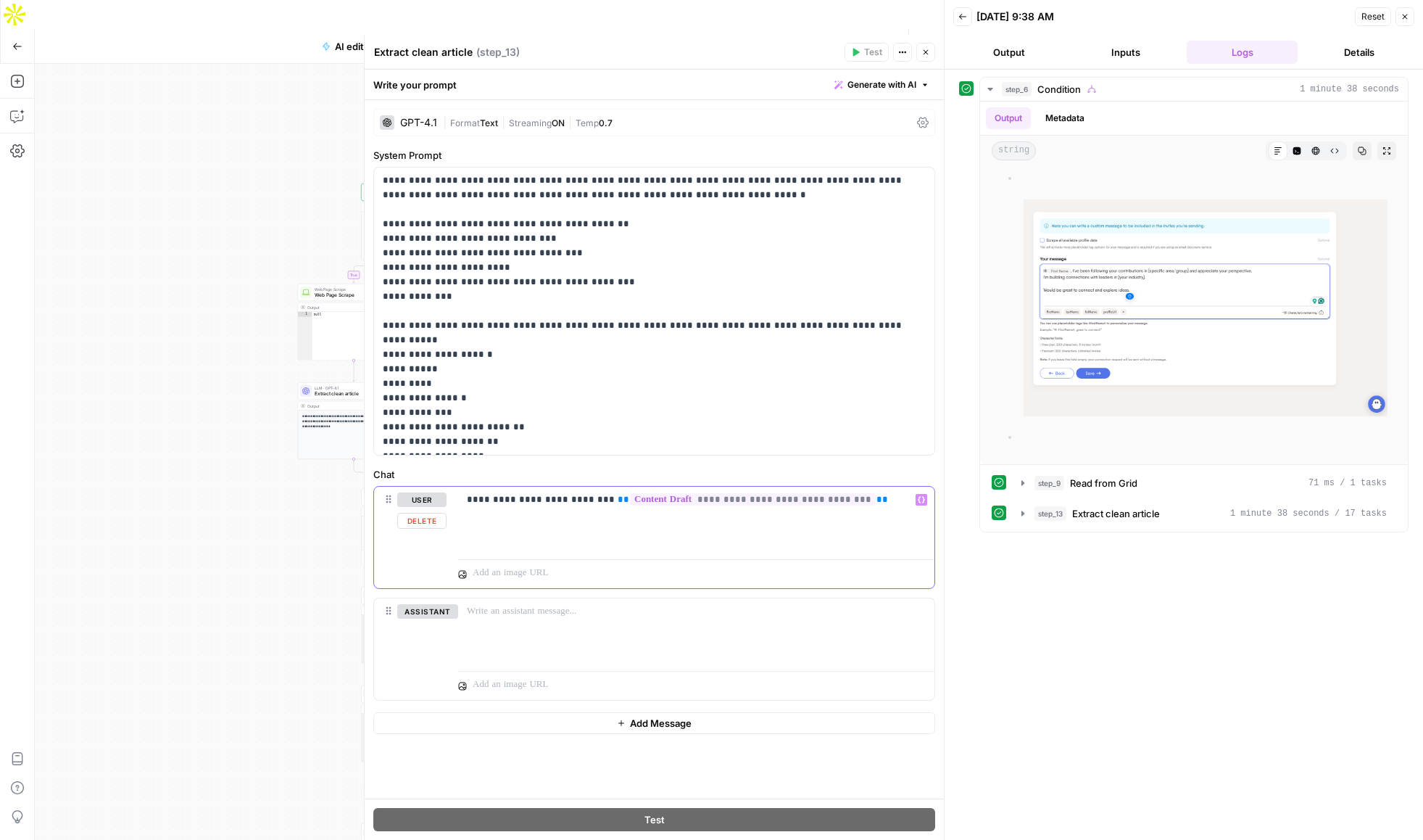
click at [490, 523] on div "**********" at bounding box center [696, 520] width 477 height 67
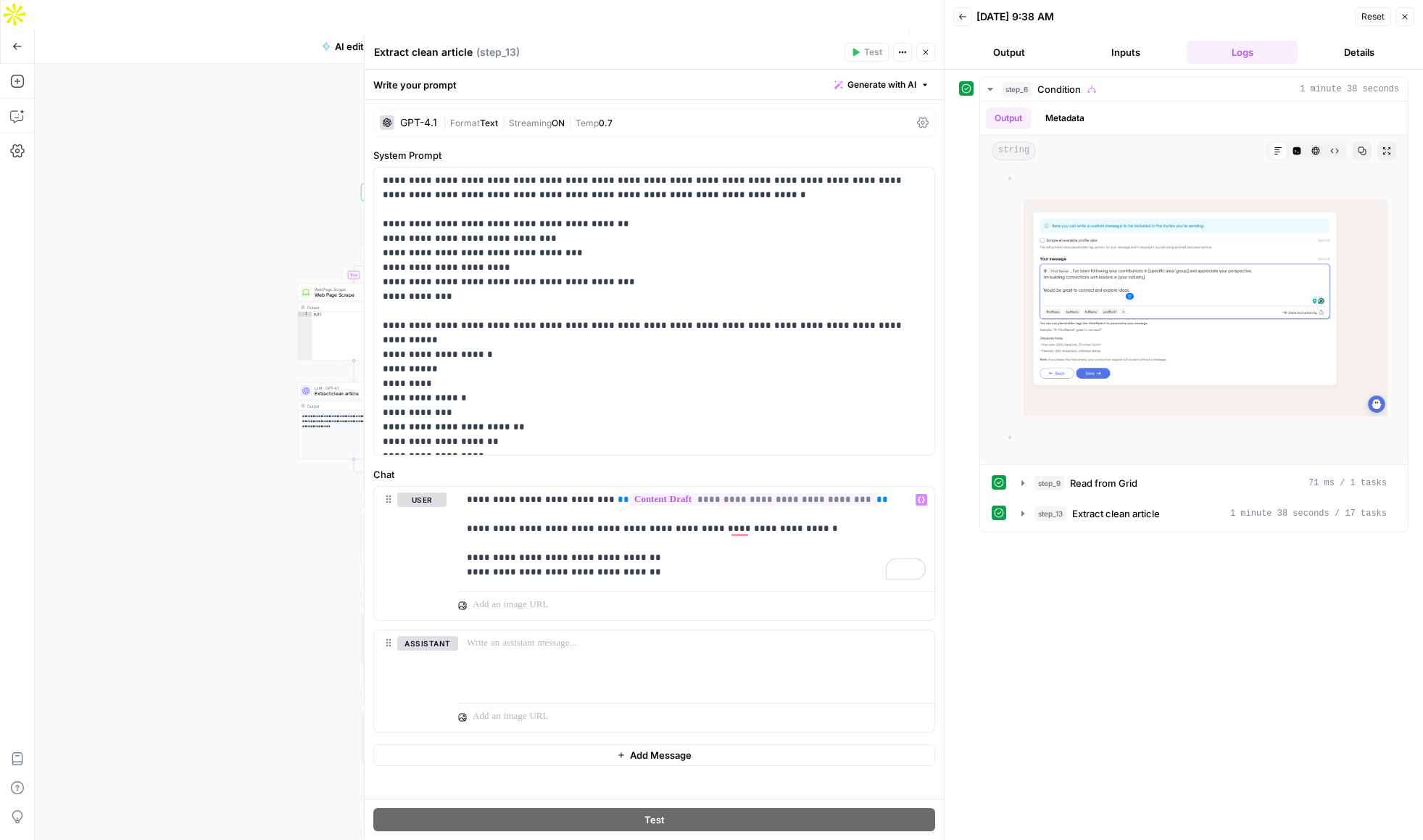
click at [929, 50] on button "Close" at bounding box center [926, 53] width 19 height 19
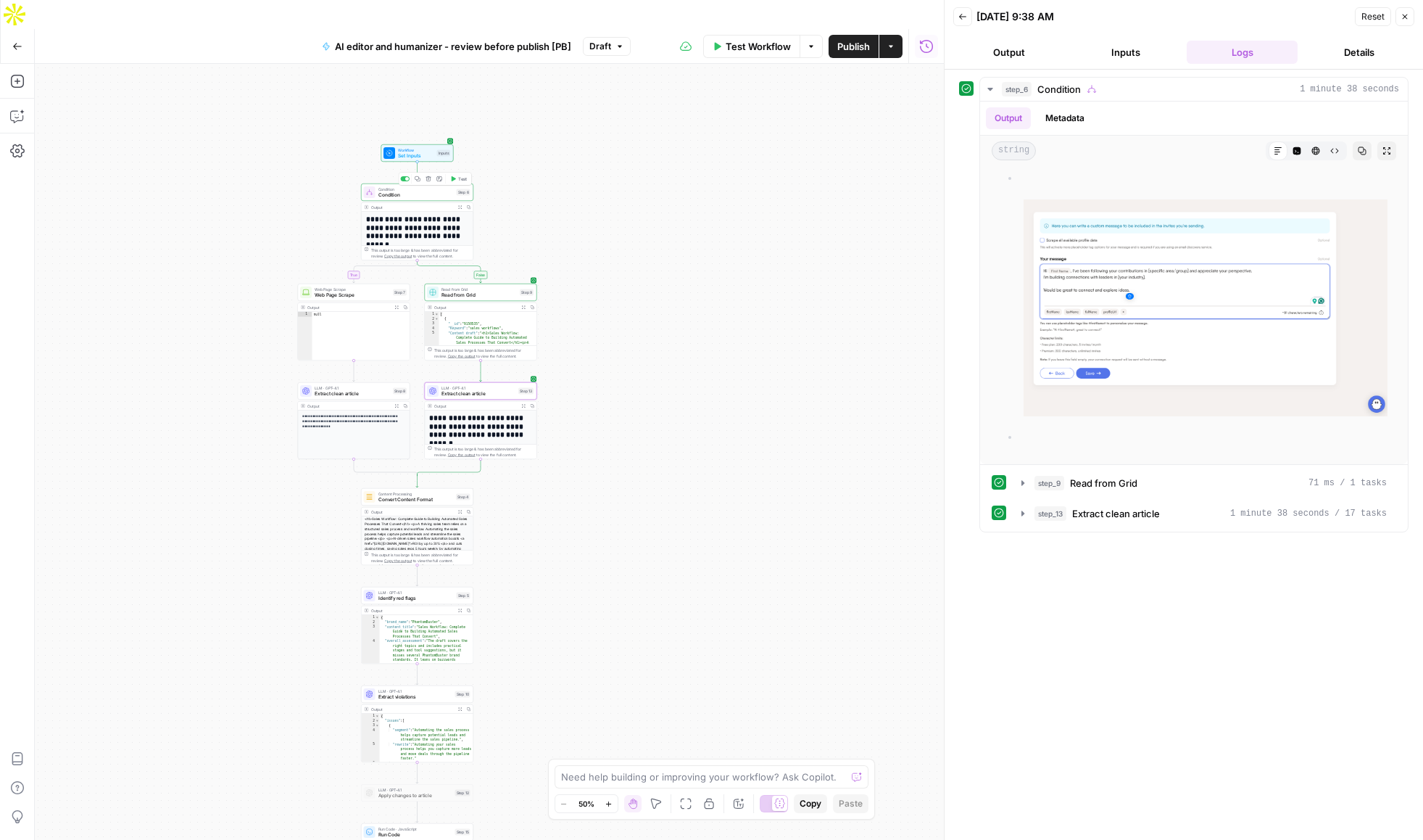
click at [454, 176] on icon "button" at bounding box center [454, 178] width 5 height 5
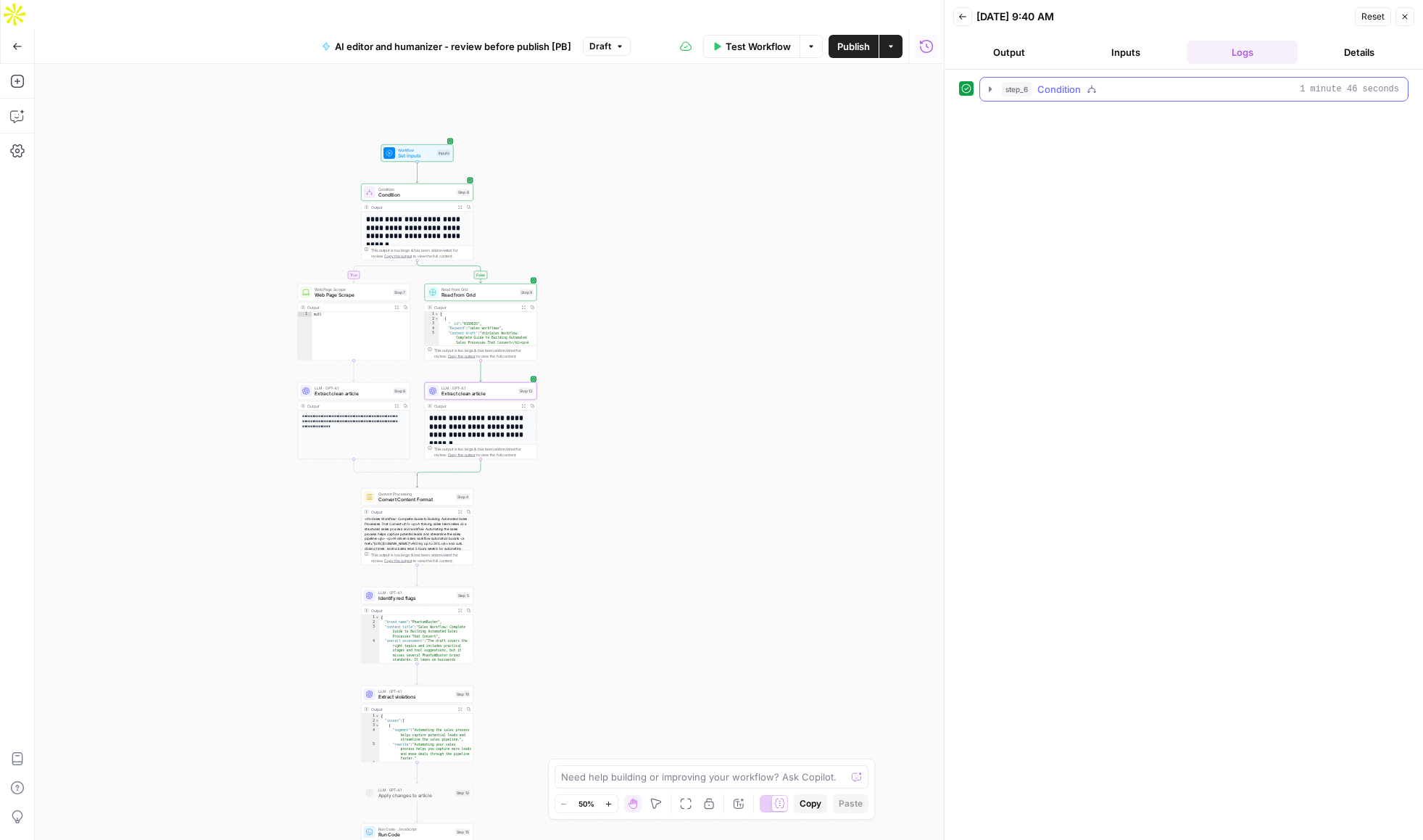
click at [990, 91] on icon "button" at bounding box center [990, 88] width 3 height 5
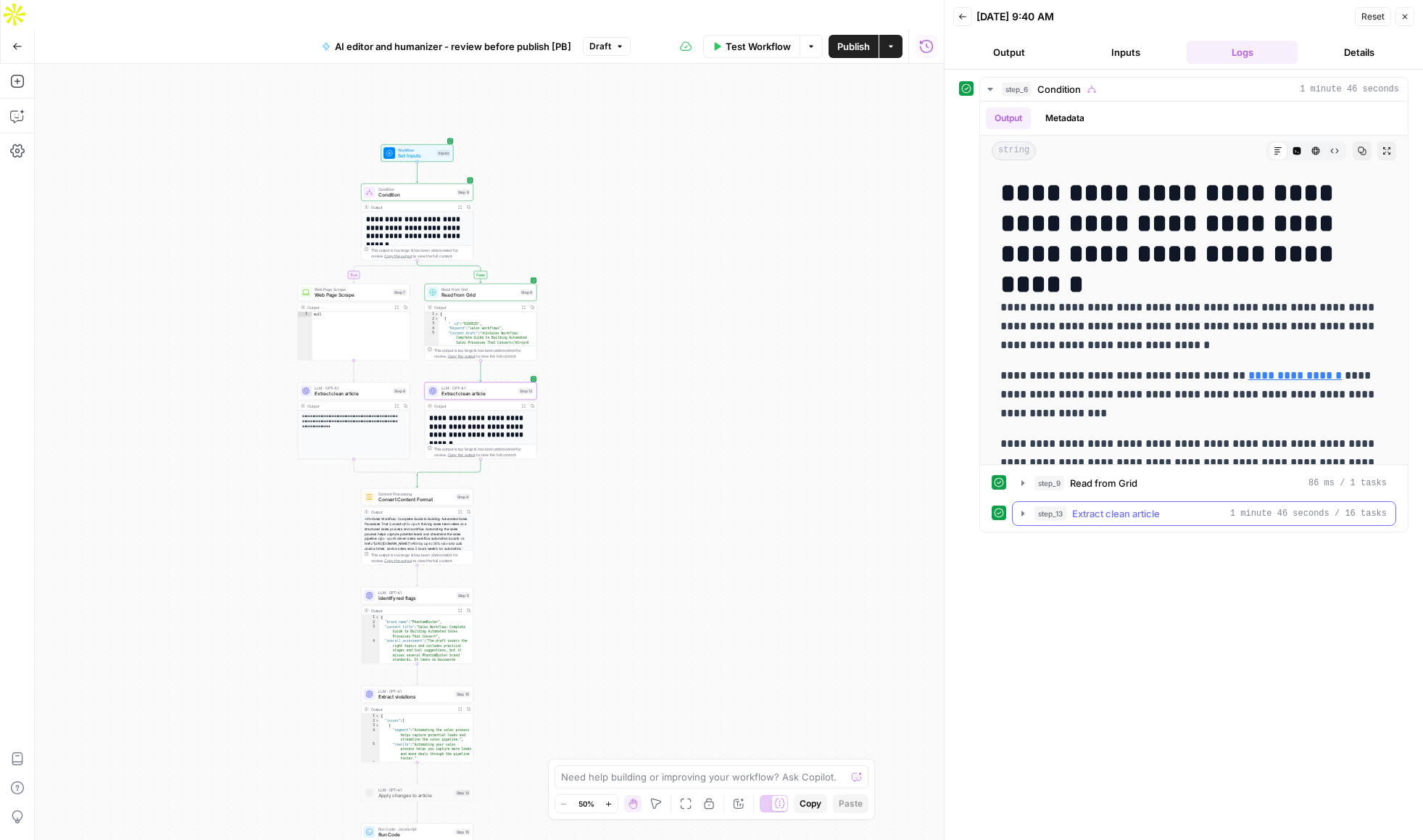
click at [1022, 514] on icon "button" at bounding box center [1022, 512] width 3 height 5
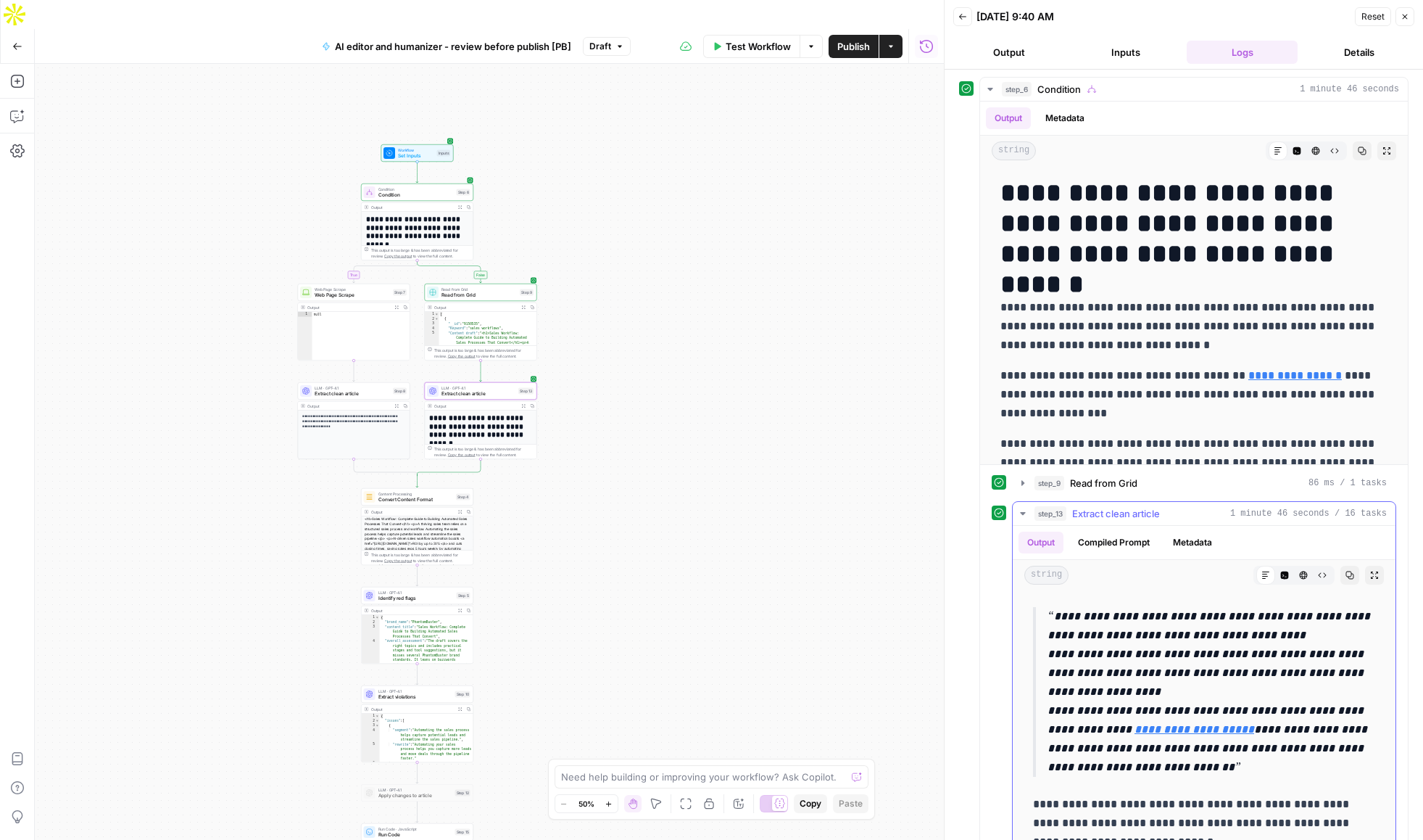
scroll to position [370, 0]
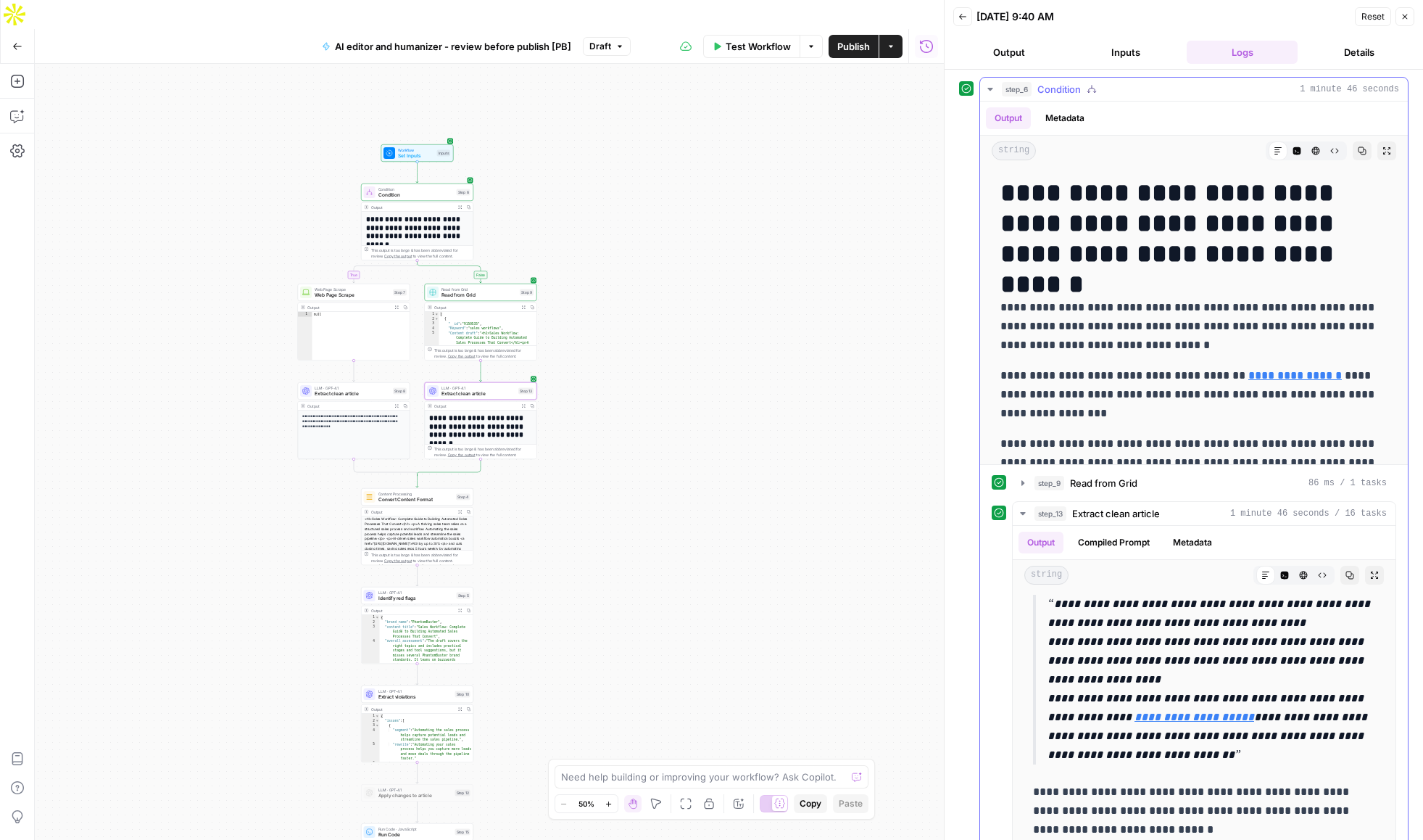
click at [990, 87] on icon "button" at bounding box center [990, 88] width 5 height 3
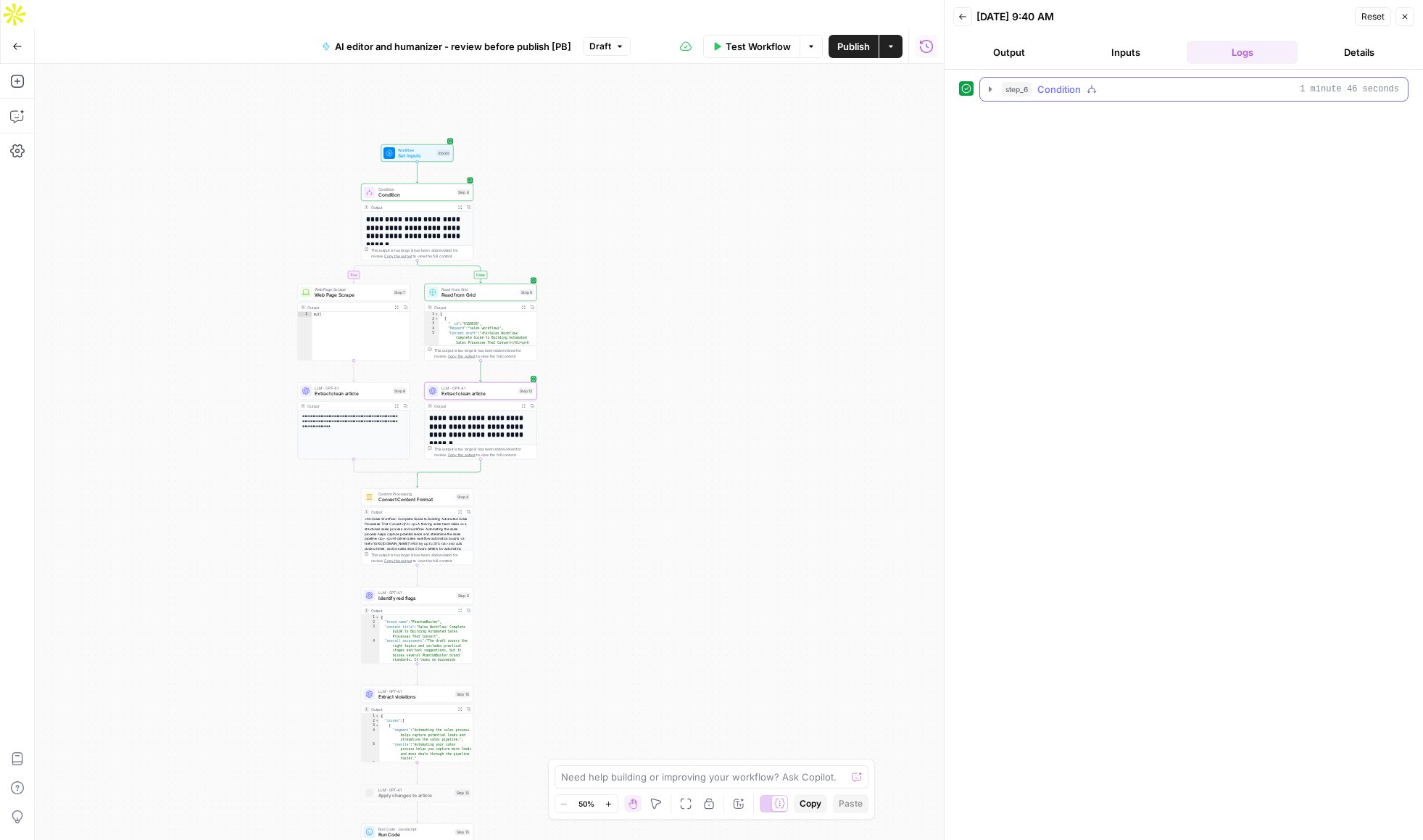
click at [985, 87] on icon "button" at bounding box center [991, 89] width 12 height 12
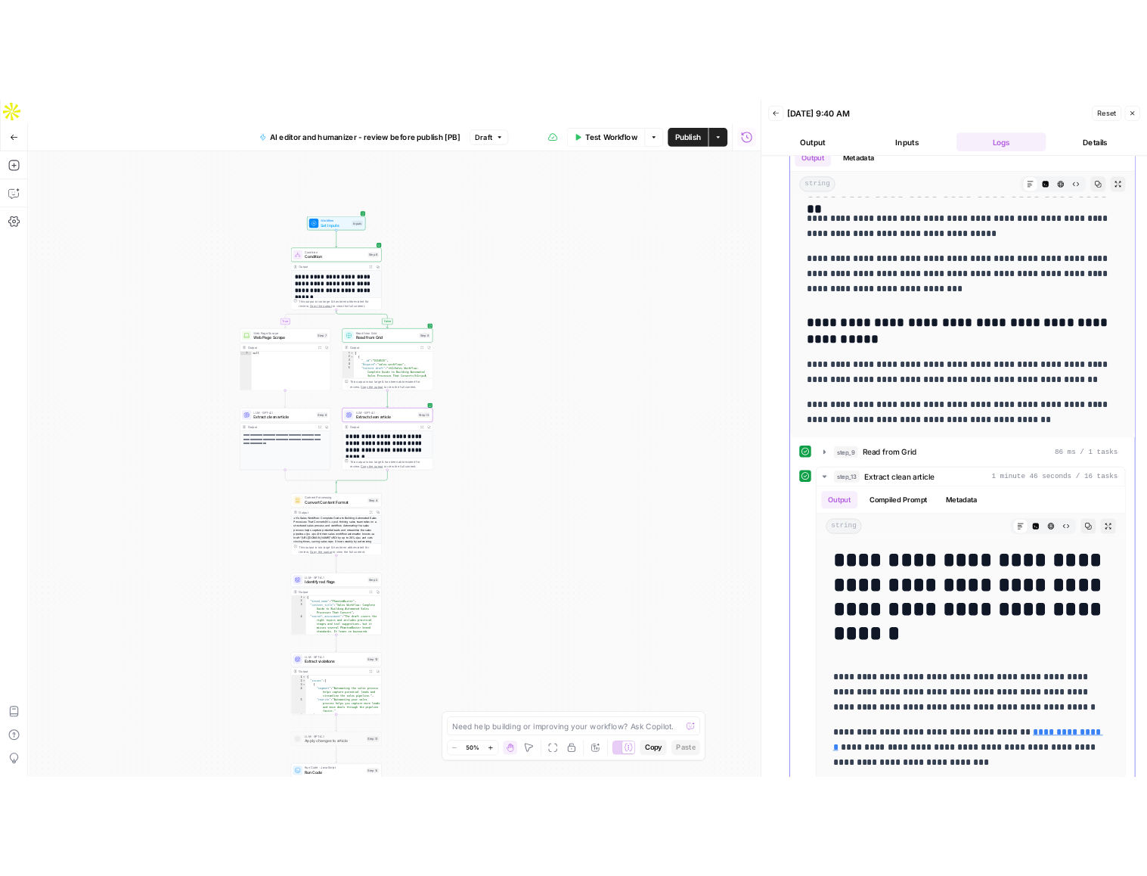
scroll to position [66, 0]
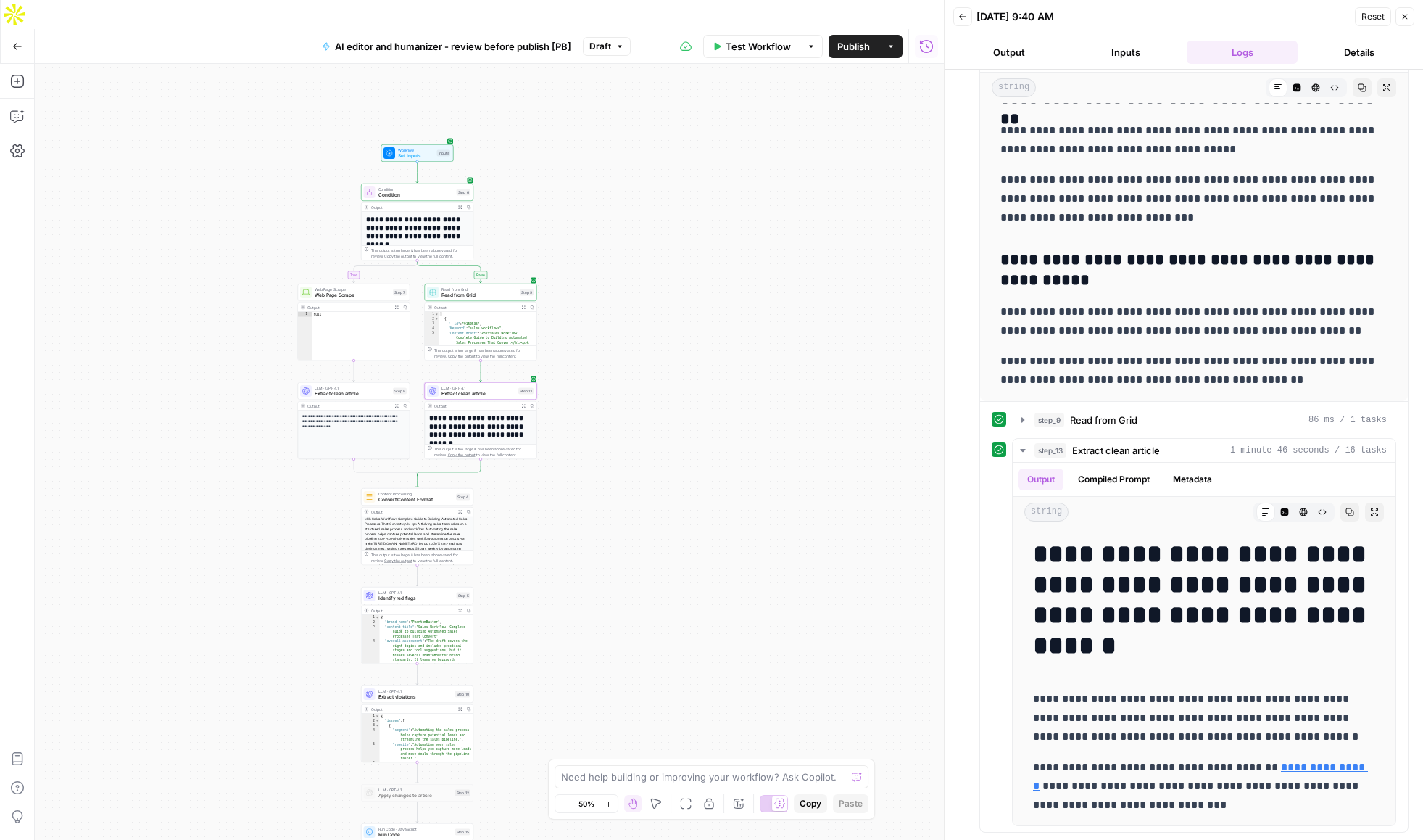
click at [601, 539] on div "**********" at bounding box center [489, 466] width 909 height 805
click at [849, 39] on span "Publish" at bounding box center [853, 46] width 33 height 14
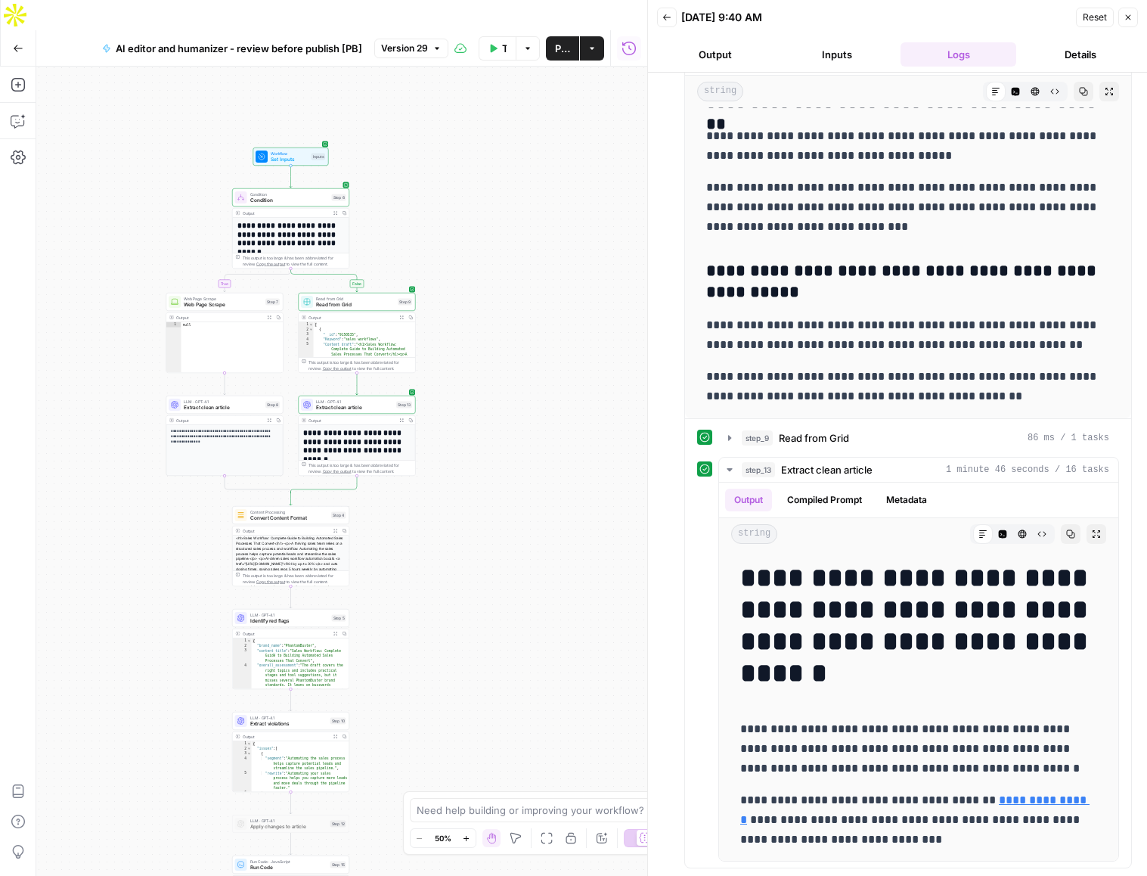
drag, startPoint x: 600, startPoint y: 635, endPoint x: 455, endPoint y: 632, distance: 145.2
click at [455, 632] on div "**********" at bounding box center [341, 486] width 611 height 839
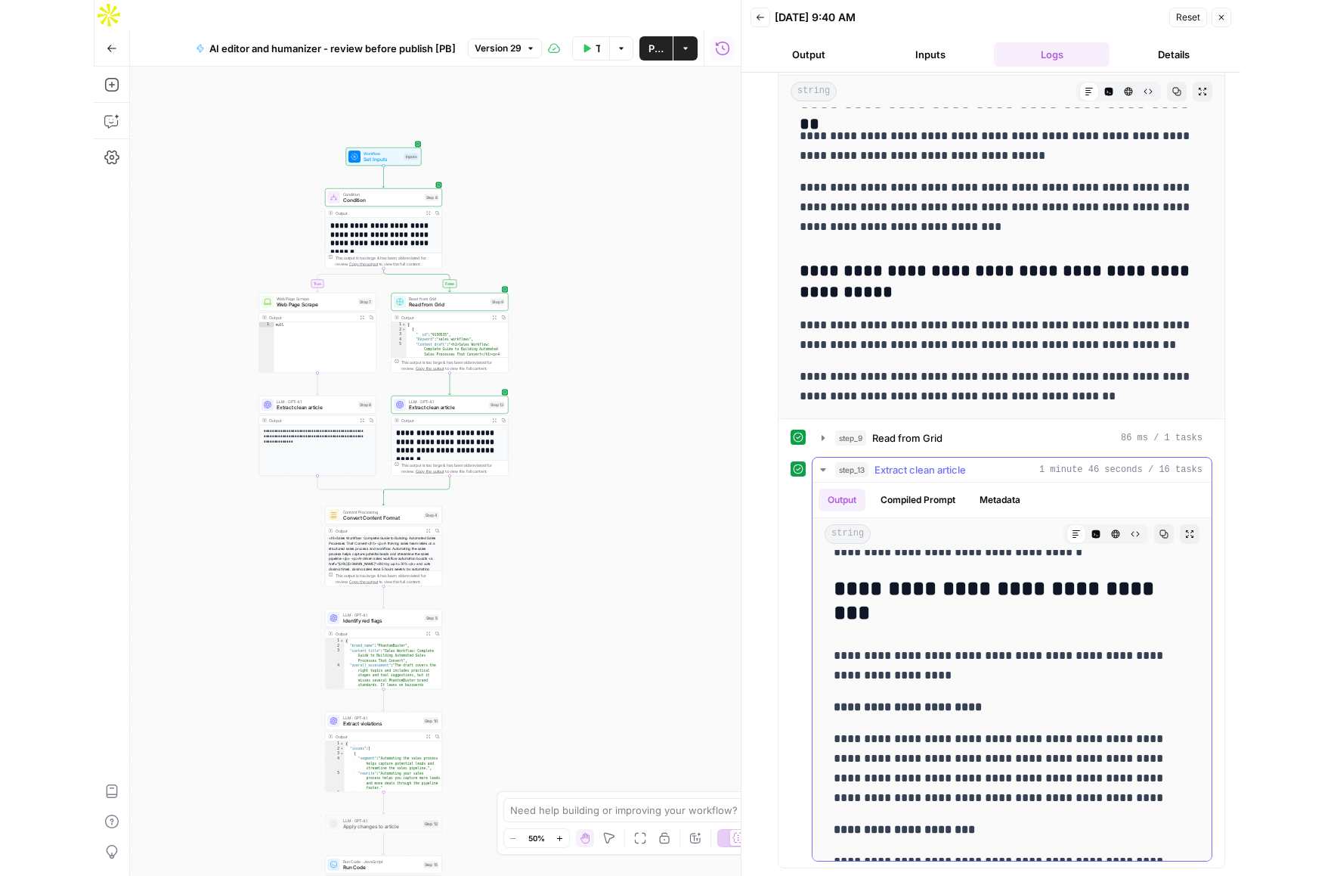
scroll to position [11160, 0]
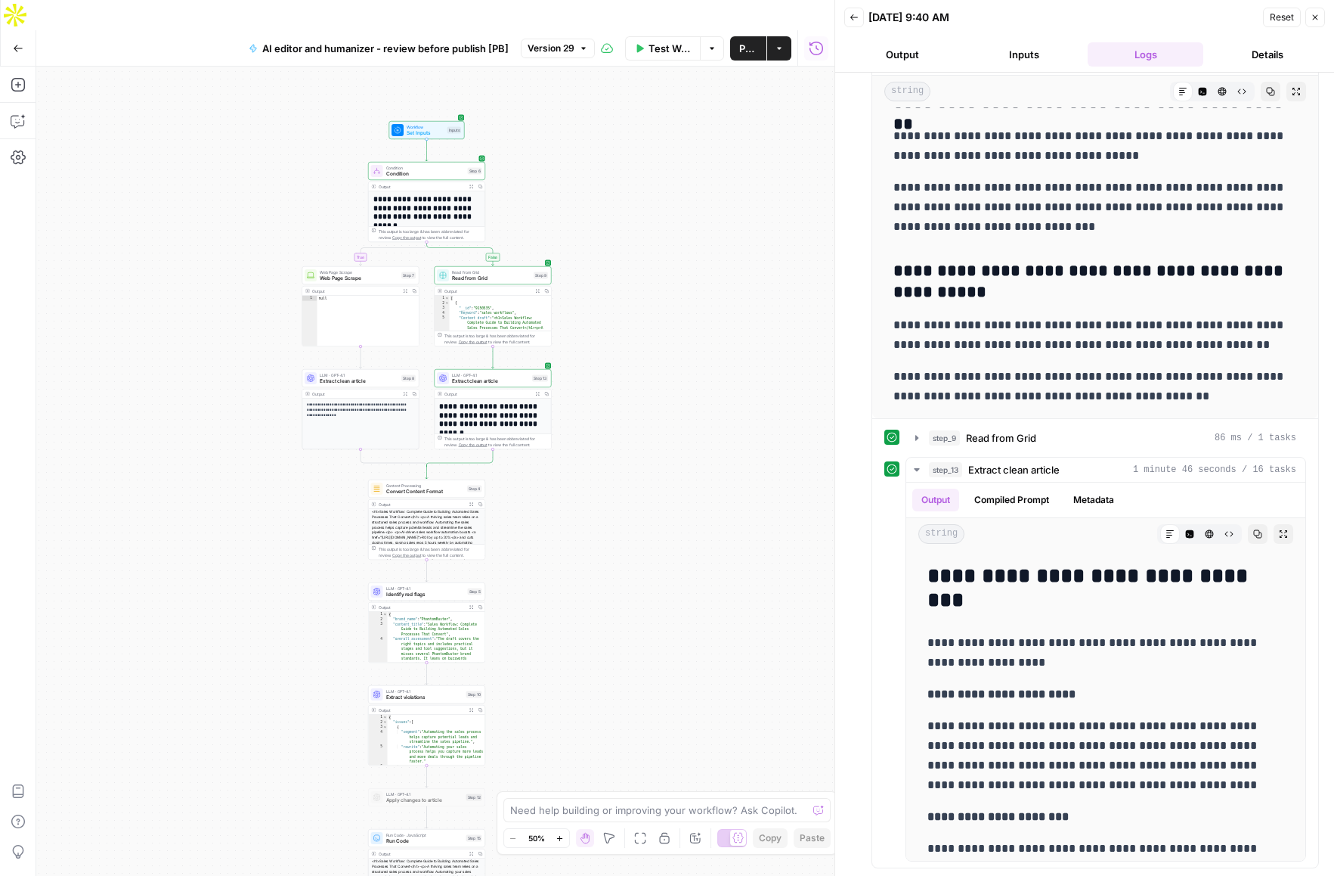
drag, startPoint x: 468, startPoint y: 543, endPoint x: 662, endPoint y: 497, distance: 199.7
click at [662, 497] on div "**********" at bounding box center [435, 486] width 798 height 839
